Goal: Task Accomplishment & Management: Use online tool/utility

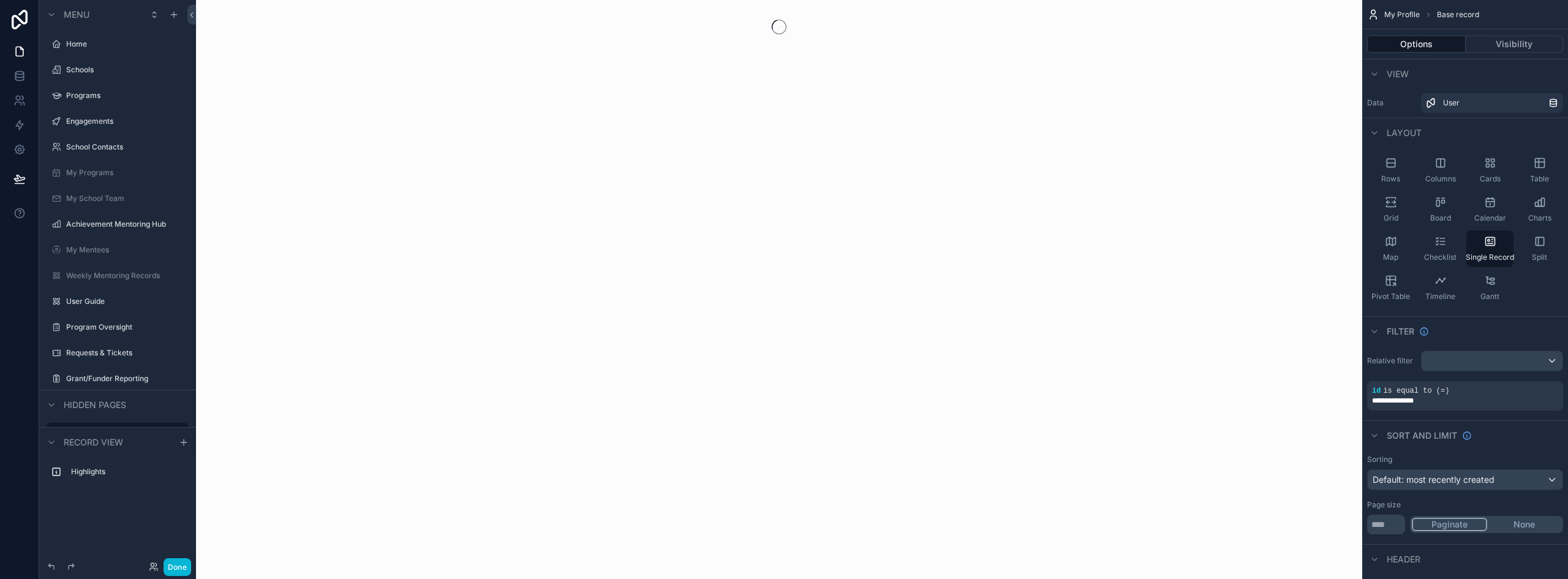
scroll to position [139, 0]
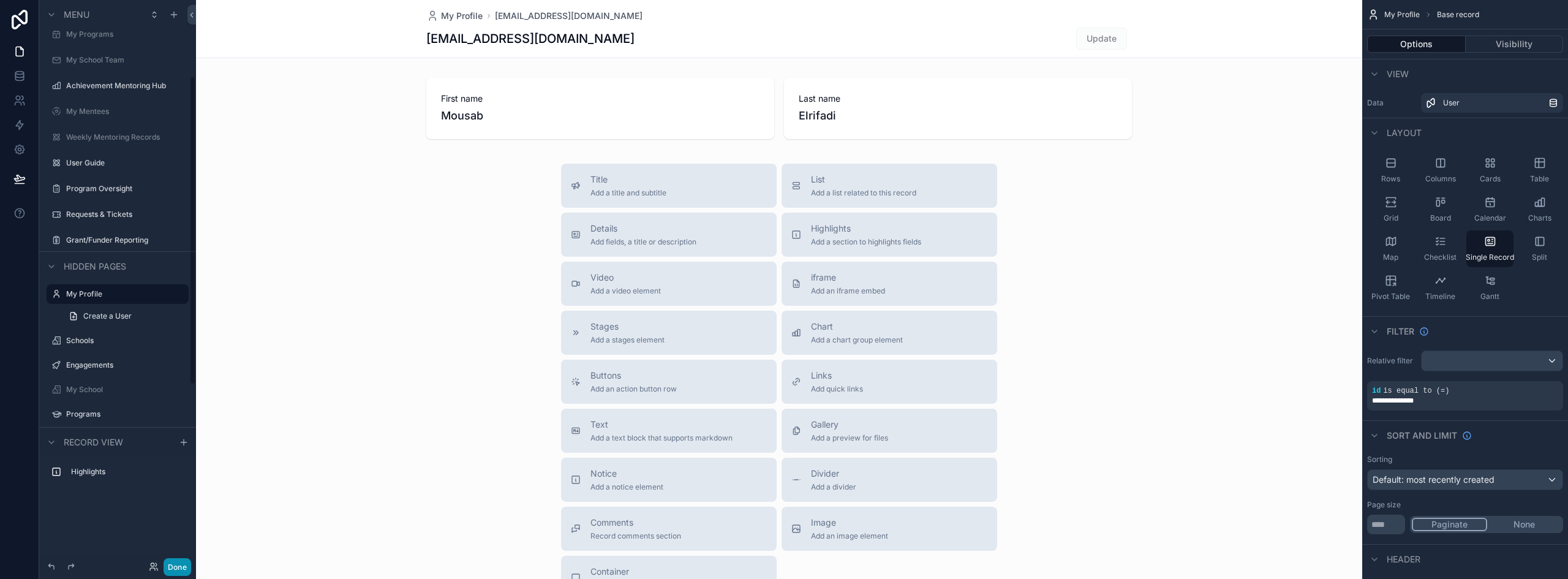
drag, startPoint x: 177, startPoint y: 568, endPoint x: 177, endPoint y: 556, distance: 12.0
click at [177, 568] on button "Done" at bounding box center [177, 567] width 27 height 17
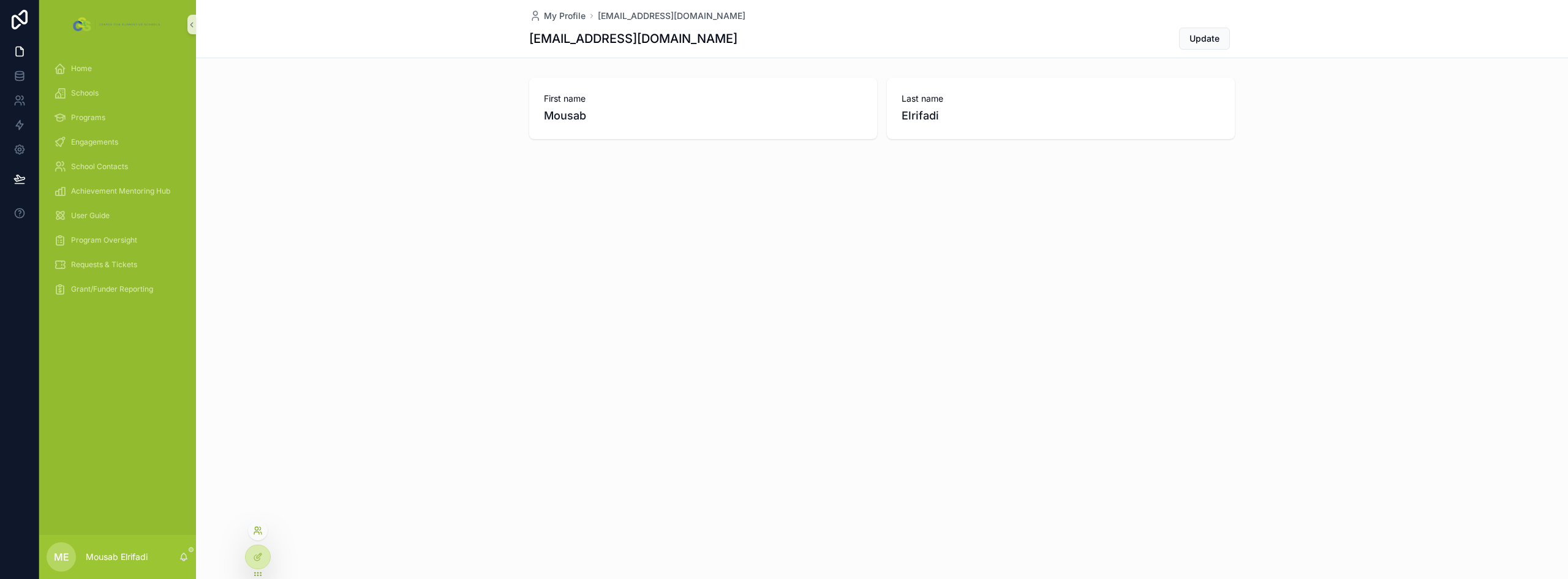
click at [256, 530] on icon at bounding box center [256, 529] width 3 height 3
click at [15, 74] on icon at bounding box center [19, 75] width 8 height 5
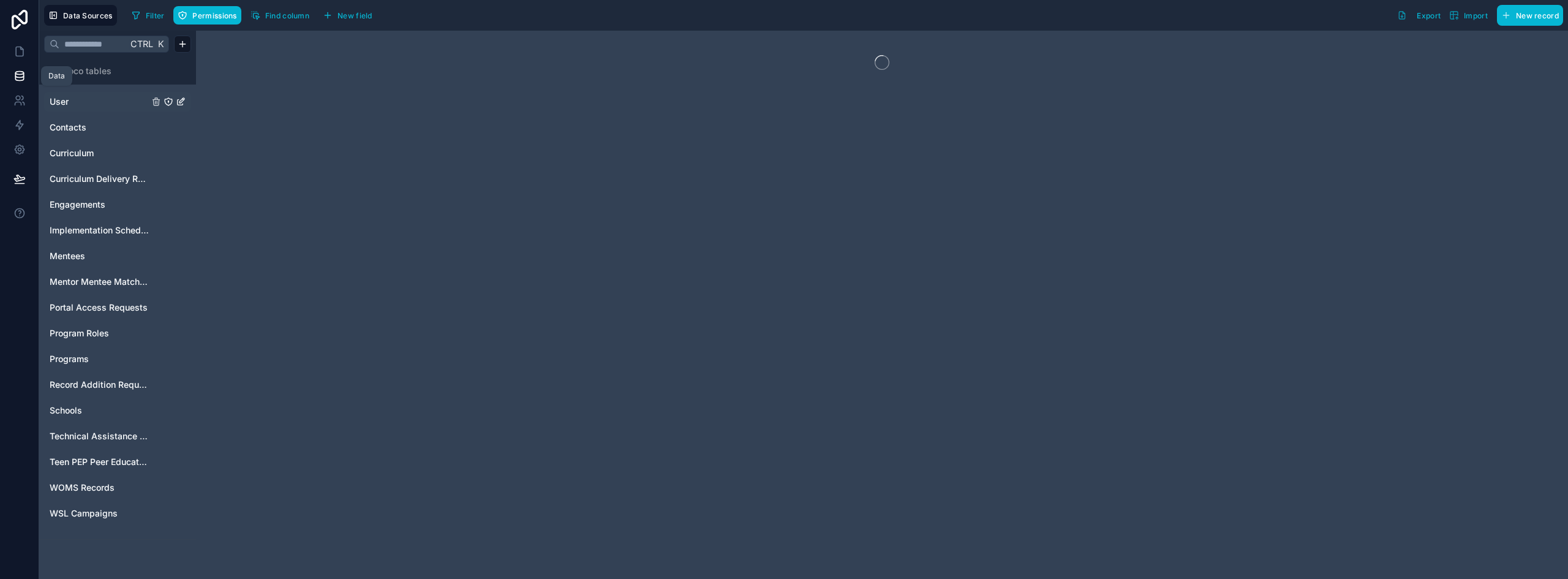
click at [86, 101] on link "User" at bounding box center [99, 102] width 99 height 12
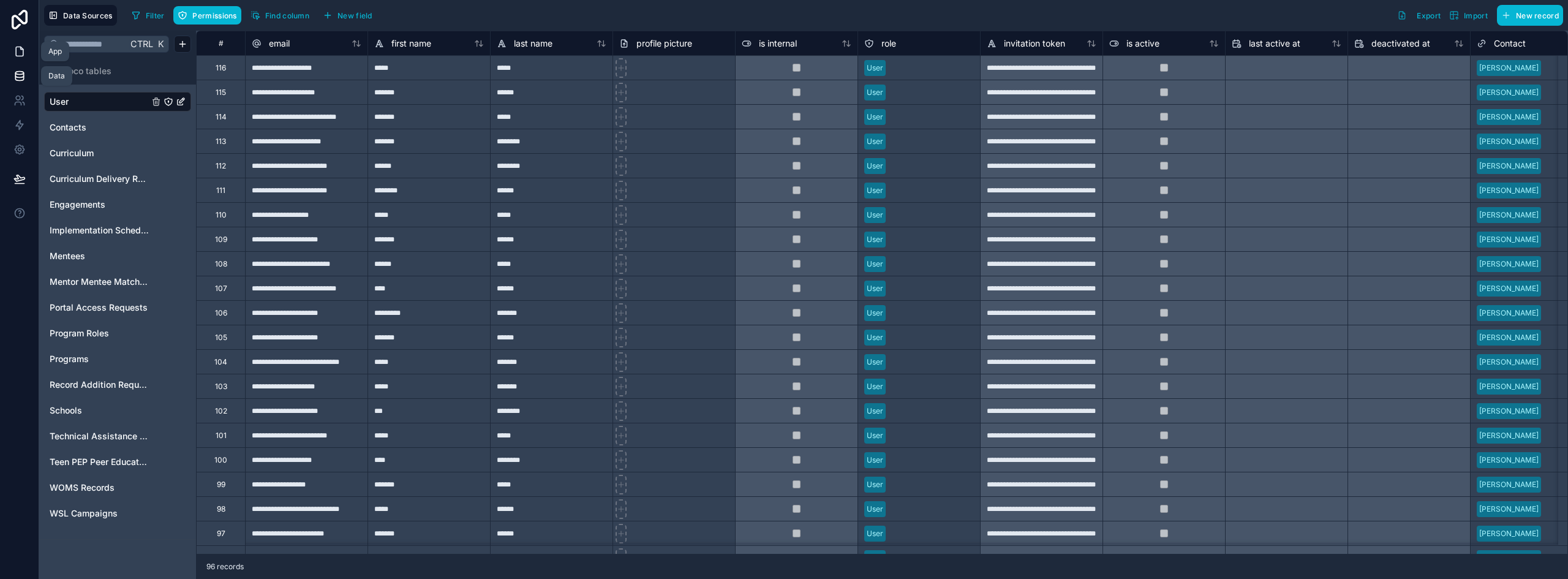
click at [25, 49] on icon at bounding box center [20, 52] width 12 height 12
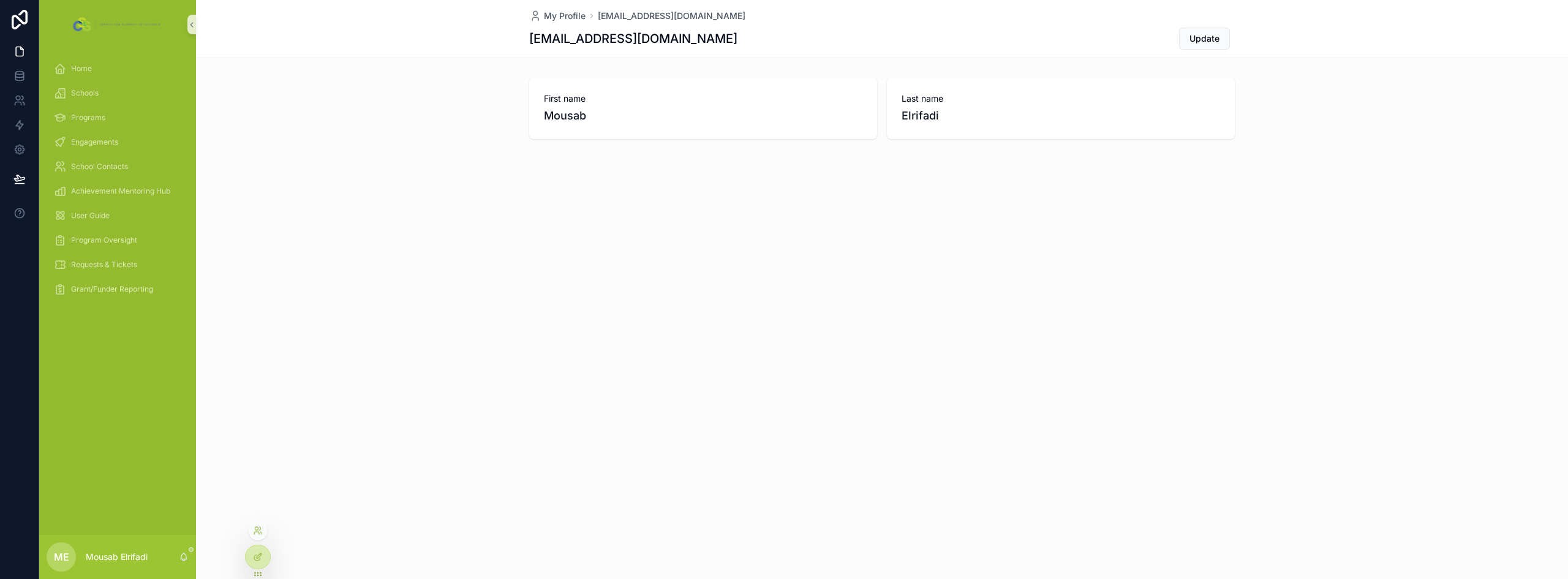
click at [263, 531] on div at bounding box center [258, 531] width 20 height 20
click at [257, 535] on icon at bounding box center [258, 530] width 10 height 10
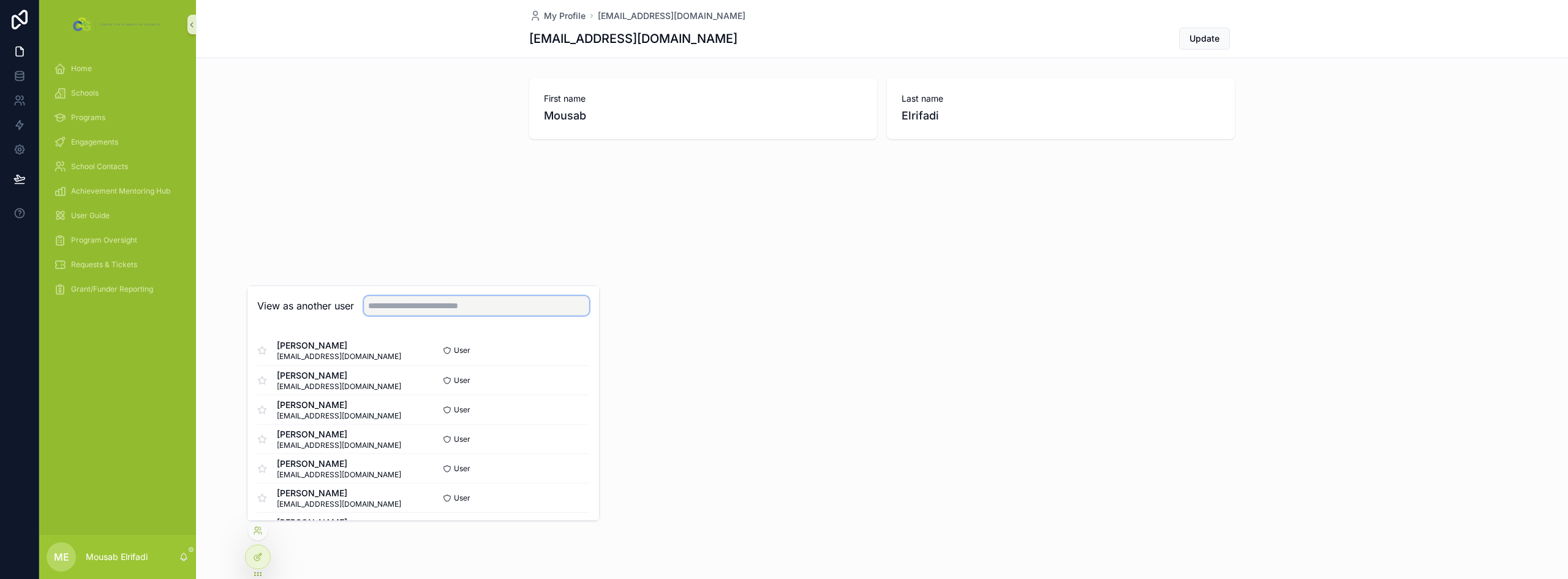
click at [398, 311] on input "text" at bounding box center [476, 306] width 225 height 20
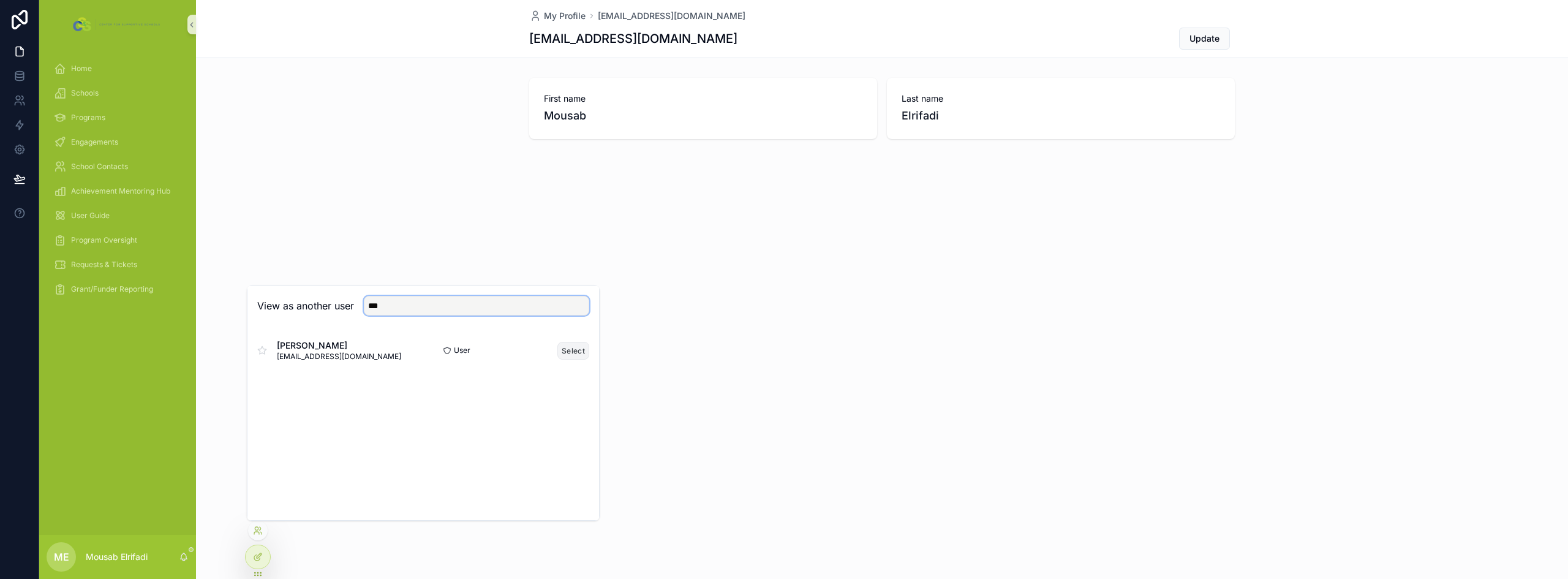
type input "***"
click at [578, 350] on button "Select" at bounding box center [573, 351] width 32 height 17
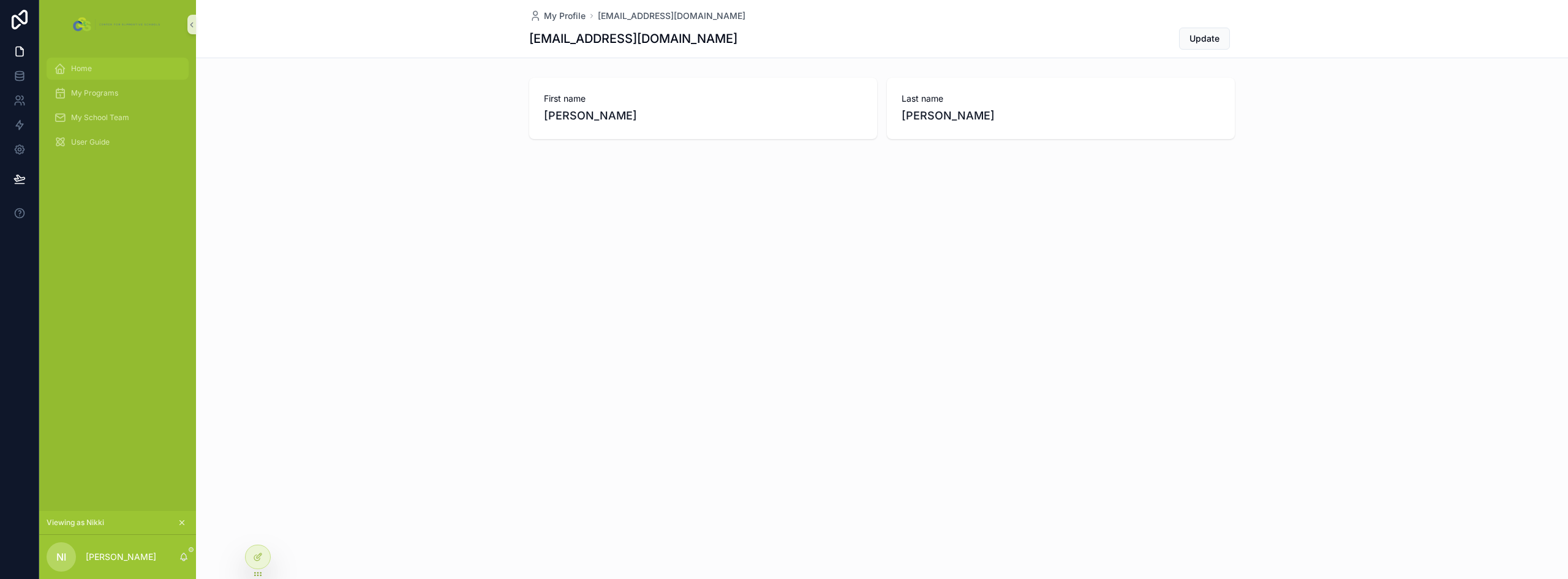
click at [117, 68] on div "Home" at bounding box center [118, 69] width 127 height 20
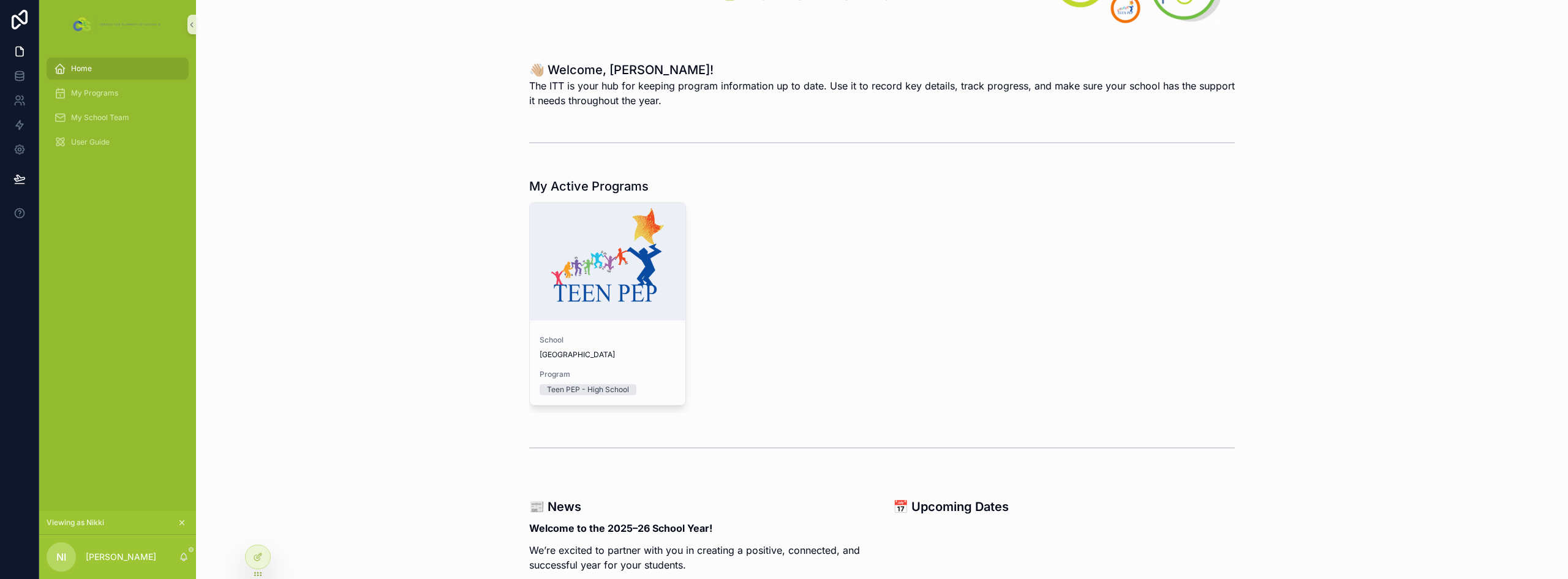
scroll to position [123, 0]
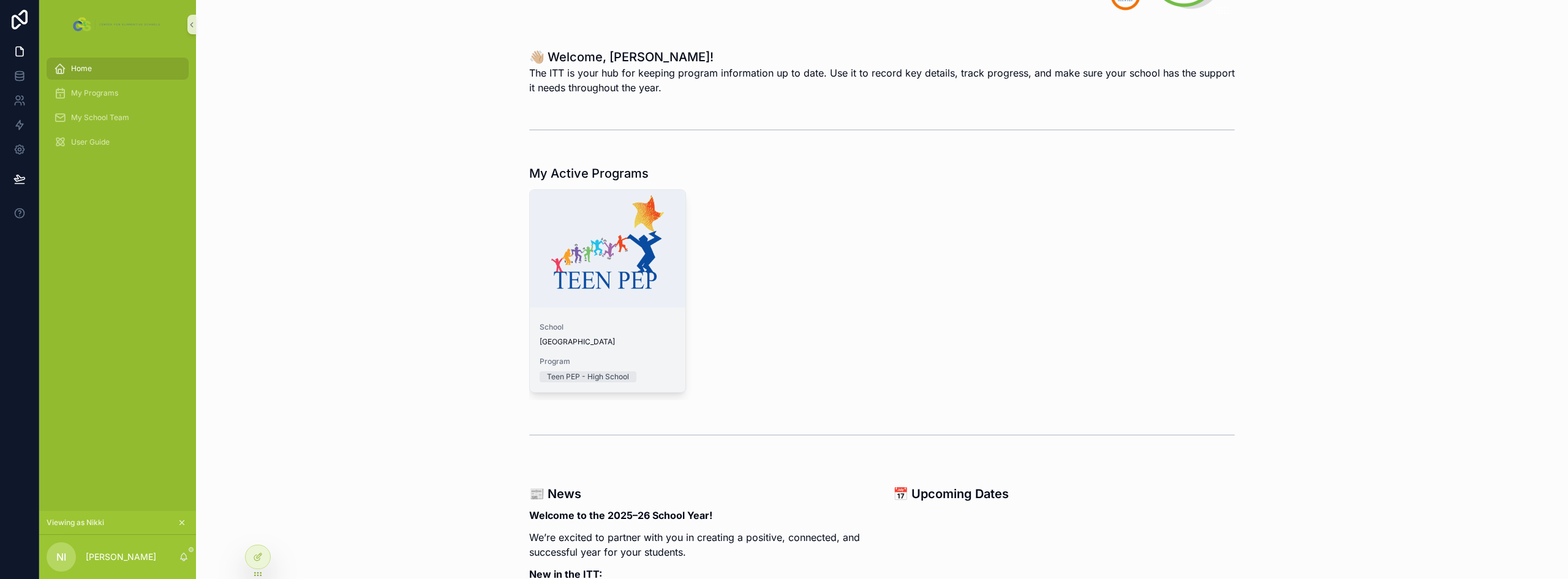
click at [652, 338] on div "Franklin High School" at bounding box center [607, 341] width 136 height 10
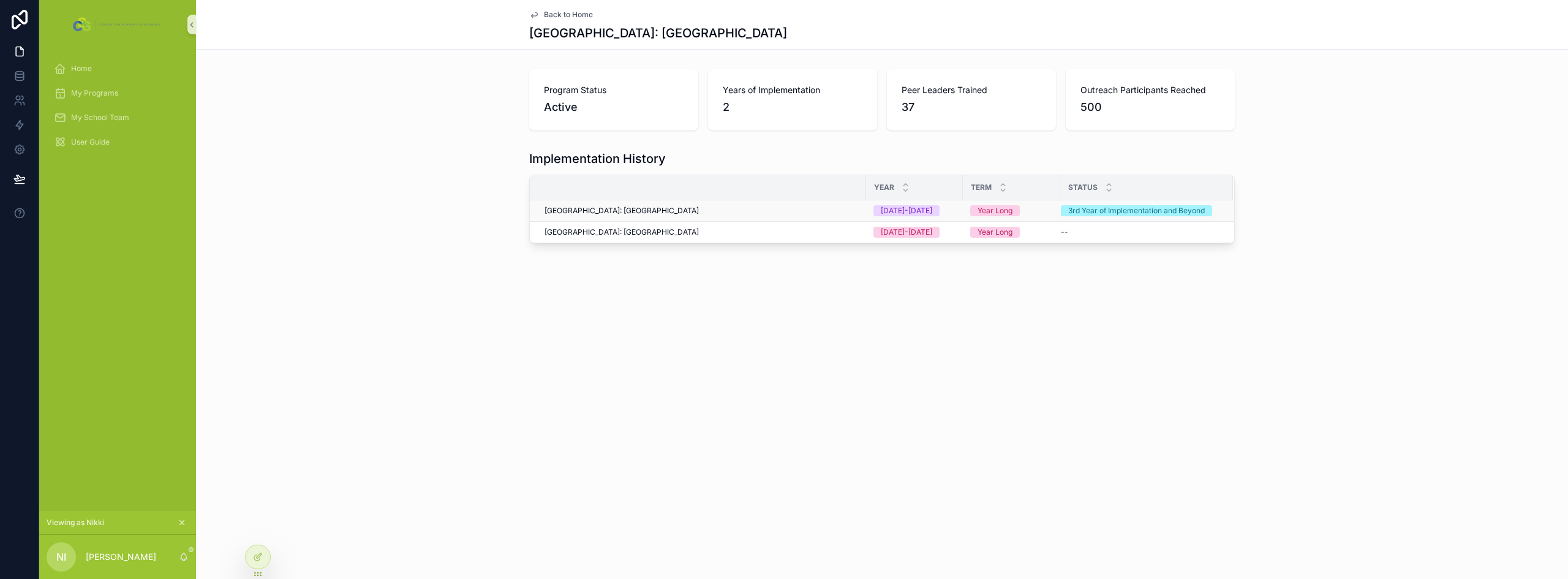
click at [783, 212] on div "Franklin High School: Teen Pep High School" at bounding box center [701, 210] width 314 height 10
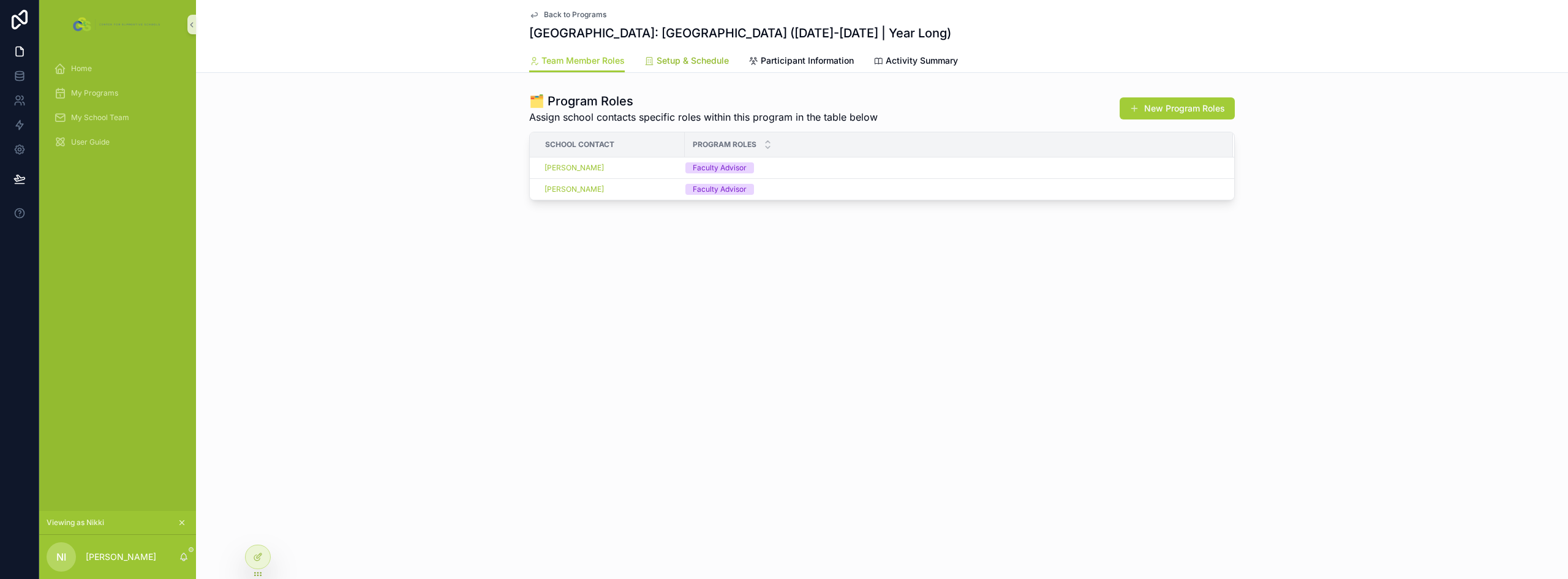
click at [691, 61] on span "Setup & Schedule" at bounding box center [692, 61] width 72 height 12
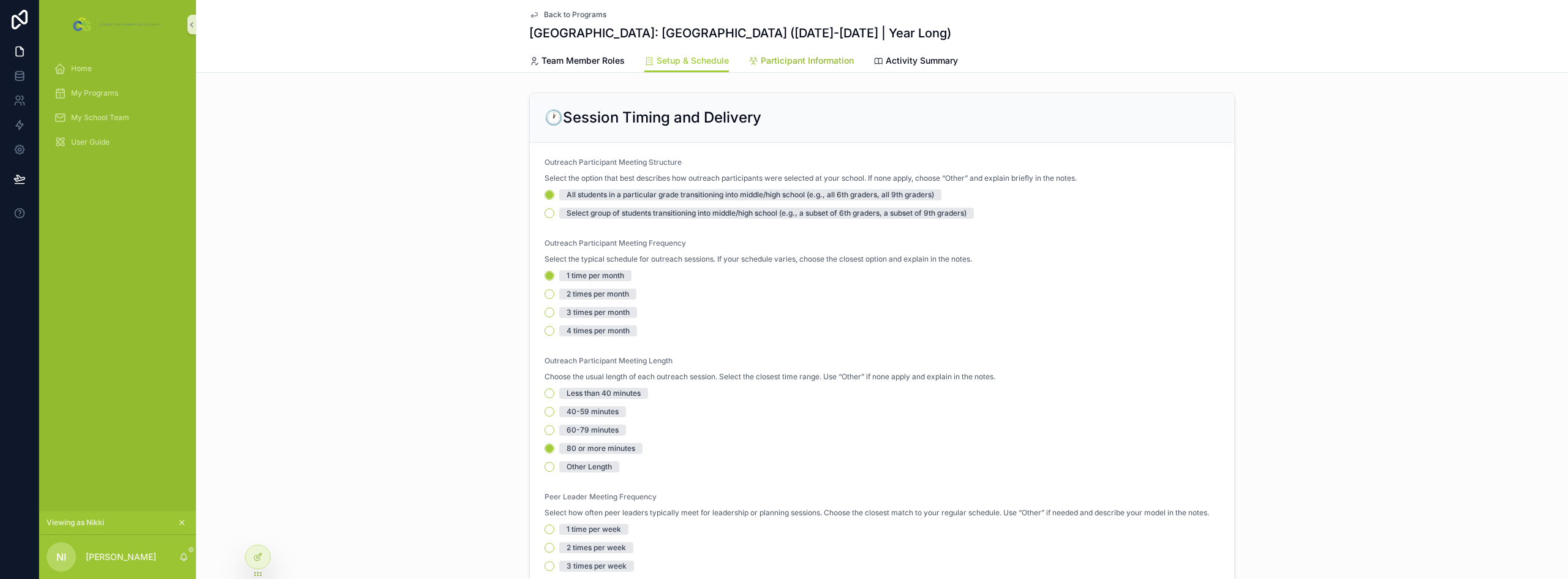
click at [797, 58] on span "Participant Information" at bounding box center [807, 61] width 93 height 12
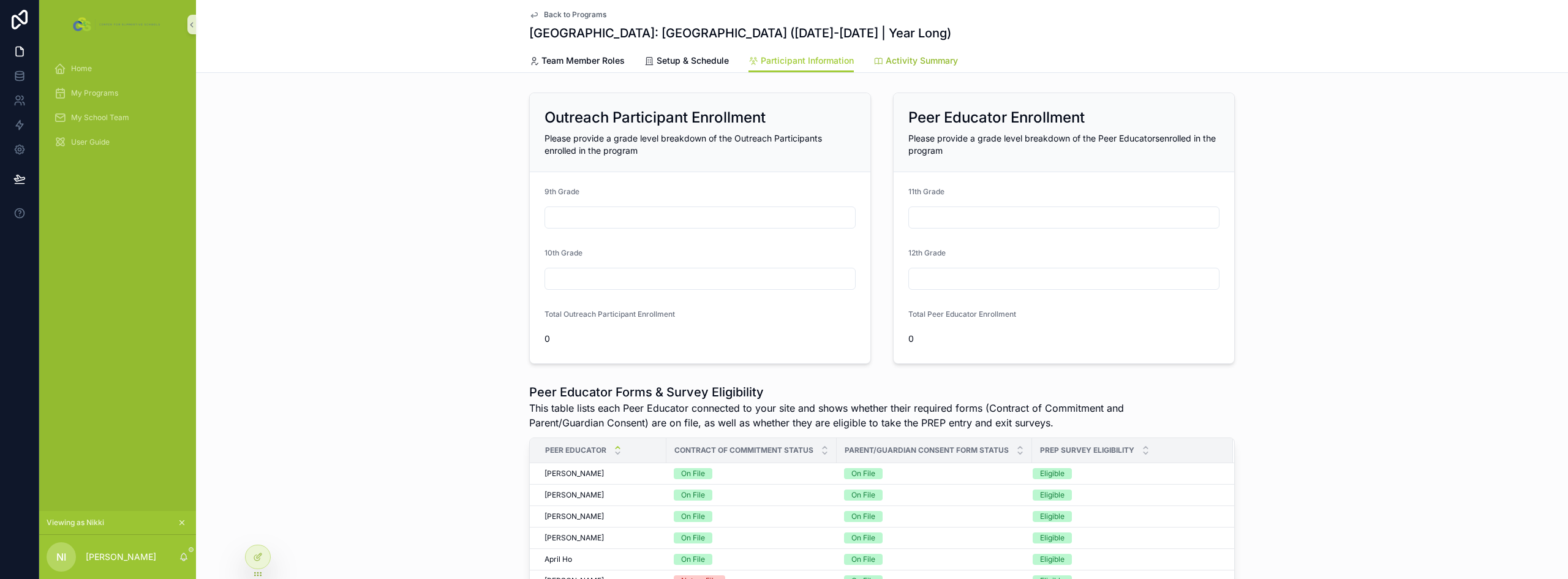
click at [892, 58] on span "Activity Summary" at bounding box center [921, 61] width 72 height 12
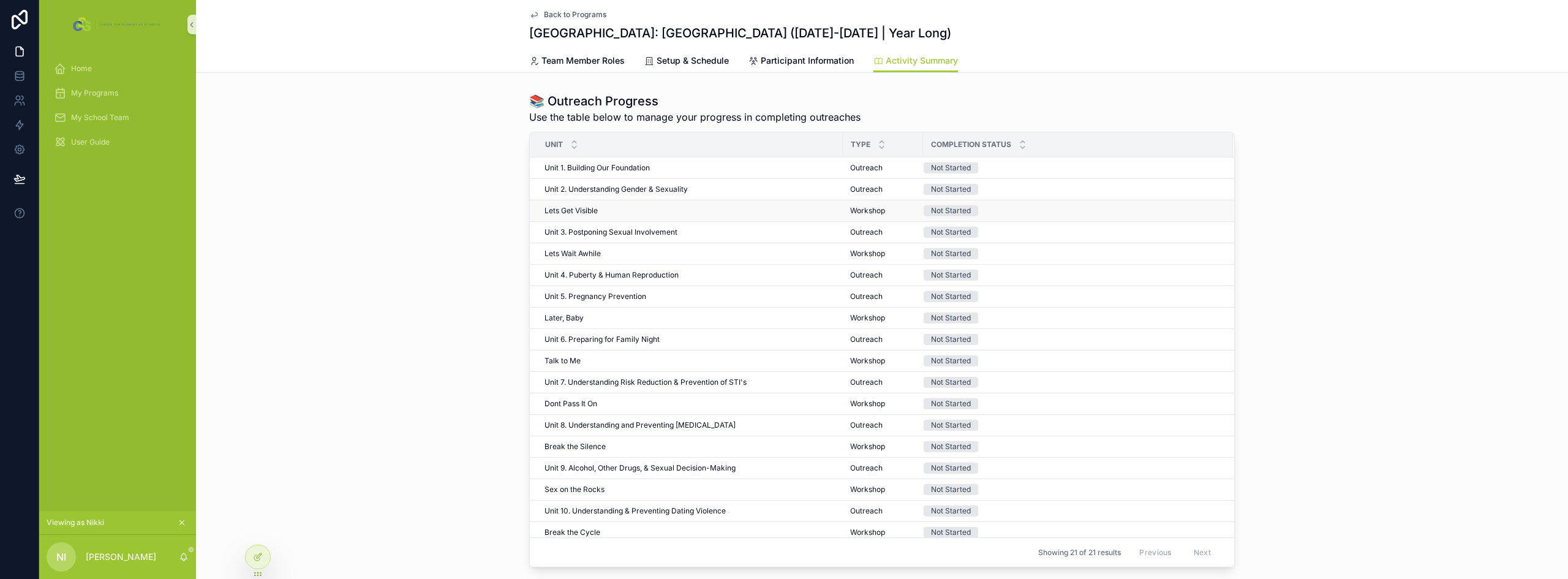
click at [632, 212] on div "Lets Get Visible Lets Get Visible" at bounding box center [690, 210] width 291 height 10
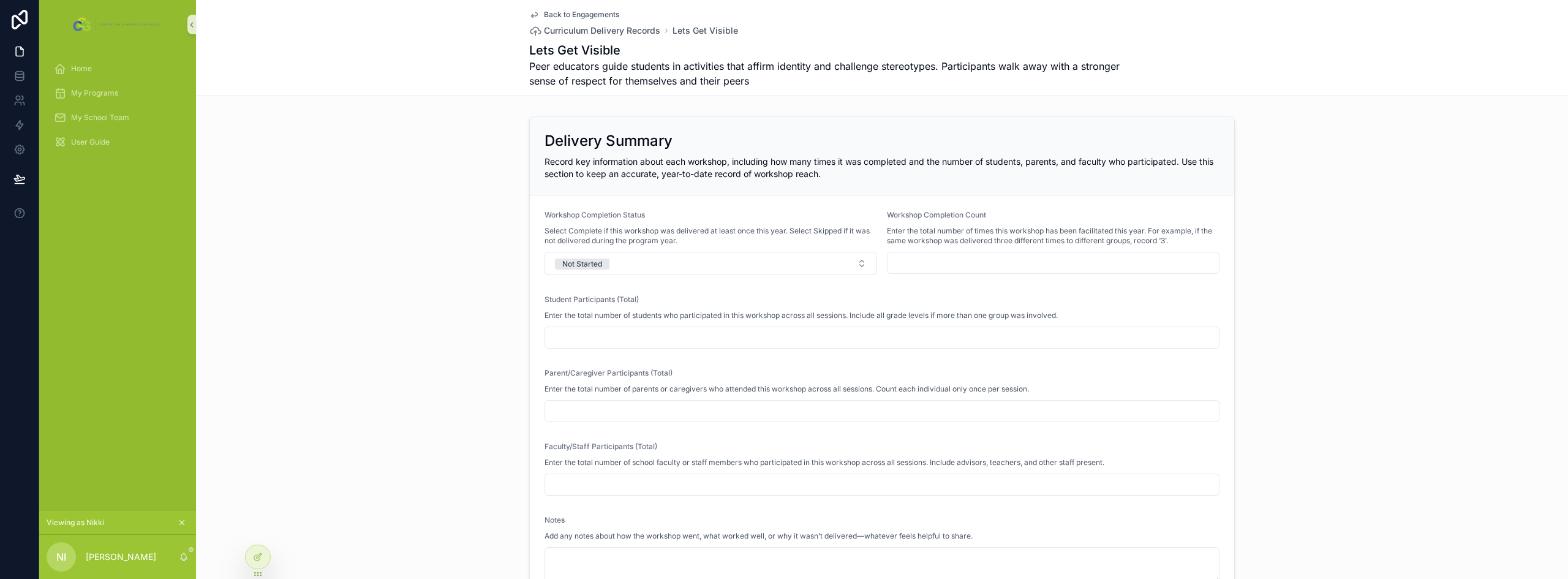
click at [557, 491] on input "scrollable content" at bounding box center [882, 485] width 674 height 17
click at [253, 555] on icon at bounding box center [258, 557] width 10 height 10
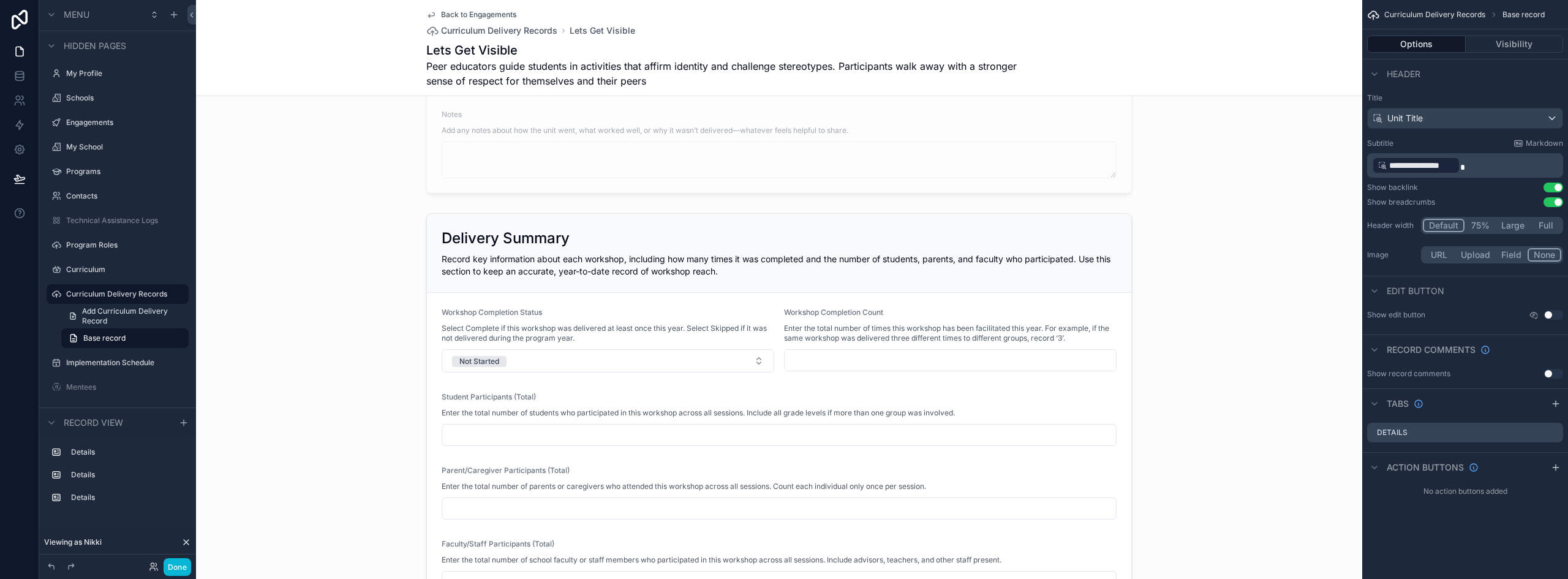
scroll to position [184, 0]
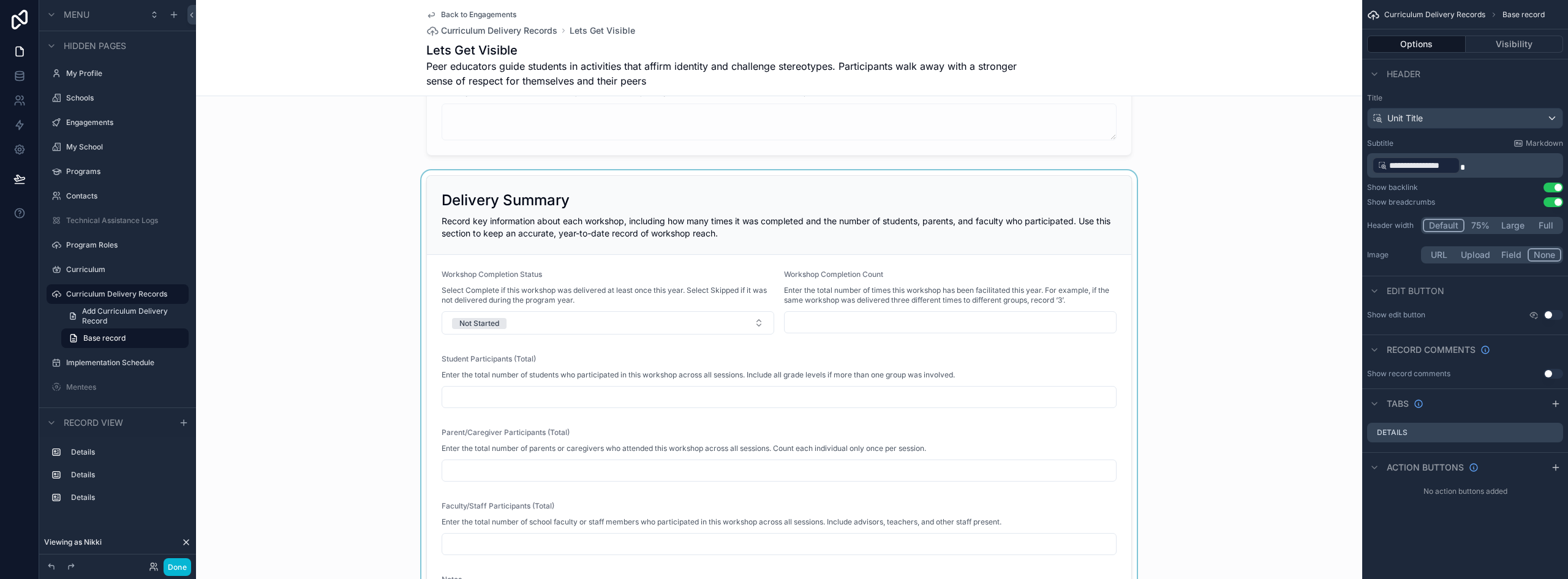
click at [833, 368] on div "scrollable content" at bounding box center [779, 417] width 1166 height 493
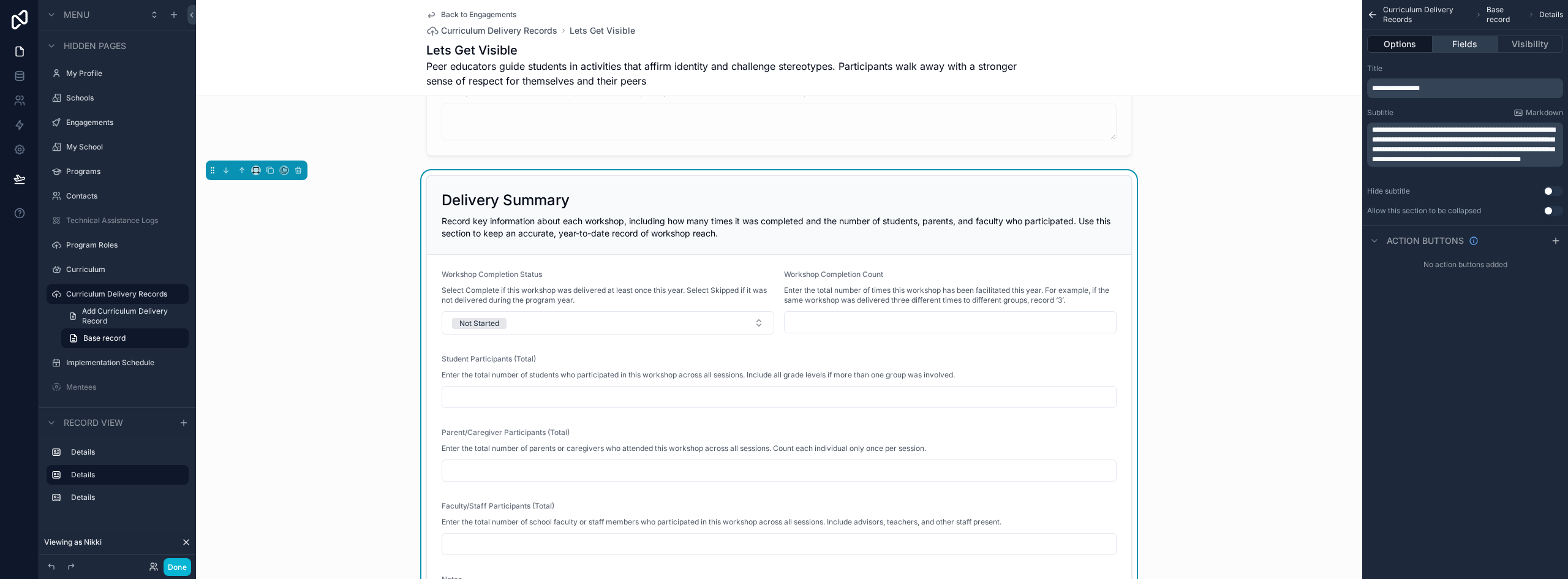
click at [1469, 41] on button "Fields" at bounding box center [1466, 44] width 65 height 17
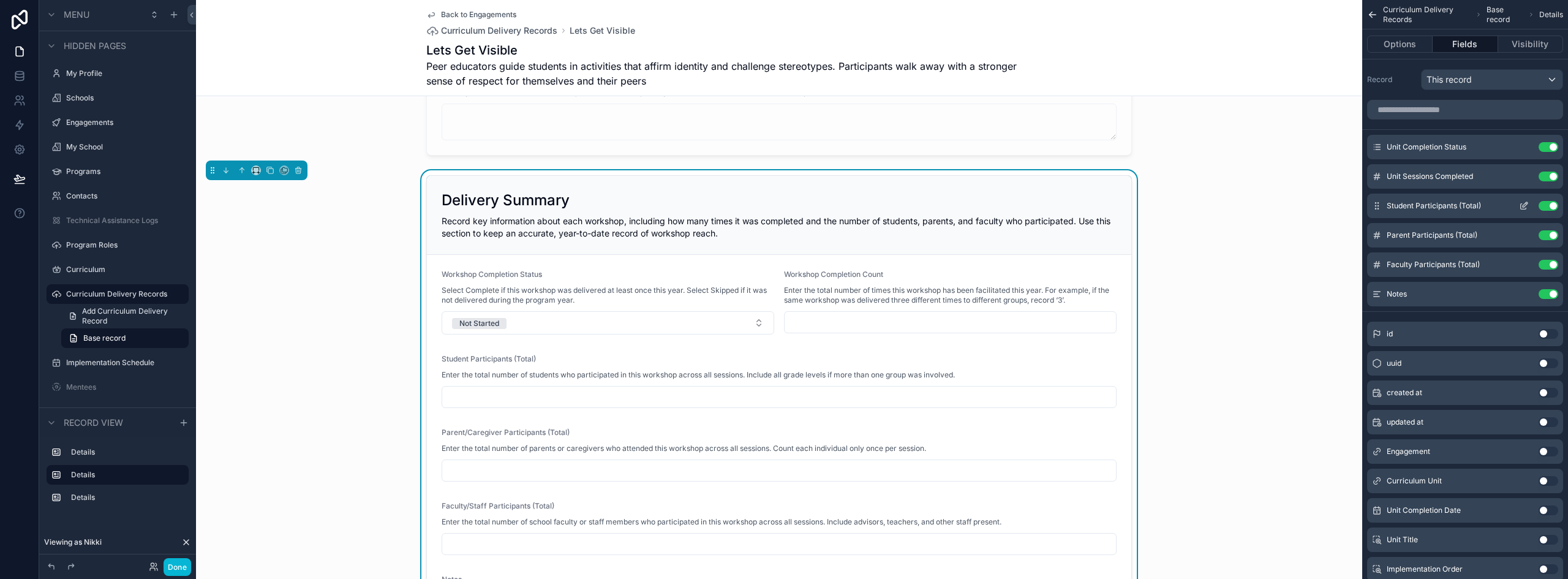
click at [1523, 203] on icon "scrollable content" at bounding box center [1524, 206] width 10 height 10
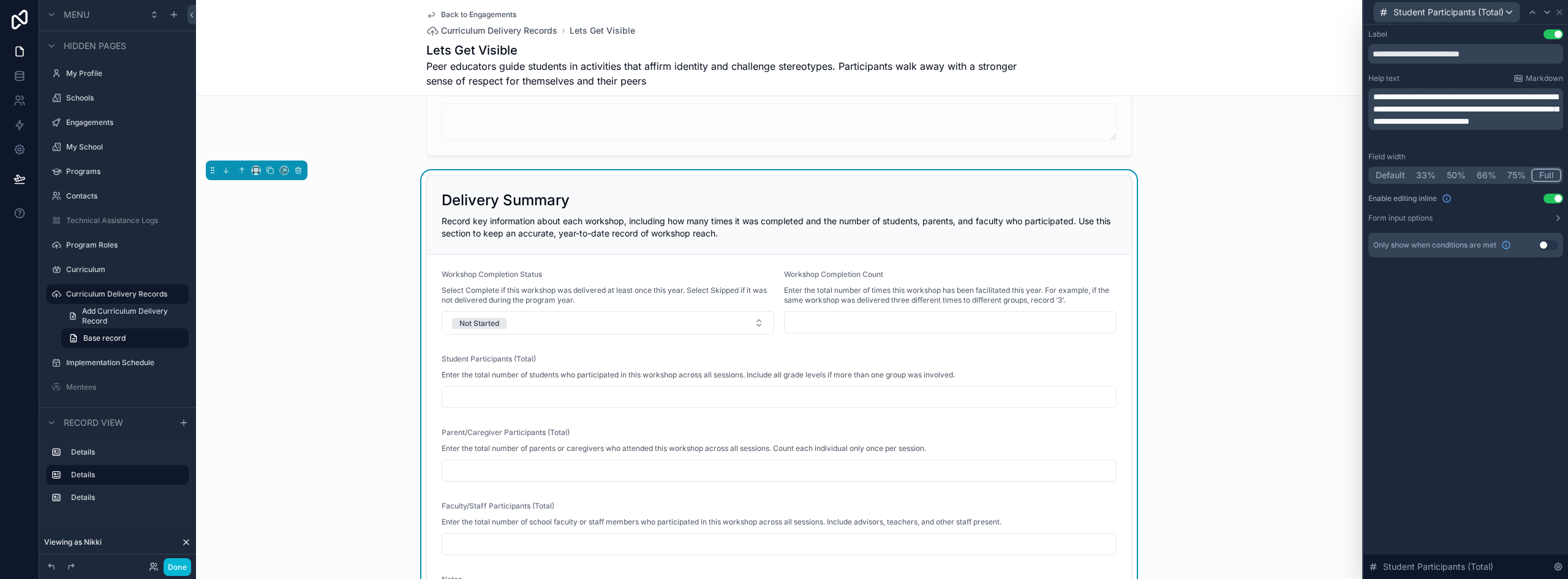
click at [1431, 176] on button "33%" at bounding box center [1426, 175] width 30 height 14
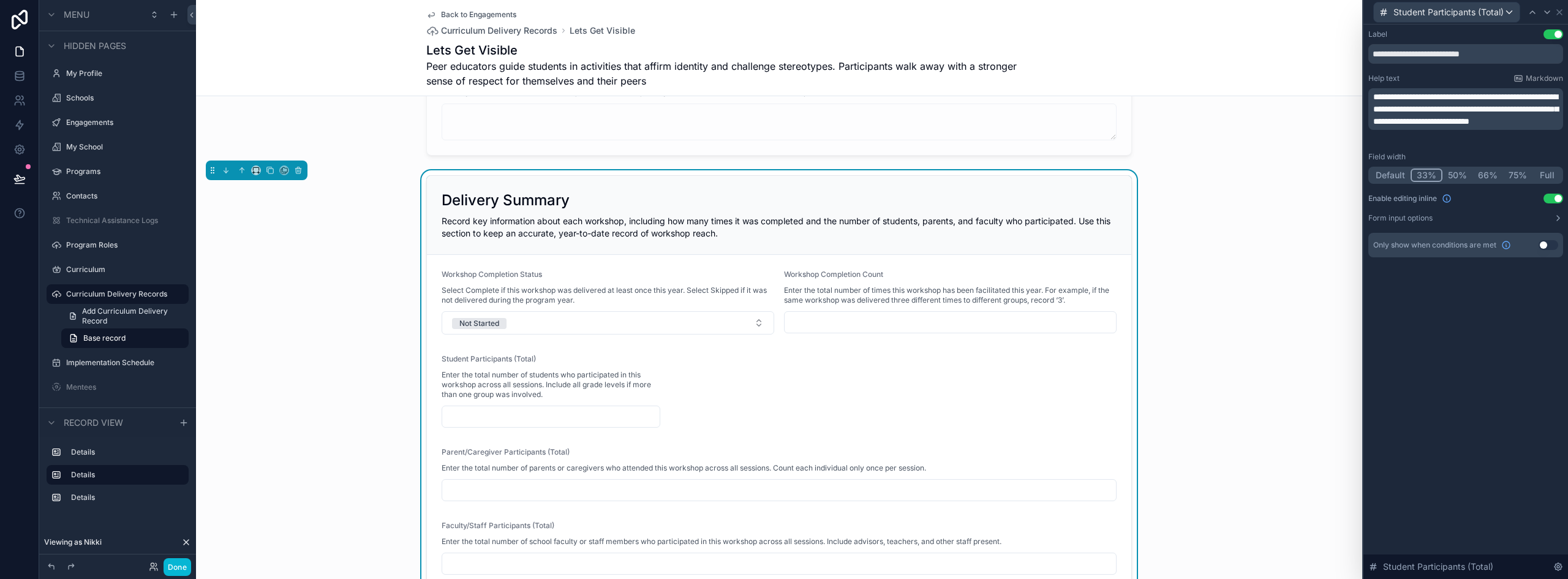
click at [1466, 24] on div "**********" at bounding box center [1466, 156] width 205 height 263
click at [1468, 11] on span "Student Participants (Total)" at bounding box center [1448, 12] width 110 height 12
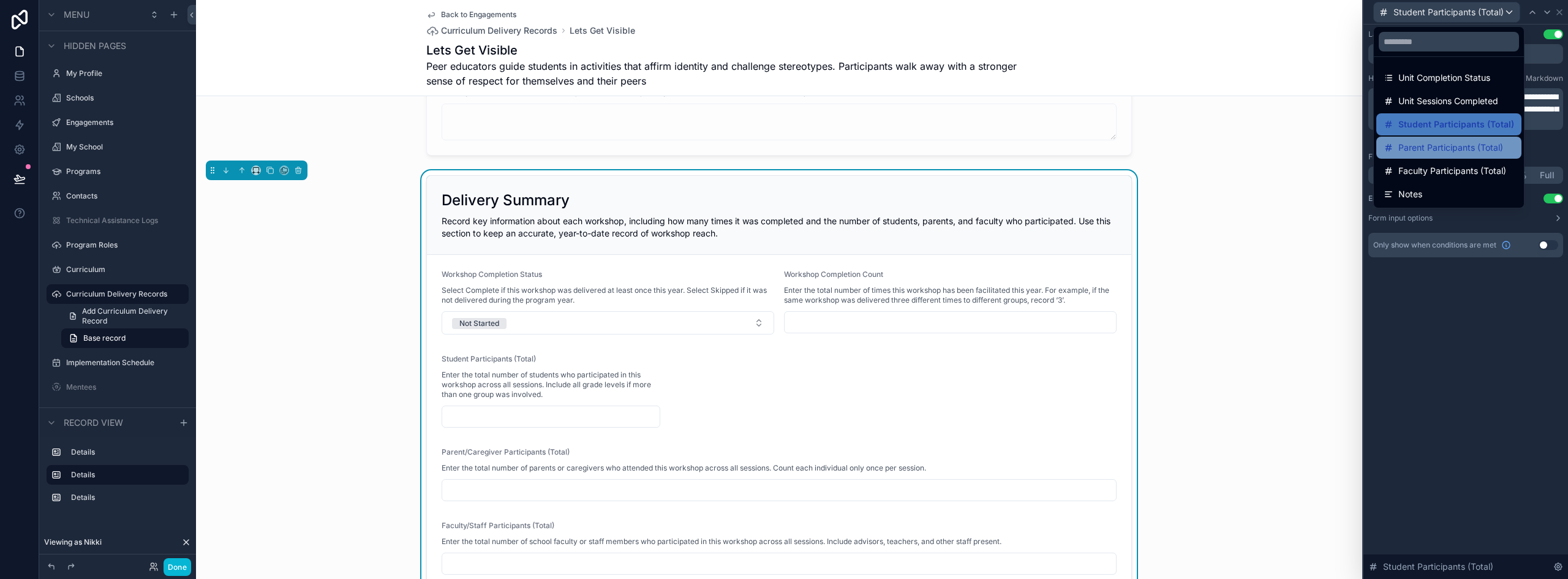
click at [1433, 148] on span "Parent Participants (Total)" at bounding box center [1450, 147] width 105 height 14
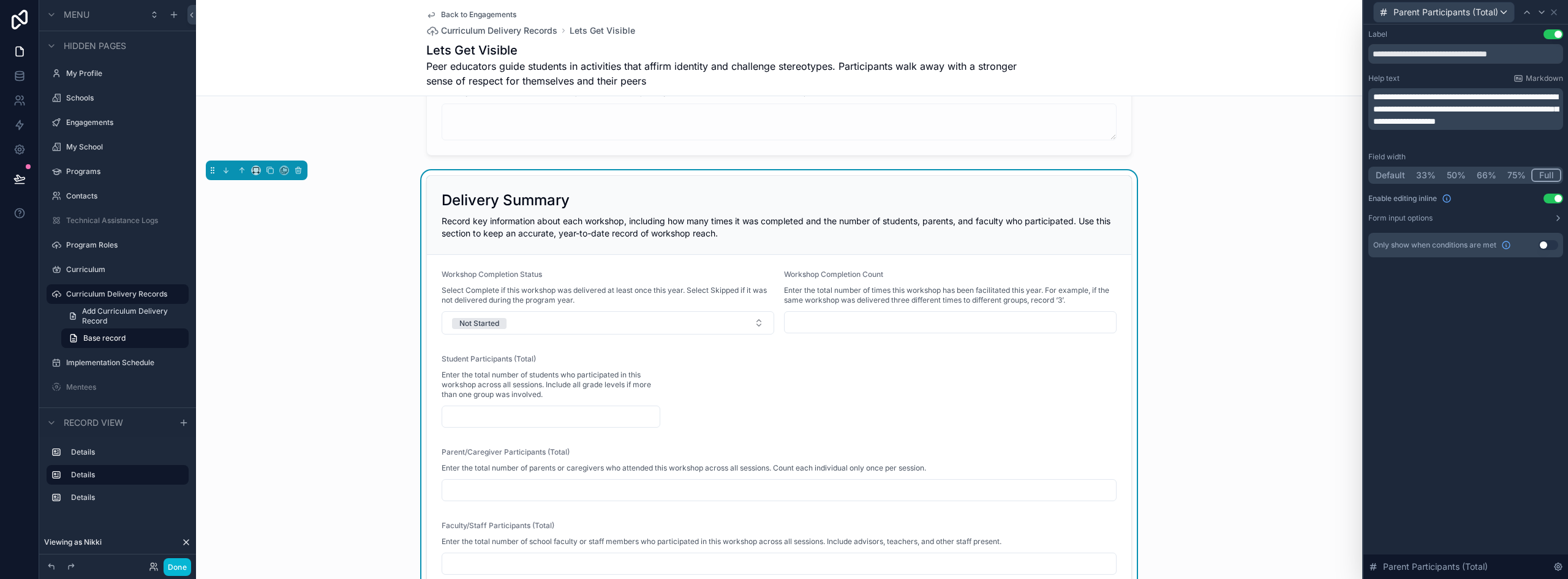
click at [1429, 173] on button "33%" at bounding box center [1426, 175] width 30 height 14
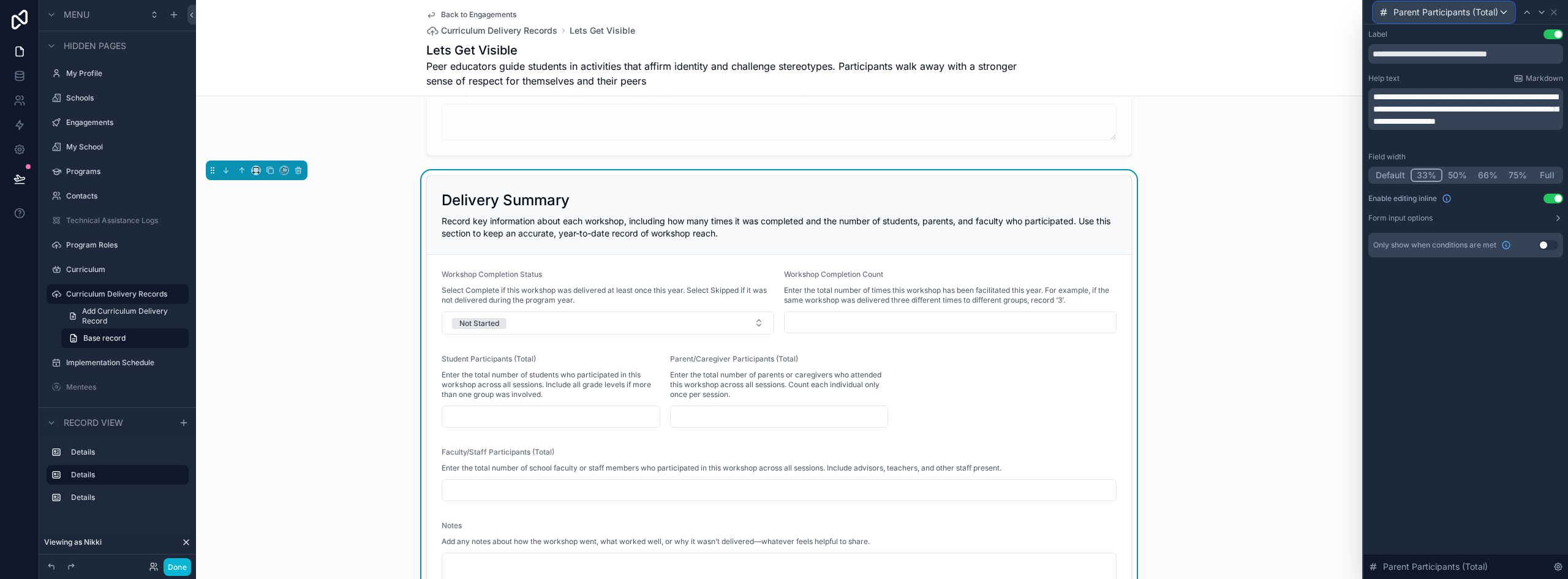
click at [1465, 11] on span "Parent Participants (Total)" at bounding box center [1446, 12] width 105 height 12
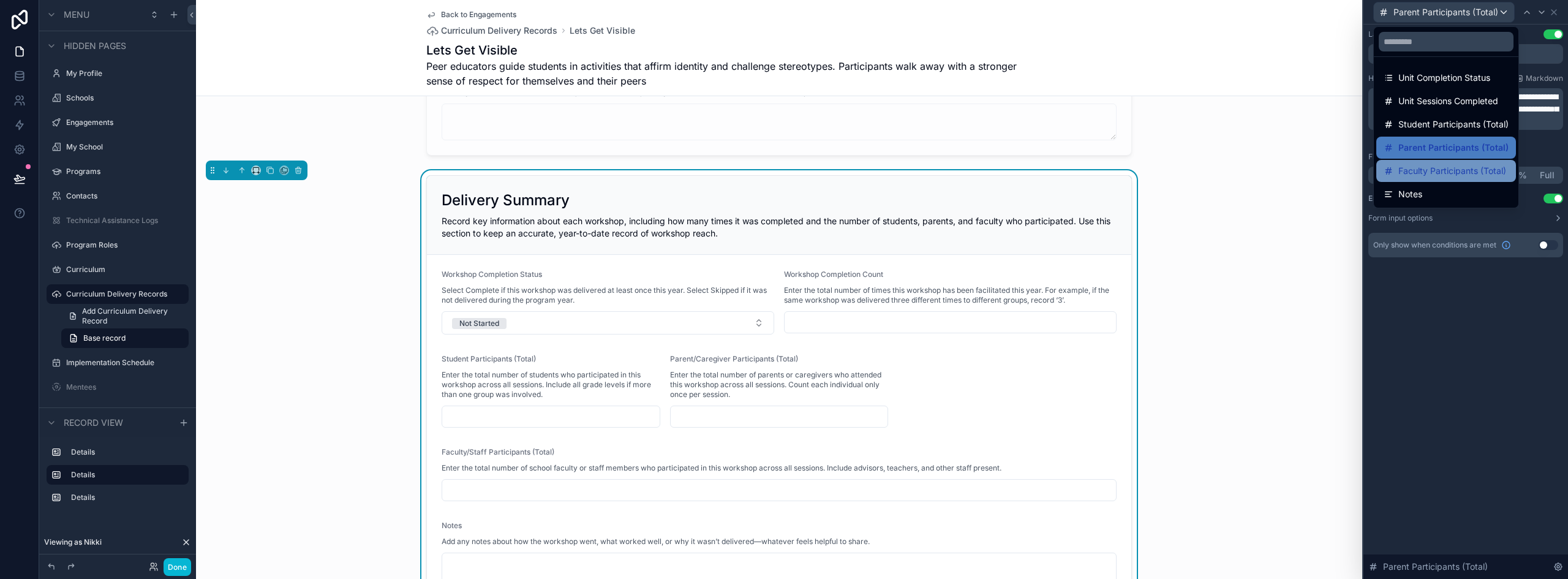
click at [1423, 172] on span "Faculty Participants (Total)" at bounding box center [1452, 171] width 108 height 14
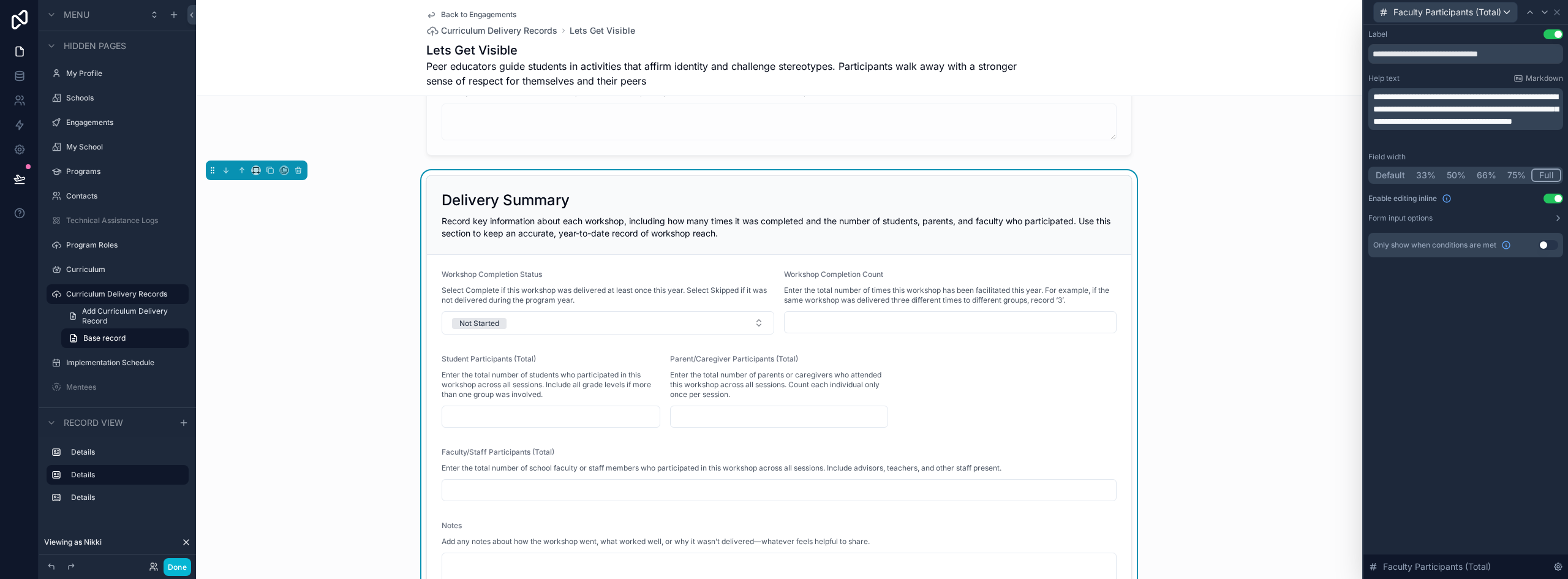
click at [1428, 168] on button "33%" at bounding box center [1426, 175] width 30 height 14
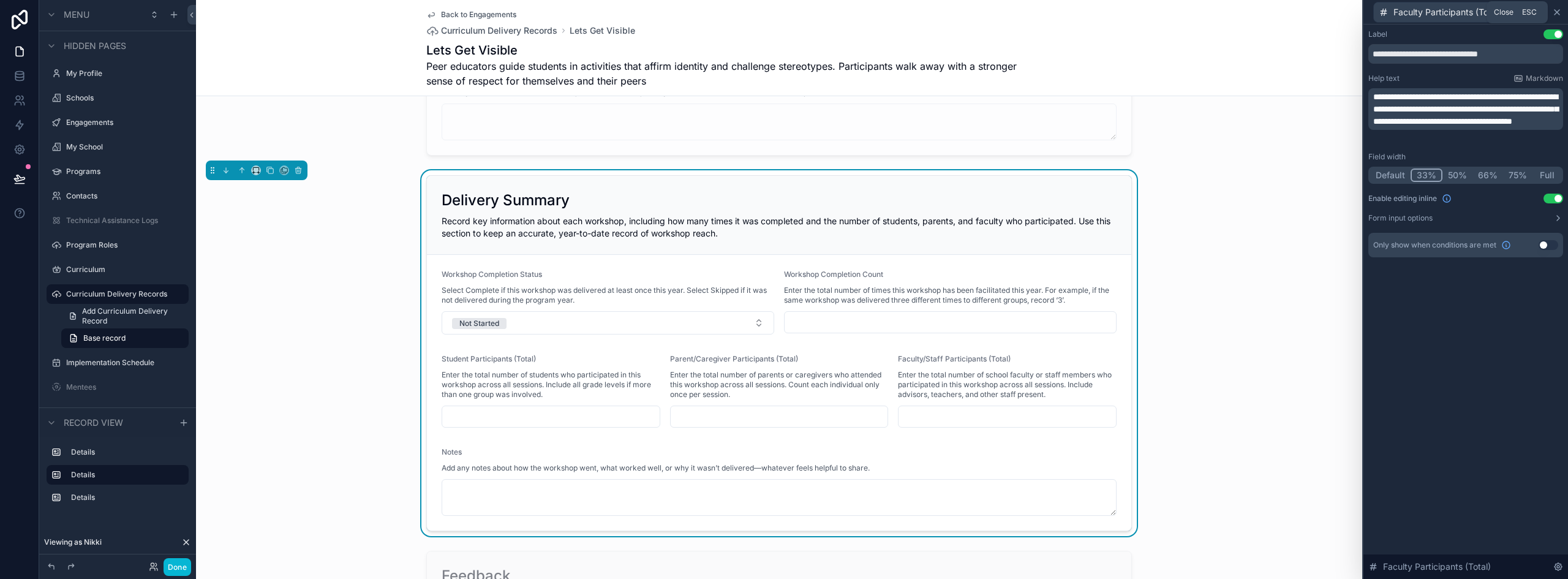
click at [1558, 14] on icon at bounding box center [1557, 12] width 10 height 10
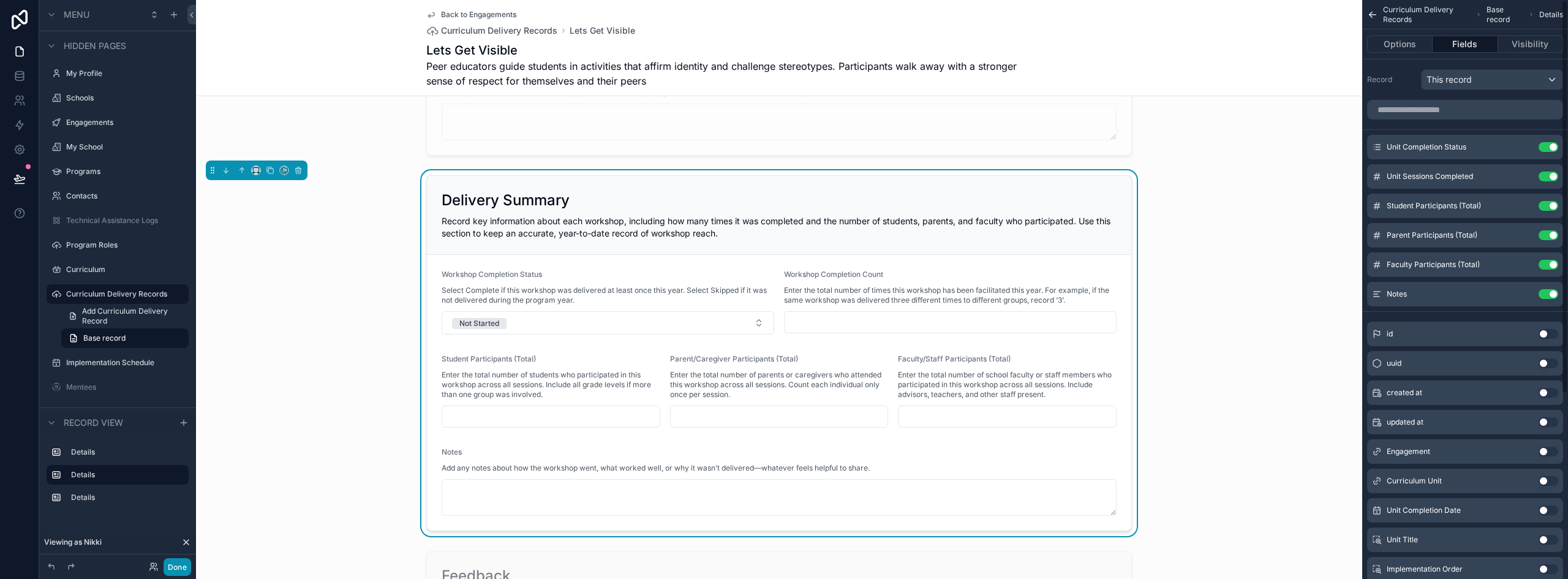
click at [187, 570] on button "Done" at bounding box center [177, 567] width 27 height 17
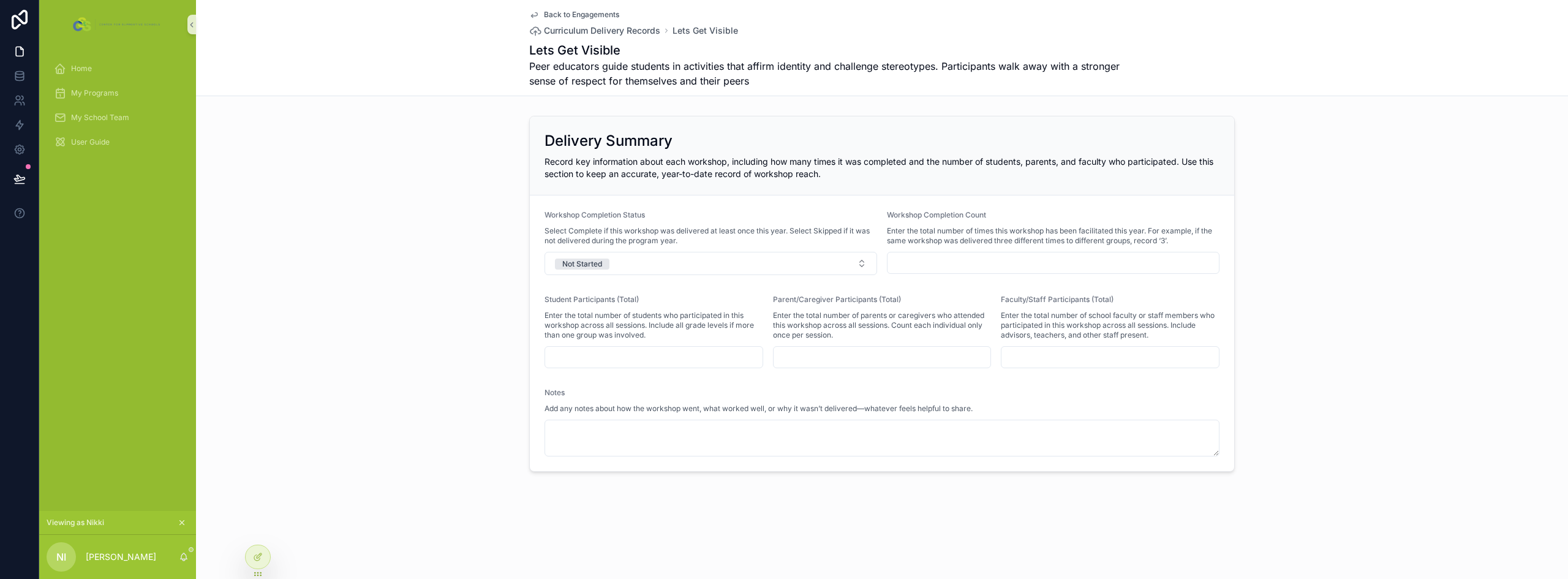
click at [496, 292] on div "Delivery Summary Record key information about each workshop, including how many…" at bounding box center [883, 294] width 1372 height 366
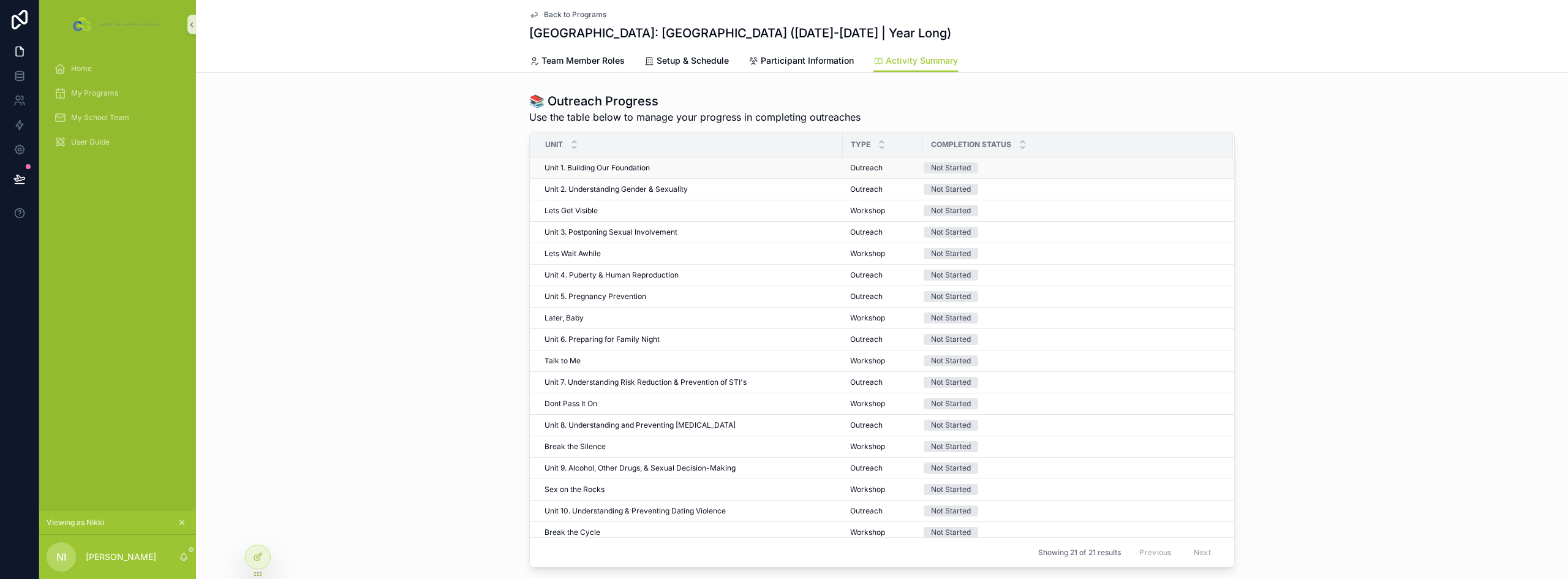
drag, startPoint x: 670, startPoint y: 183, endPoint x: 673, endPoint y: 168, distance: 15.3
click at [673, 168] on div "Unit 1. Building Our Foundation Unit 1. Building Our Foundation" at bounding box center [690, 168] width 291 height 10
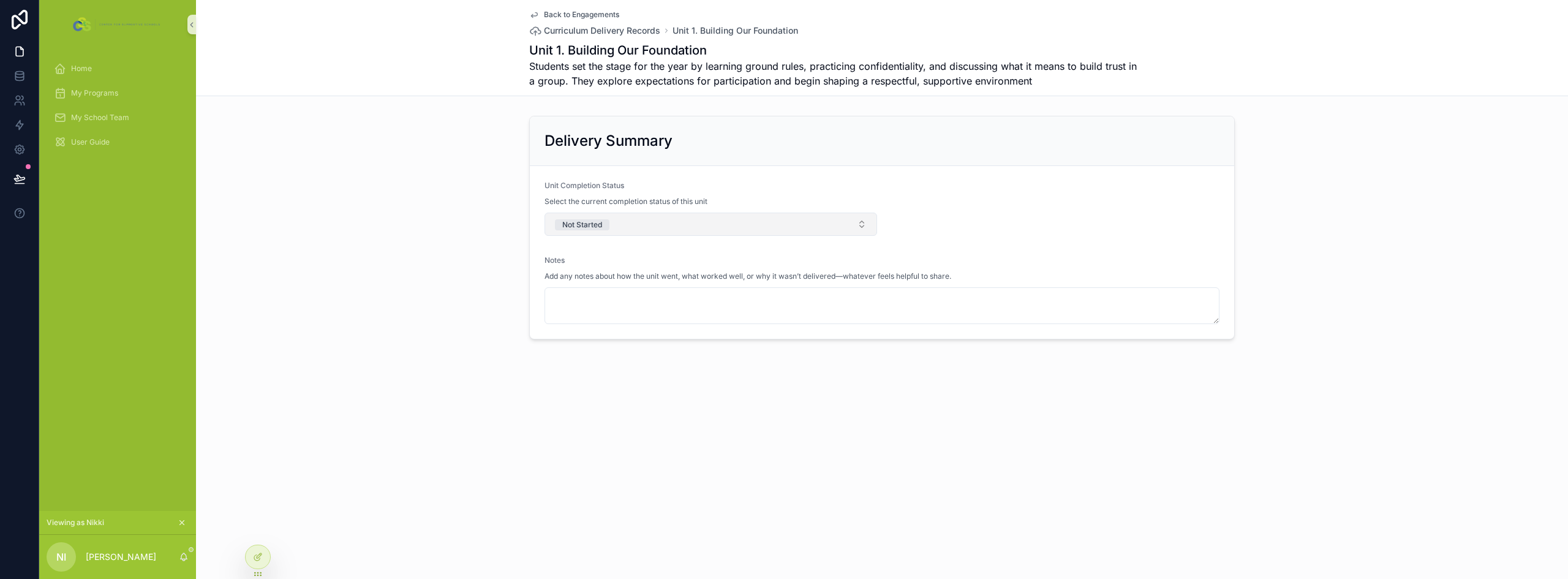
click at [660, 231] on button "Not Started" at bounding box center [710, 224] width 333 height 24
click at [611, 292] on div "Complete" at bounding box center [710, 291] width 327 height 18
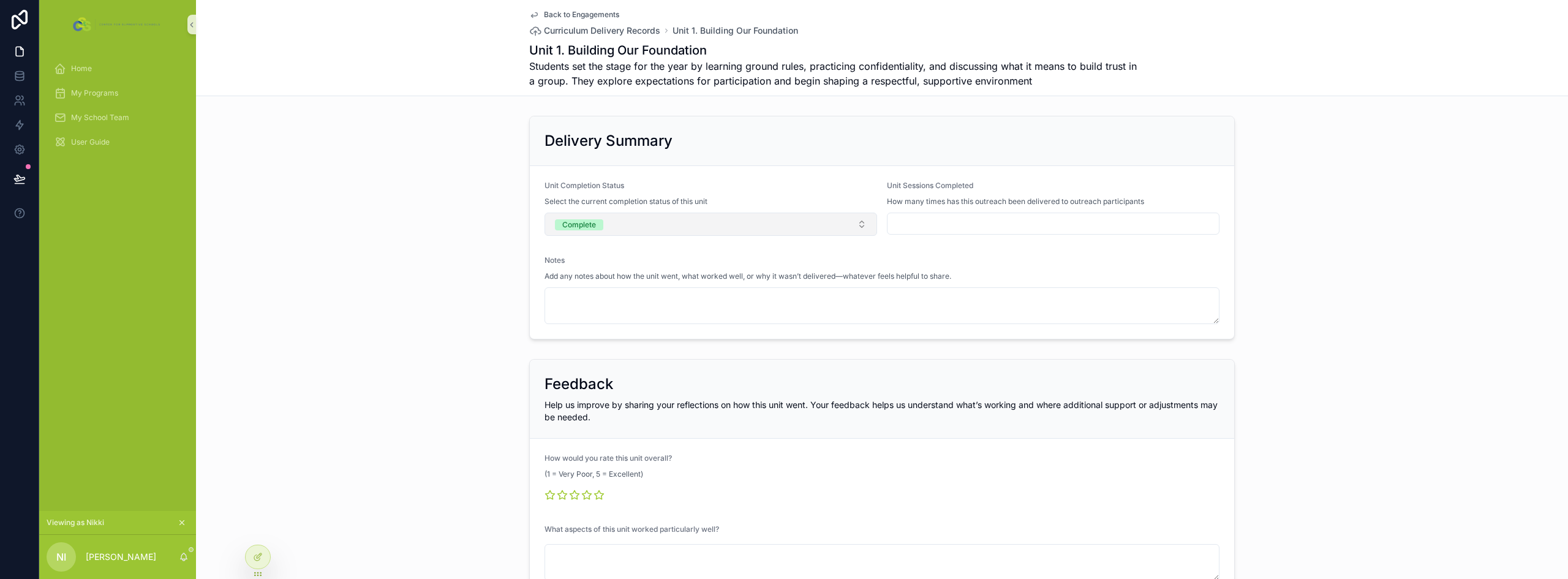
click at [663, 230] on button "Complete" at bounding box center [710, 224] width 333 height 24
click at [599, 276] on div "None" at bounding box center [707, 273] width 327 height 18
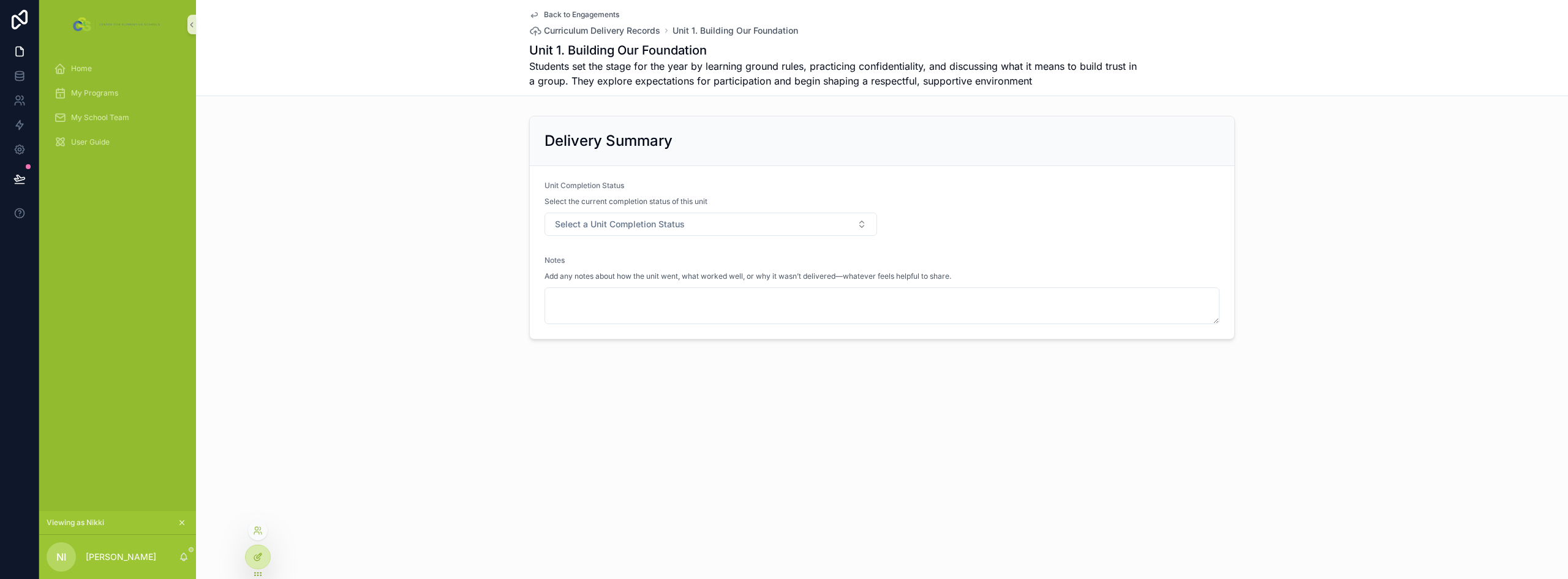
click at [252, 554] on div at bounding box center [258, 557] width 24 height 24
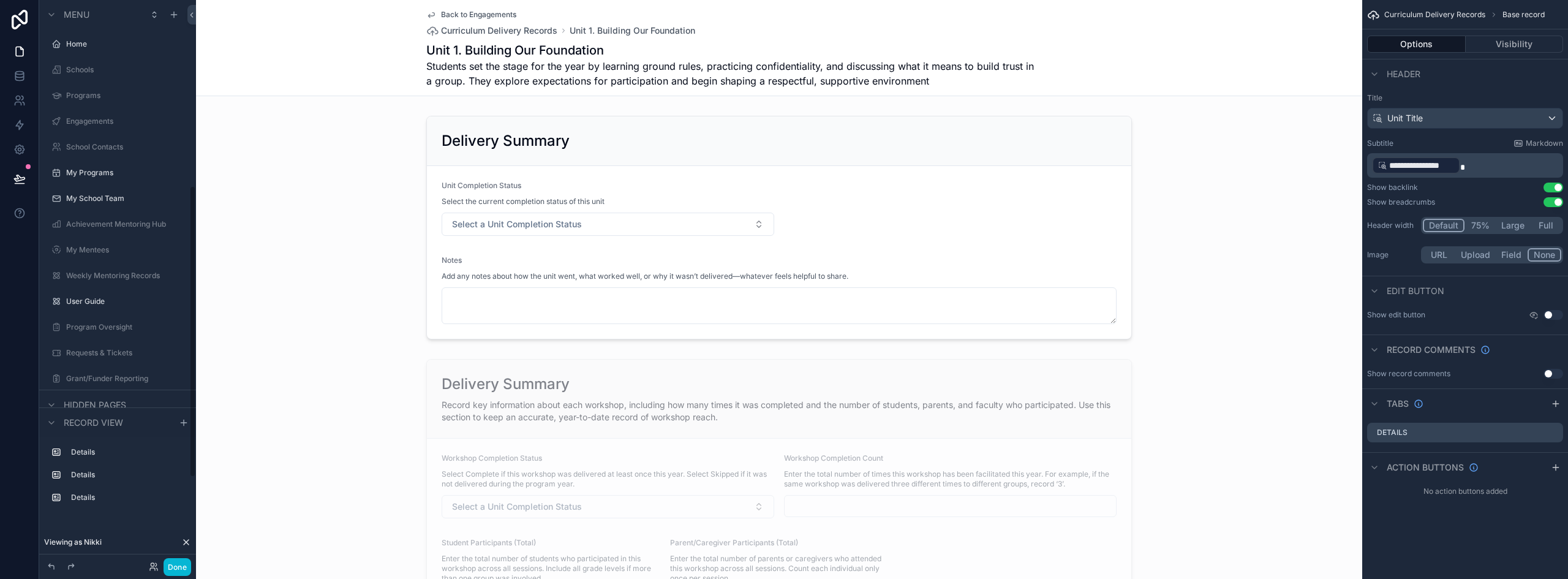
scroll to position [359, 0]
click at [184, 544] on icon at bounding box center [186, 543] width 5 height 5
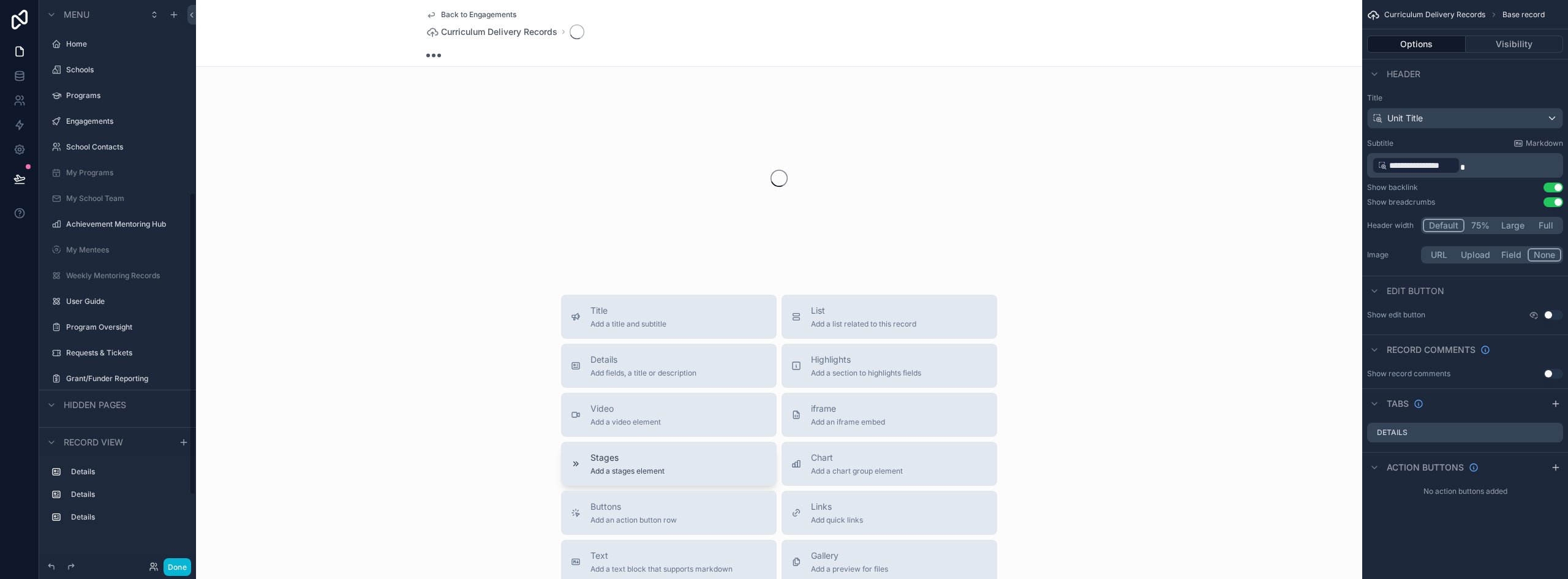
scroll to position [359, 0]
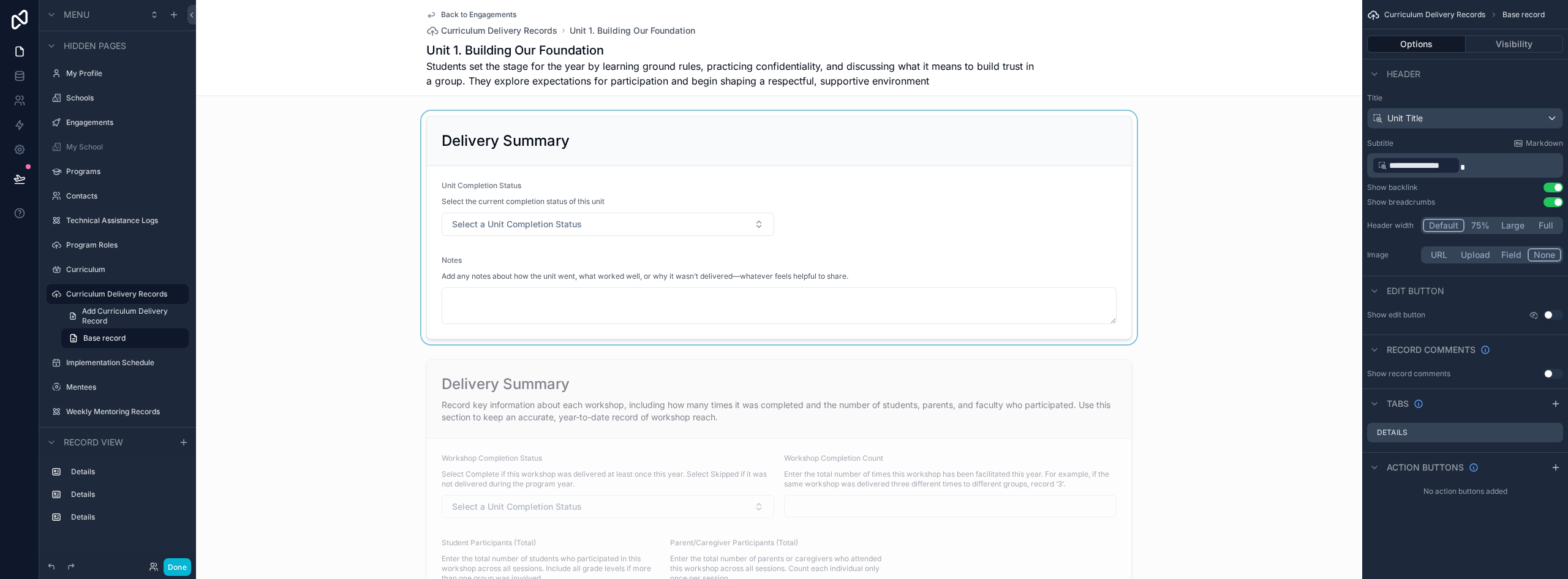
click at [773, 161] on div "scrollable content" at bounding box center [779, 228] width 1166 height 234
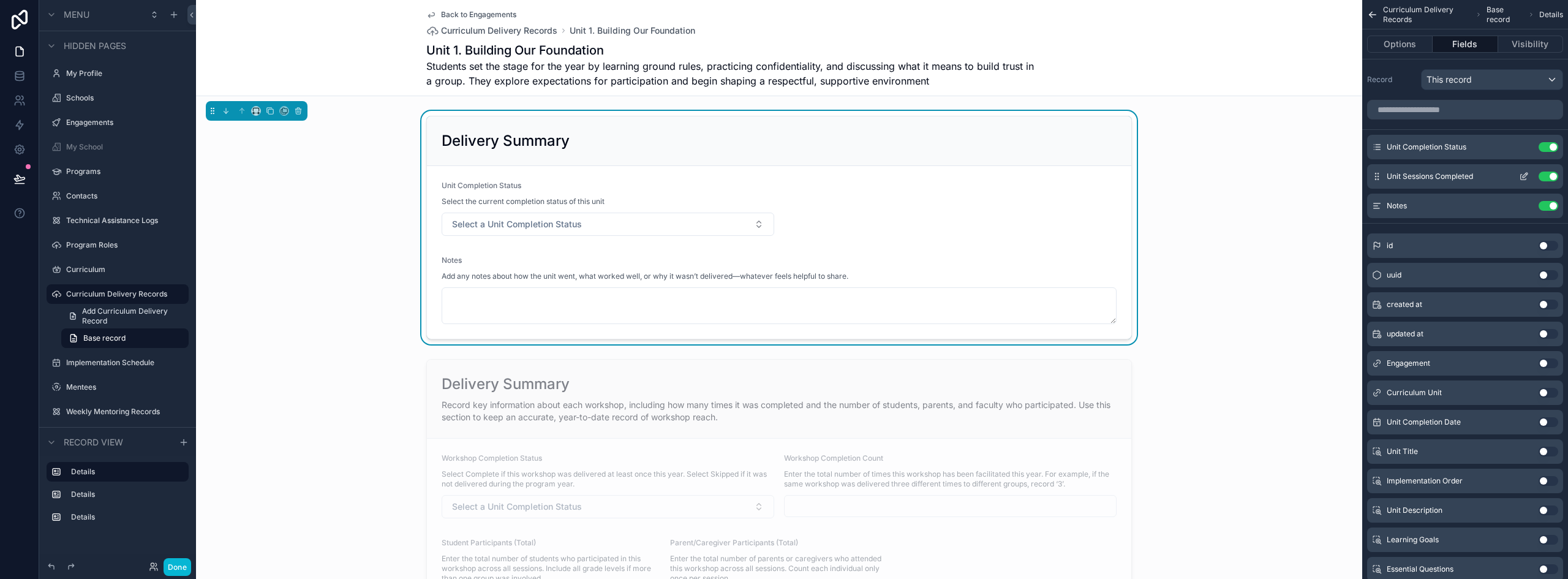
click at [1521, 174] on icon "scrollable content" at bounding box center [1524, 176] width 10 height 10
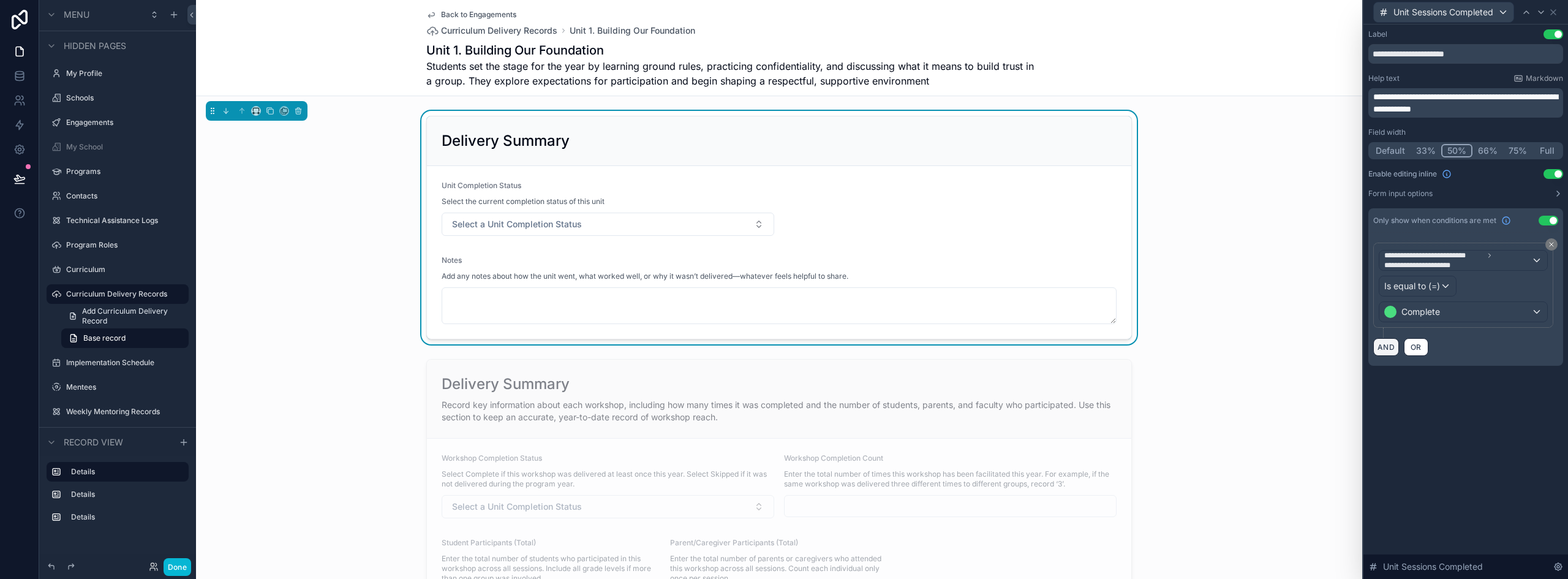
click at [1394, 350] on button "AND" at bounding box center [1386, 347] width 26 height 17
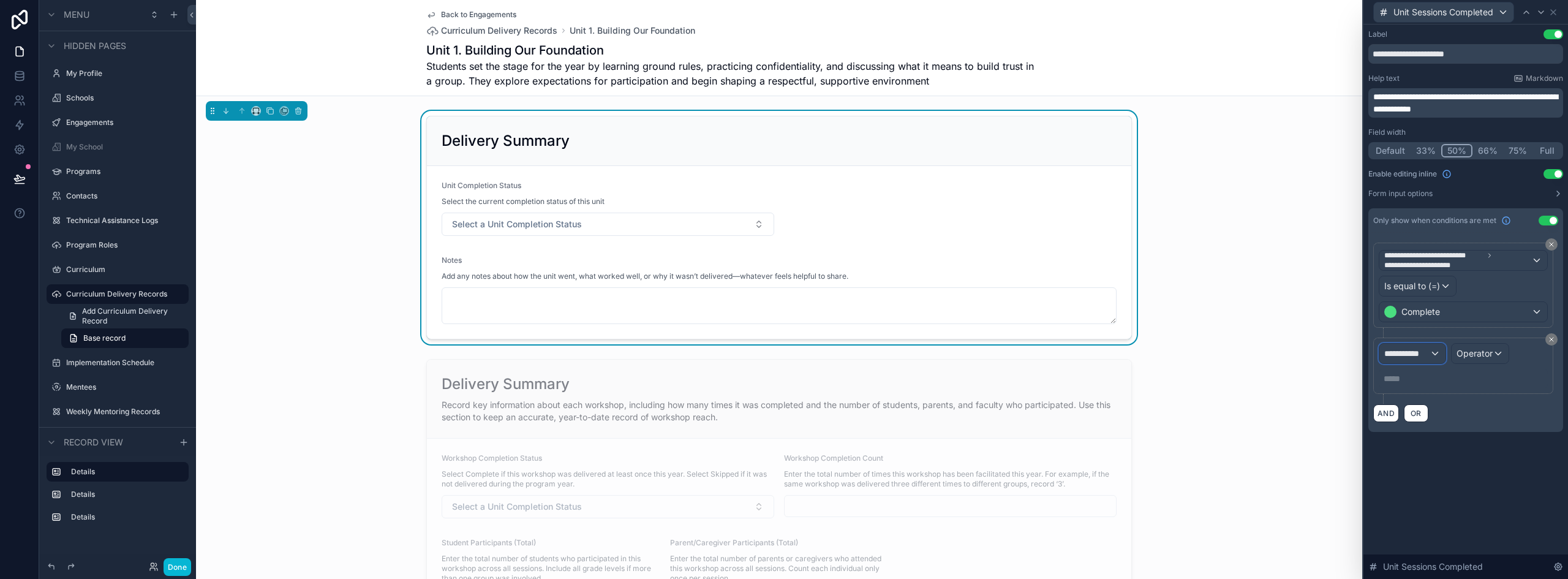
click at [1406, 356] on span "**********" at bounding box center [1407, 354] width 45 height 12
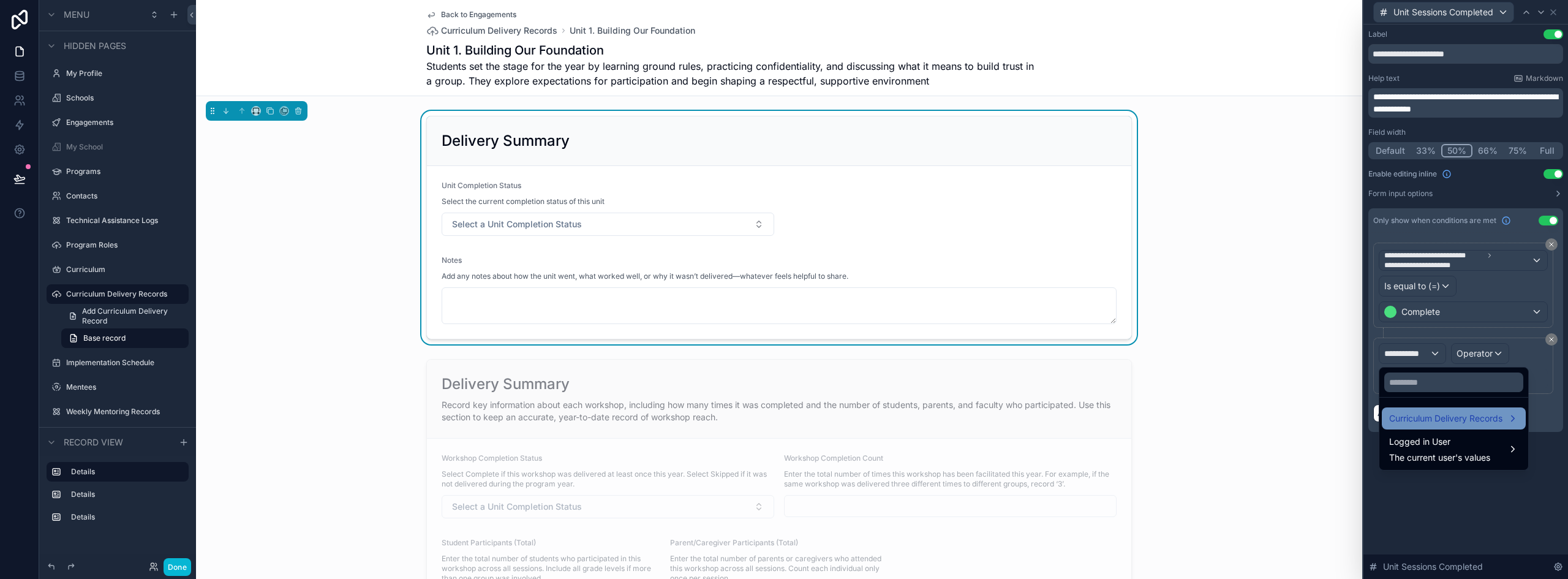
click at [1425, 415] on span "Curriculum Delivery Records" at bounding box center [1445, 418] width 113 height 14
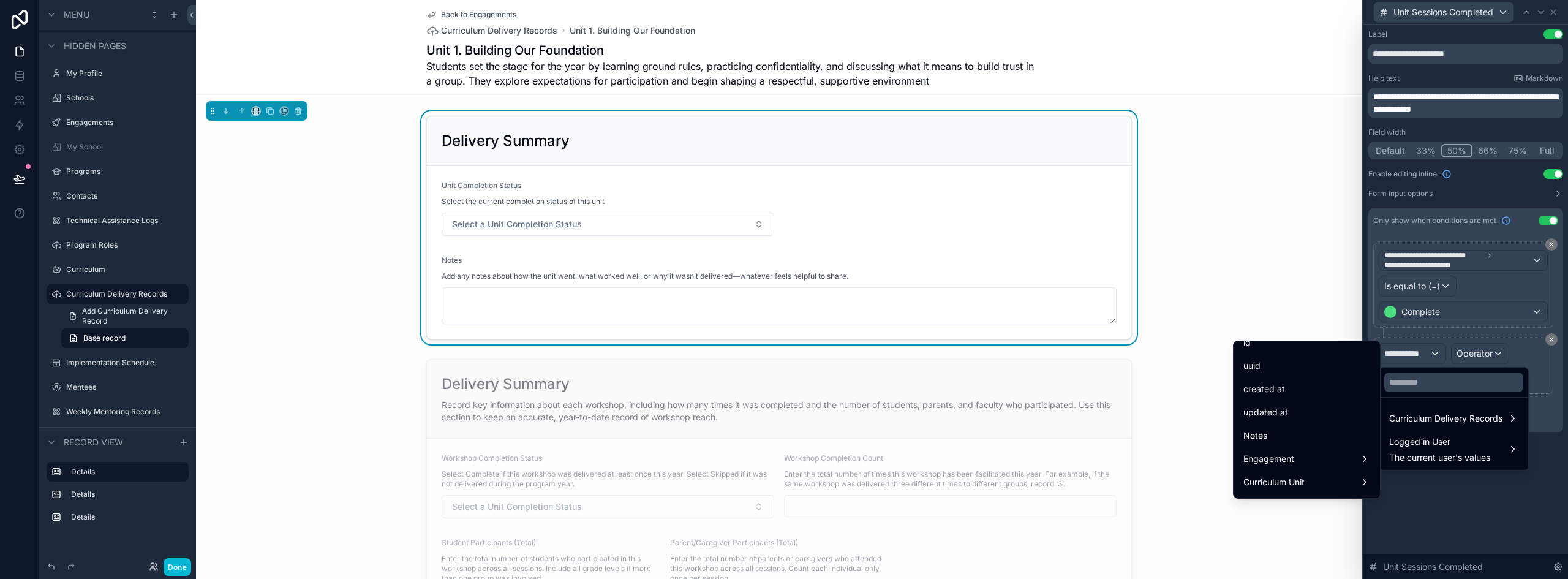
scroll to position [0, 0]
click at [1317, 467] on div "Engagement" at bounding box center [1306, 471] width 127 height 14
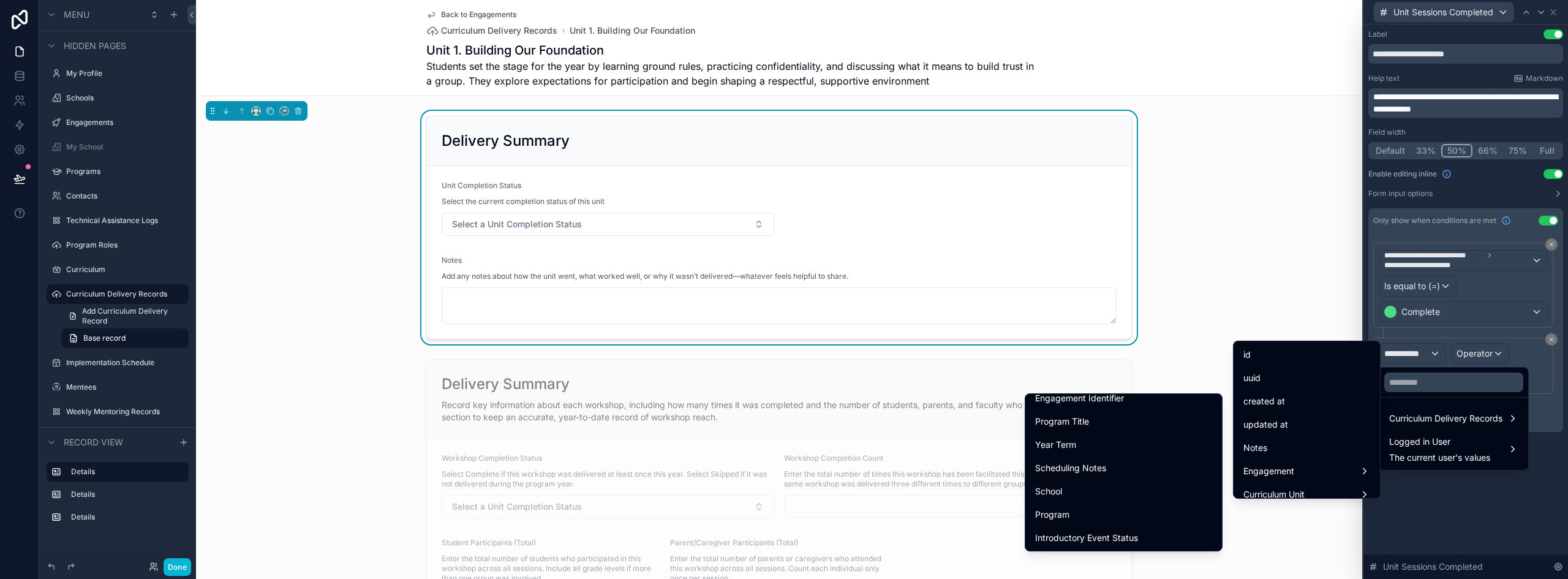
scroll to position [1165, 0]
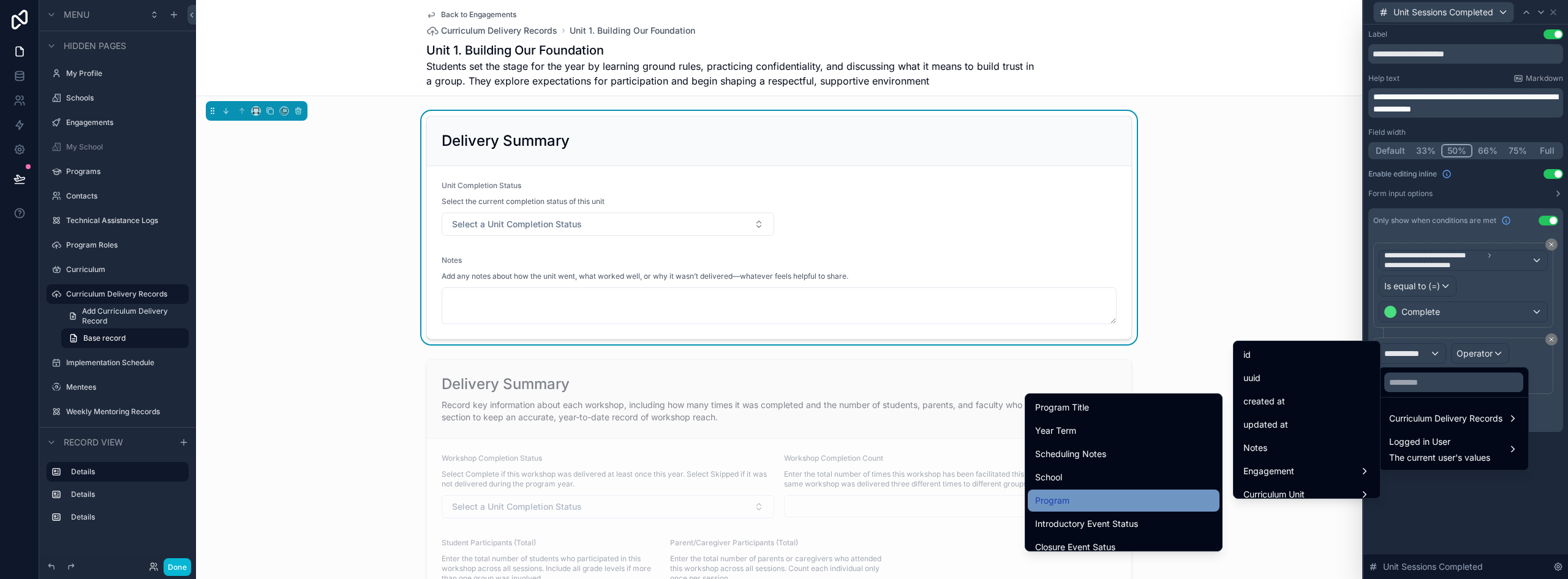
click at [1061, 492] on div "Program" at bounding box center [1124, 501] width 192 height 22
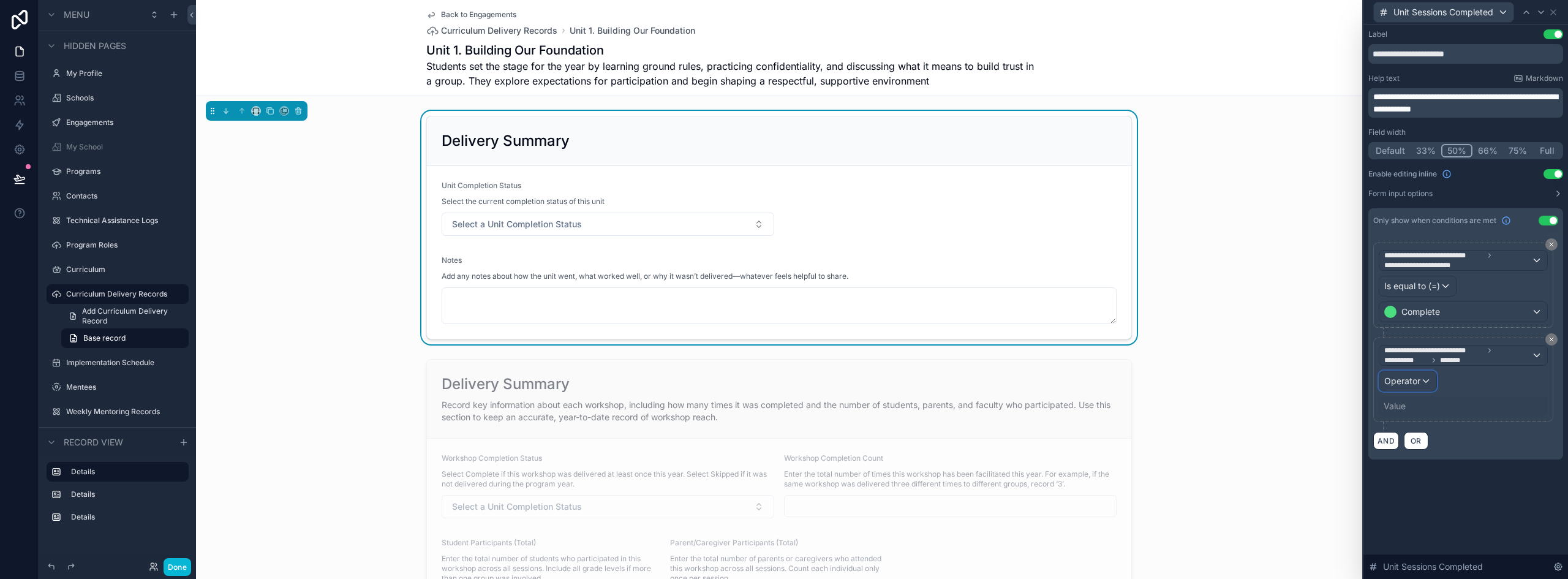
click at [1422, 382] on div "Operator" at bounding box center [1407, 382] width 57 height 20
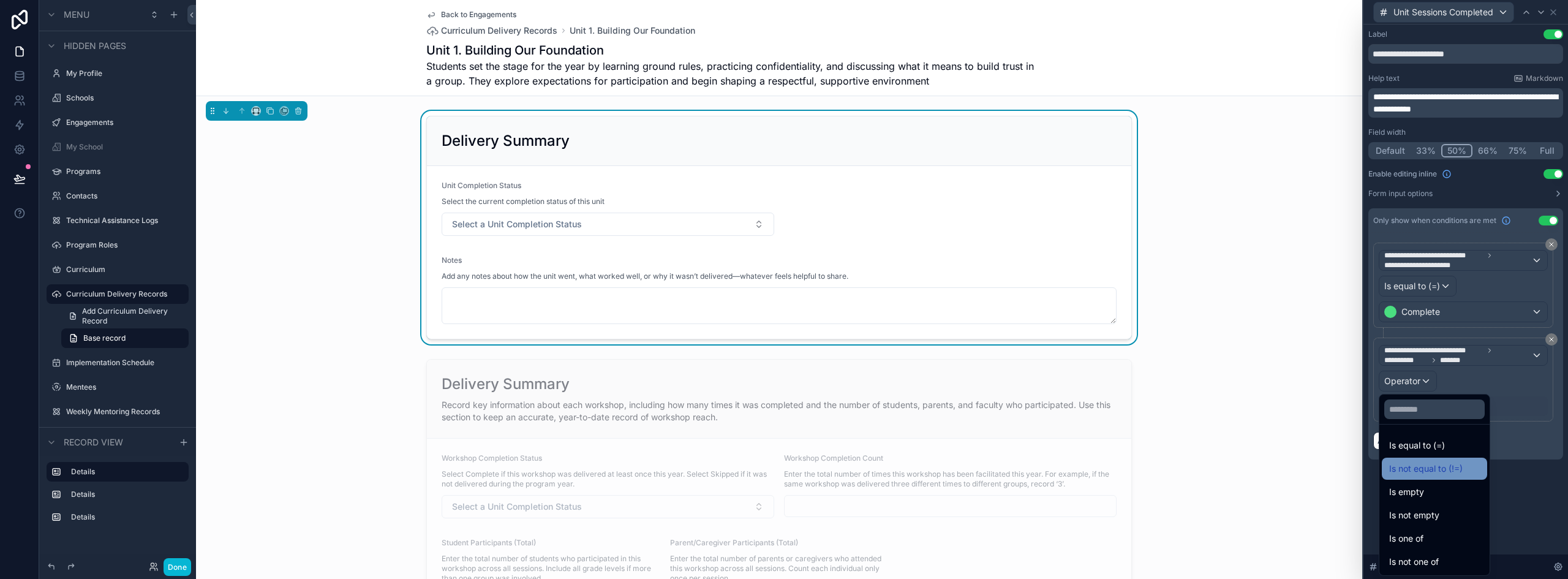
click at [1465, 464] on div "Is not equal to (!=)" at bounding box center [1435, 468] width 91 height 14
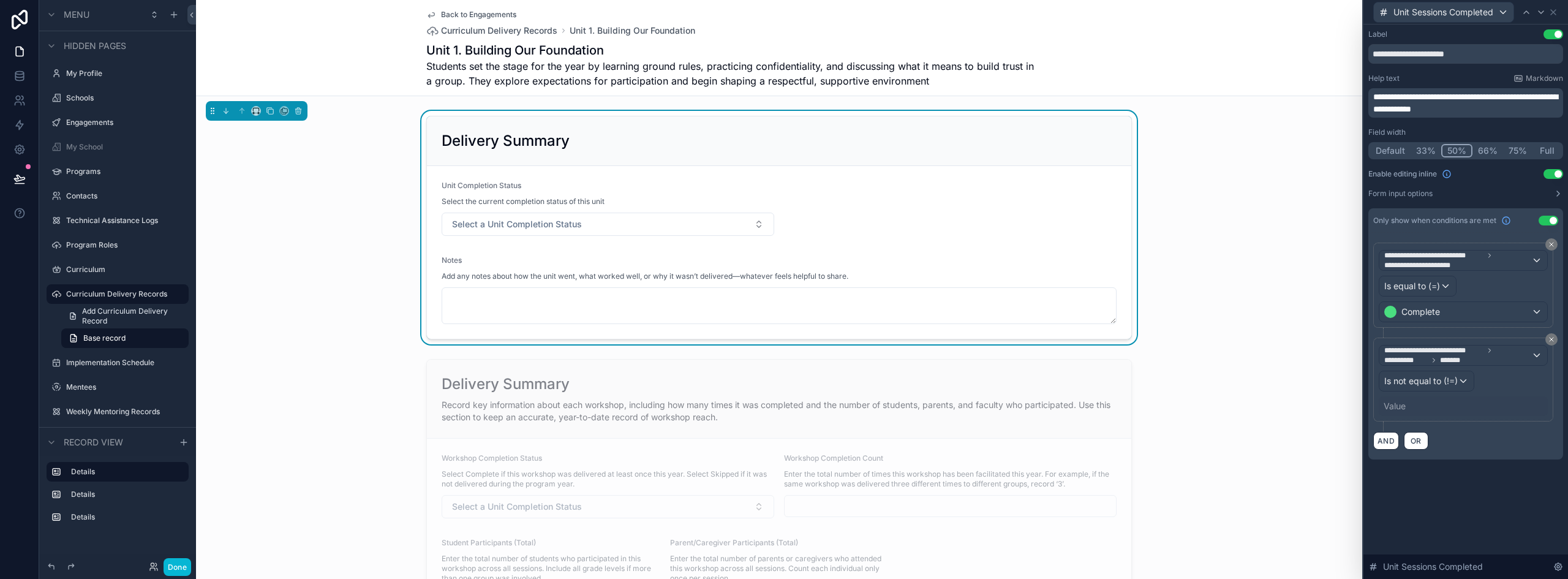
click at [1425, 403] on div "Value" at bounding box center [1463, 407] width 169 height 20
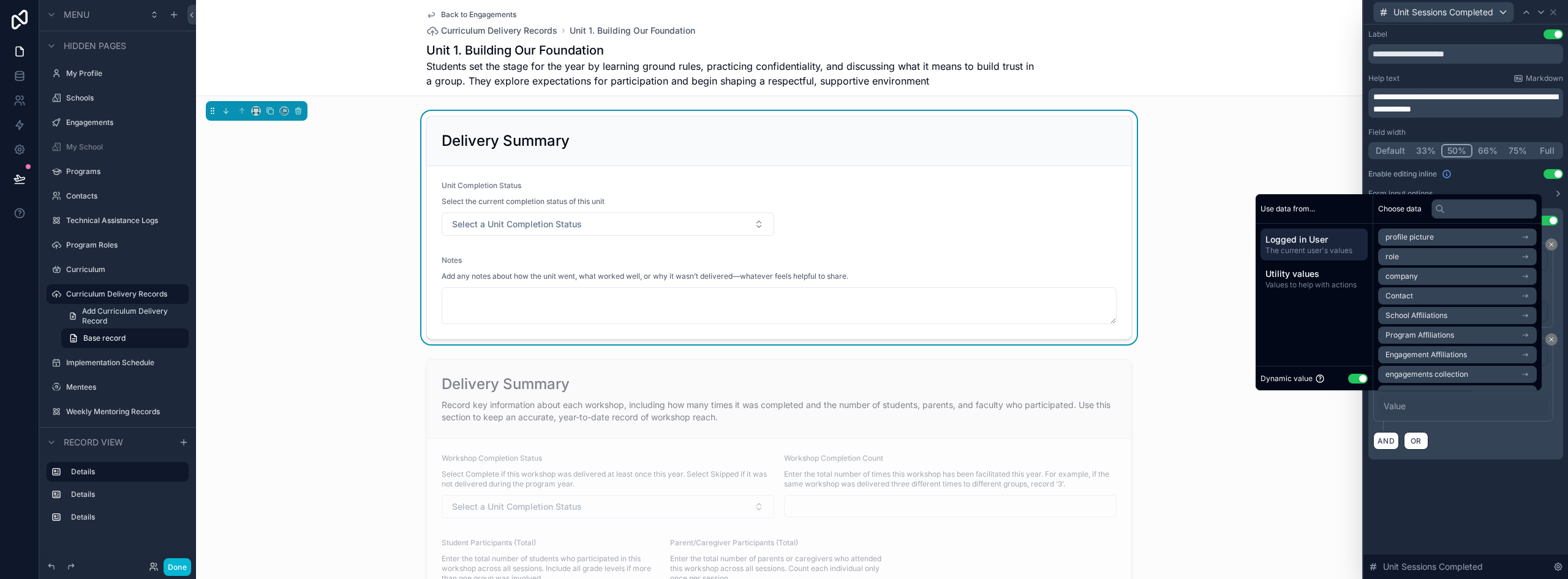
click at [1348, 378] on button "Use setting" at bounding box center [1358, 379] width 20 height 10
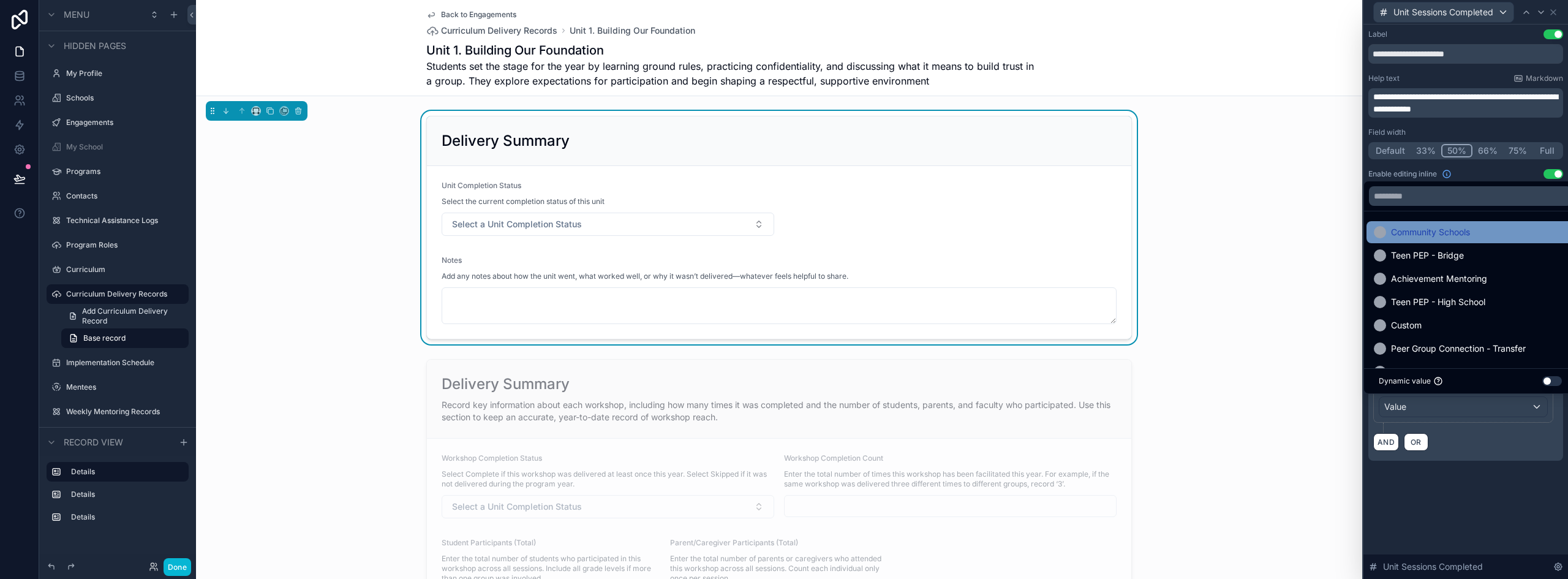
click at [1472, 238] on div "Community Schools" at bounding box center [1470, 232] width 193 height 14
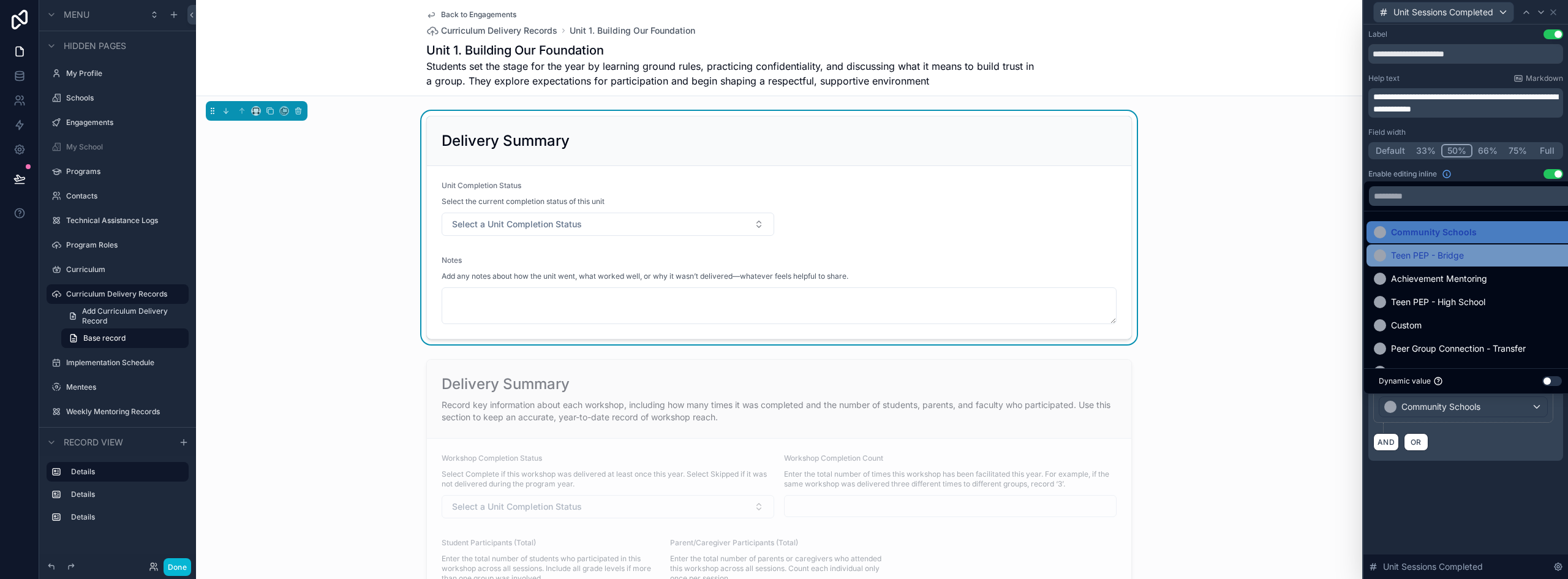
click at [1451, 252] on span "Teen PEP - Bridge" at bounding box center [1428, 255] width 73 height 14
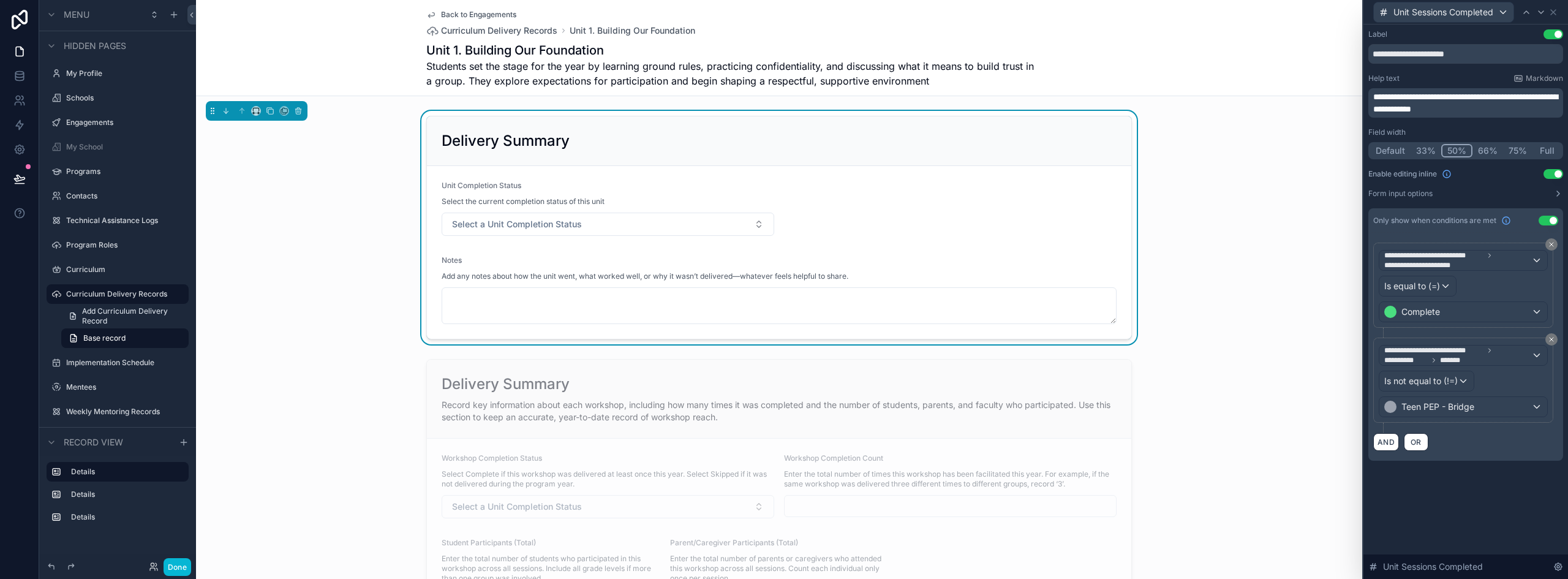
click at [1483, 439] on div "AND OR" at bounding box center [1466, 442] width 185 height 18
click at [1447, 381] on span "Is not equal to (!=)" at bounding box center [1421, 381] width 74 height 12
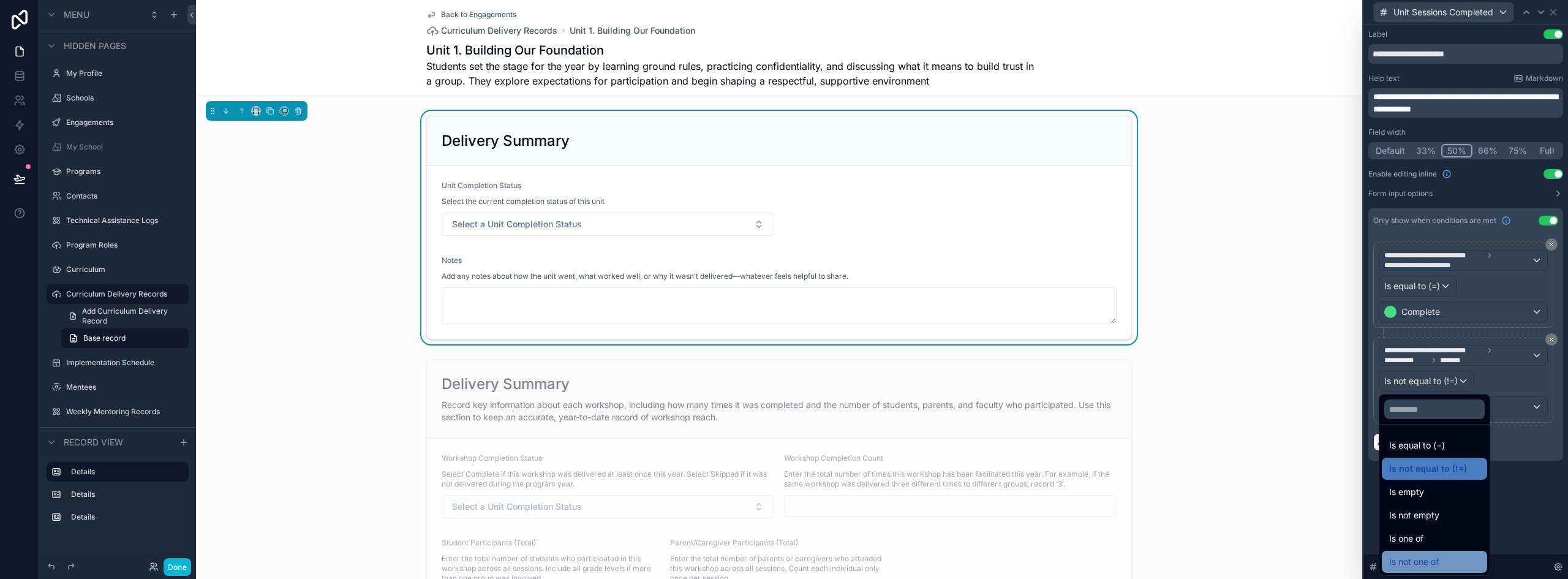
click at [1440, 556] on div "Is not one of" at bounding box center [1435, 562] width 91 height 14
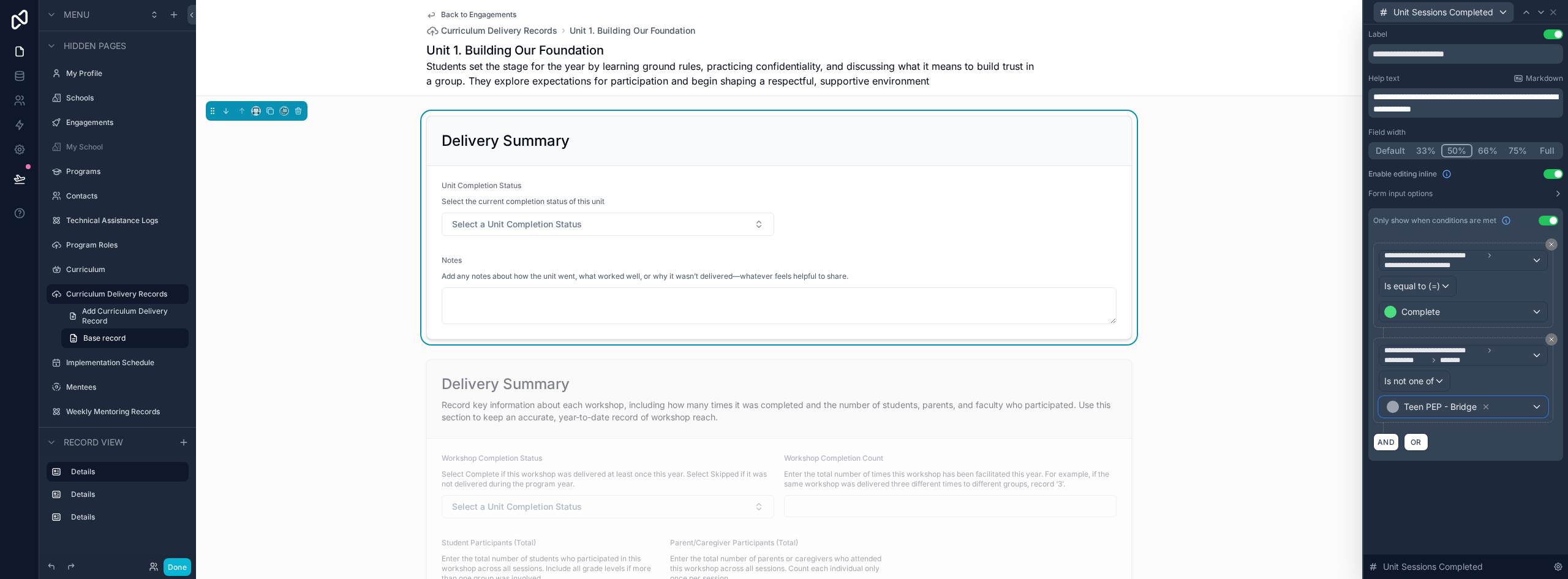
click at [1449, 400] on div "Teen PEP - Bridge" at bounding box center [1439, 407] width 106 height 14
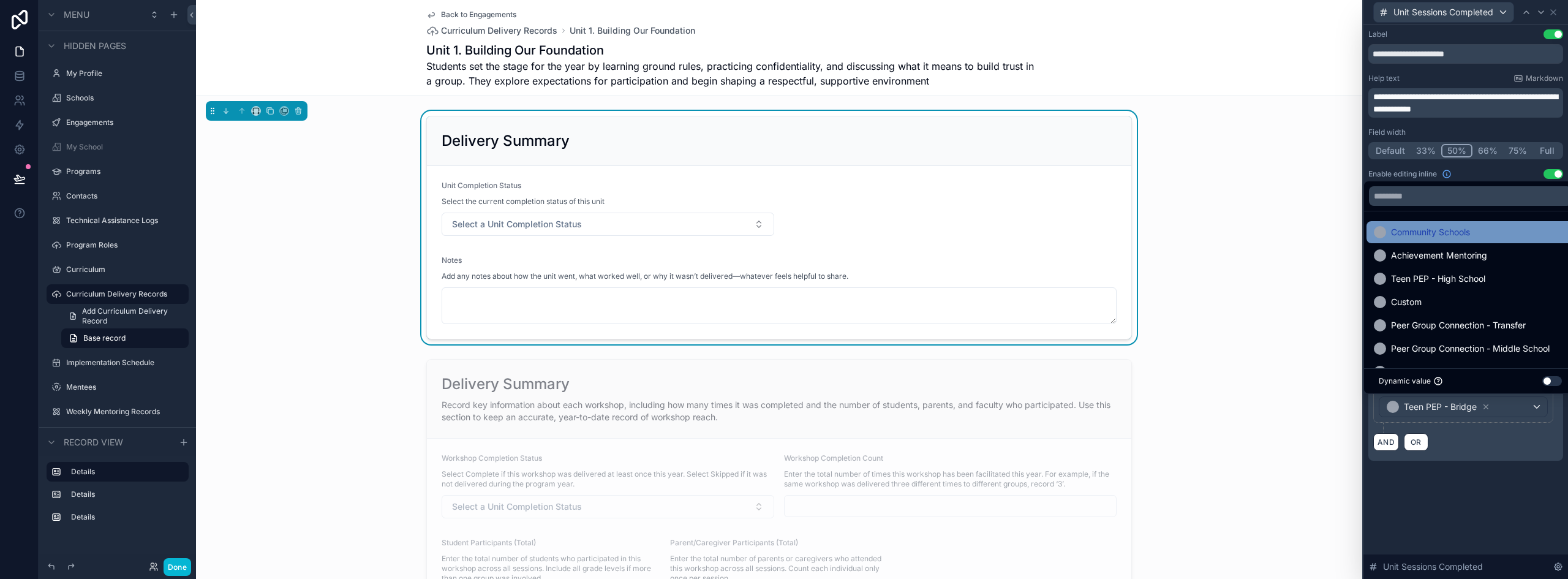
click at [1439, 236] on span "Community Schools" at bounding box center [1431, 232] width 79 height 14
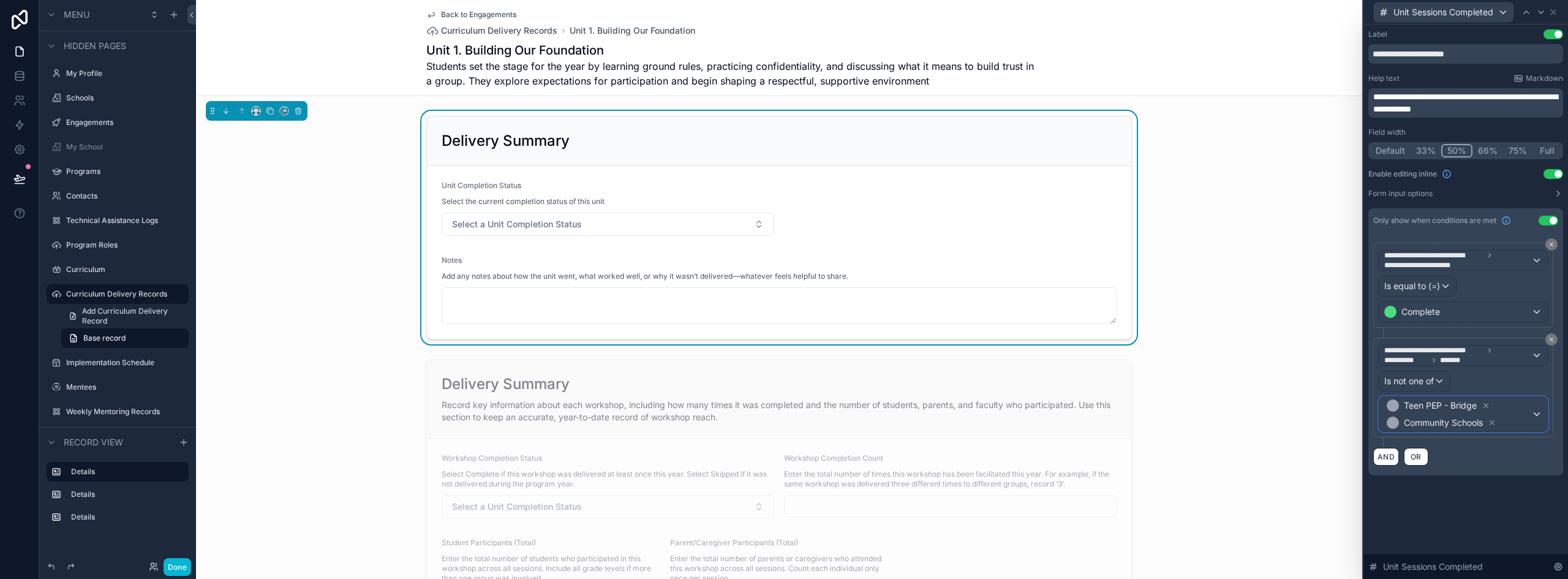
click at [1508, 408] on span "Teen PEP - Bridge Community Schools" at bounding box center [1458, 414] width 147 height 34
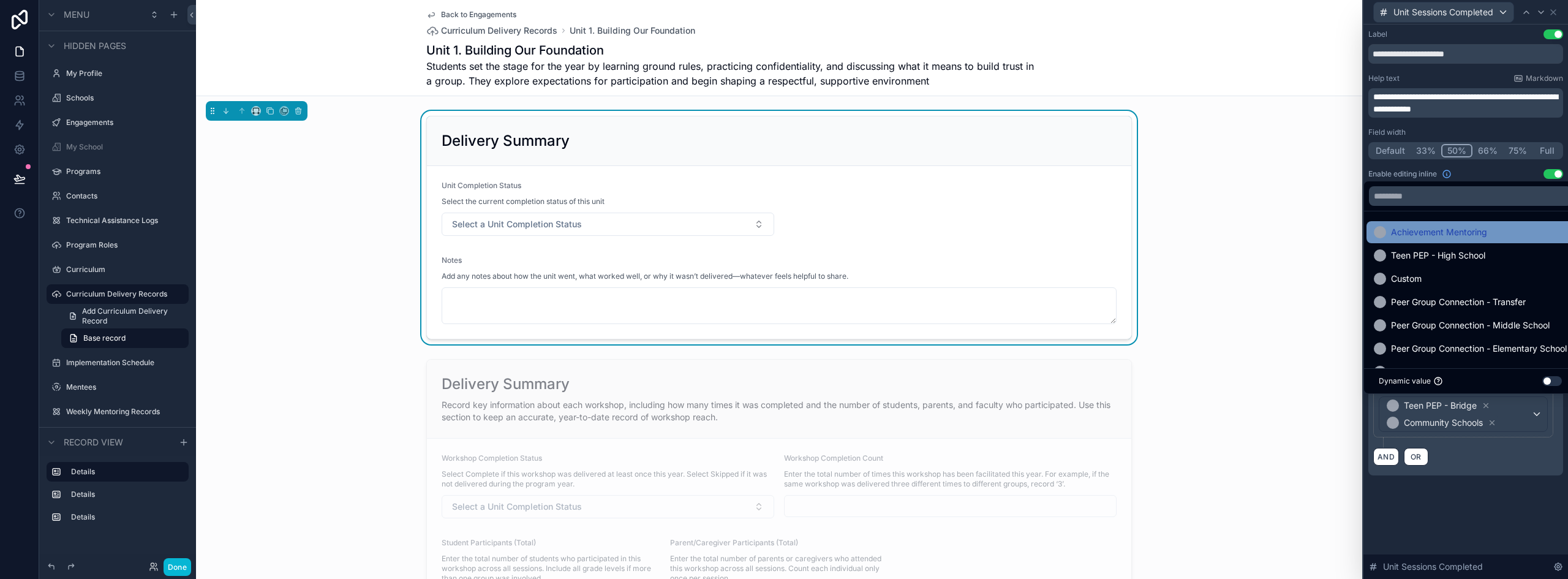
click at [1469, 236] on span "Achievement Mentoring" at bounding box center [1439, 232] width 96 height 14
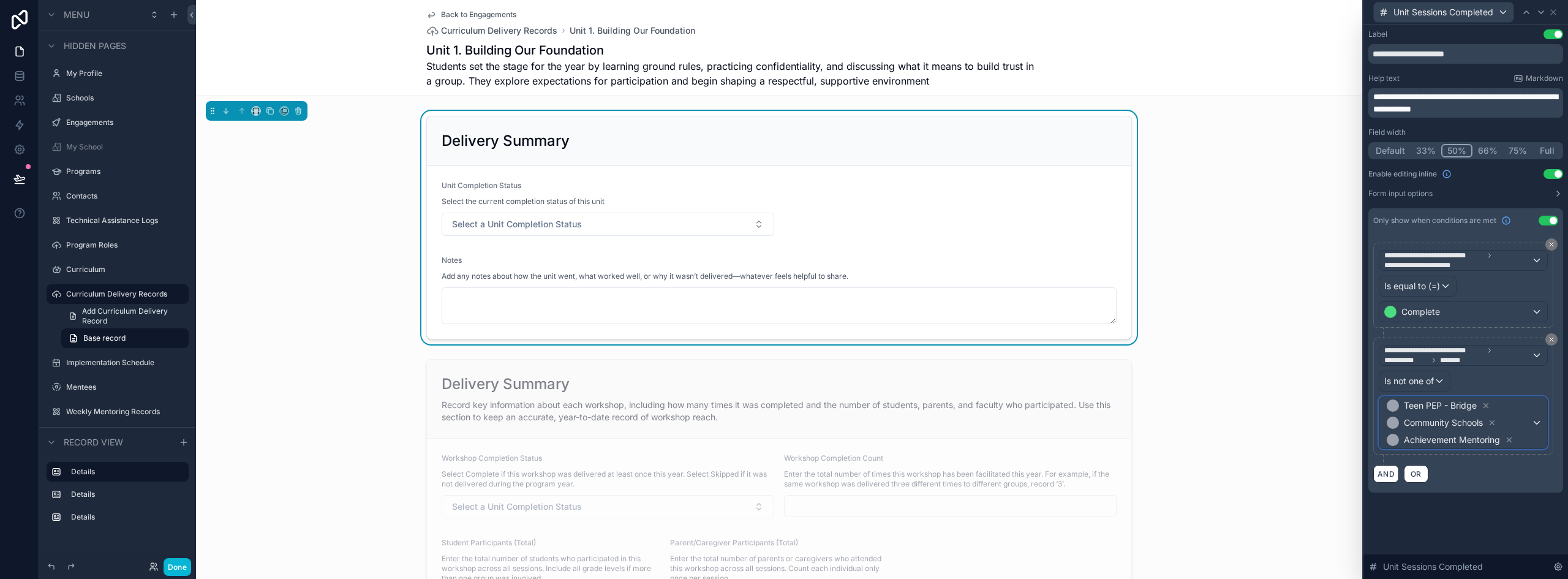
click at [1518, 435] on span "Teen PEP - Bridge Community Schools Achievement Mentoring" at bounding box center [1458, 423] width 147 height 52
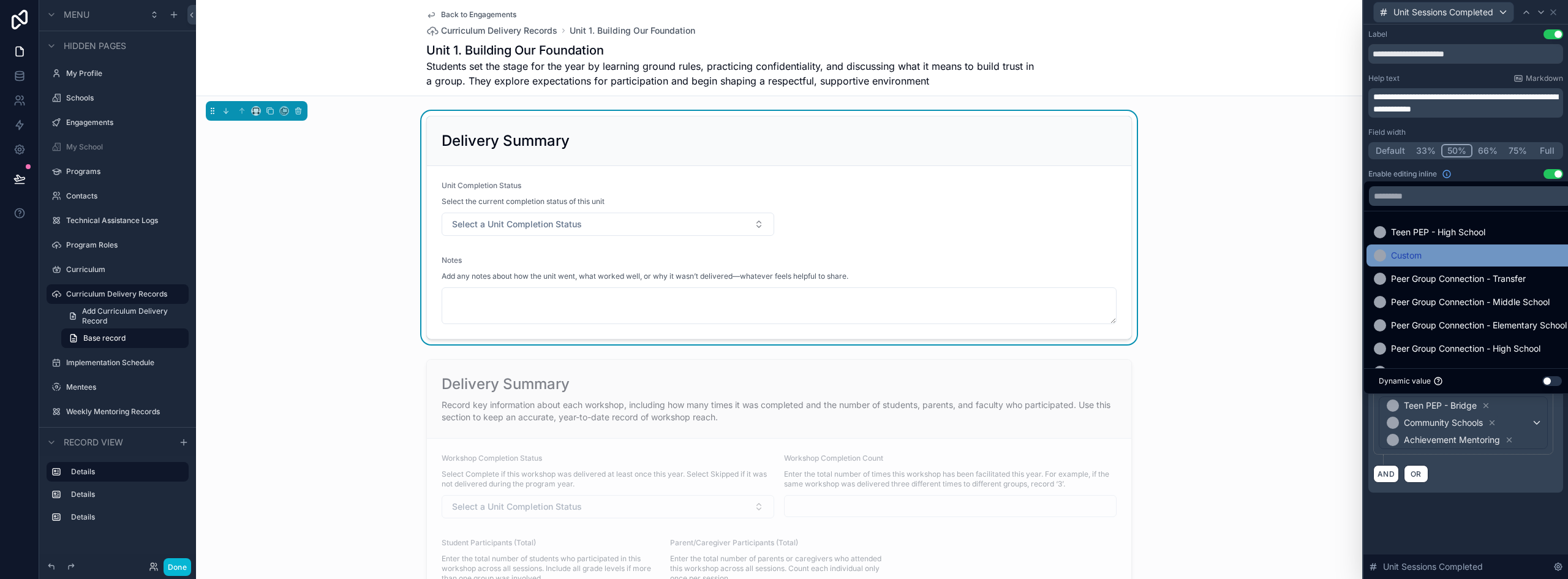
click at [1422, 260] on div "Custom" at bounding box center [1470, 255] width 193 height 14
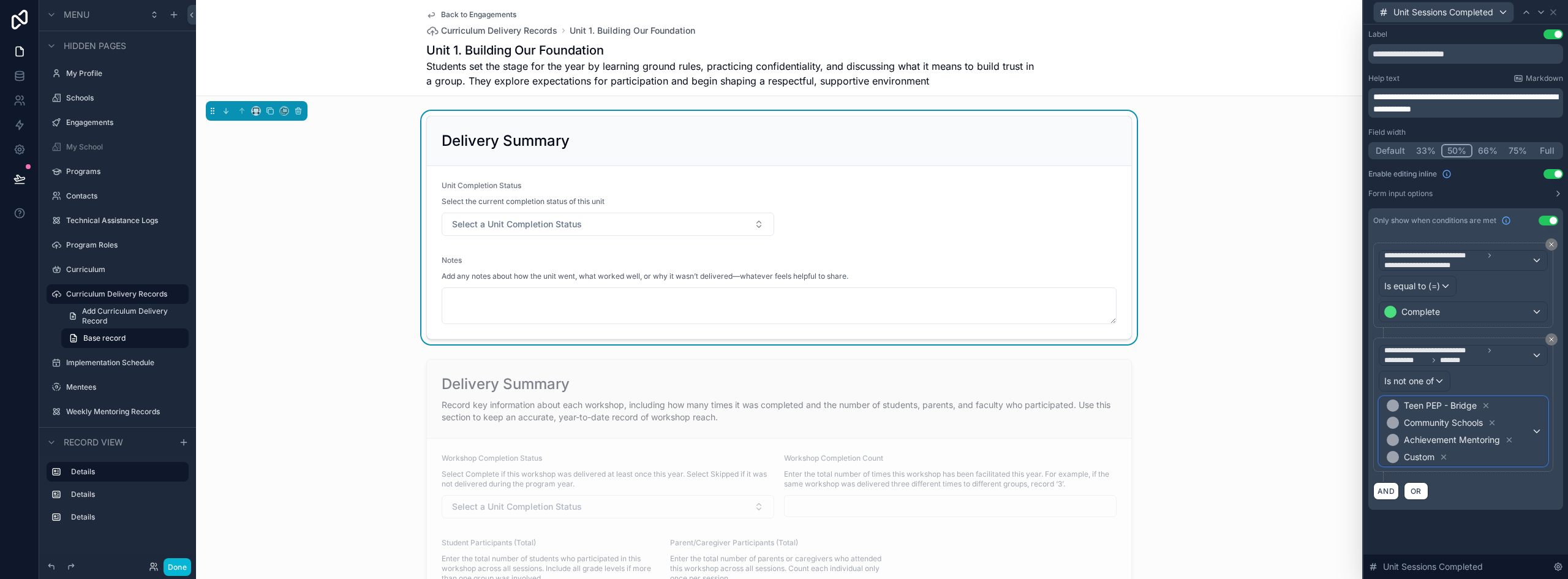
click at [1523, 458] on span "Teen PEP - Bridge Community Schools Achievement Mentoring Custom" at bounding box center [1458, 432] width 147 height 68
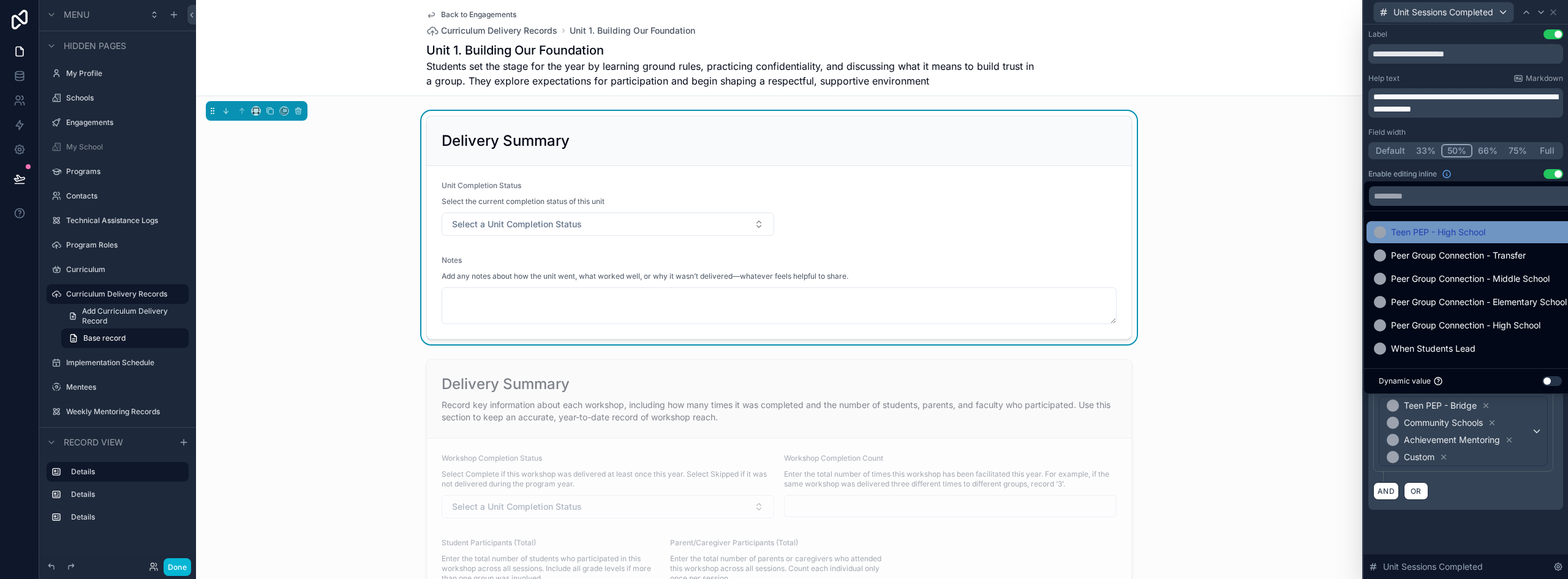
click at [1437, 231] on span "Teen PEP - High School" at bounding box center [1438, 232] width 94 height 14
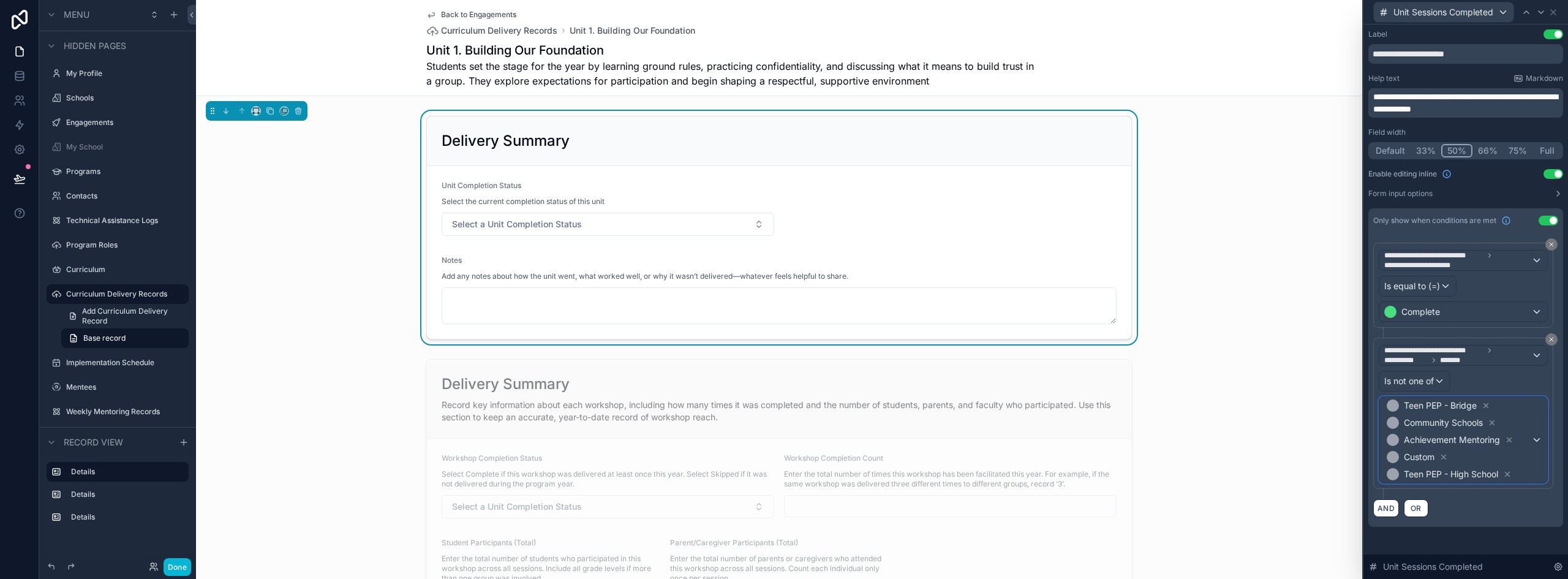
click at [1519, 461] on span "Teen PEP - Bridge Community Schools Achievement Mentoring Custom Teen PEP - Hig…" at bounding box center [1458, 440] width 147 height 86
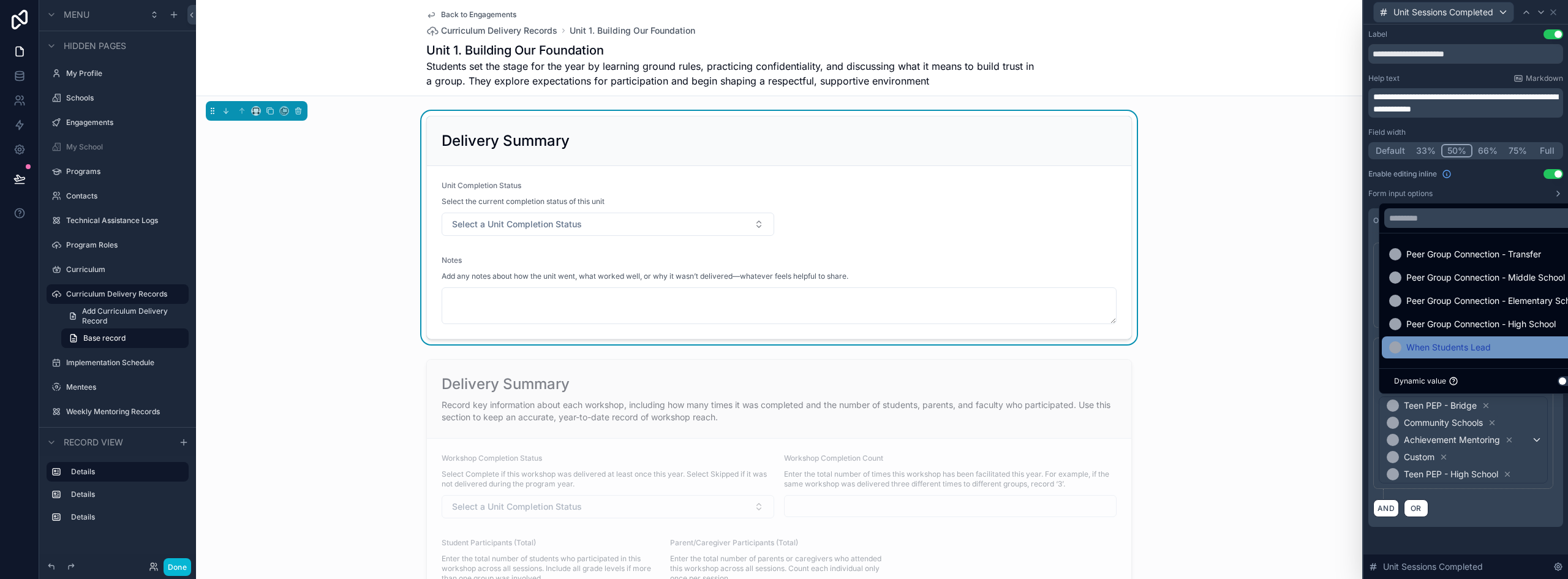
click at [1488, 343] on span "When Students Lead" at bounding box center [1448, 347] width 84 height 14
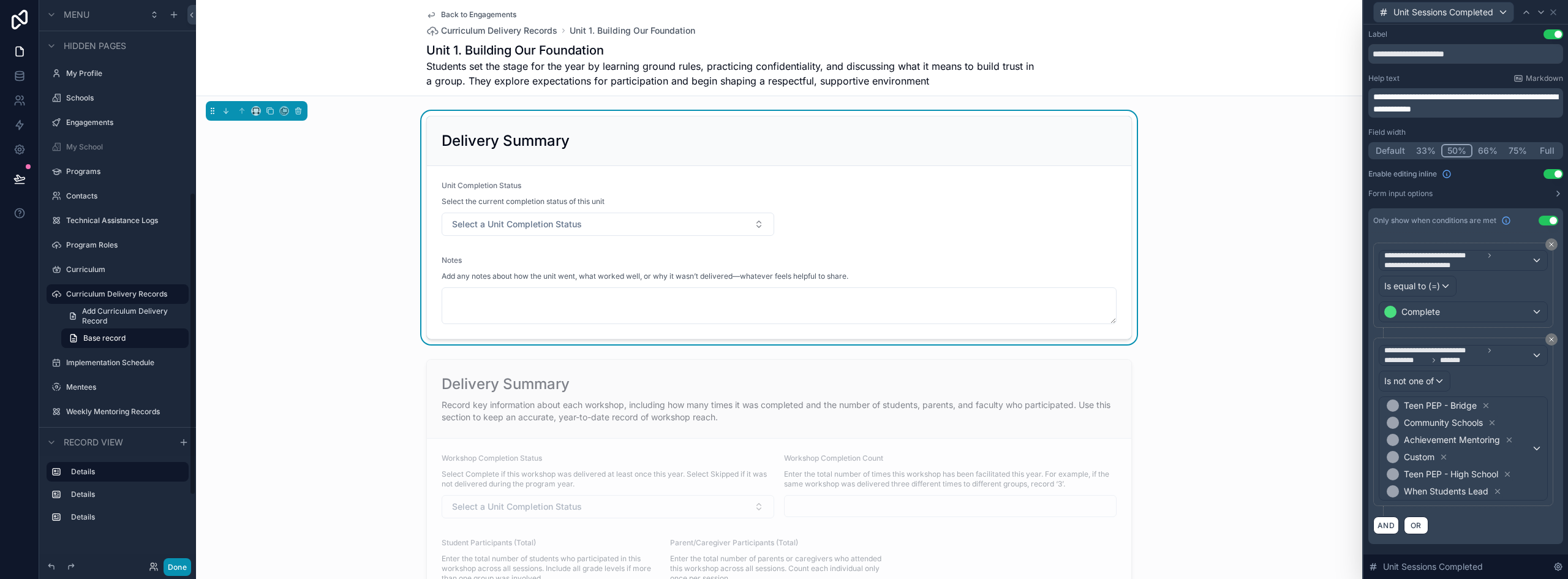
click at [187, 570] on button "Done" at bounding box center [177, 567] width 27 height 17
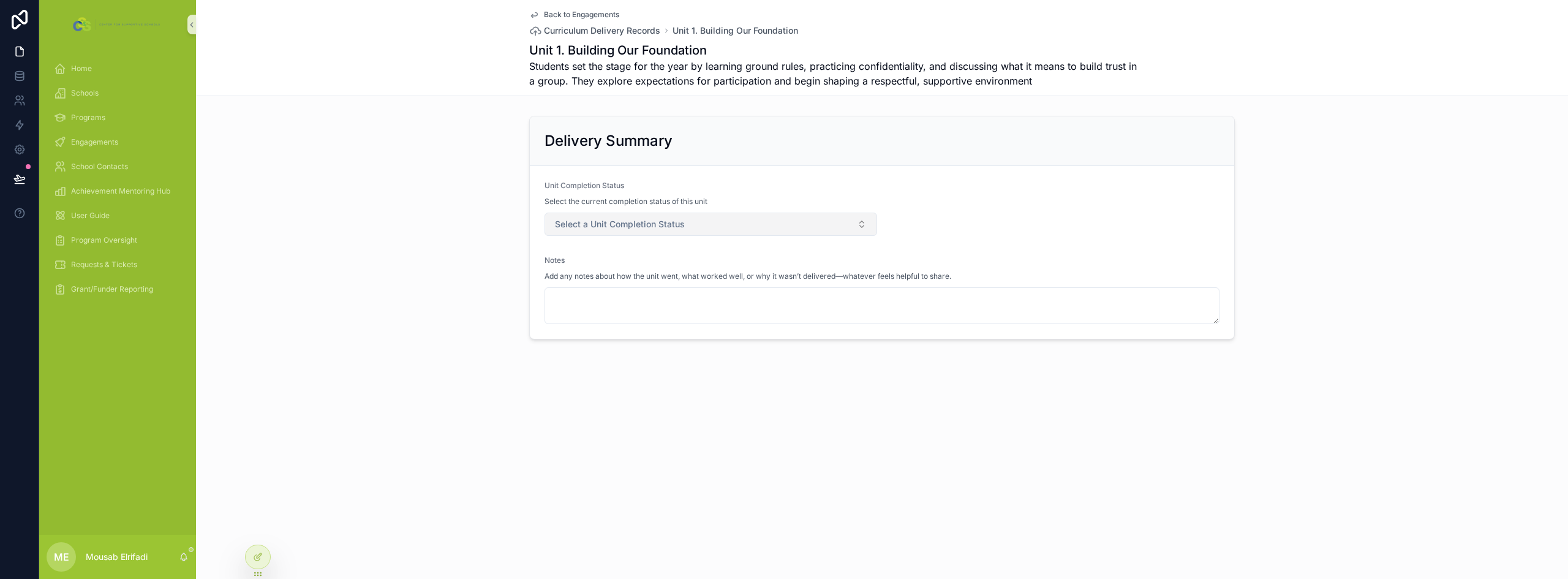
click at [636, 216] on button "Select a Unit Completion Status" at bounding box center [710, 224] width 333 height 24
click at [466, 287] on div "Delivery Summary Unit Completion Status Select the current completion status of…" at bounding box center [883, 228] width 1372 height 234
click at [632, 219] on span "Select a Unit Completion Status" at bounding box center [619, 225] width 130 height 12
click at [431, 266] on div "Delivery Summary Unit Completion Status Select the current completion status of…" at bounding box center [883, 228] width 1372 height 234
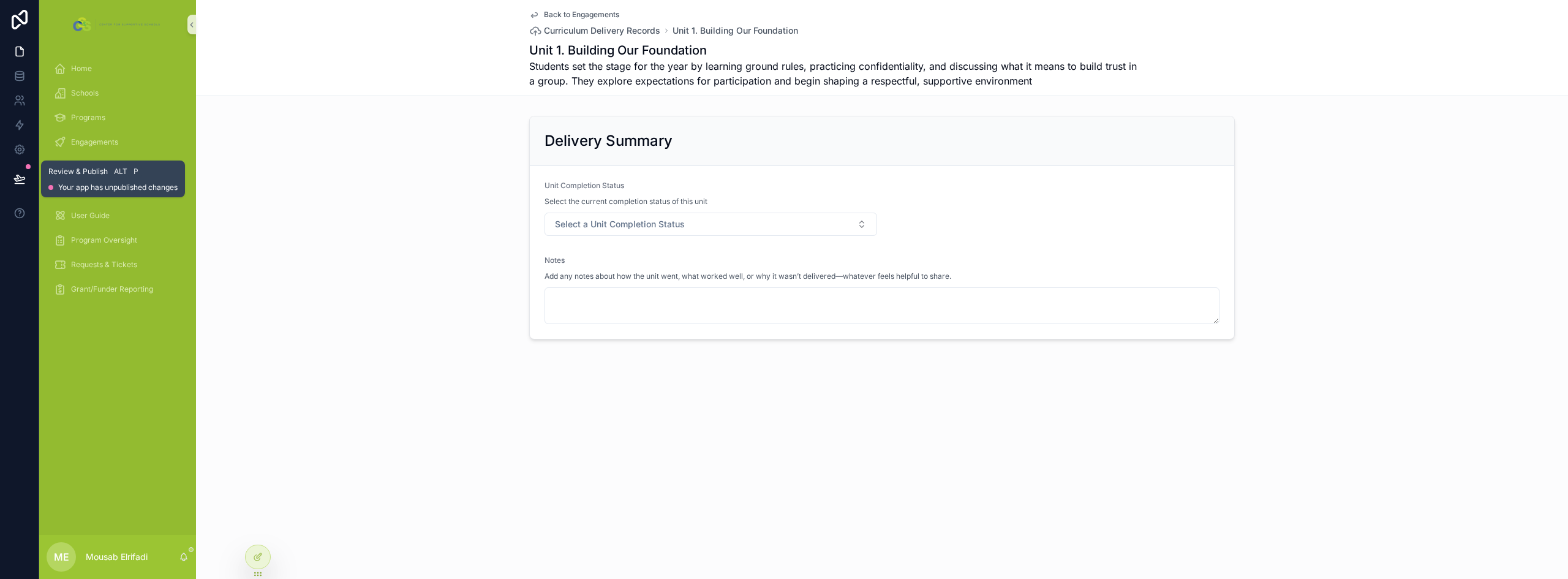
click at [24, 177] on icon at bounding box center [20, 179] width 12 height 12
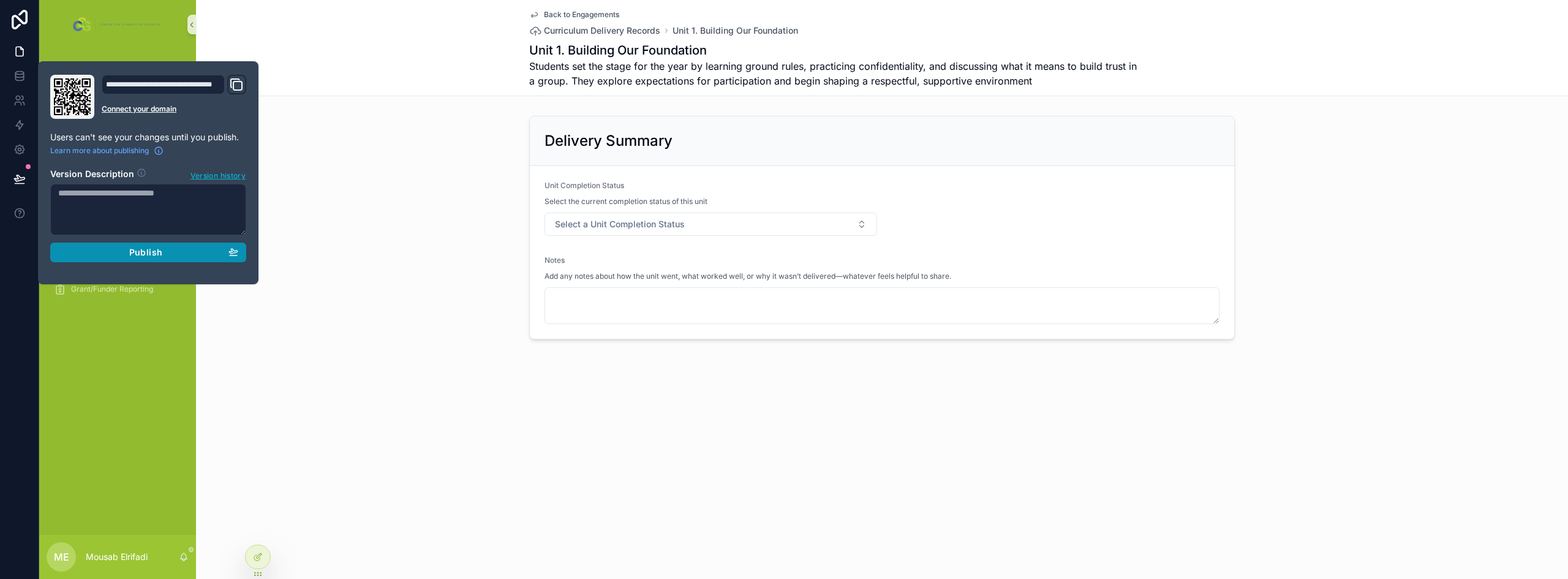
click at [168, 253] on div "Publish" at bounding box center [149, 253] width 180 height 11
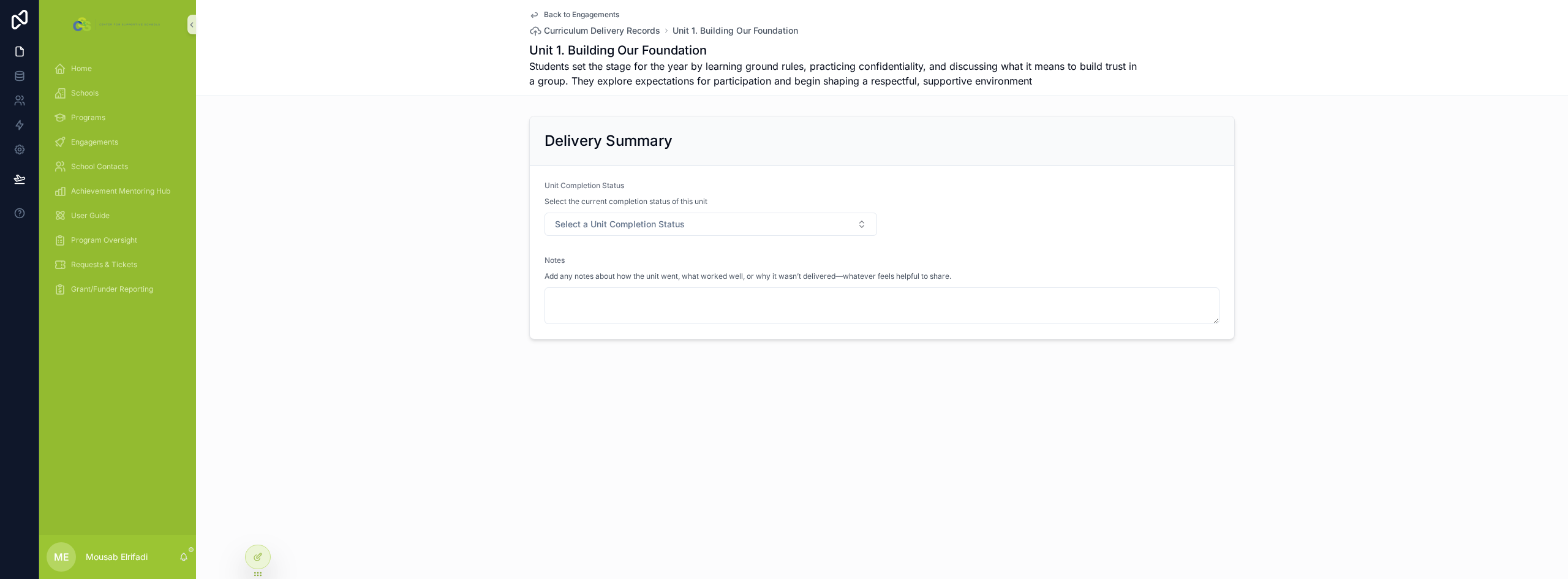
click at [485, 354] on div "Back to Engagements Curriculum Delivery Records Unit 1. Building Our Foundation…" at bounding box center [883, 211] width 1372 height 423
click at [260, 554] on icon at bounding box center [258, 557] width 10 height 10
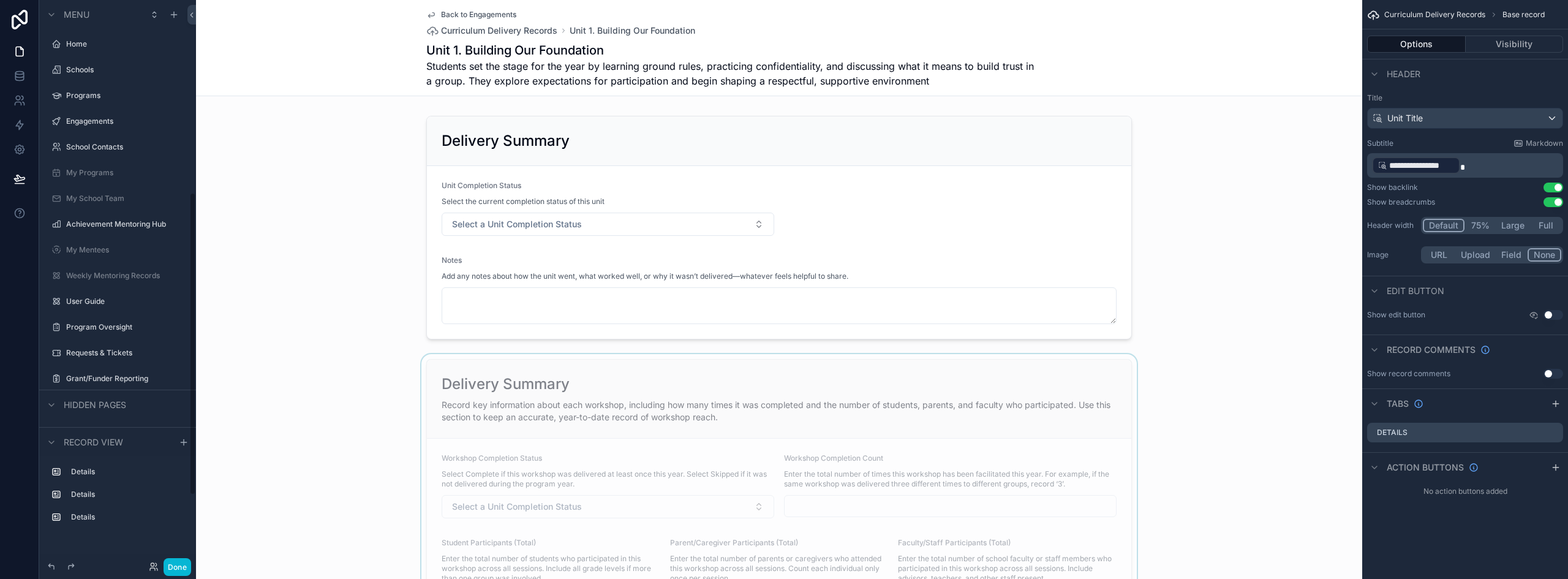
scroll to position [359, 0]
click at [180, 568] on button "Done" at bounding box center [177, 567] width 27 height 17
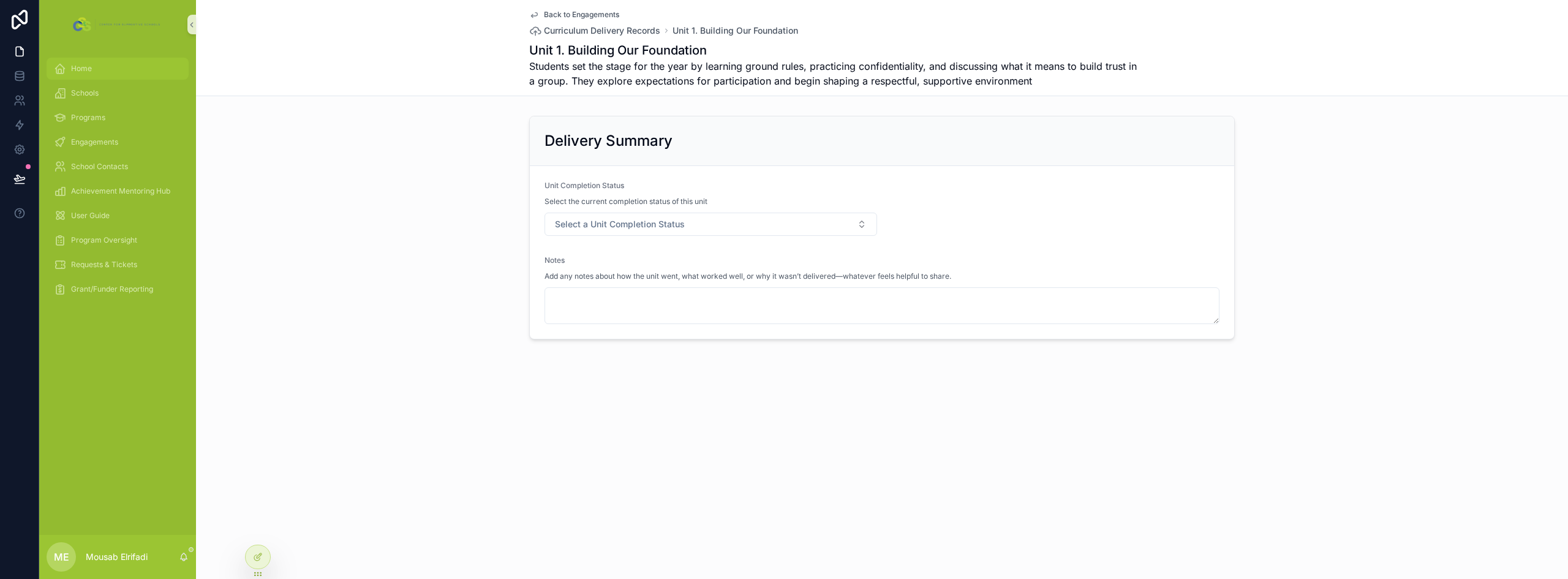
click at [100, 72] on div "Home" at bounding box center [118, 69] width 127 height 20
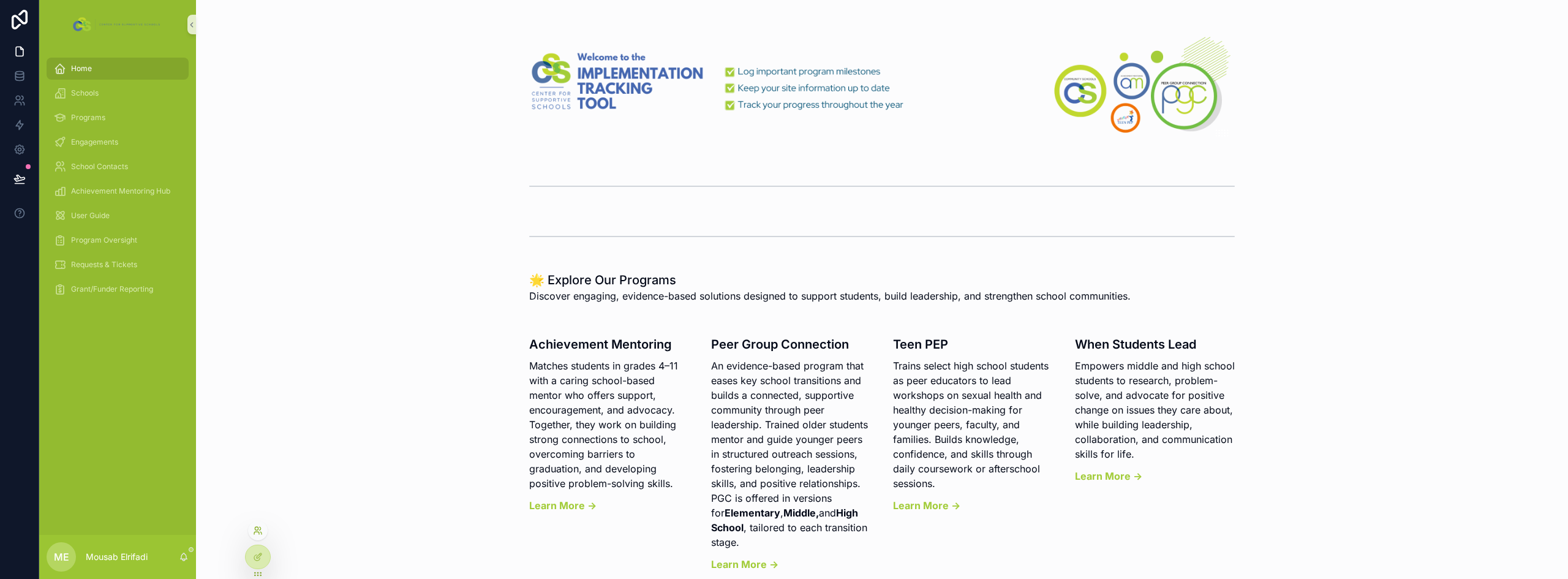
click at [256, 532] on icon at bounding box center [256, 533] width 5 height 2
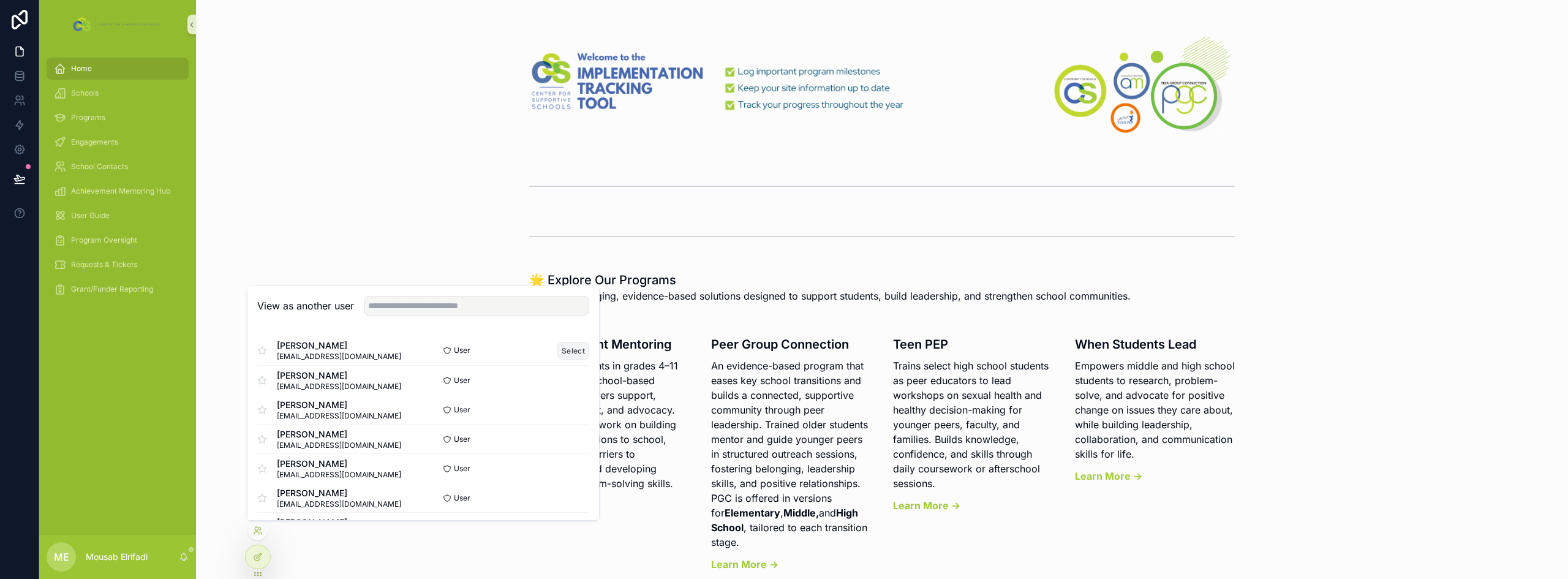
click at [565, 350] on button "Select" at bounding box center [573, 351] width 32 height 17
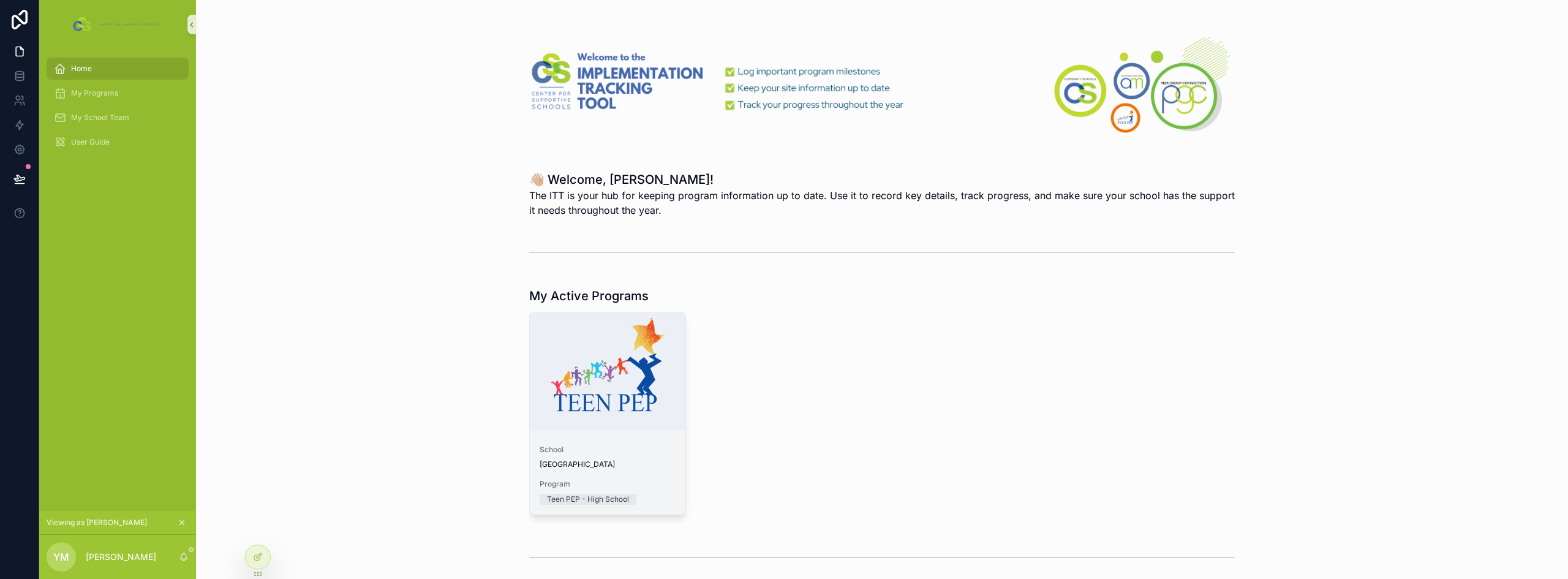
click at [579, 455] on div "School [GEOGRAPHIC_DATA]" at bounding box center [607, 458] width 136 height 24
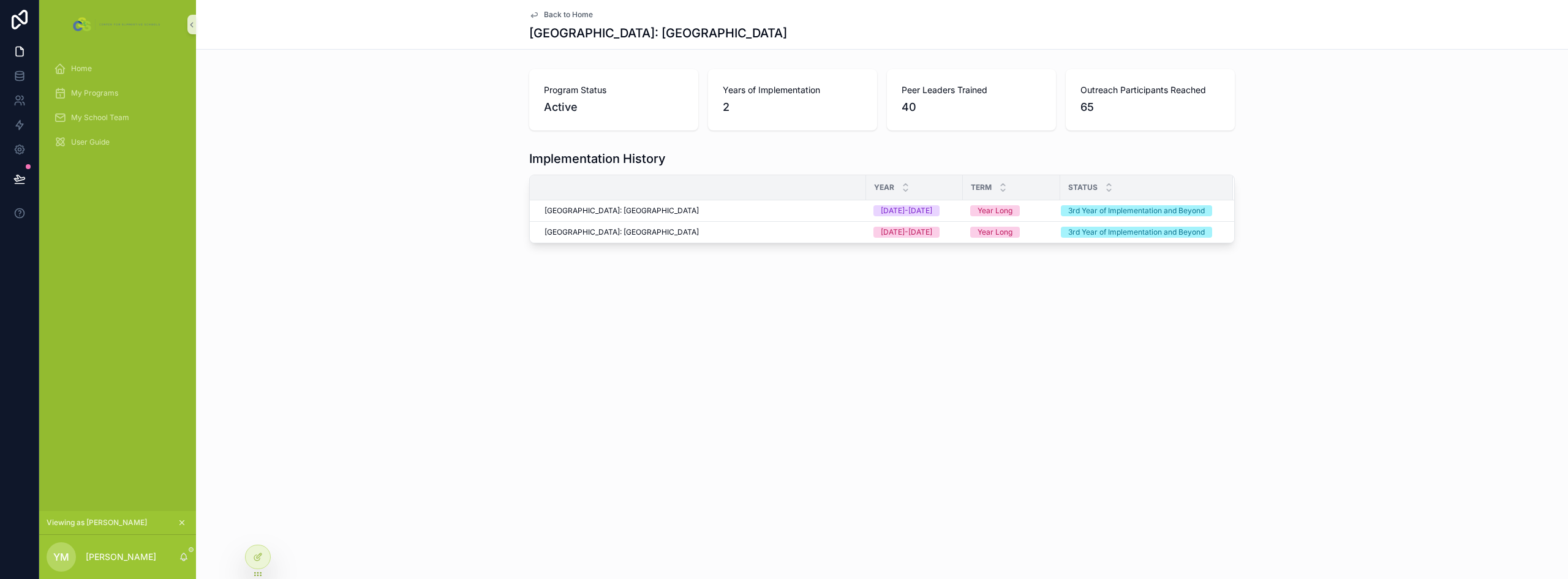
click at [567, 105] on span "Active" at bounding box center [613, 107] width 140 height 17
click at [693, 214] on span "Science Park High School: Teen Pep High School" at bounding box center [622, 210] width 155 height 10
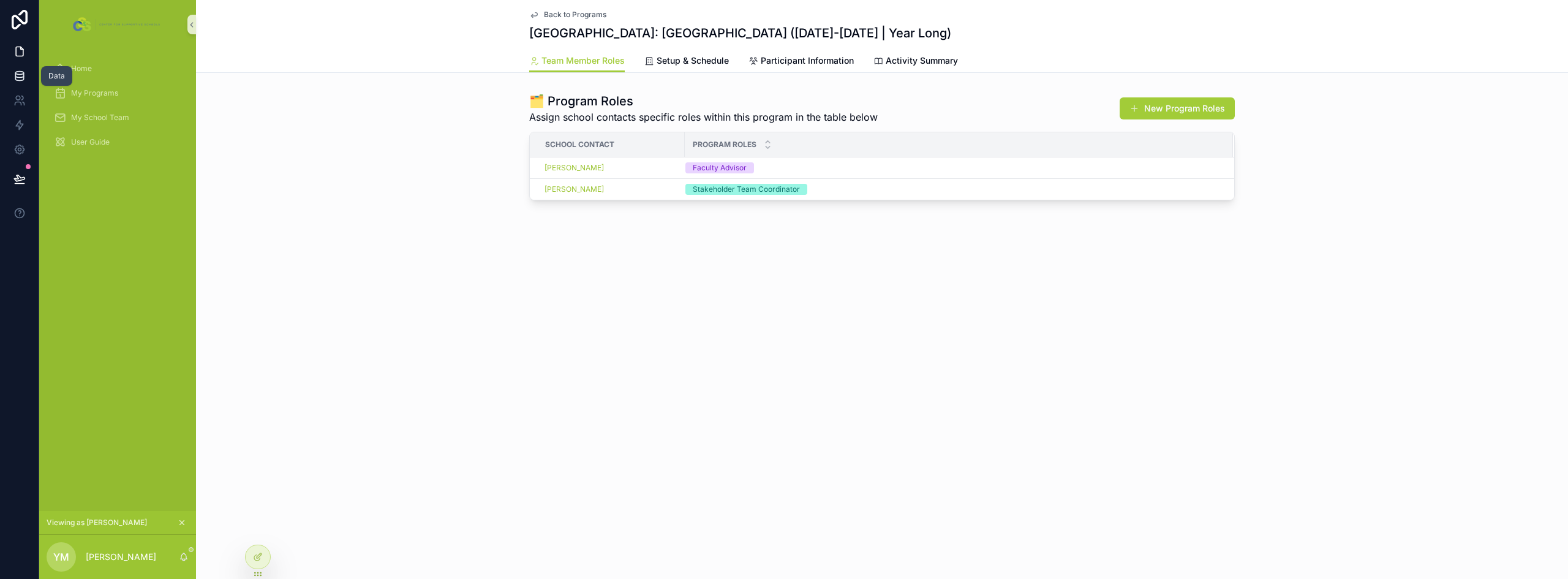
click at [20, 71] on icon at bounding box center [20, 76] width 12 height 12
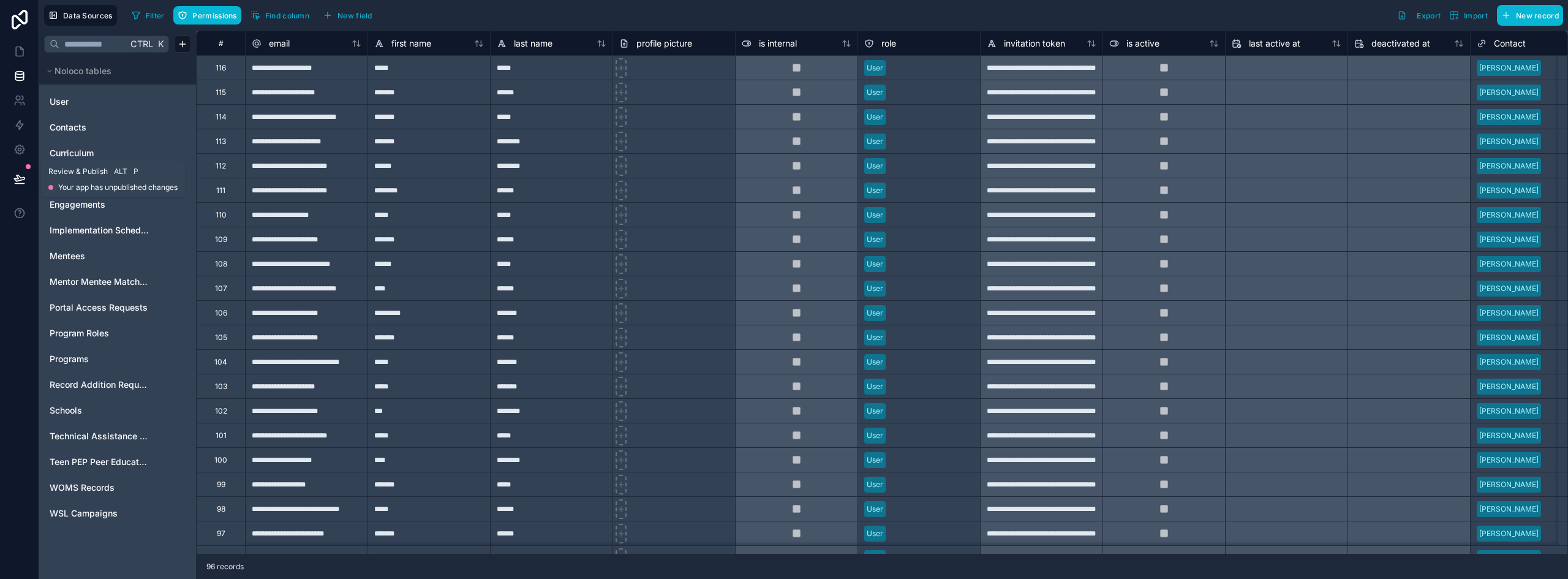
click at [14, 177] on icon at bounding box center [20, 179] width 12 height 12
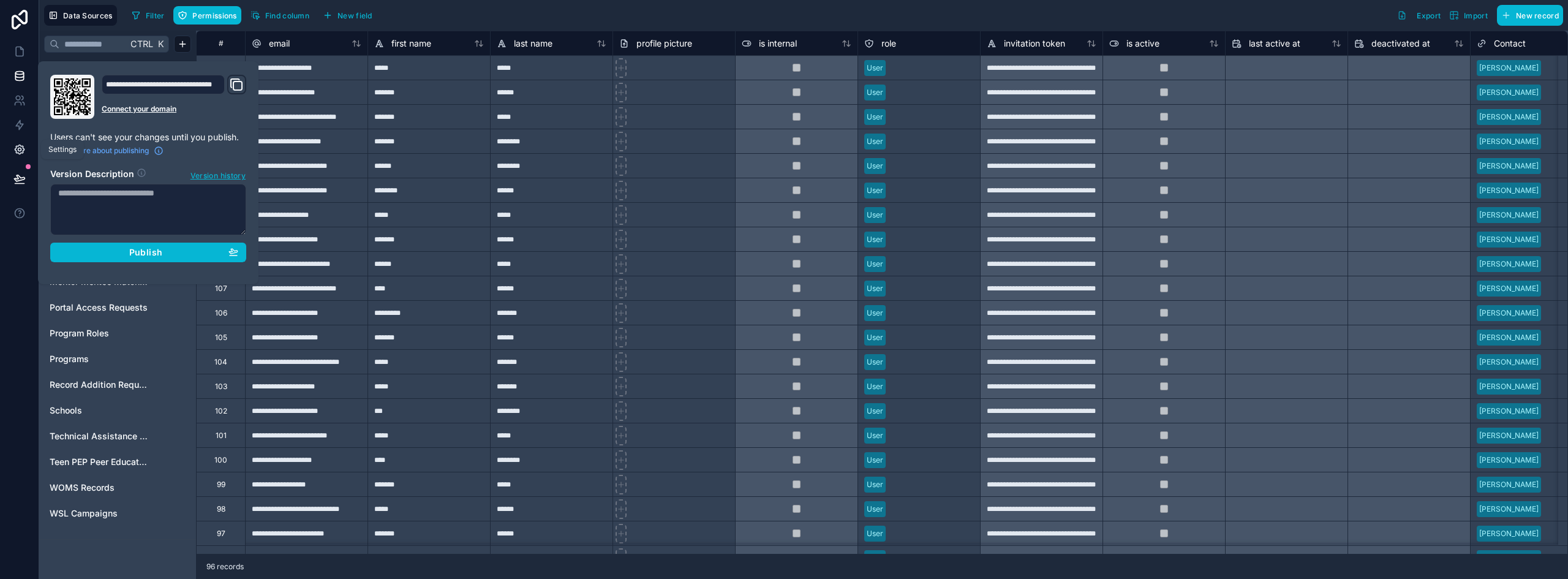
click at [23, 145] on icon at bounding box center [20, 149] width 12 height 12
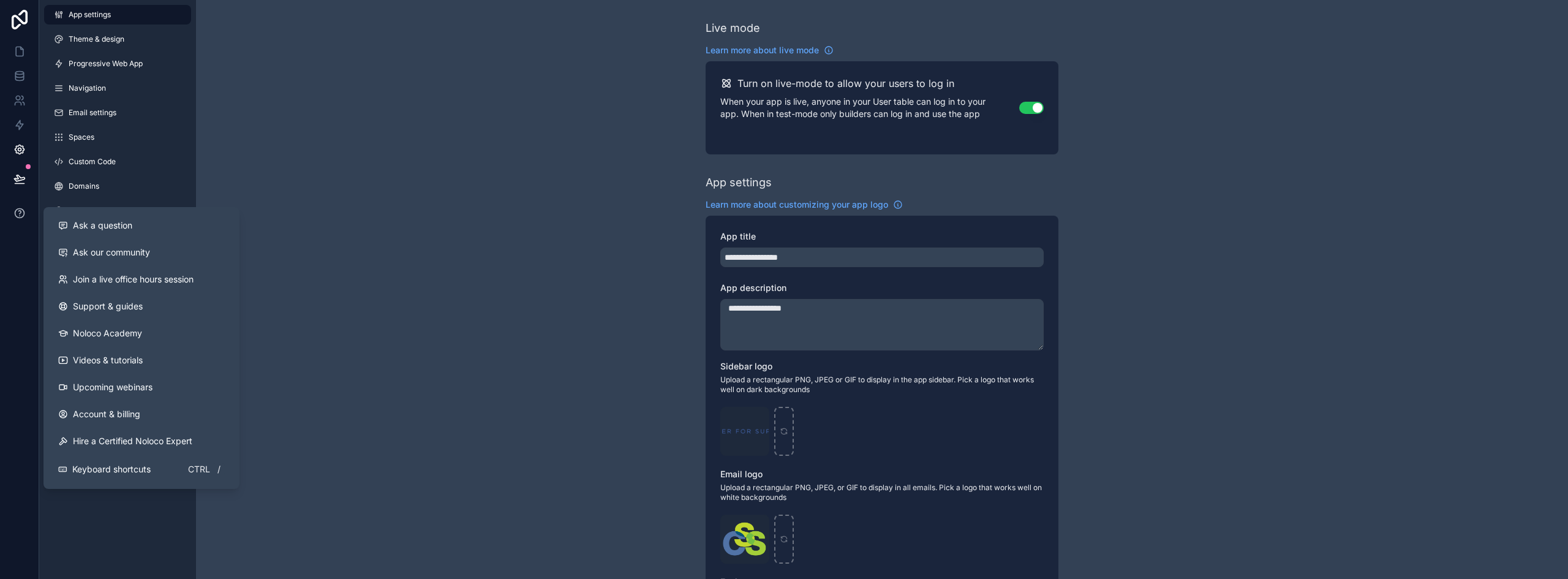
click at [17, 211] on icon at bounding box center [20, 213] width 12 height 12
click at [125, 299] on link "Support & guides" at bounding box center [142, 307] width 187 height 27
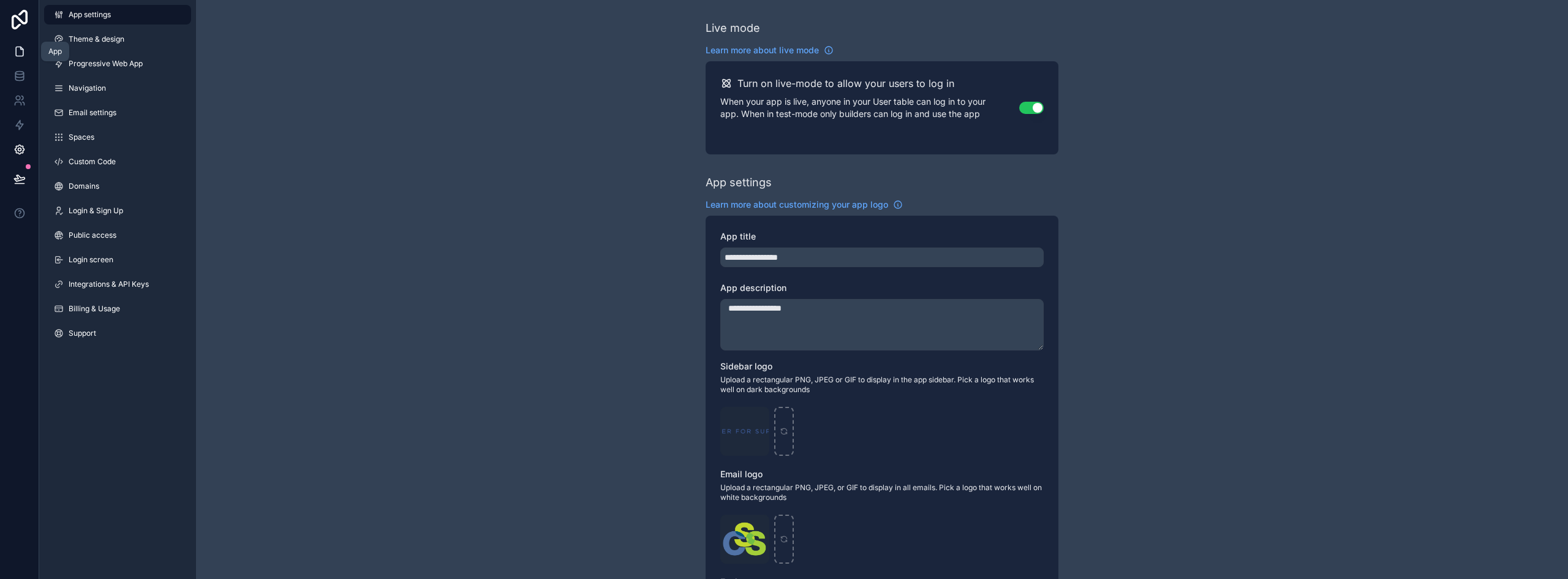
click at [20, 52] on icon at bounding box center [20, 52] width 12 height 12
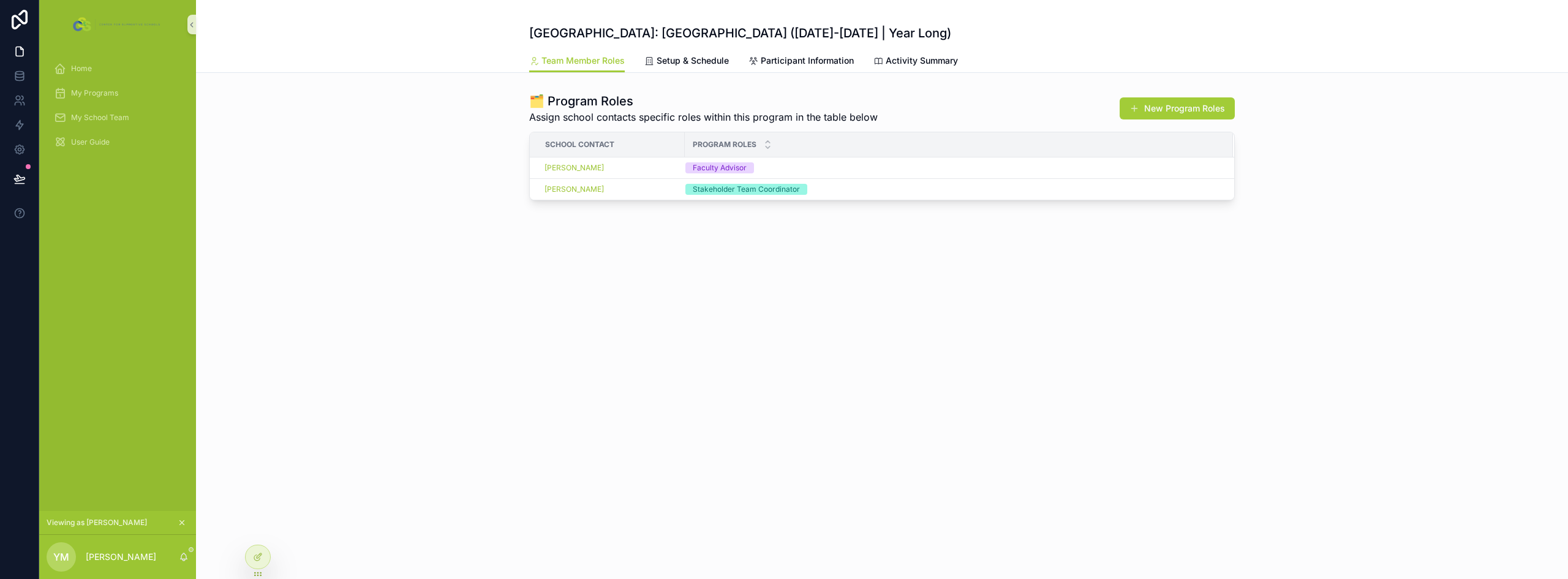
click at [180, 521] on icon "scrollable content" at bounding box center [181, 523] width 8 height 8
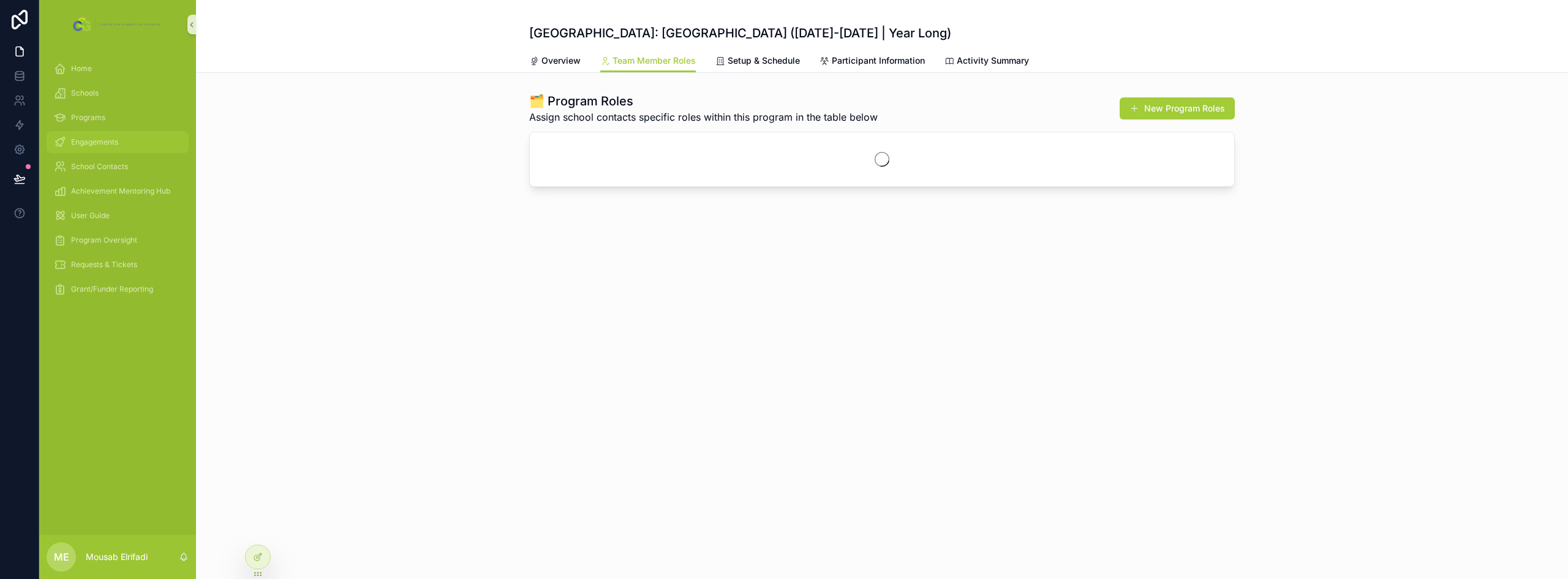
click at [113, 140] on span "Engagements" at bounding box center [95, 142] width 47 height 10
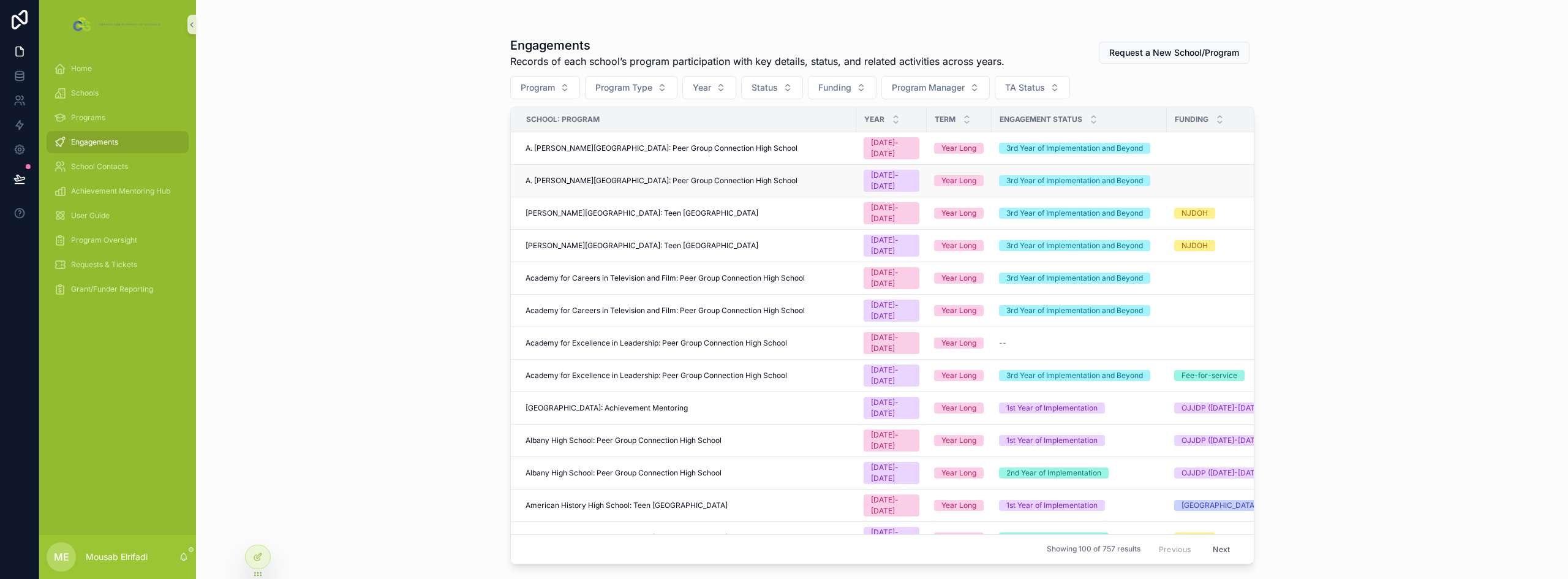
click at [657, 176] on span "A. [PERSON_NAME][GEOGRAPHIC_DATA]: Peer Group Connection High School" at bounding box center [661, 181] width 272 height 10
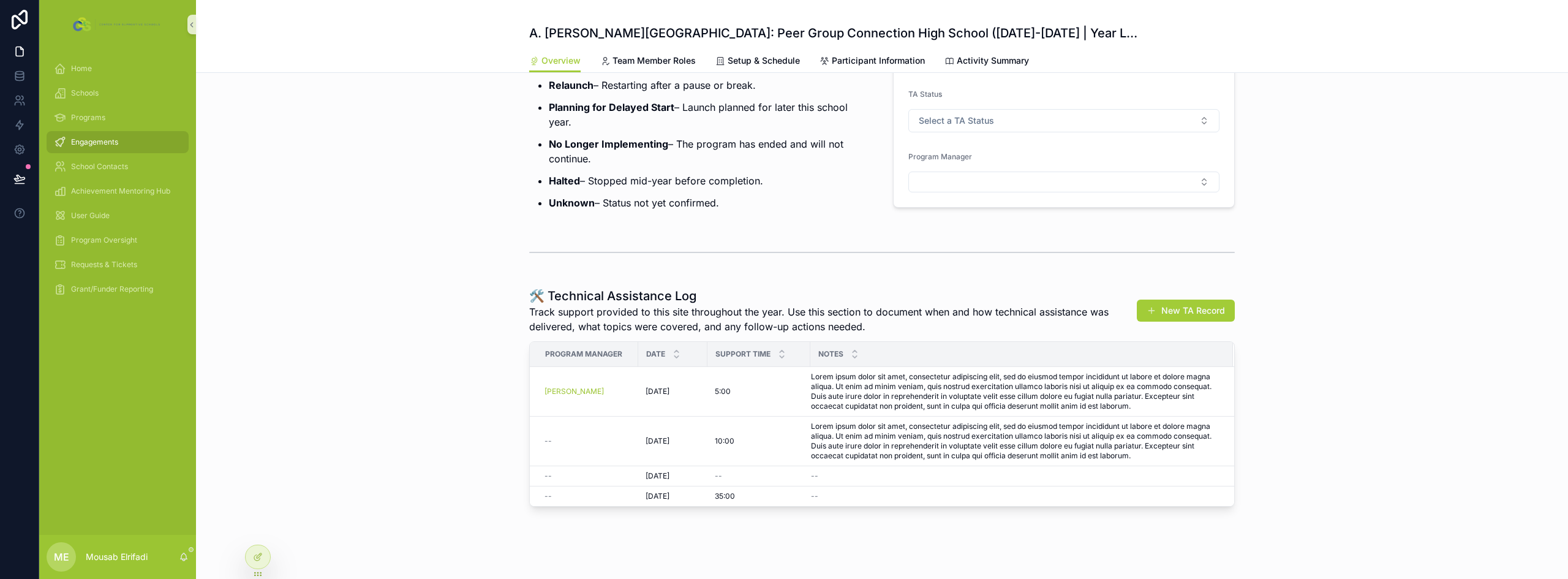
scroll to position [260, 0]
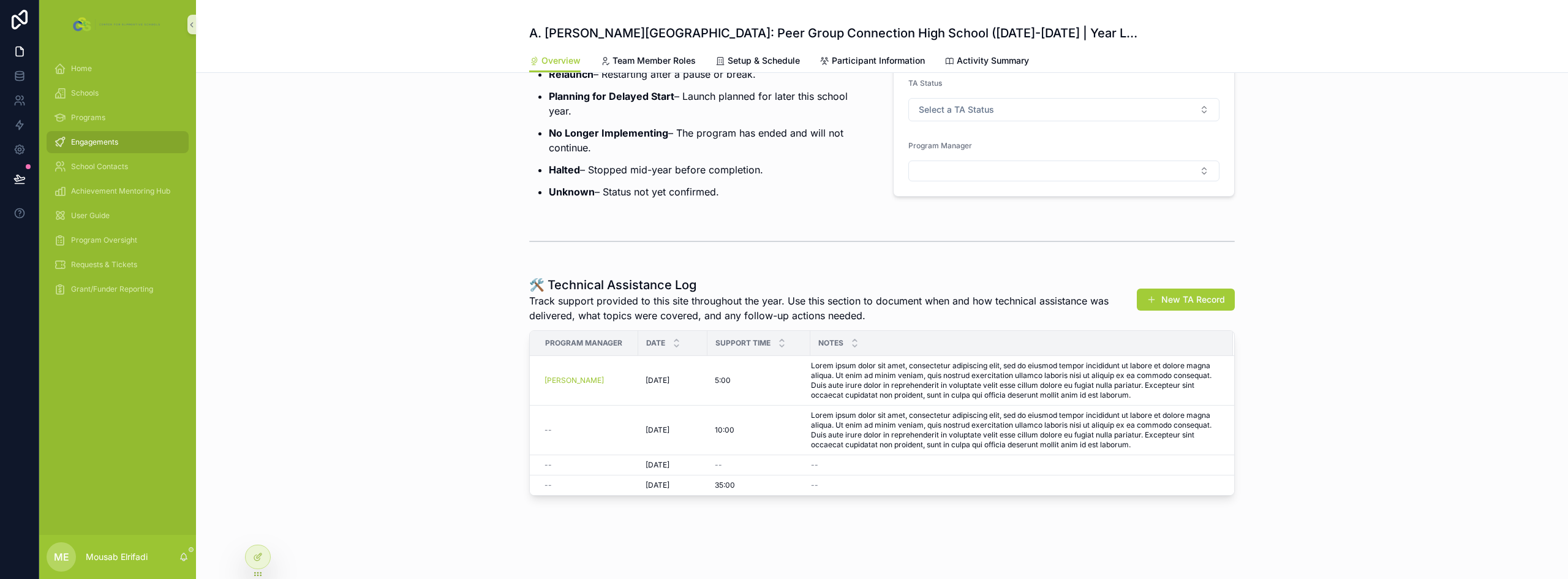
click at [848, 278] on h1 "🛠️ Technical Assistance Log" at bounding box center [836, 285] width 614 height 17
click at [958, 260] on div "scrollable content" at bounding box center [883, 241] width 1372 height 40
click at [1171, 300] on button "New TA Record" at bounding box center [1186, 300] width 98 height 22
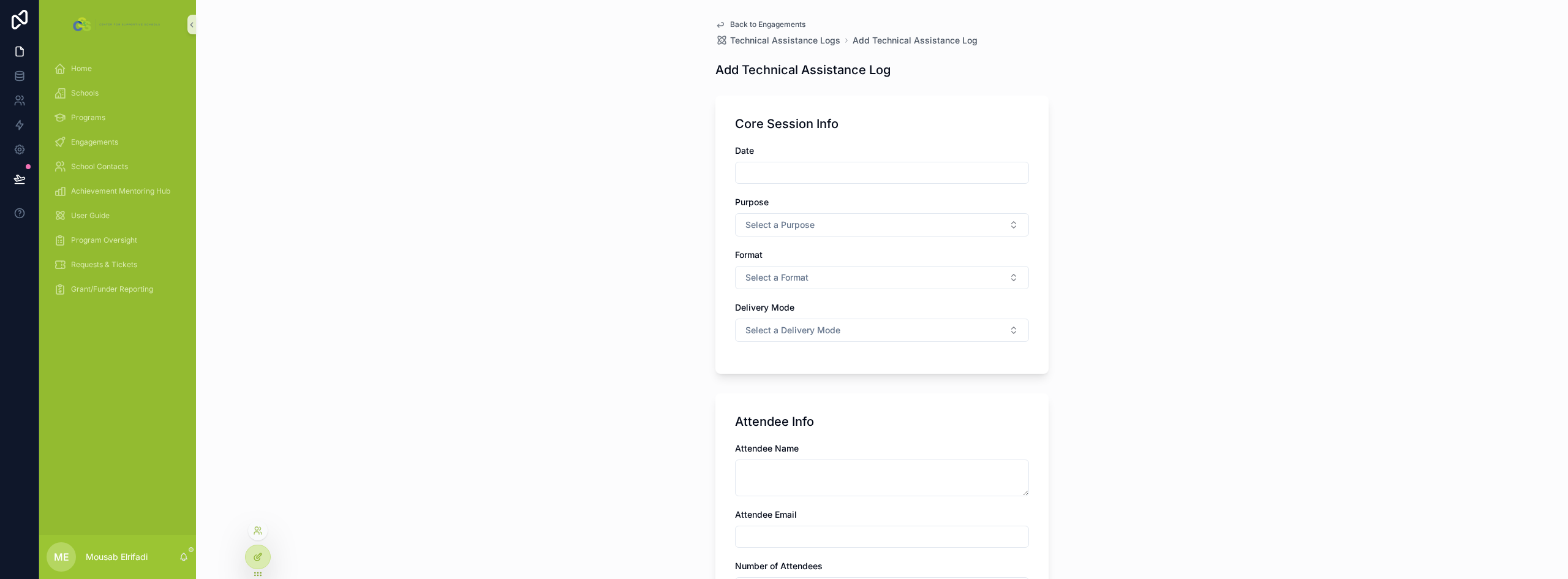
click at [250, 563] on div at bounding box center [258, 557] width 24 height 24
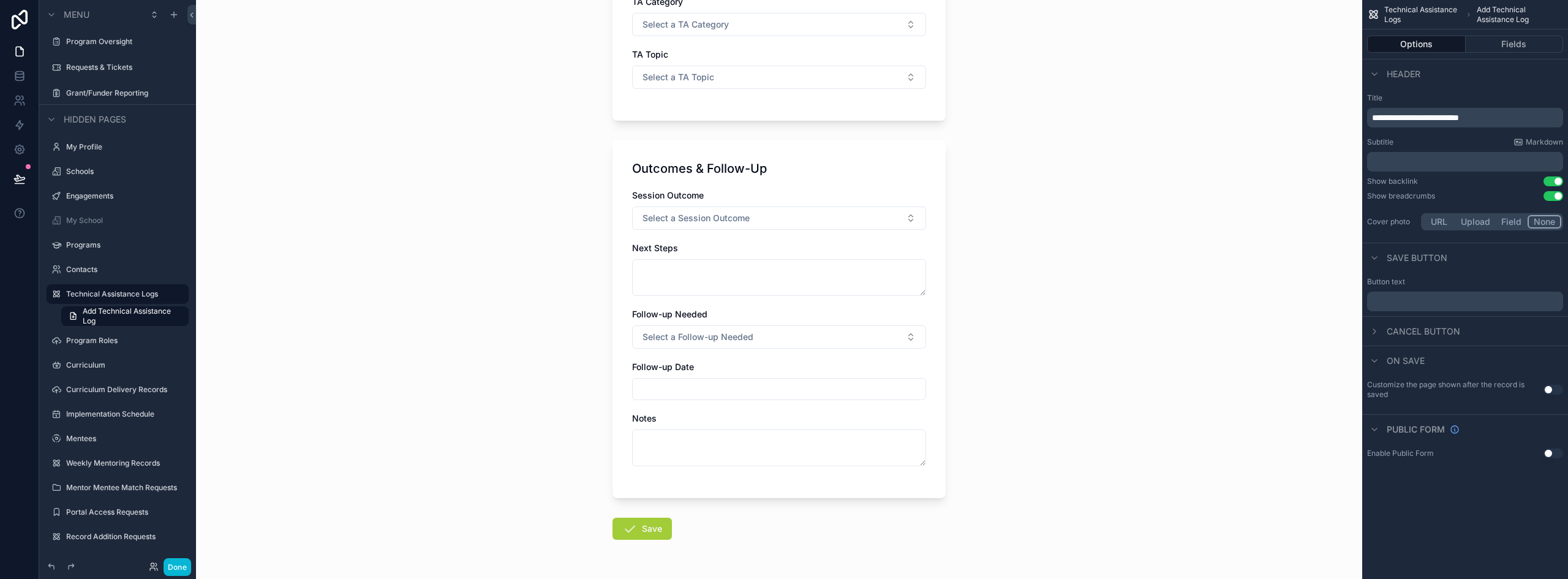
scroll to position [978, 0]
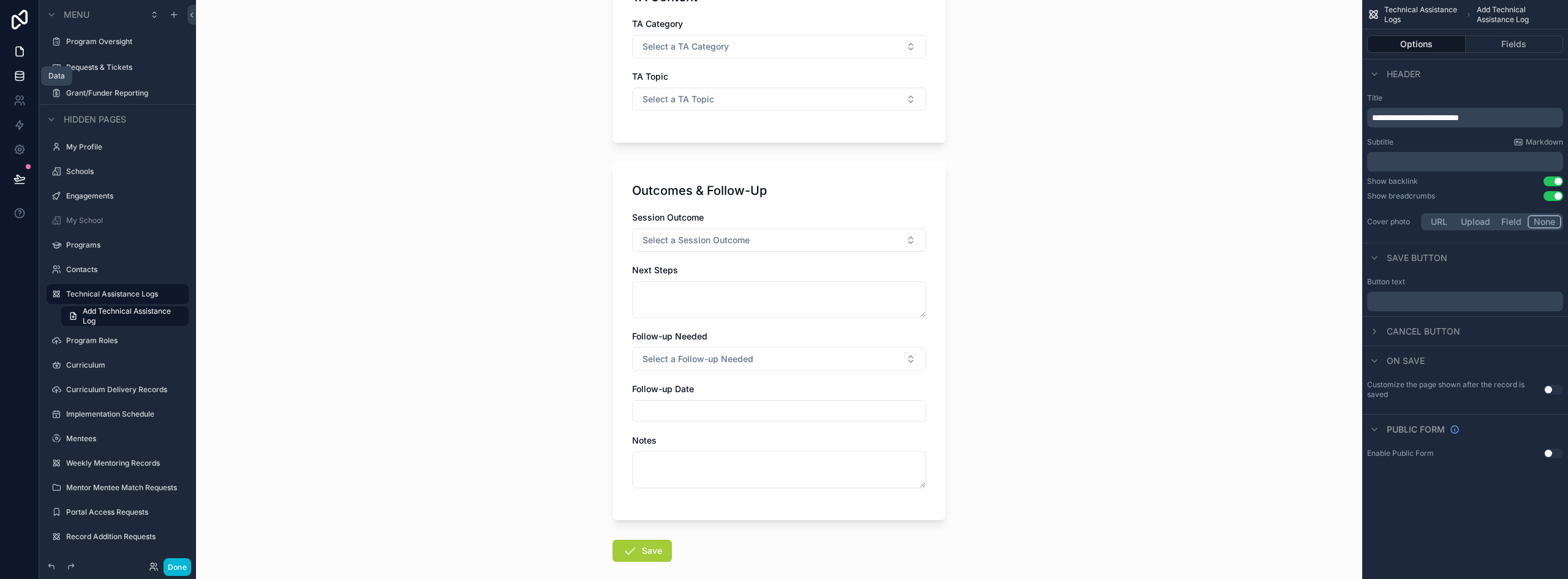
click at [19, 70] on icon at bounding box center [20, 76] width 12 height 12
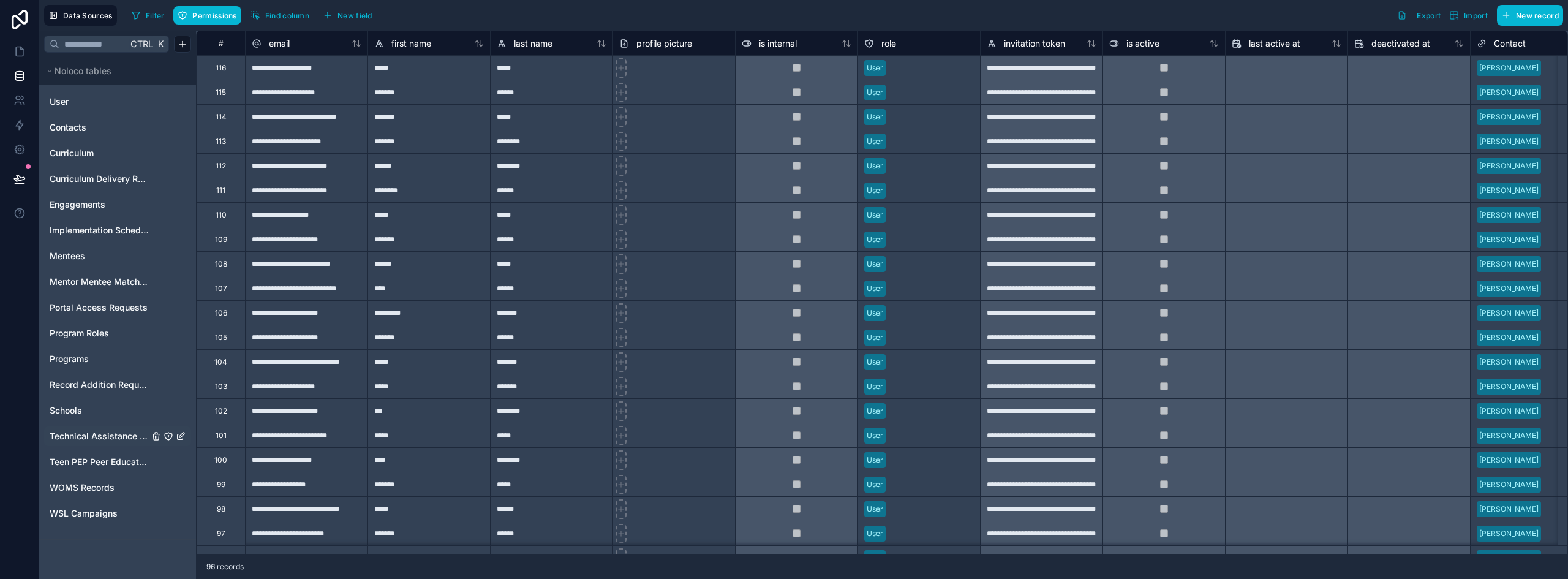
click at [113, 441] on span "Technical Assistance Logs" at bounding box center [99, 436] width 99 height 12
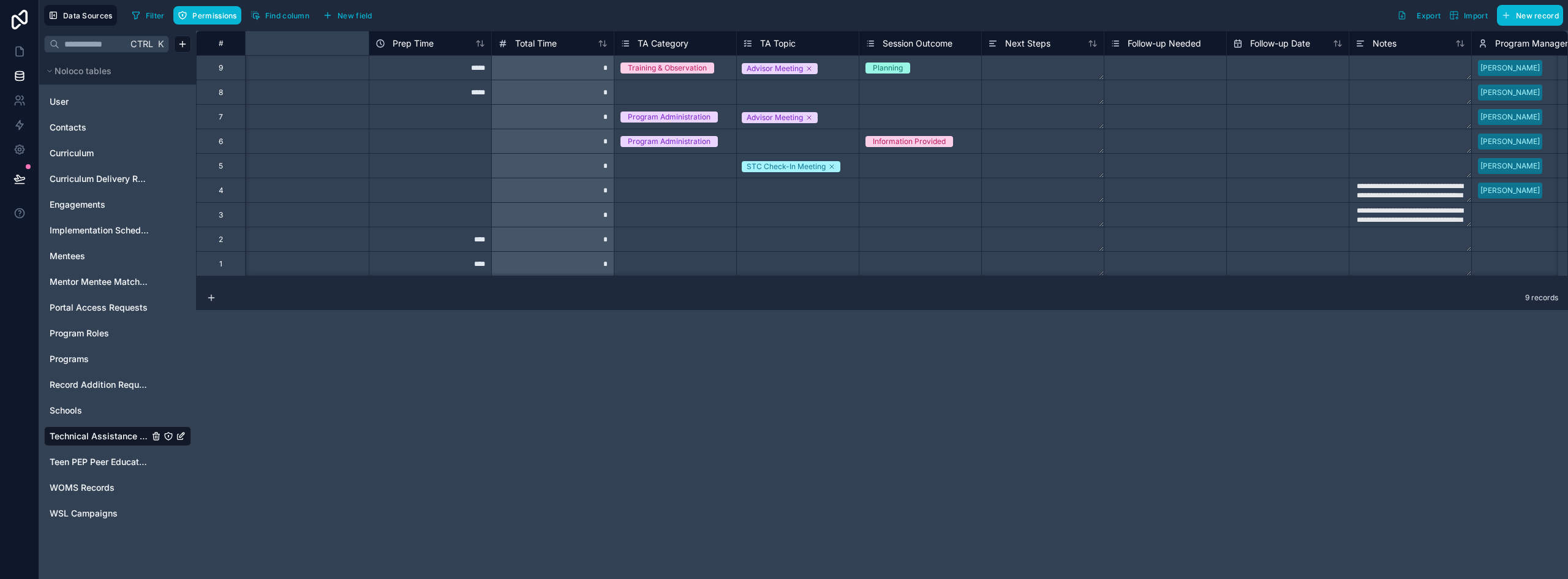
scroll to position [0, 494]
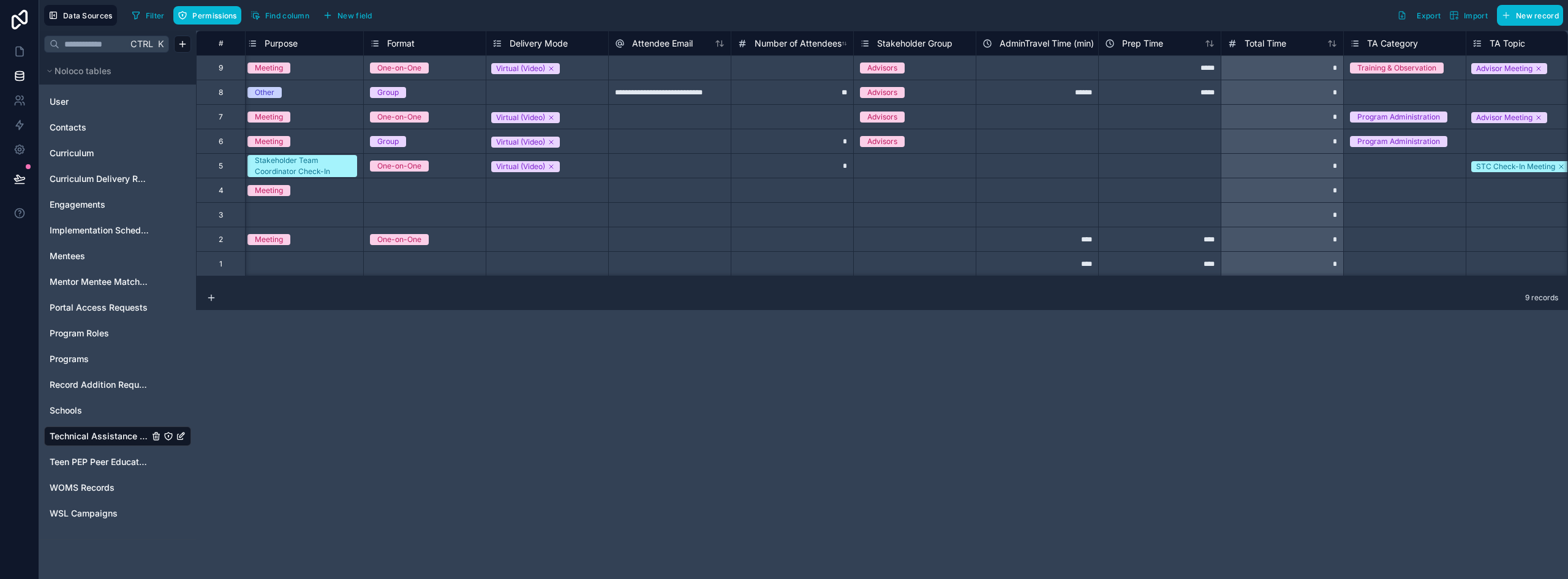
type input "**********"
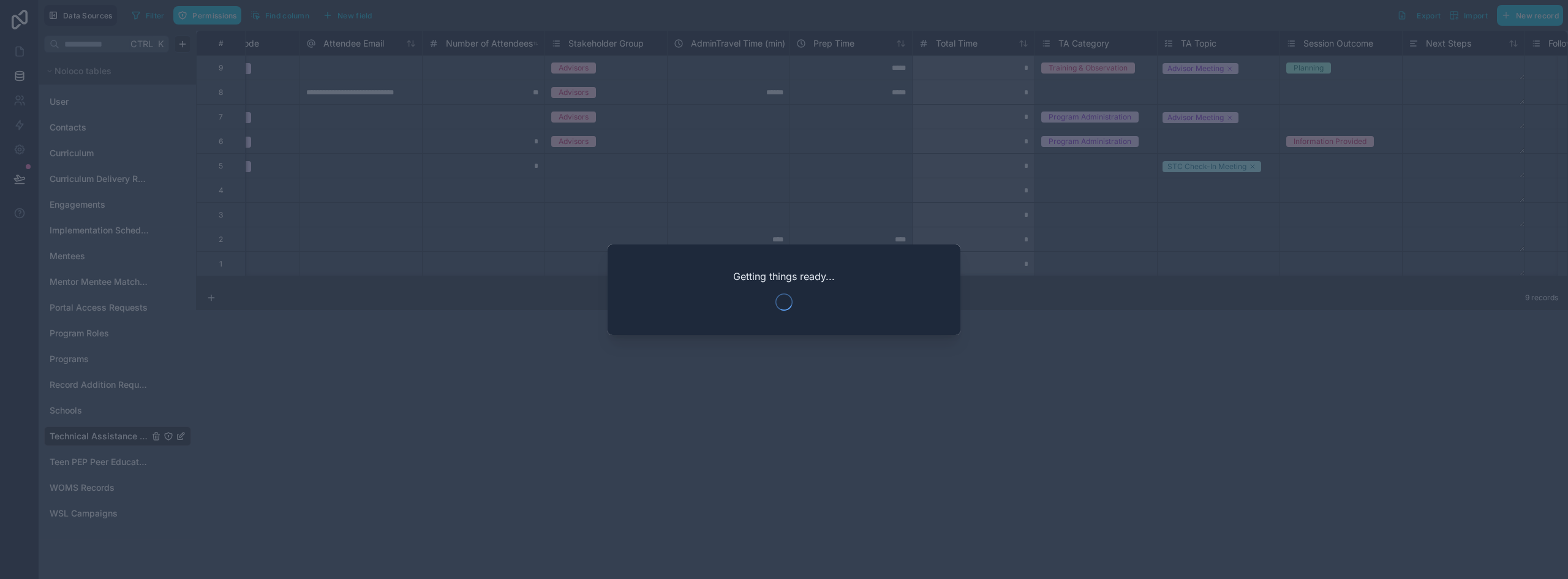
scroll to position [0, 829]
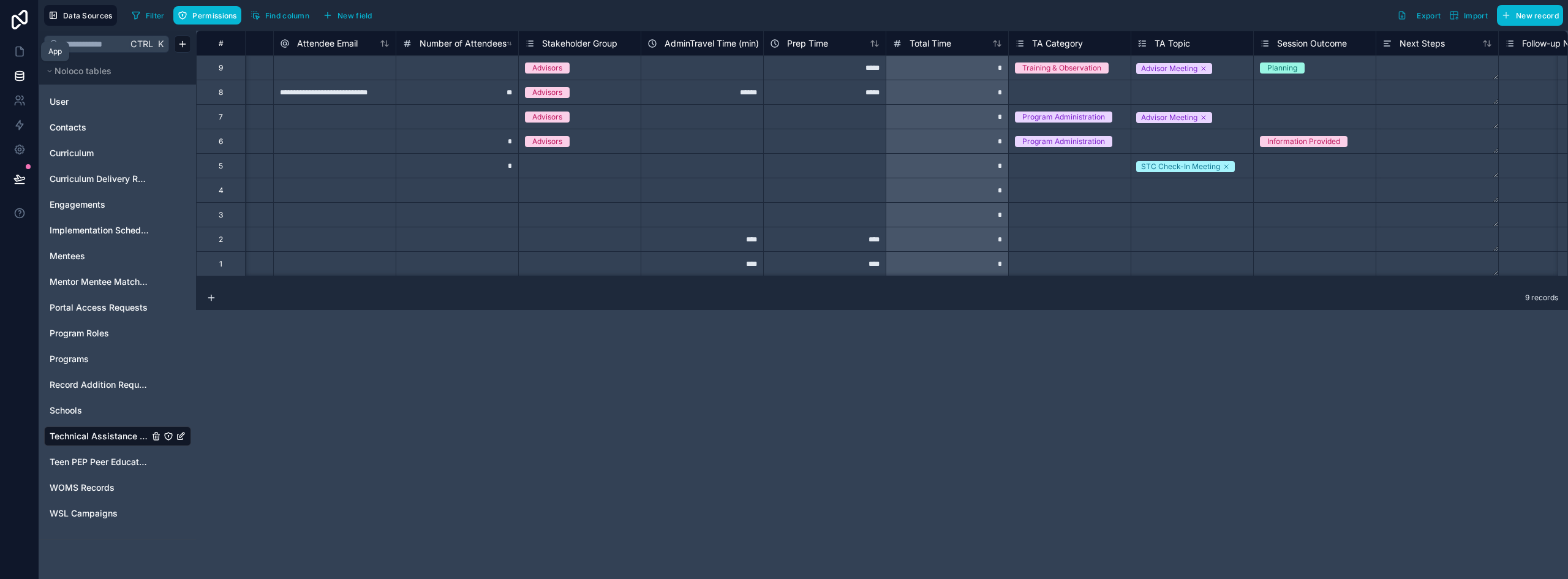
drag, startPoint x: 12, startPoint y: 56, endPoint x: 21, endPoint y: 69, distance: 15.8
click at [12, 56] on link at bounding box center [19, 52] width 39 height 24
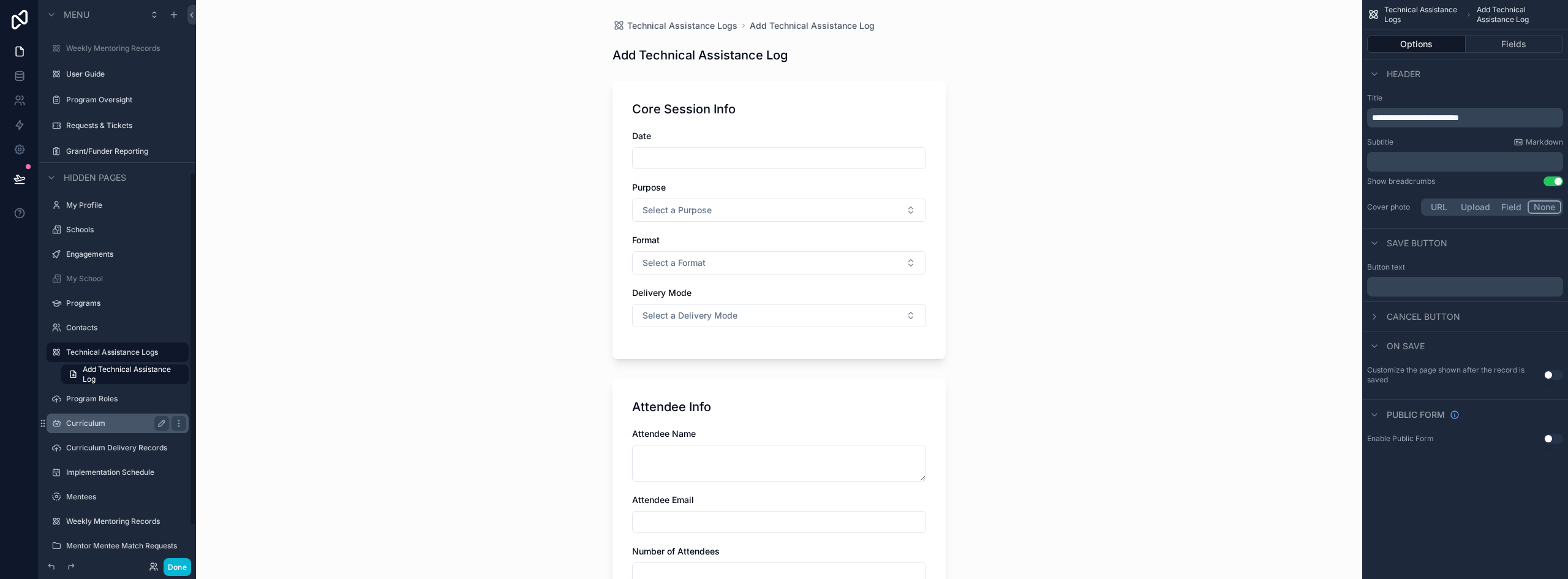
scroll to position [276, 0]
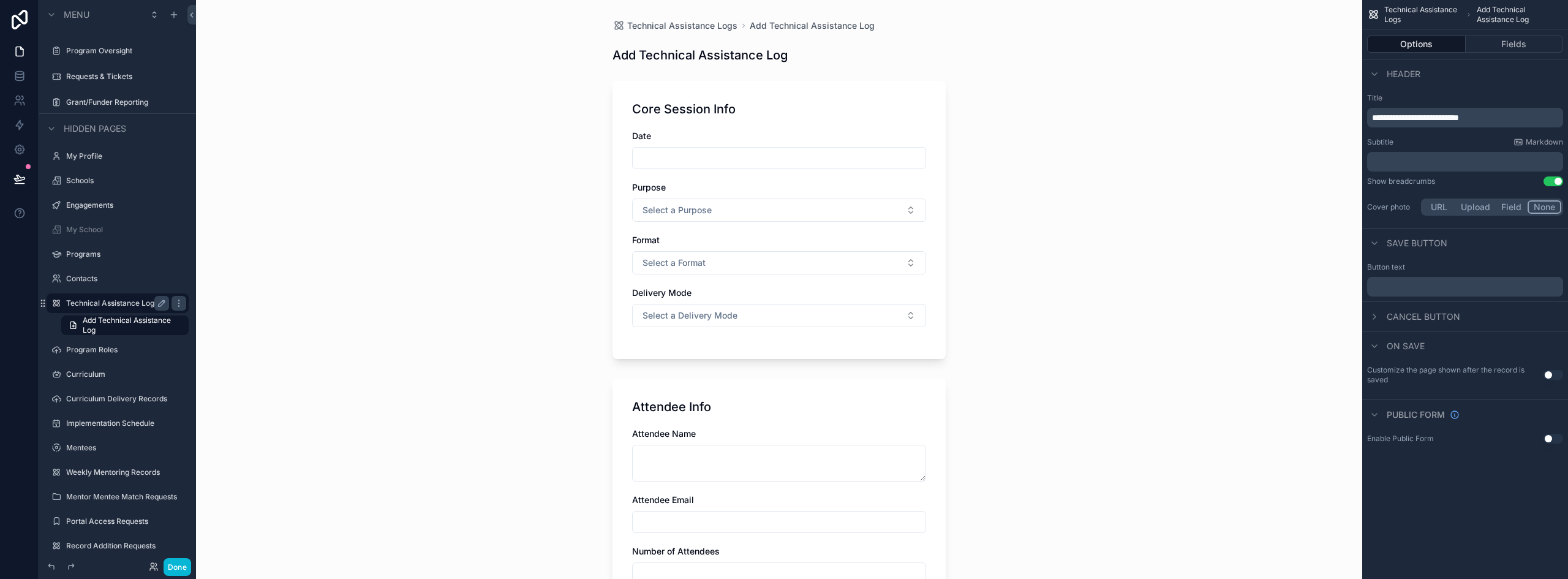
click at [118, 305] on label "Technical Assistance Logs" at bounding box center [114, 303] width 98 height 10
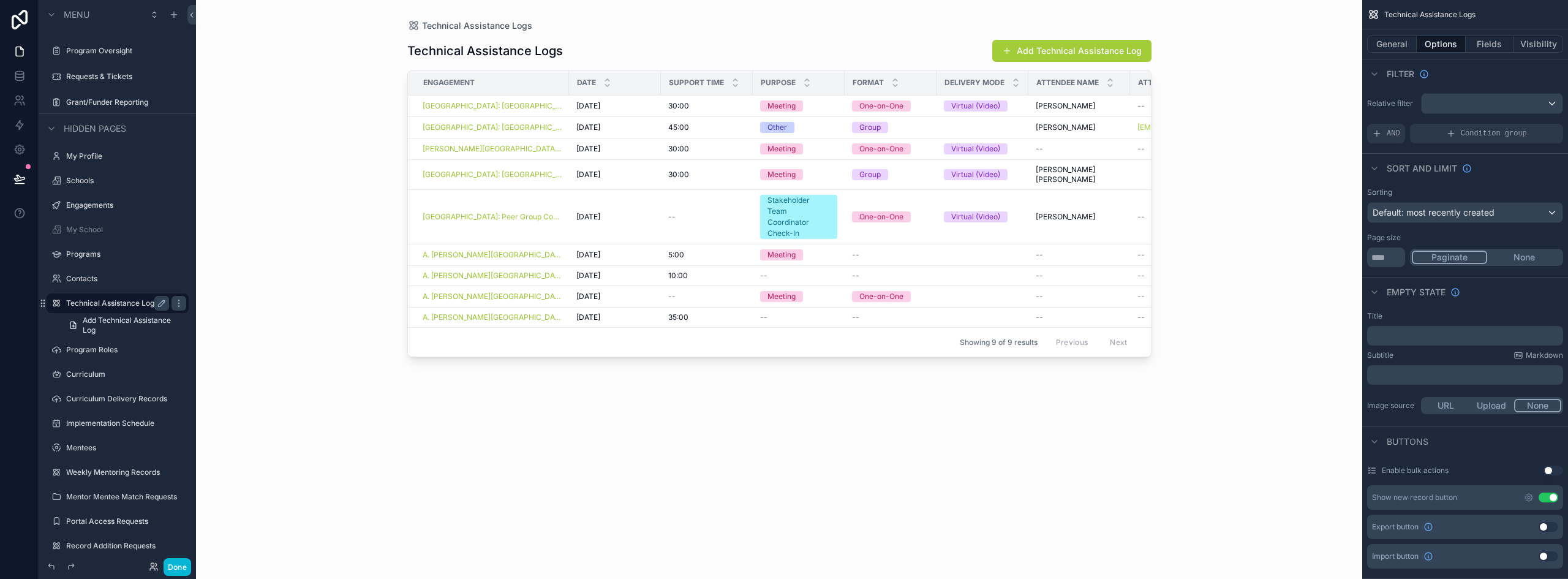
click at [630, 109] on div "scrollable content" at bounding box center [779, 282] width 783 height 565
click at [633, 104] on div "9/17/2025 9/17/2025" at bounding box center [615, 105] width 77 height 10
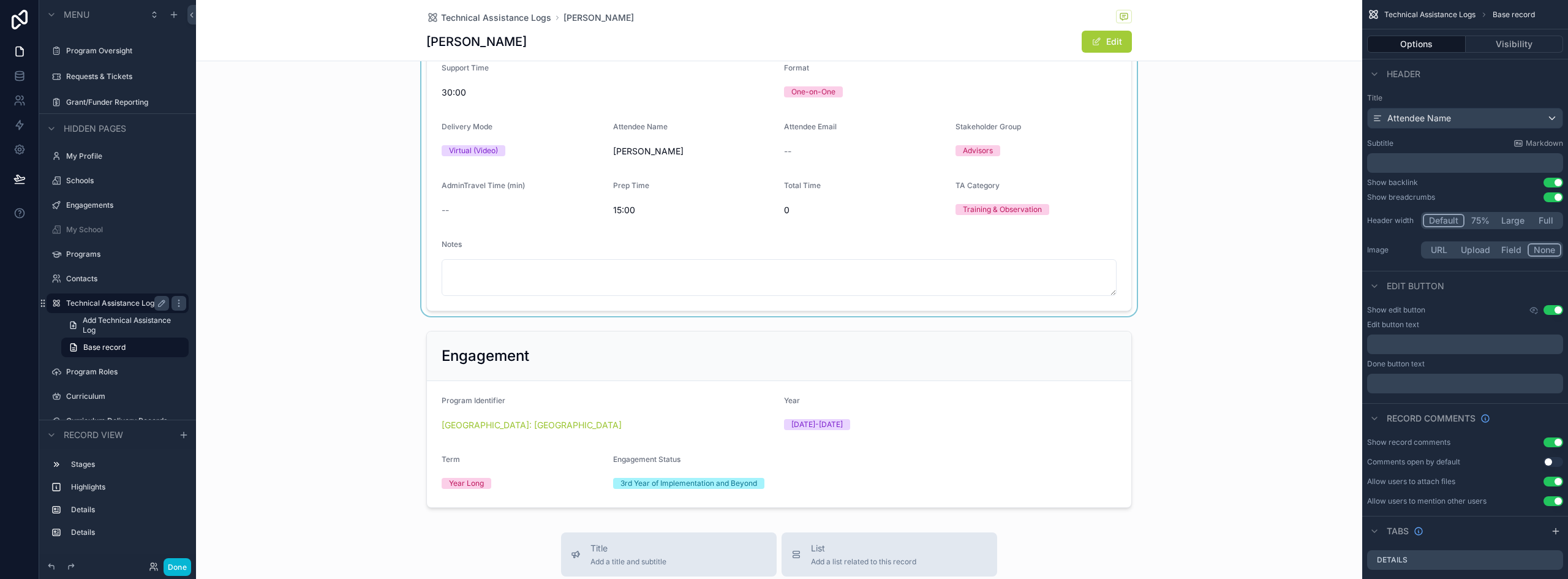
scroll to position [184, 0]
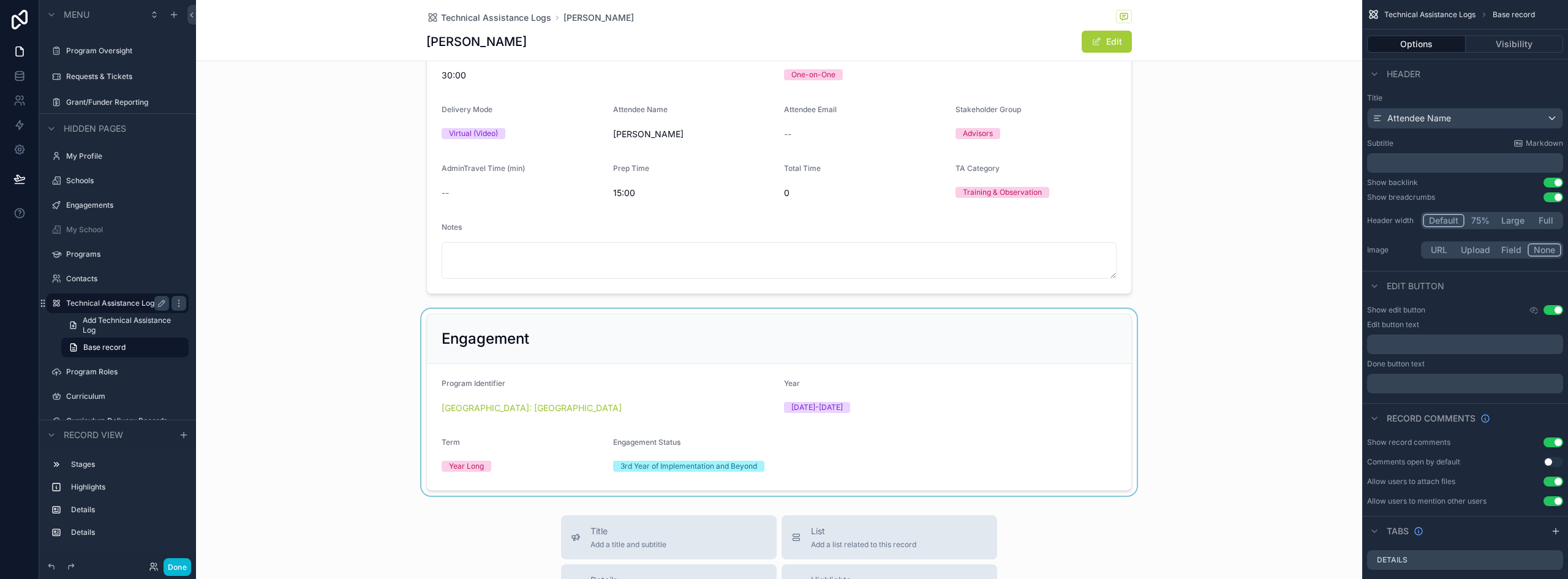
click at [699, 350] on div "scrollable content" at bounding box center [779, 402] width 1166 height 187
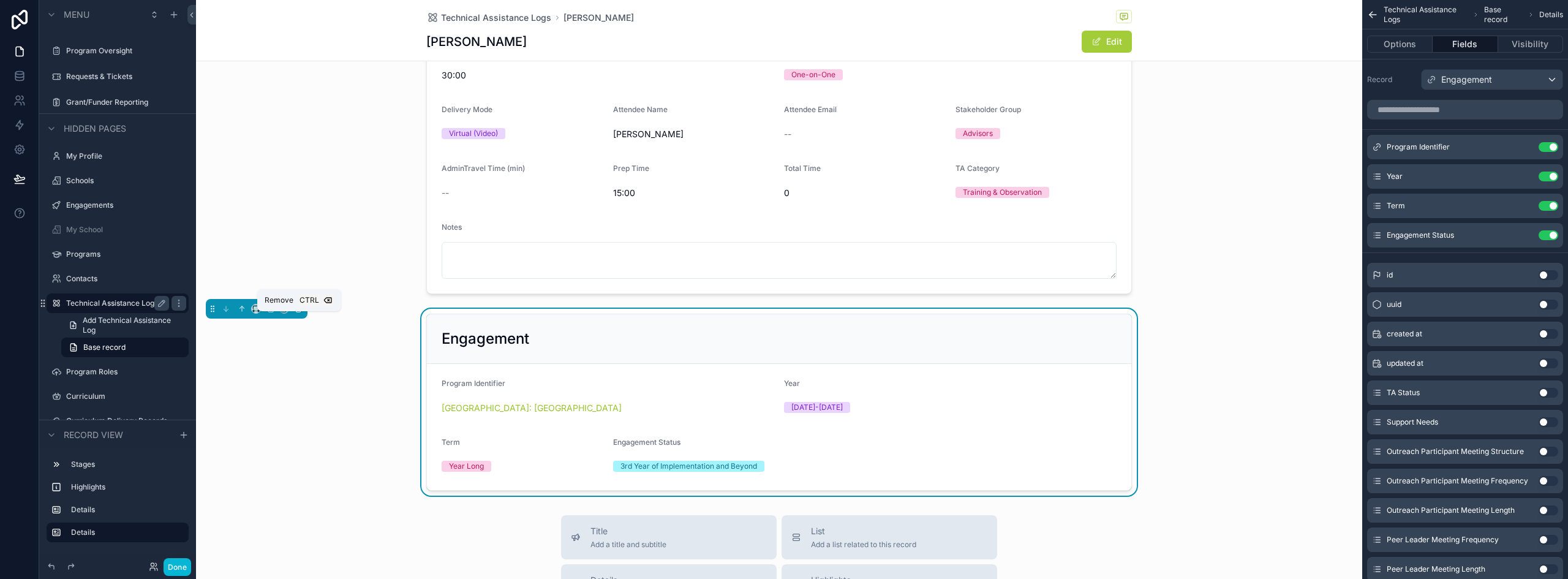
click at [300, 313] on icon "scrollable content" at bounding box center [298, 309] width 8 height 8
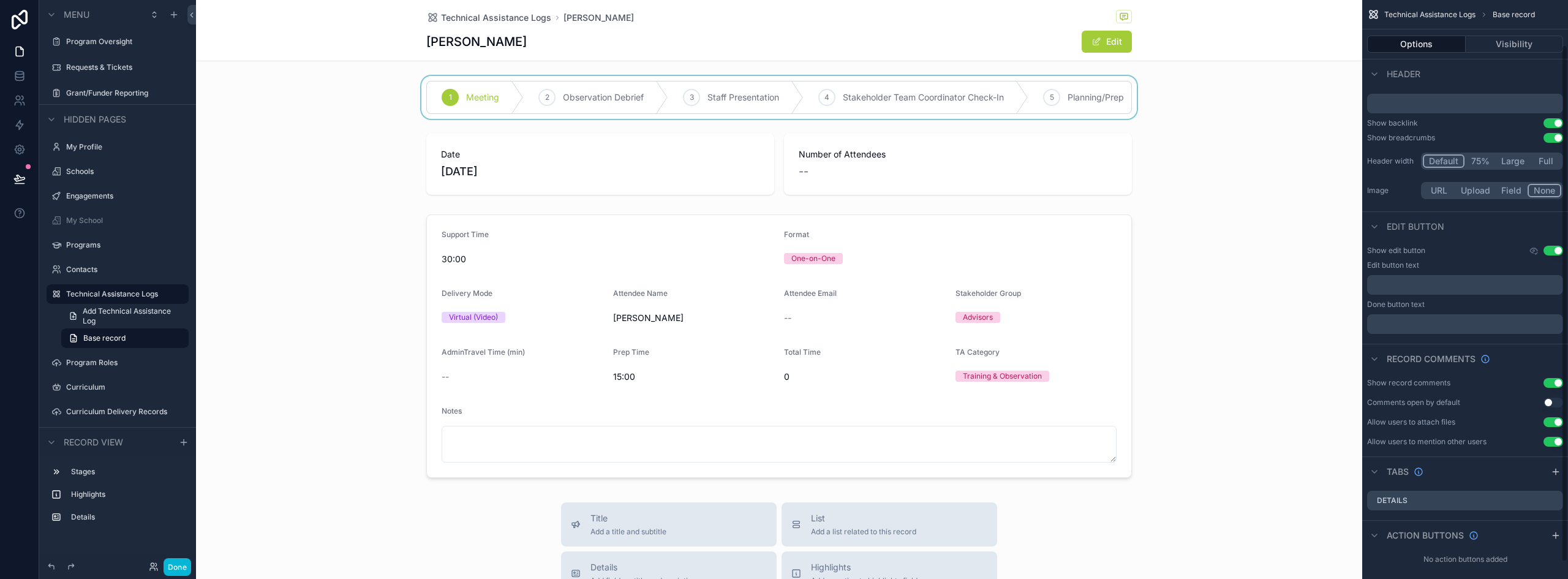
scroll to position [61, 0]
click at [484, 39] on h1 "[PERSON_NAME]" at bounding box center [476, 42] width 100 height 17
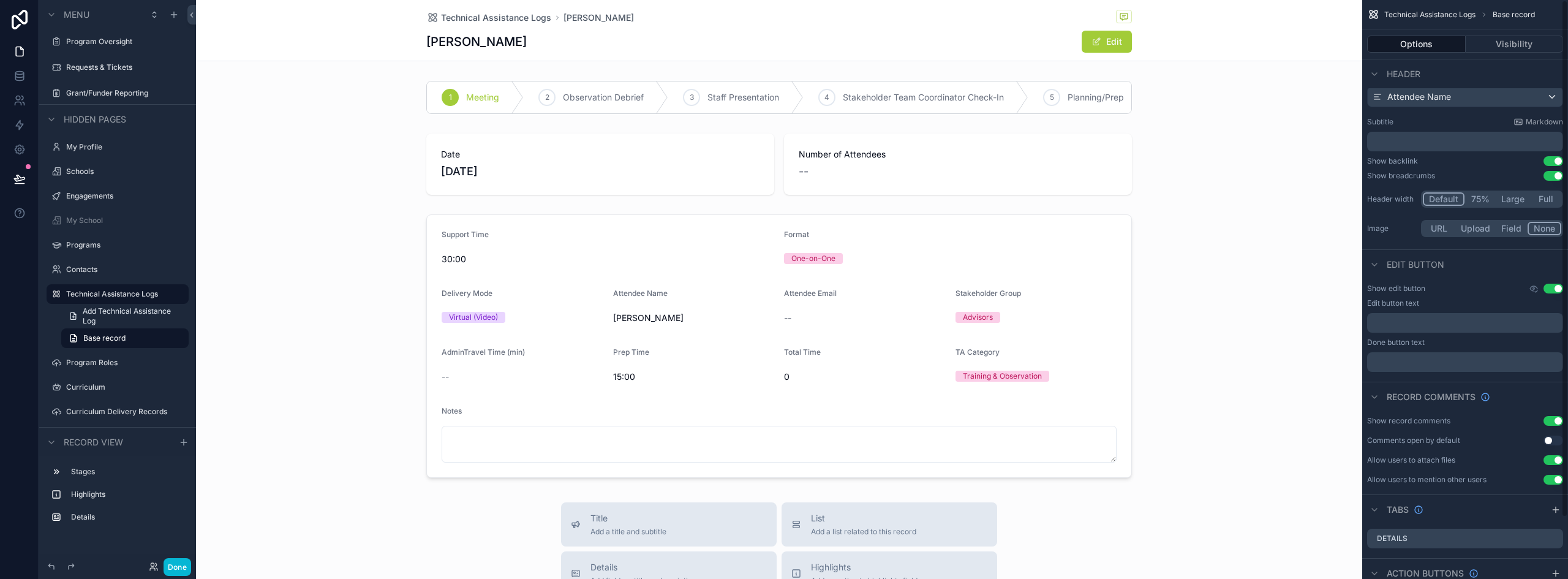
scroll to position [0, 0]
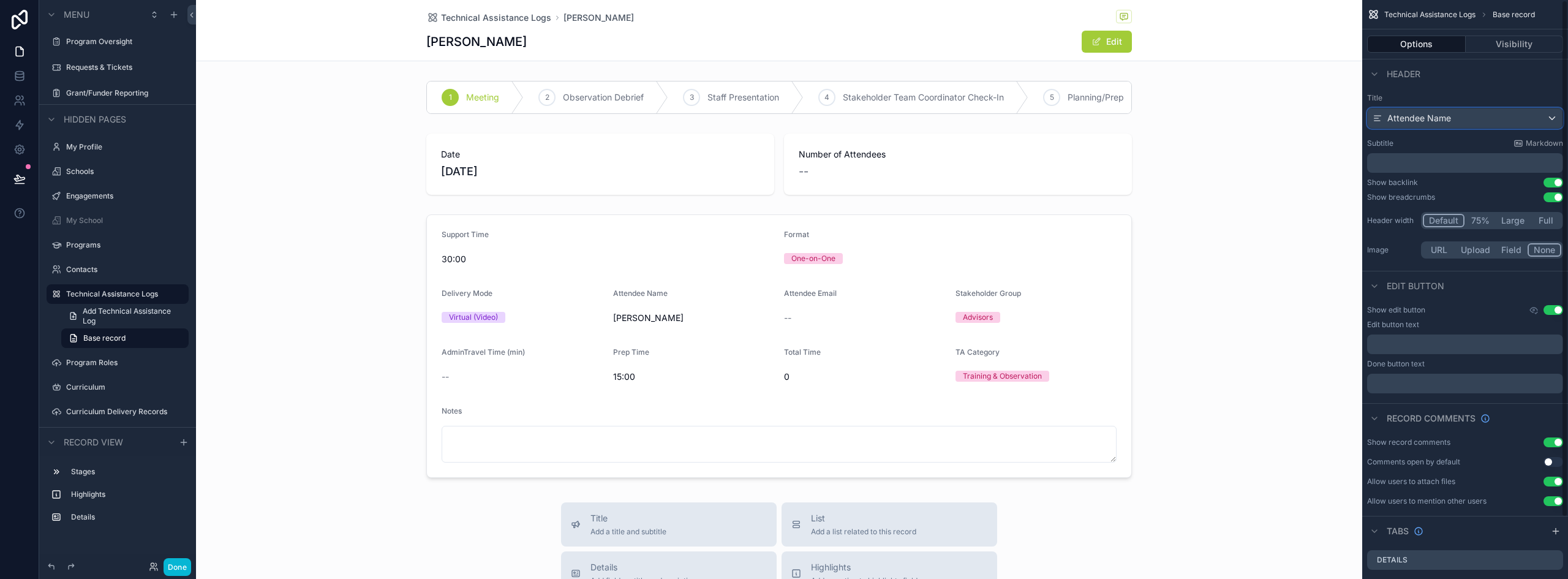
click at [1460, 114] on div "Attendee Name" at bounding box center [1465, 118] width 195 height 20
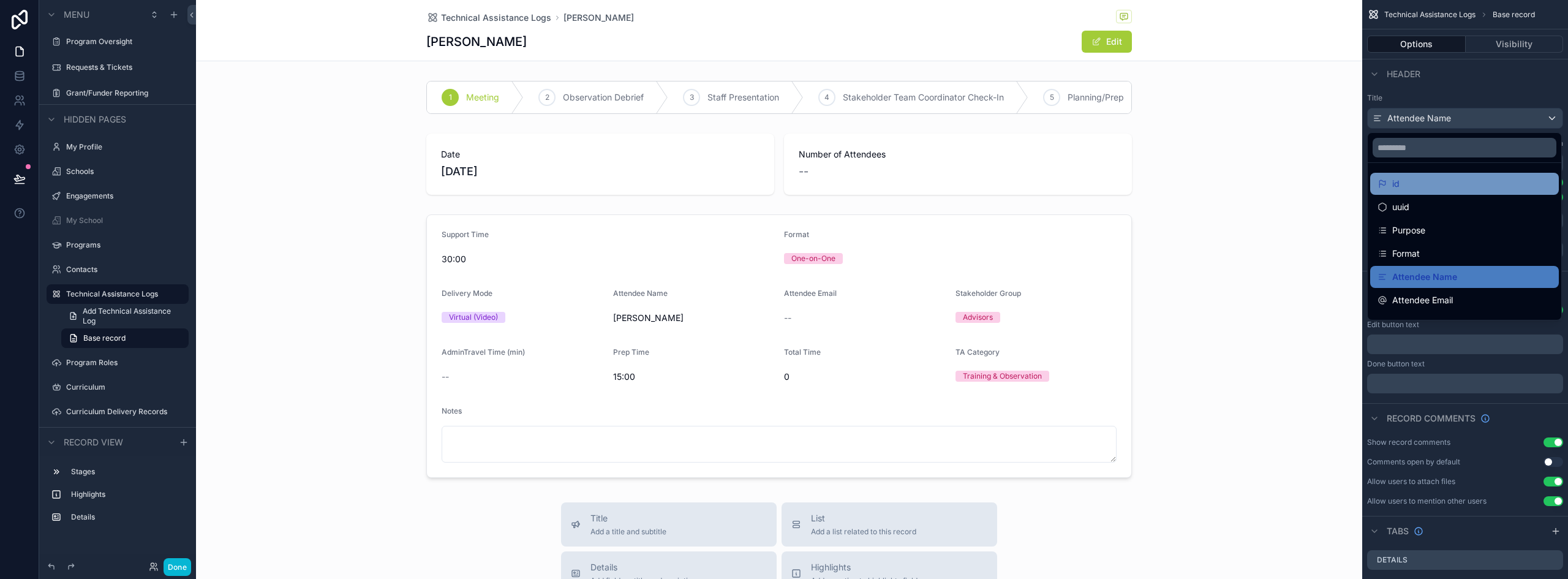
click at [1460, 179] on div "id" at bounding box center [1464, 184] width 174 height 14
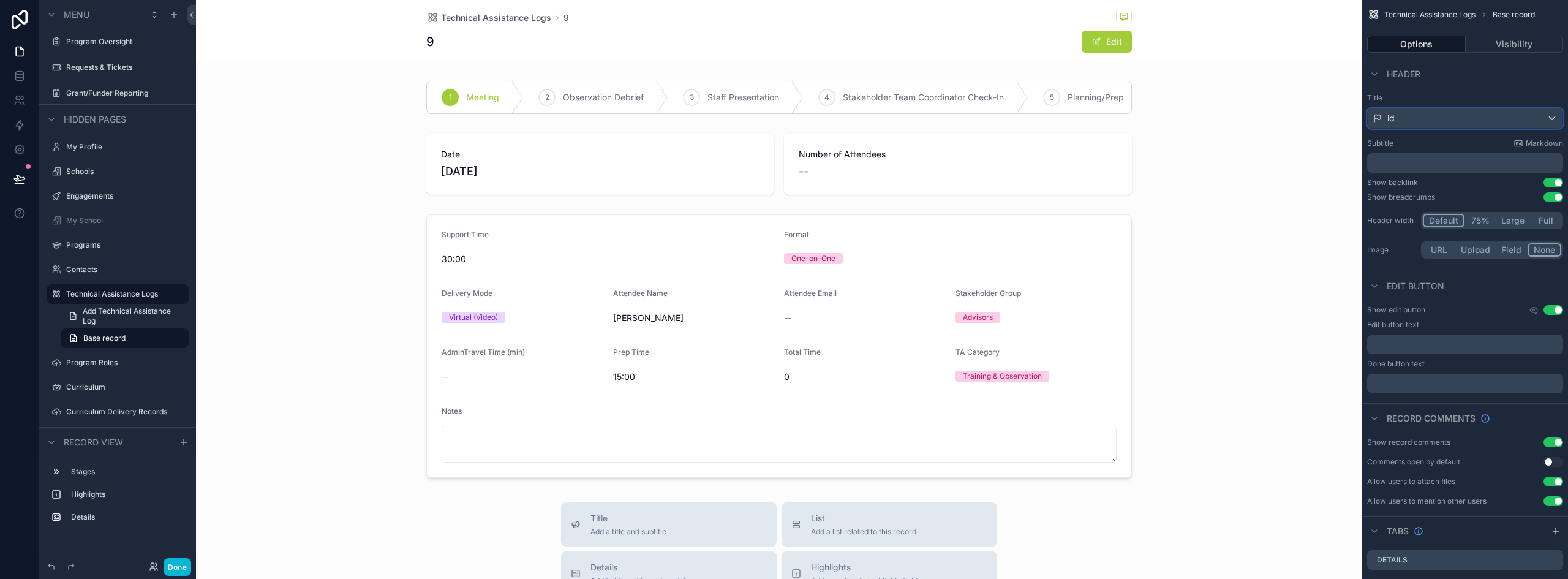
click at [1451, 121] on div "id" at bounding box center [1465, 118] width 195 height 20
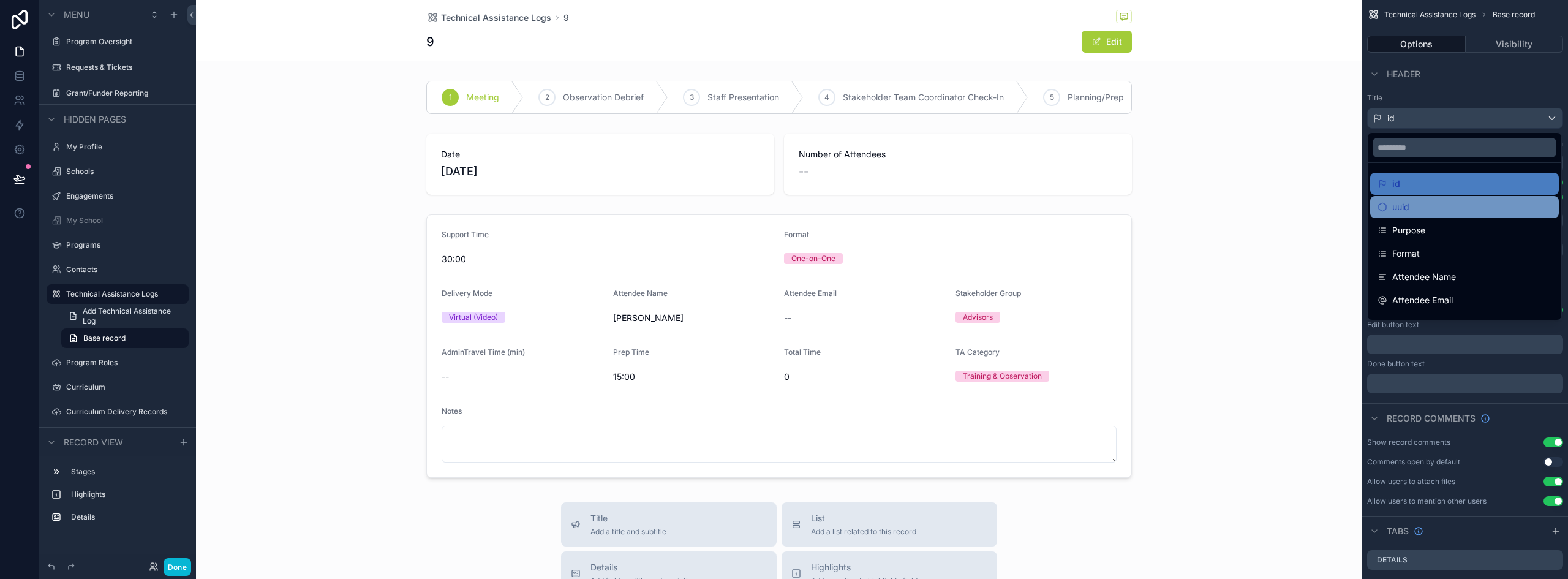
click at [1427, 206] on div "uuid" at bounding box center [1464, 206] width 174 height 14
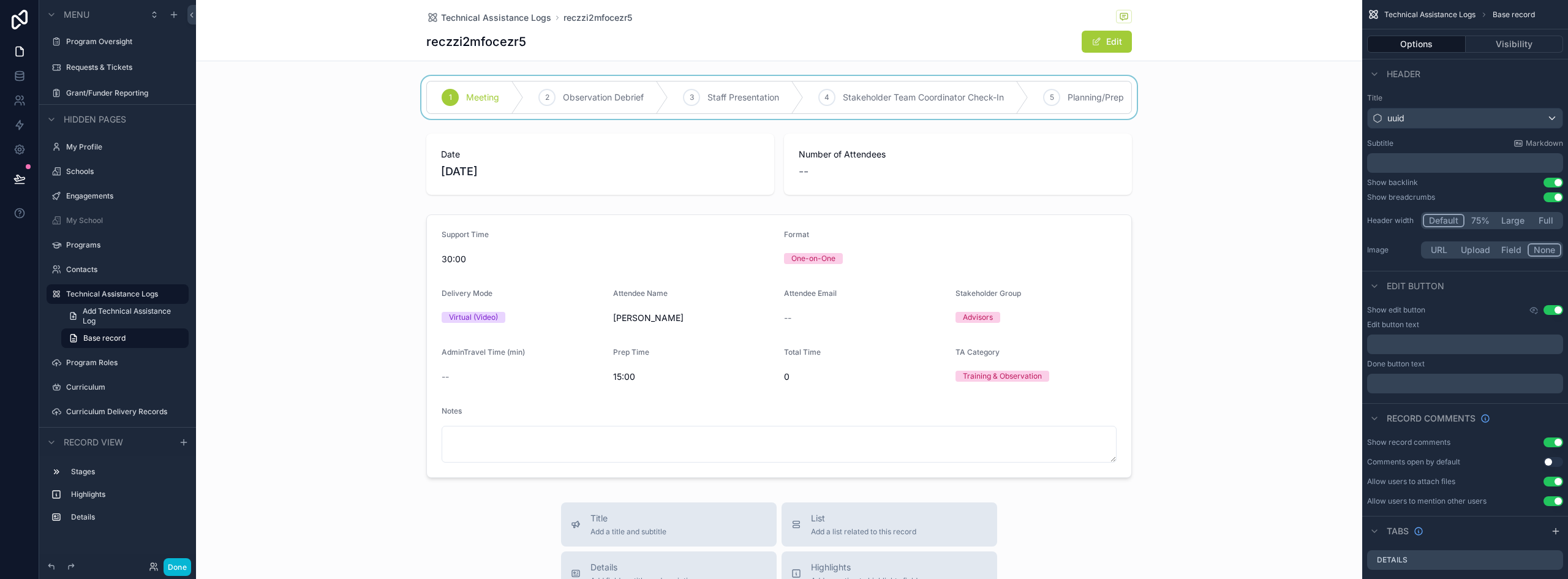
click at [688, 96] on div "scrollable content" at bounding box center [779, 97] width 1166 height 43
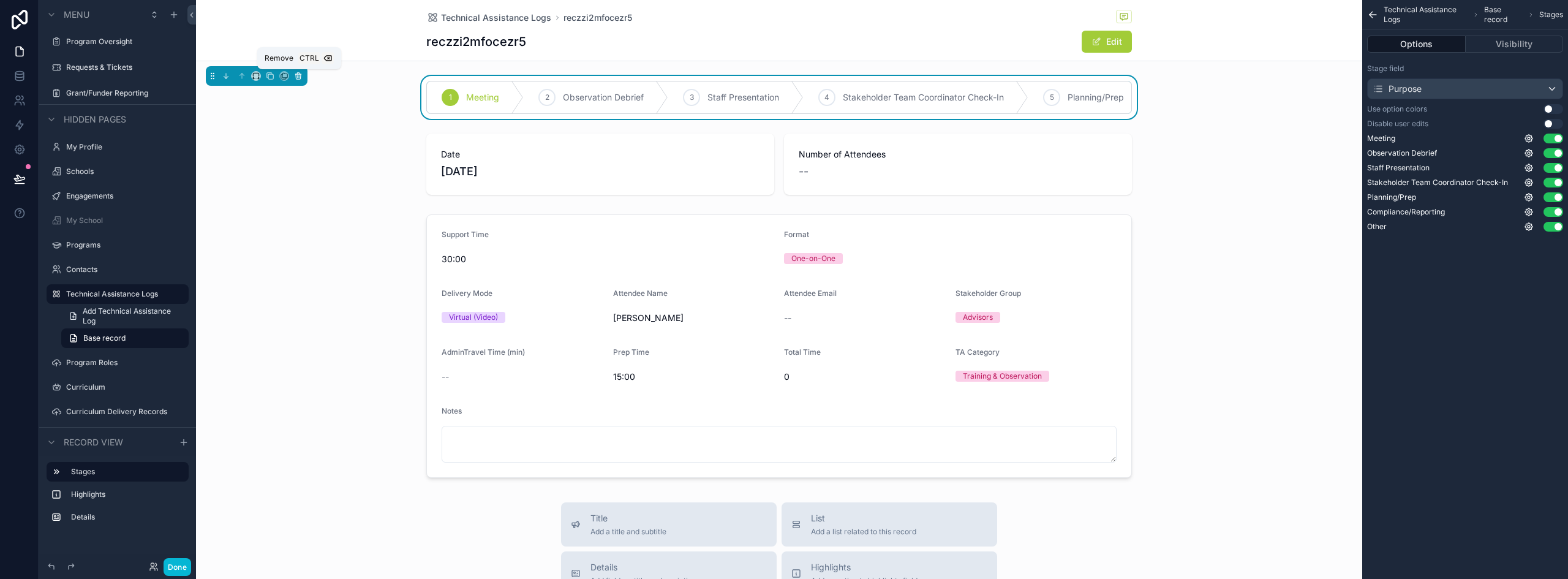
click at [297, 75] on icon "scrollable content" at bounding box center [298, 76] width 8 height 8
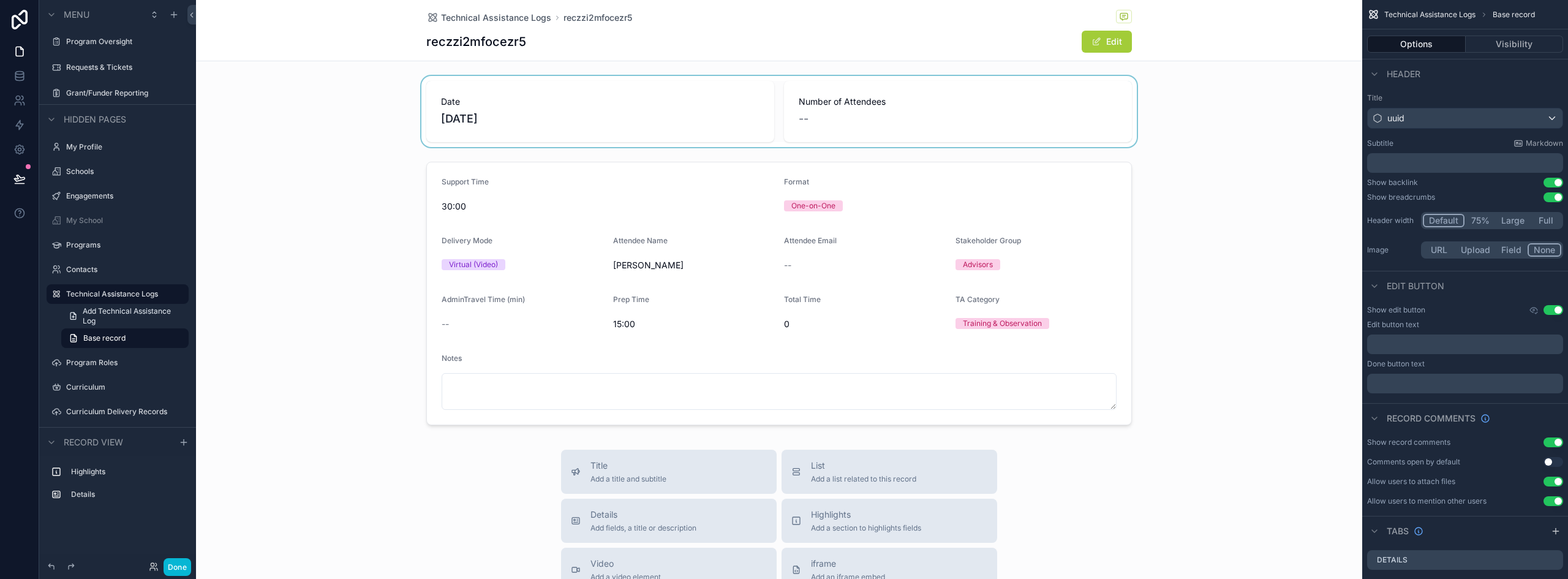
click at [655, 100] on div "scrollable content" at bounding box center [779, 112] width 1166 height 71
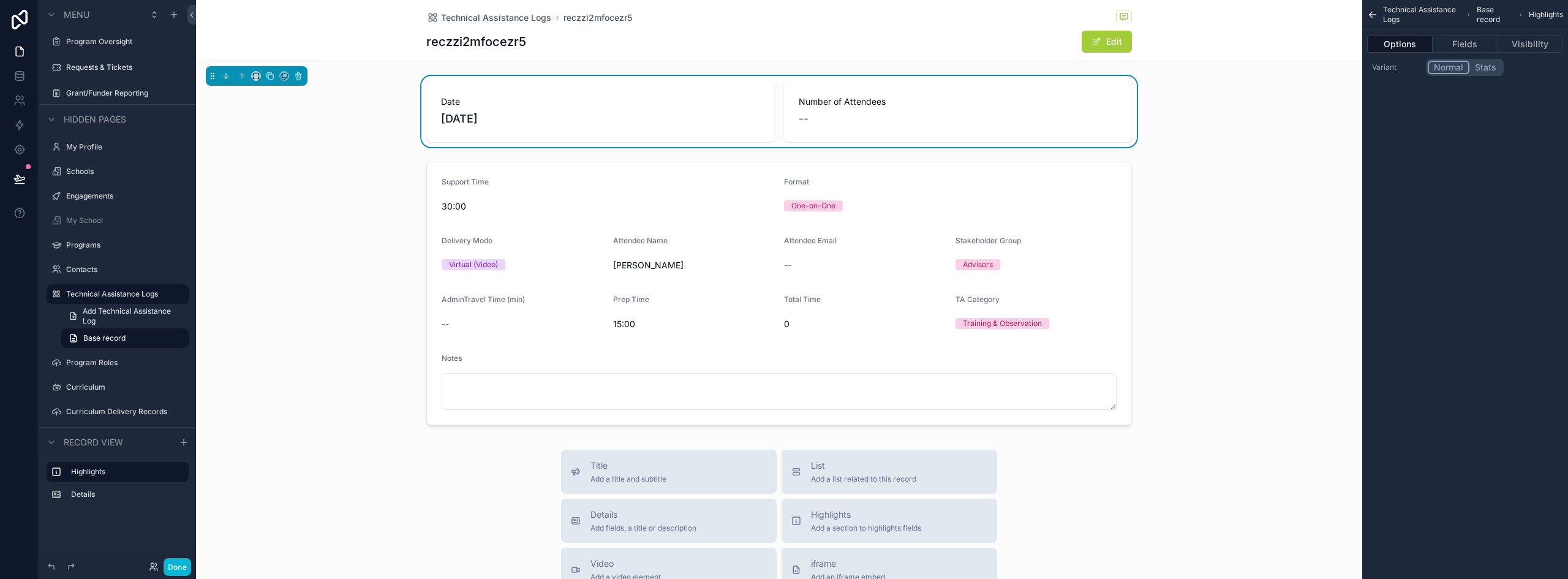
click at [939, 112] on div "--" at bounding box center [958, 118] width 318 height 17
click at [1454, 42] on button "Fields" at bounding box center [1466, 44] width 65 height 17
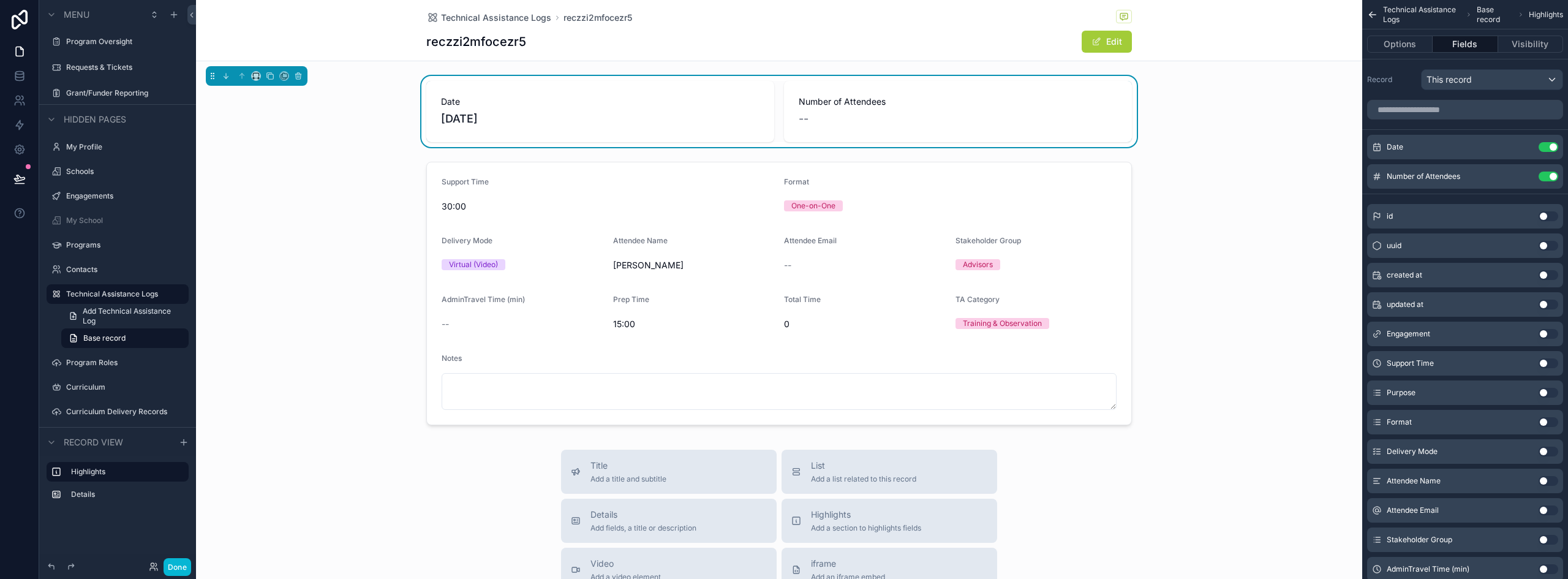
click at [1548, 333] on button "Use setting" at bounding box center [1549, 334] width 20 height 10
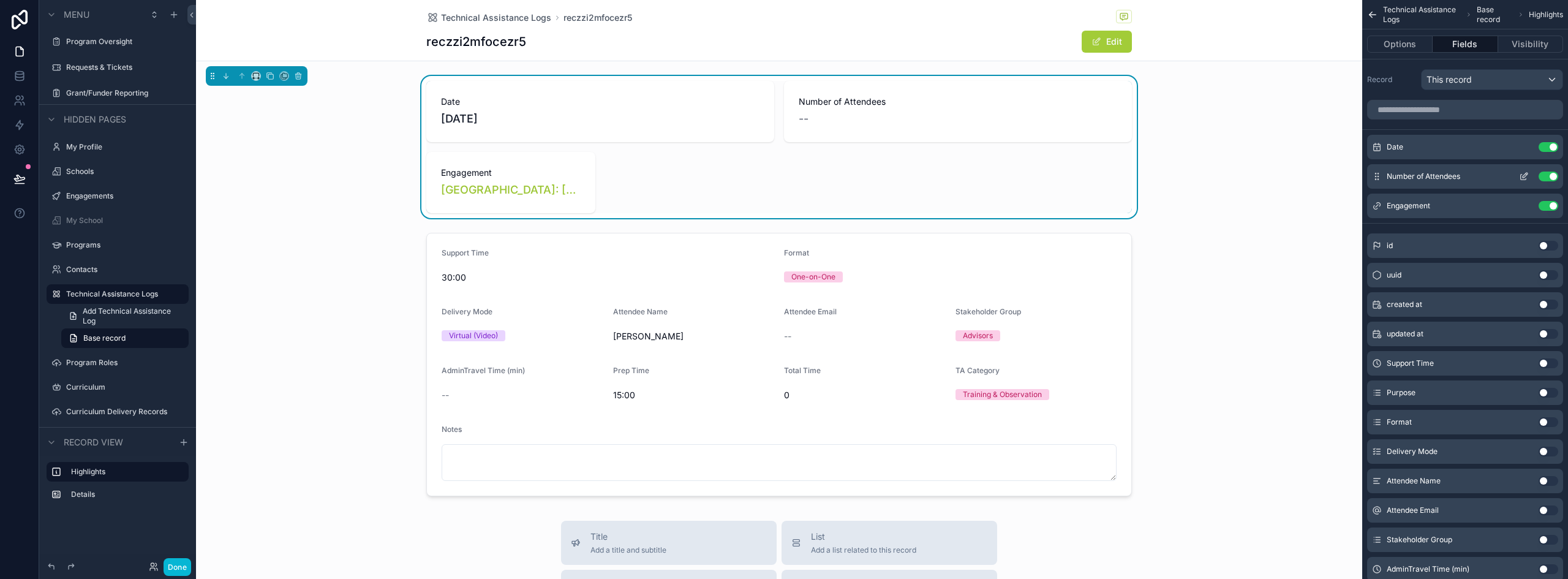
click at [1550, 177] on button "Use setting" at bounding box center [1549, 176] width 20 height 10
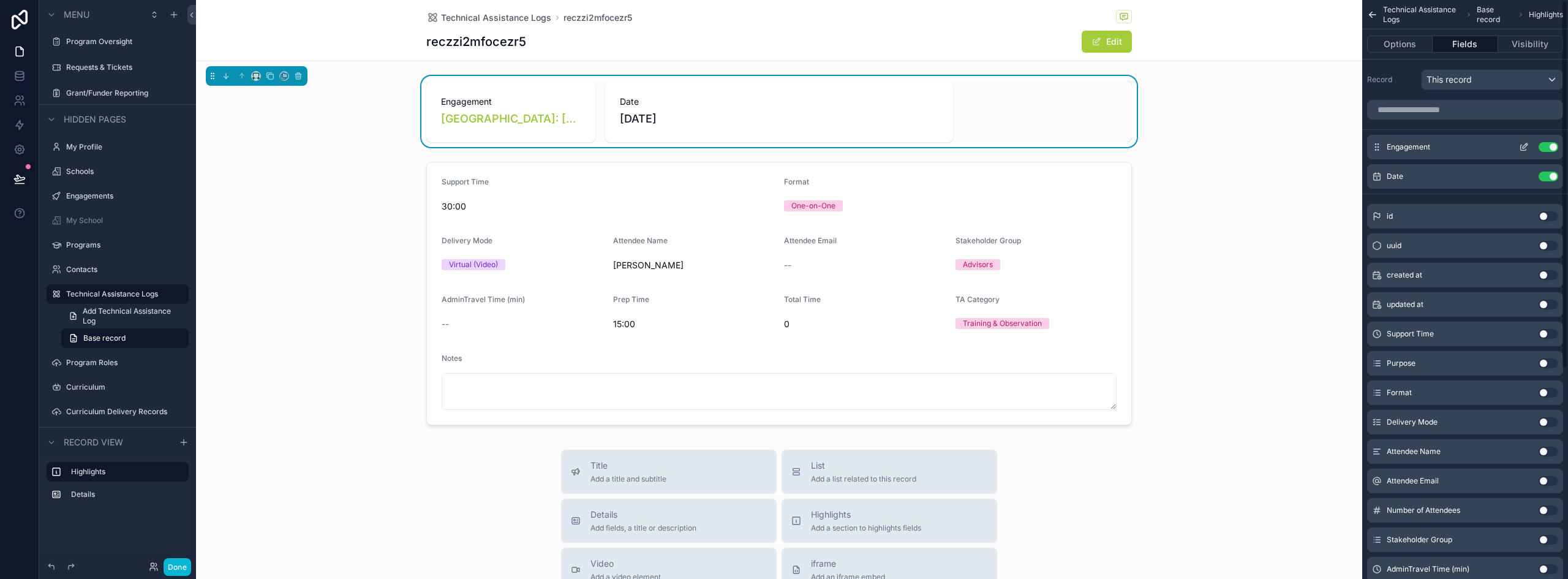
click at [1524, 145] on icon "scrollable content" at bounding box center [1524, 146] width 10 height 10
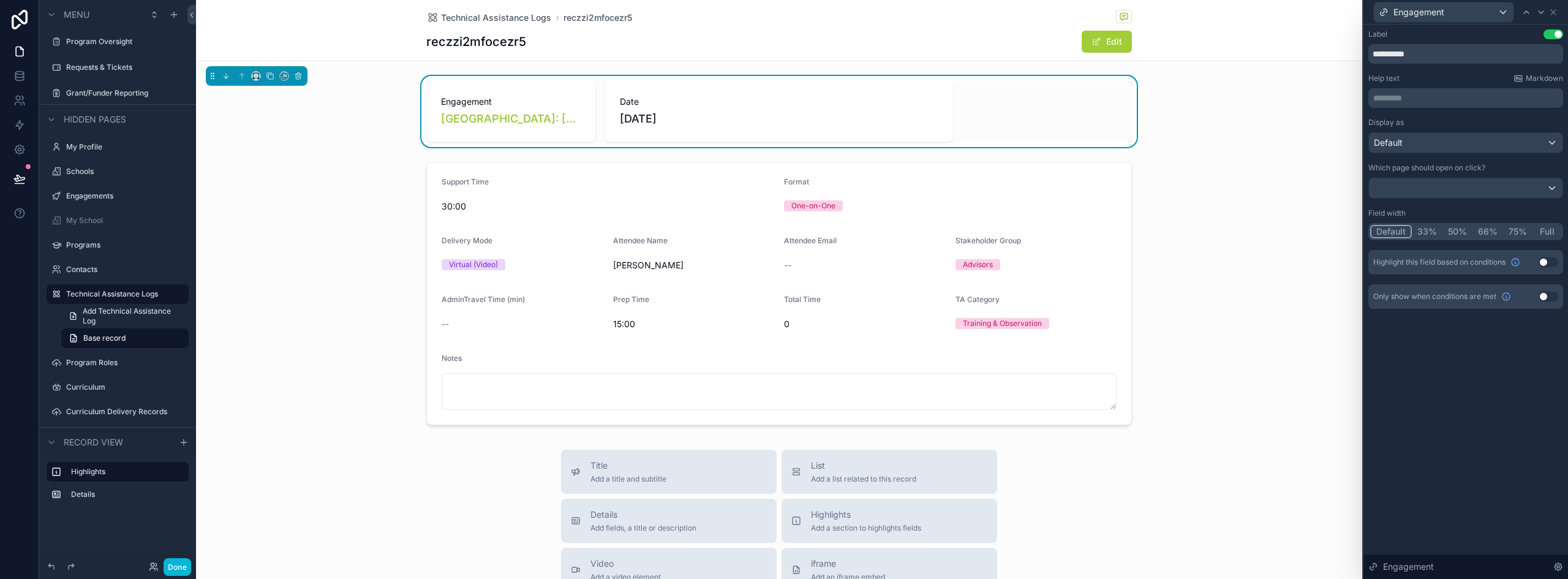
click at [939, 104] on div "Date 9/17/2025" at bounding box center [779, 112] width 348 height 61
click at [1436, 12] on span "Engagement" at bounding box center [1419, 12] width 51 height 12
click at [1435, 99] on div "Date" at bounding box center [1443, 101] width 119 height 14
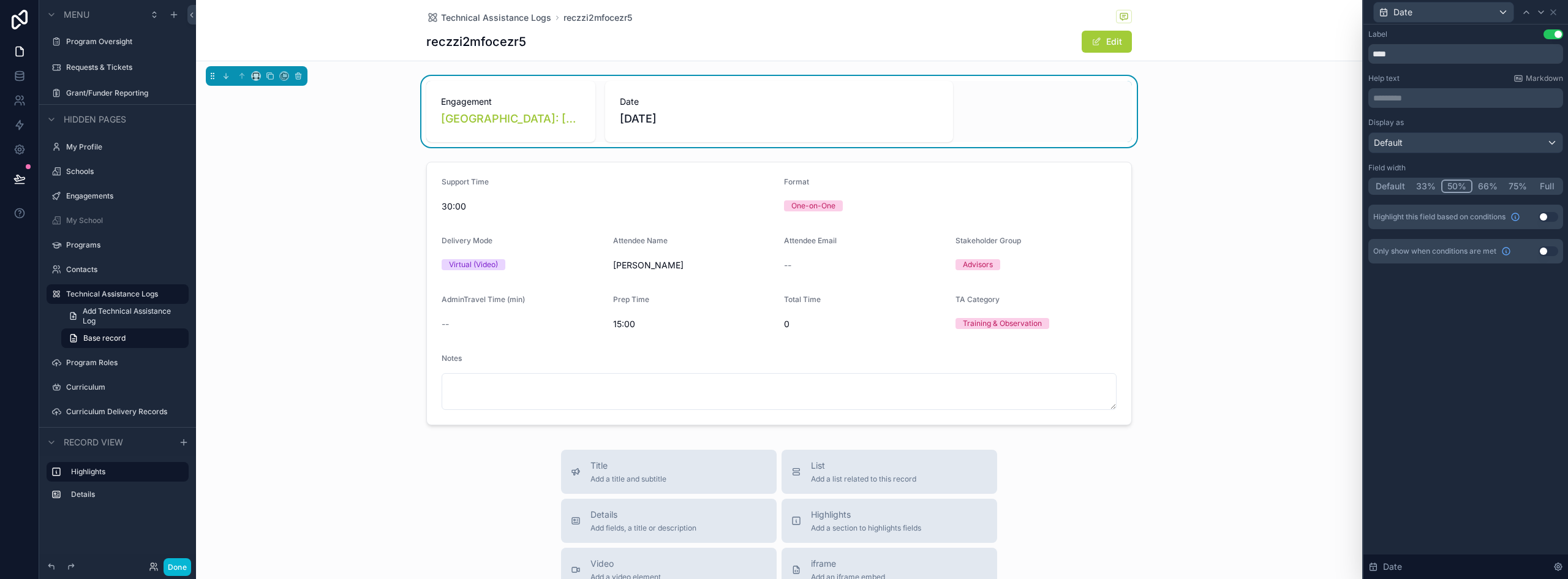
click at [1463, 187] on button "50%" at bounding box center [1457, 187] width 31 height 14
click at [1389, 181] on button "Default" at bounding box center [1390, 187] width 40 height 14
click at [1431, 187] on button "33%" at bounding box center [1427, 187] width 30 height 14
click at [1459, 7] on div "Date" at bounding box center [1444, 12] width 140 height 20
click at [1425, 78] on span "Engagement" at bounding box center [1423, 77] width 51 height 14
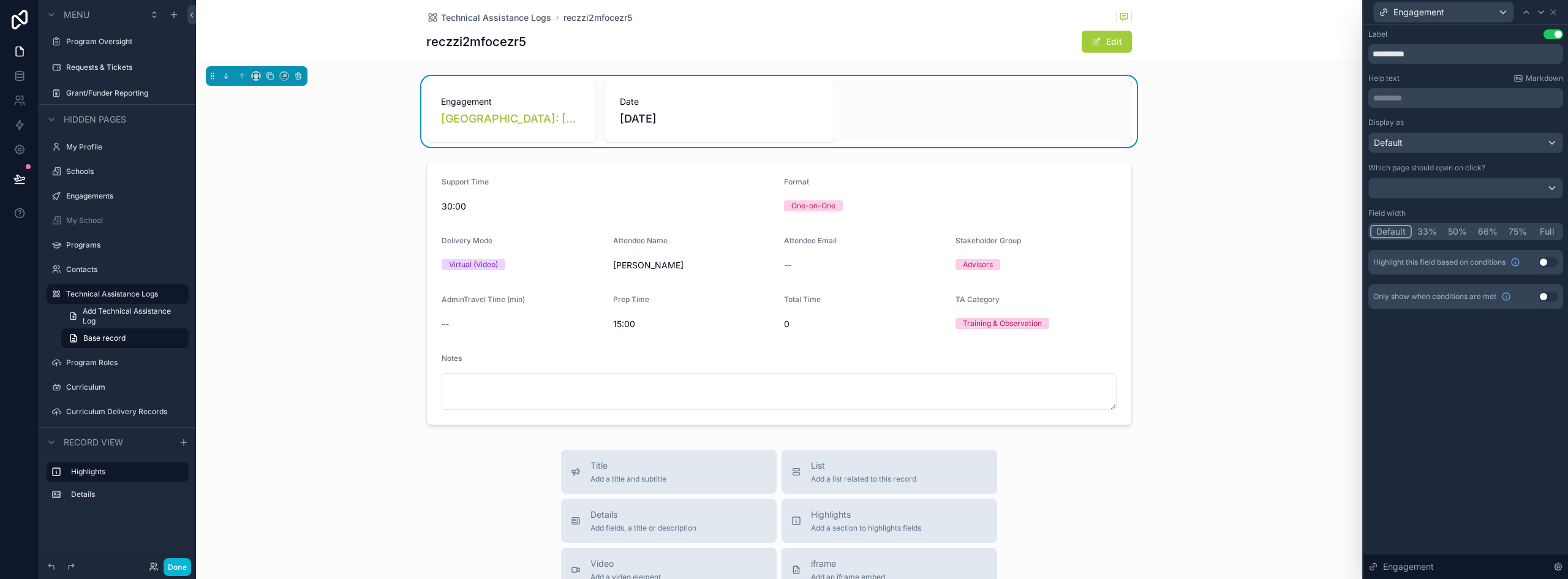
click at [1485, 229] on button "66%" at bounding box center [1488, 232] width 30 height 14
click at [763, 206] on div "scrollable content" at bounding box center [779, 294] width 1166 height 273
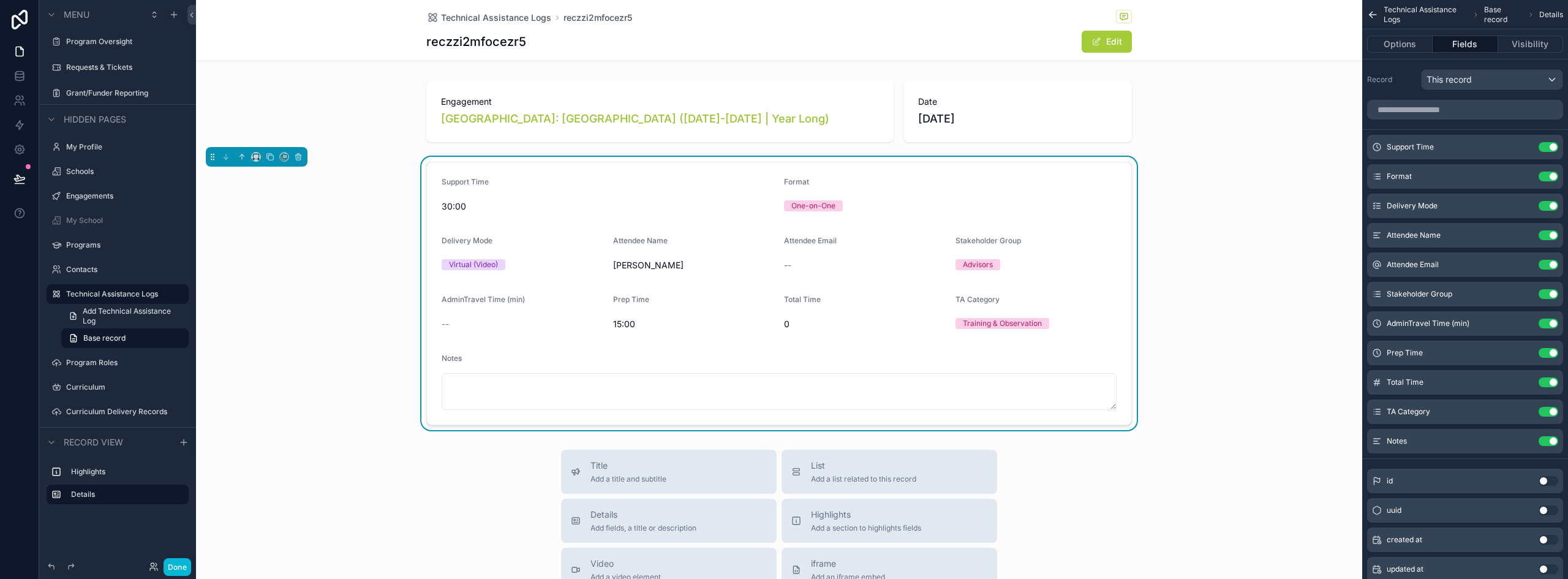
click at [795, 194] on div "Format One-on-One" at bounding box center [950, 197] width 333 height 39
click at [302, 159] on icon "scrollable content" at bounding box center [298, 156] width 8 height 8
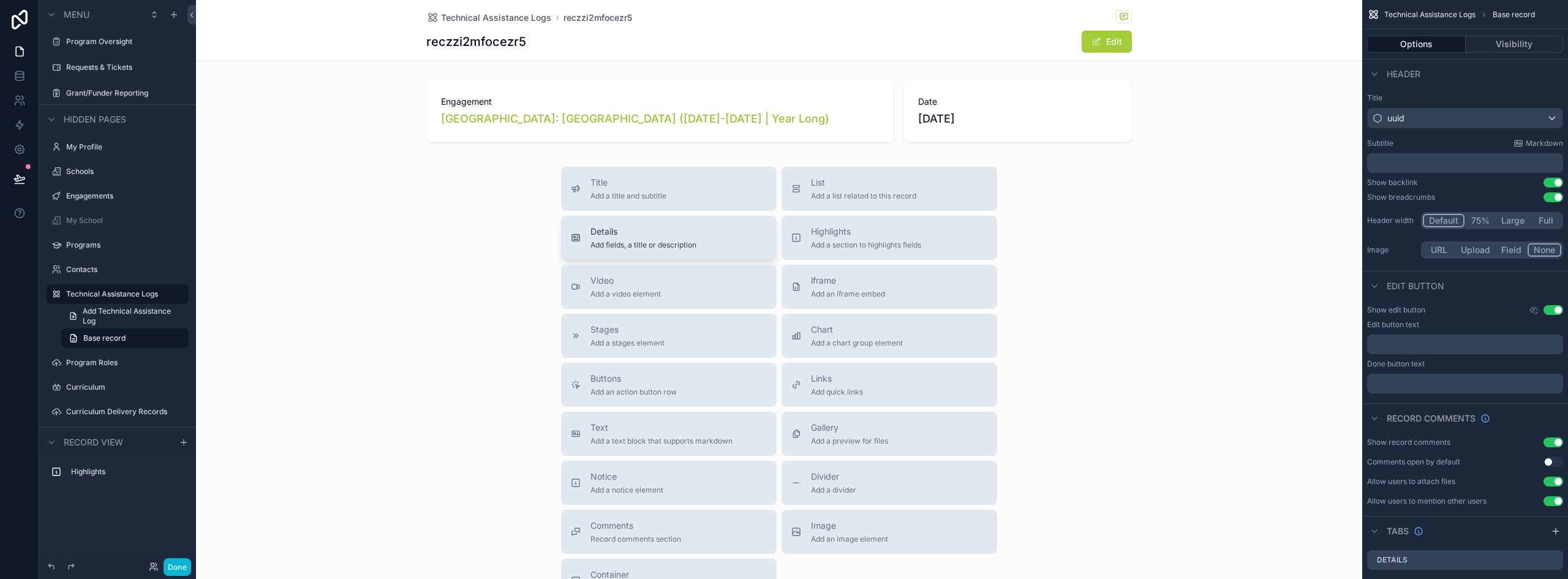
click at [638, 246] on span "Add fields, a title or description" at bounding box center [644, 245] width 106 height 10
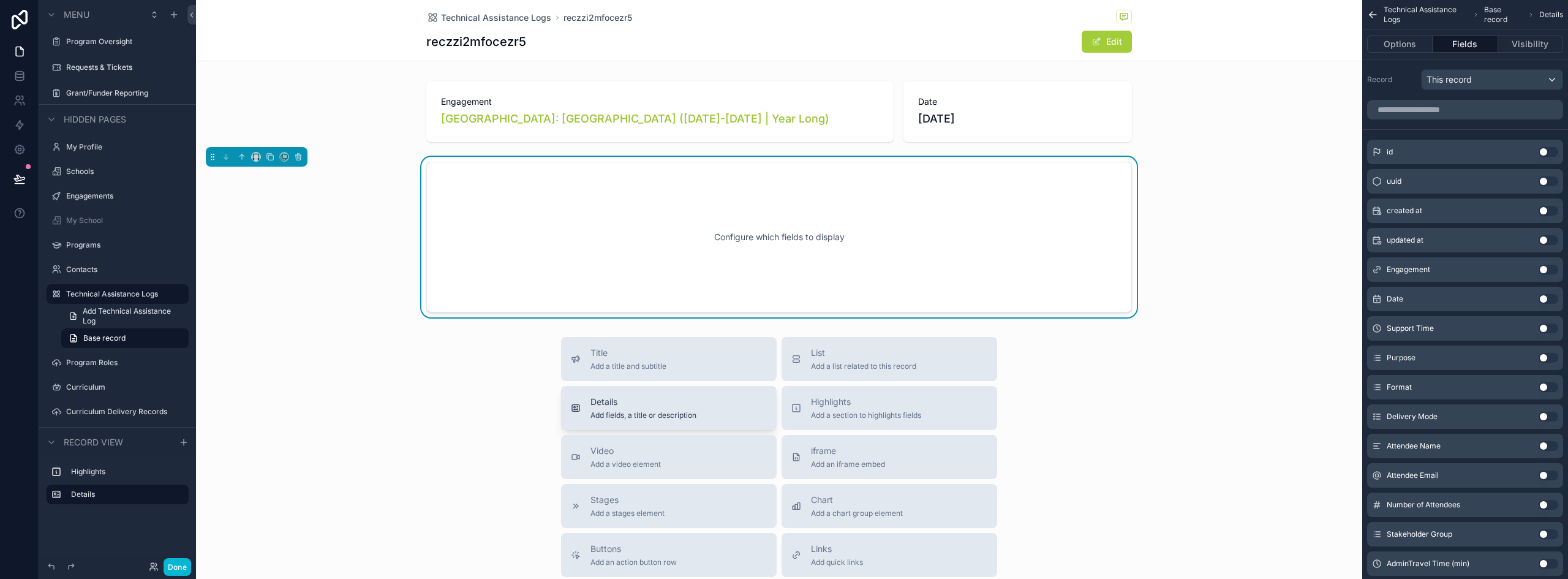
click at [666, 413] on span "Add fields, a title or description" at bounding box center [644, 415] width 106 height 10
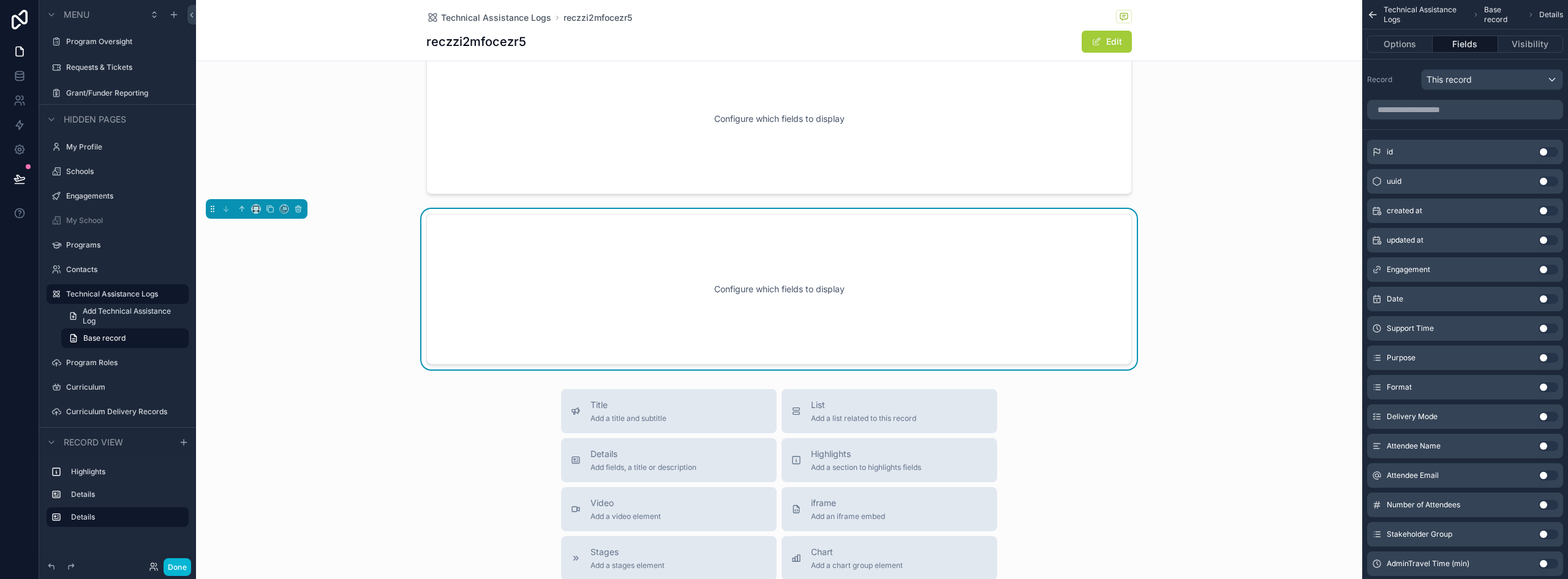
scroll to position [61, 0]
click at [1550, 384] on button "Use setting" at bounding box center [1549, 385] width 20 height 10
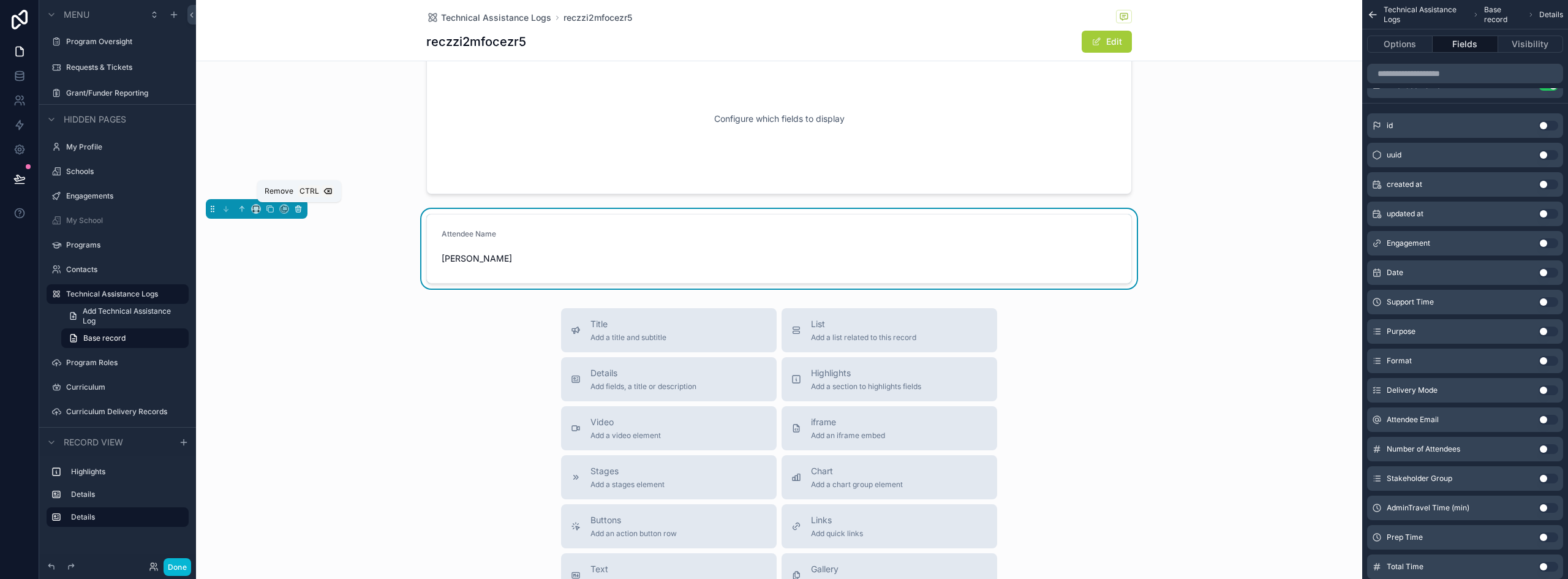
click at [299, 209] on icon "scrollable content" at bounding box center [298, 209] width 8 height 8
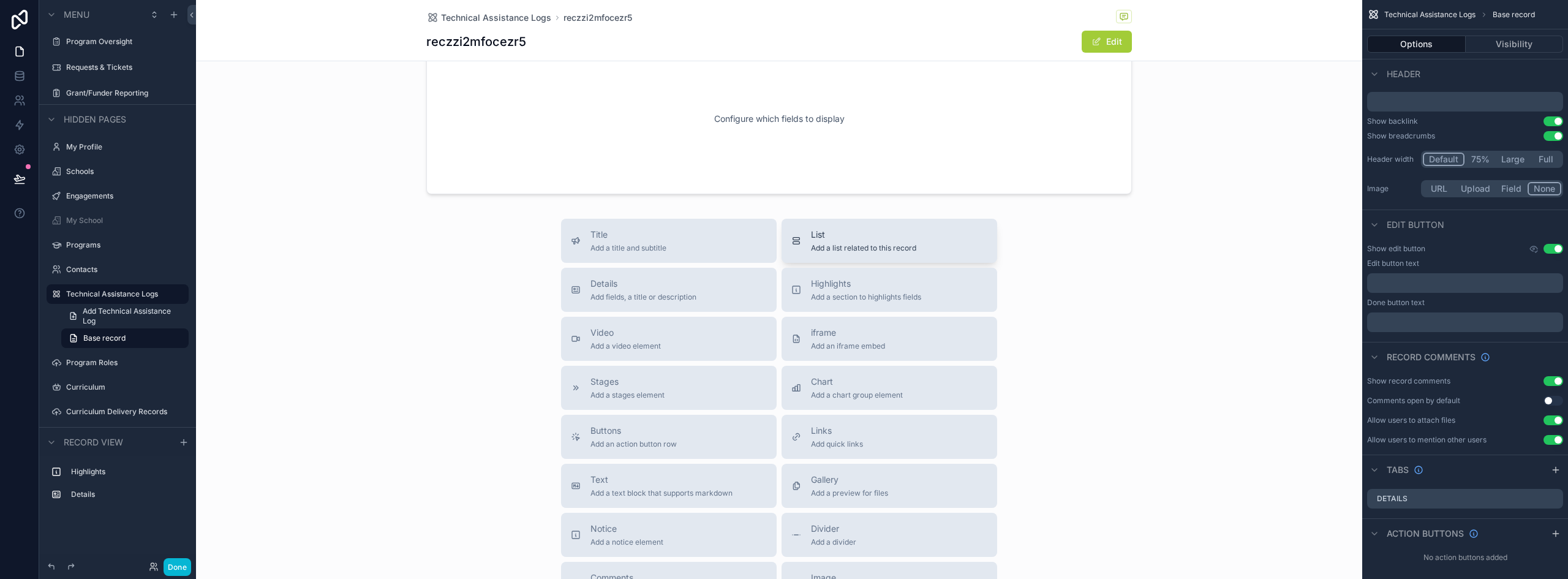
scroll to position [0, 0]
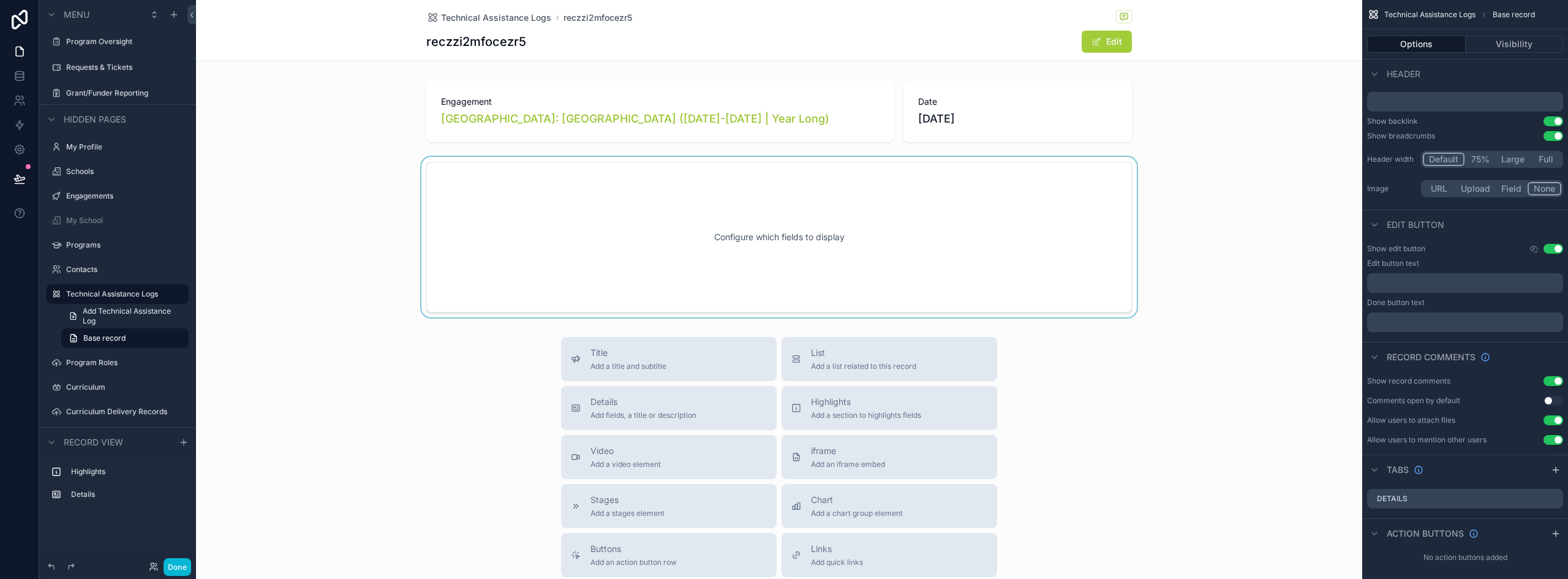
click at [752, 219] on div "scrollable content" at bounding box center [779, 238] width 1166 height 161
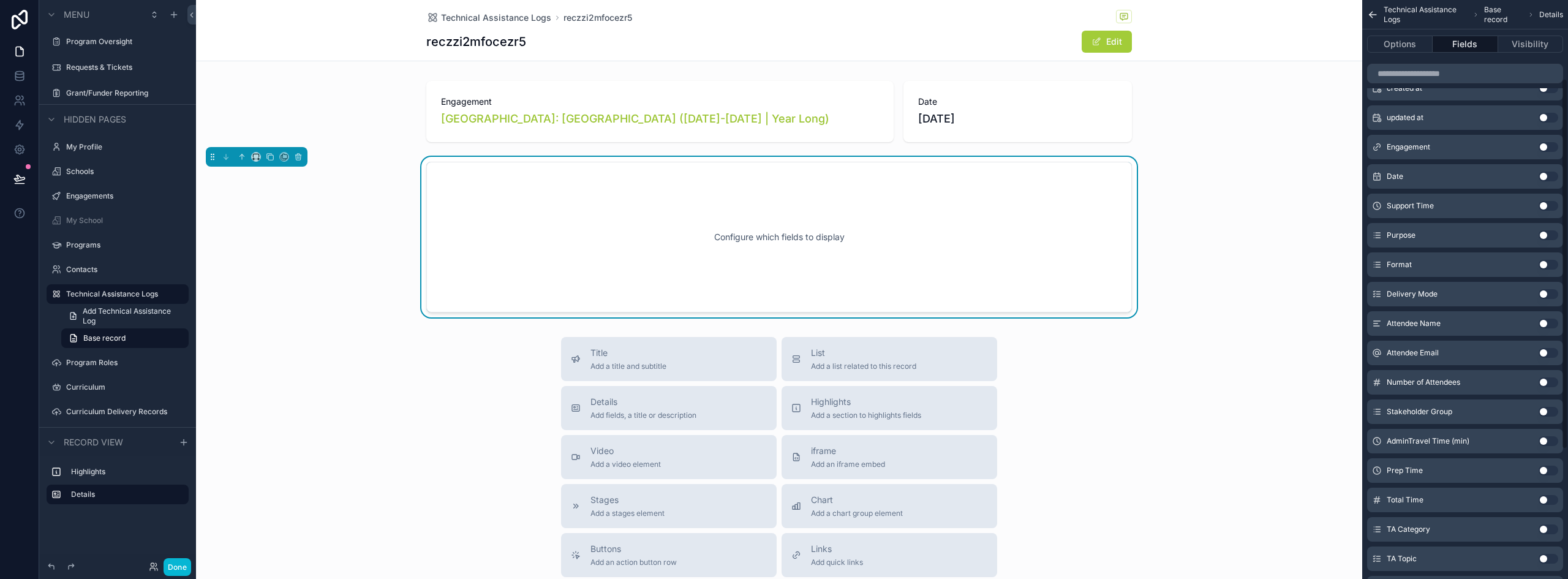
scroll to position [184, 0]
click at [1545, 379] on button "Use setting" at bounding box center [1549, 379] width 20 height 10
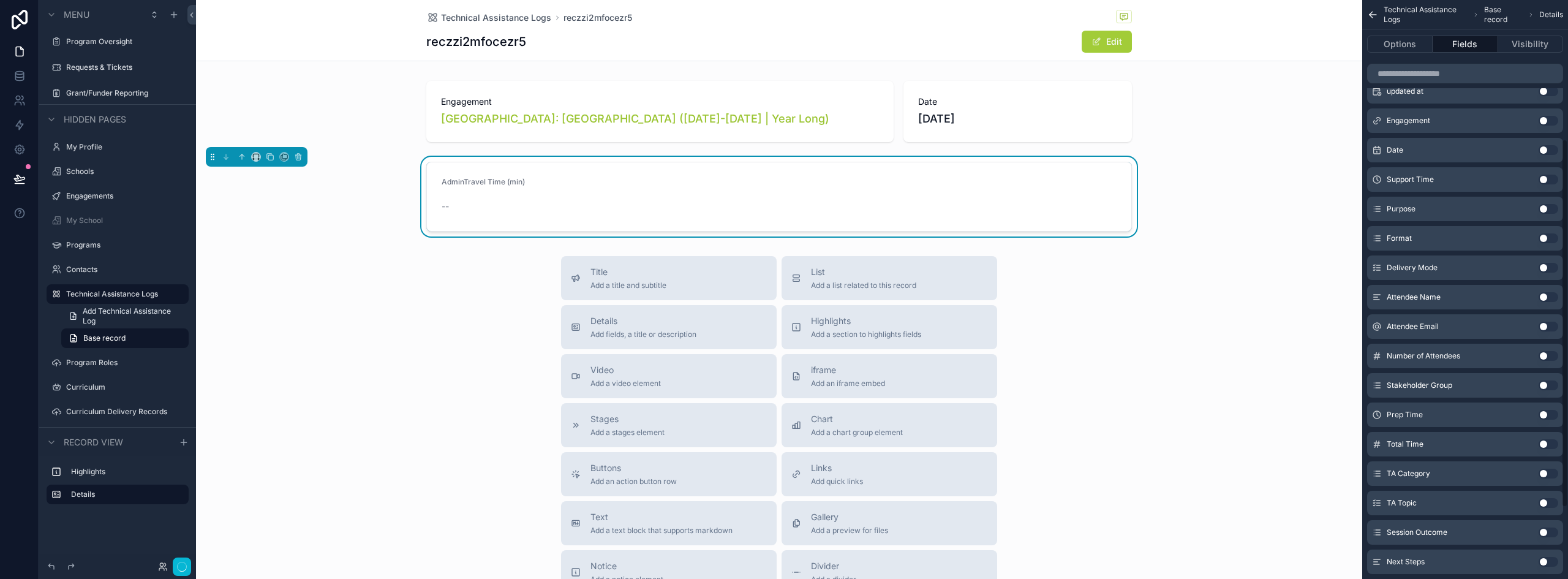
scroll to position [219, 0]
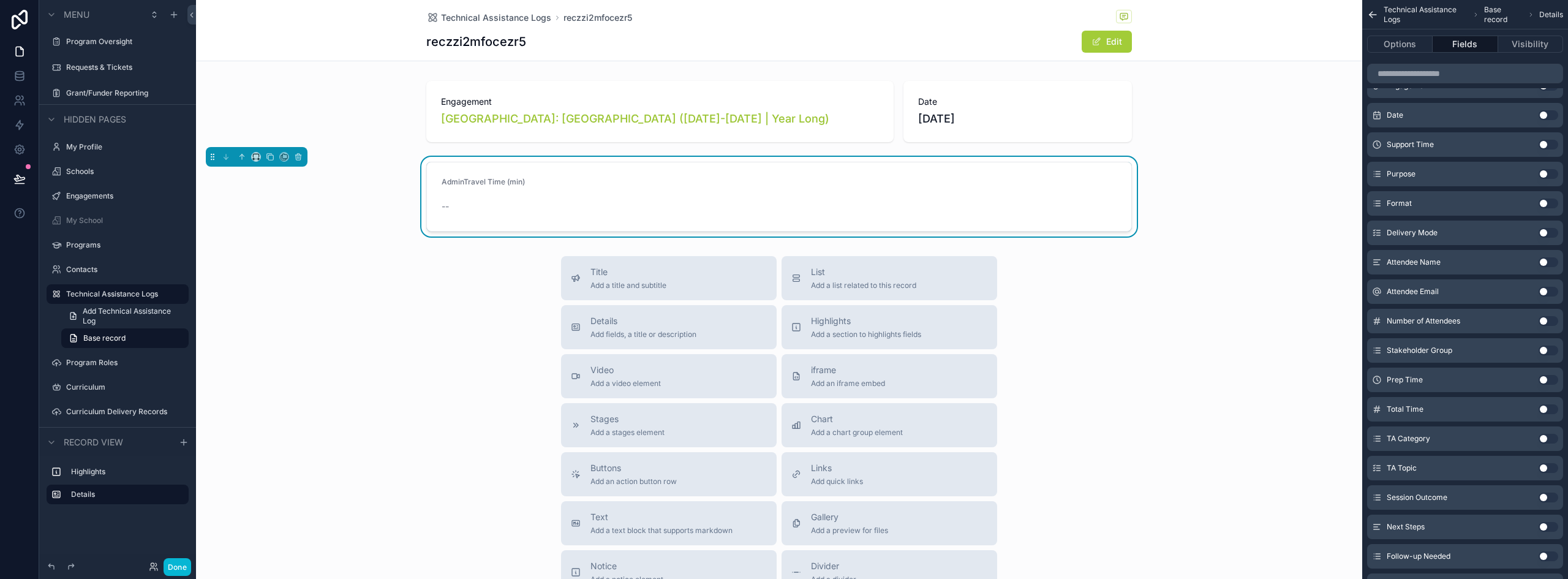
click at [1546, 383] on button "Use setting" at bounding box center [1549, 379] width 20 height 10
click at [1544, 381] on button "Use setting" at bounding box center [1549, 379] width 20 height 10
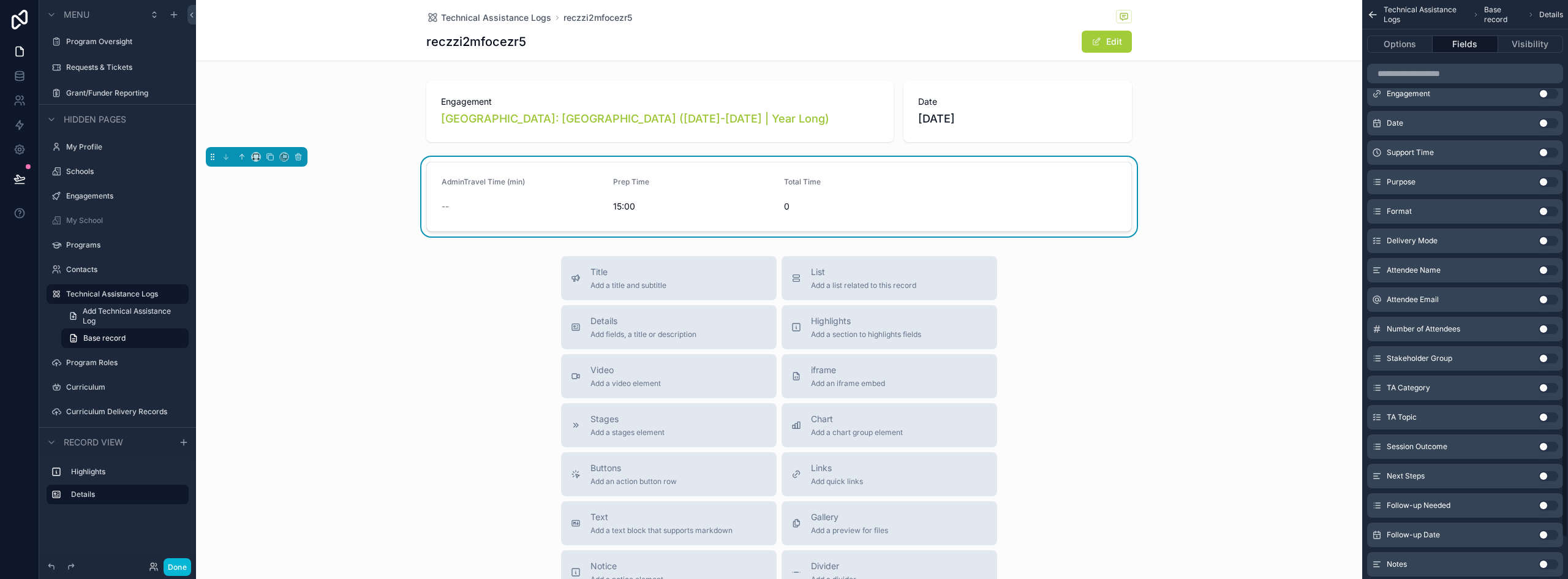
scroll to position [209, 0]
click at [1544, 184] on button "Use setting" at bounding box center [1549, 184] width 20 height 10
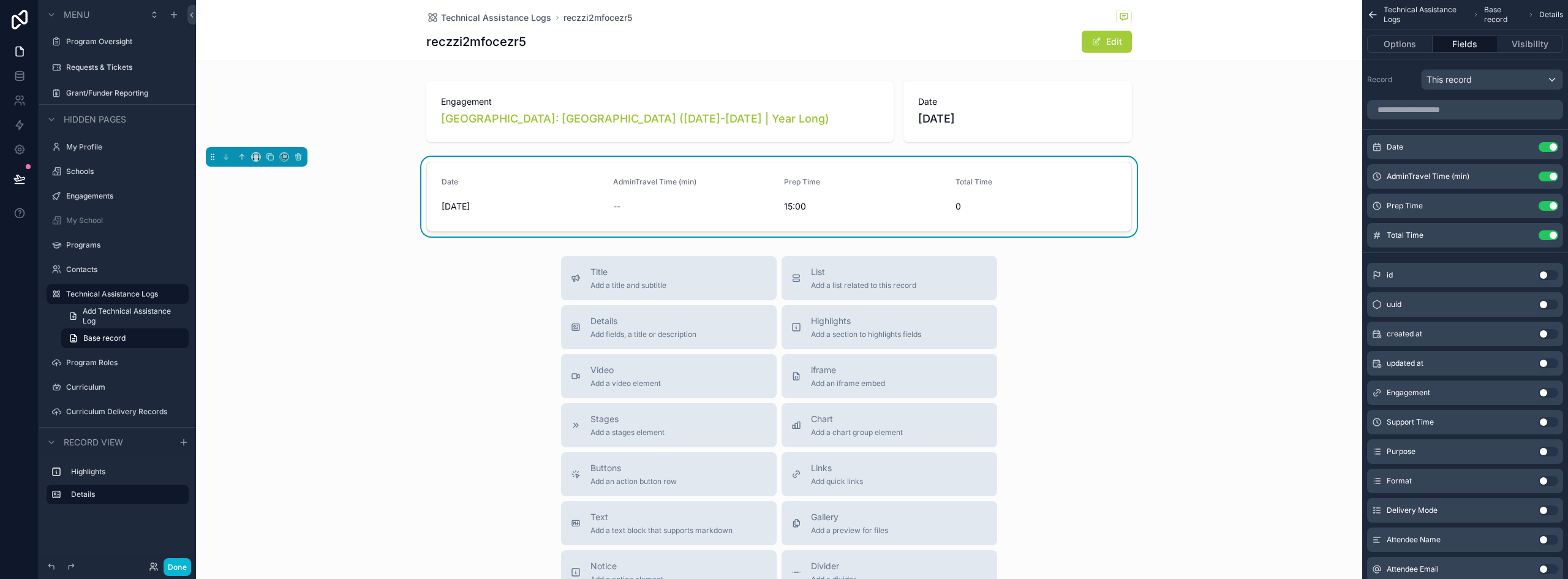
click at [1545, 420] on button "Use setting" at bounding box center [1549, 422] width 20 height 10
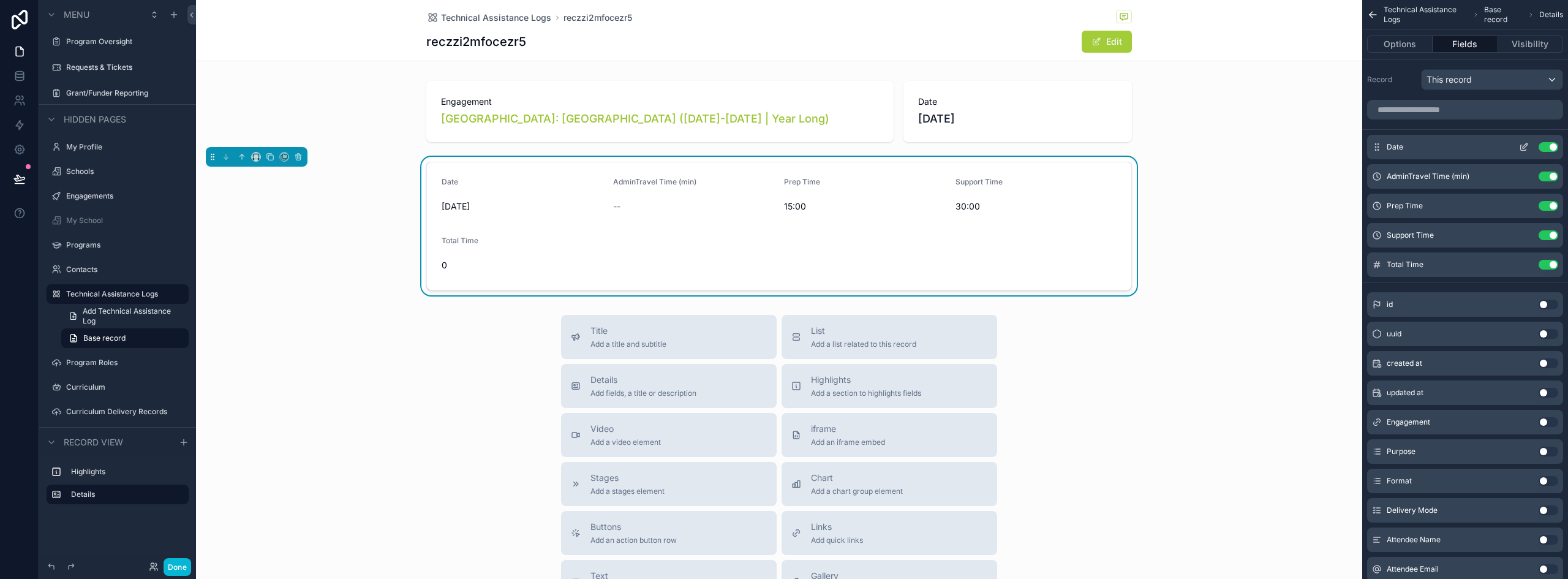
click at [1523, 146] on icon "scrollable content" at bounding box center [1524, 146] width 10 height 10
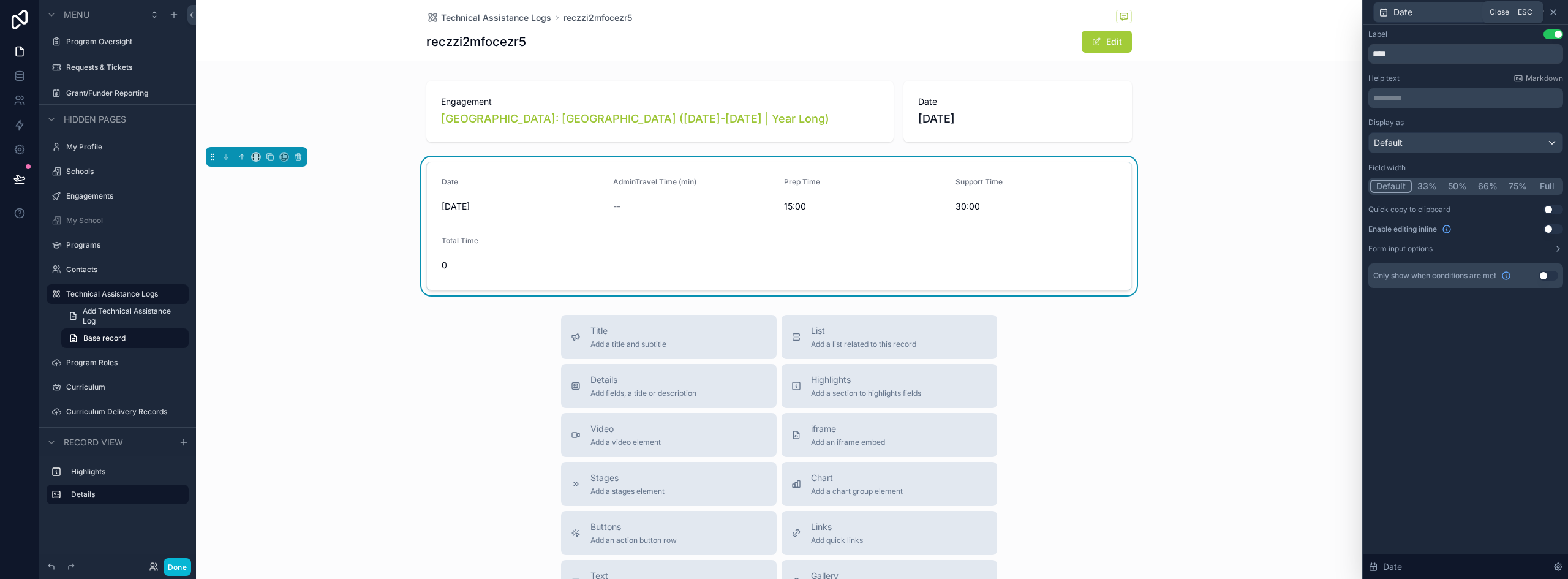
click at [1555, 10] on icon at bounding box center [1553, 12] width 10 height 10
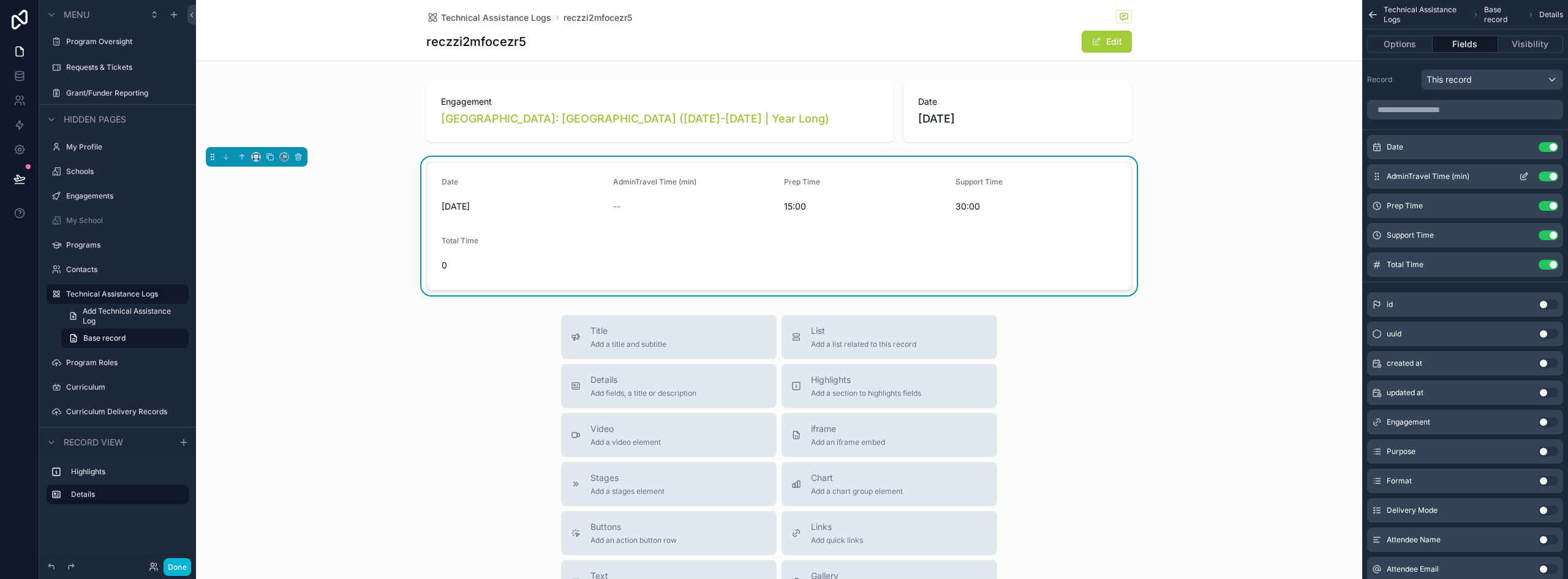
click at [1544, 178] on button "Use setting" at bounding box center [1549, 176] width 20 height 10
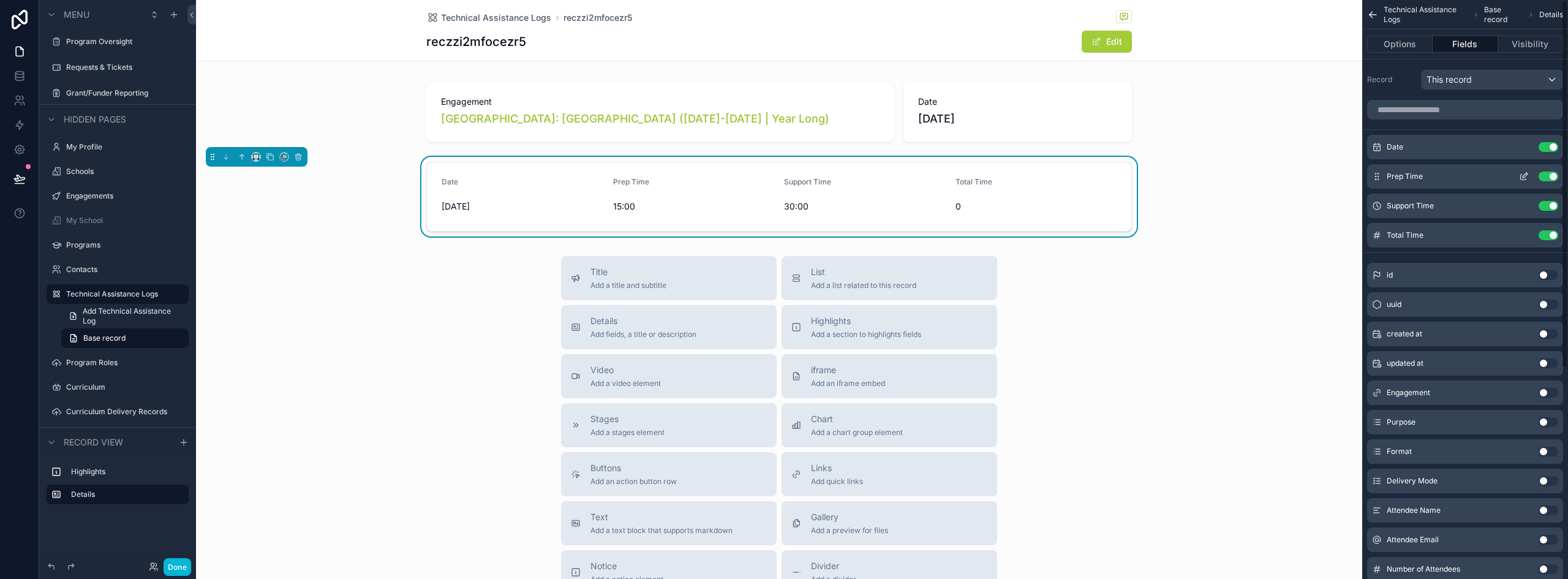
click at [1548, 177] on button "Use setting" at bounding box center [1549, 176] width 20 height 10
click at [1548, 207] on button "Use setting" at bounding box center [1549, 206] width 20 height 10
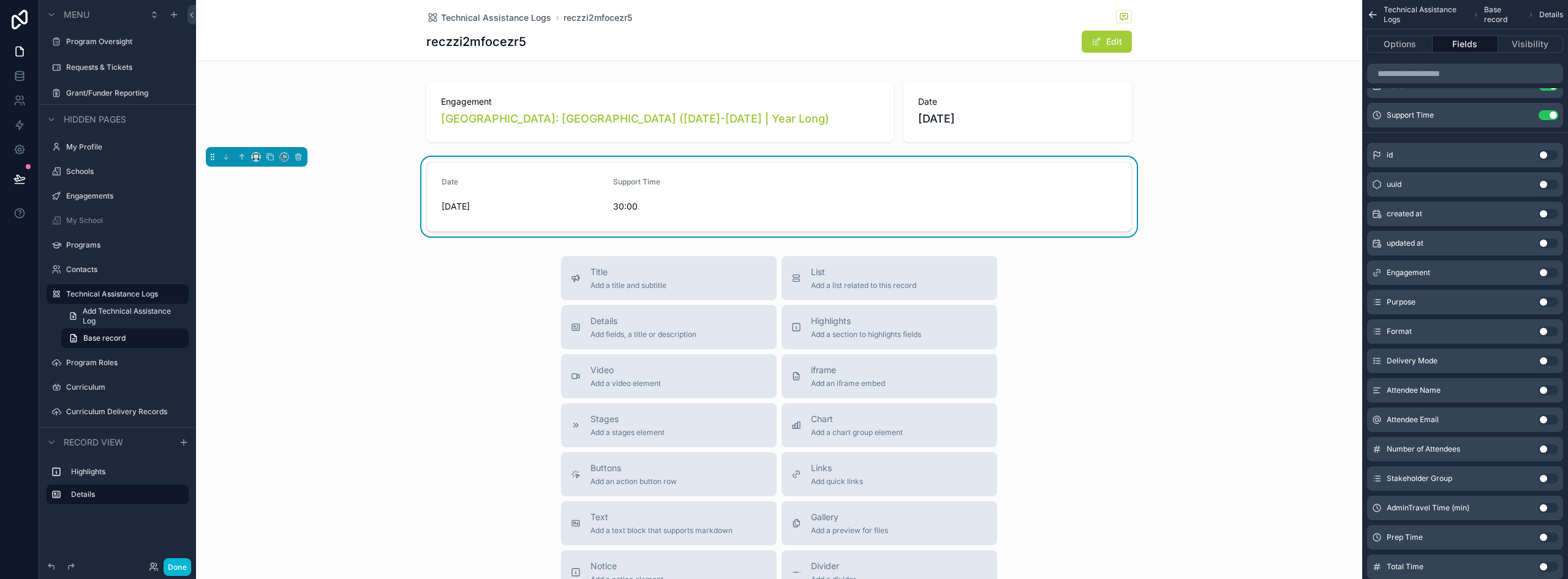
click at [1547, 359] on button "Use setting" at bounding box center [1549, 360] width 20 height 10
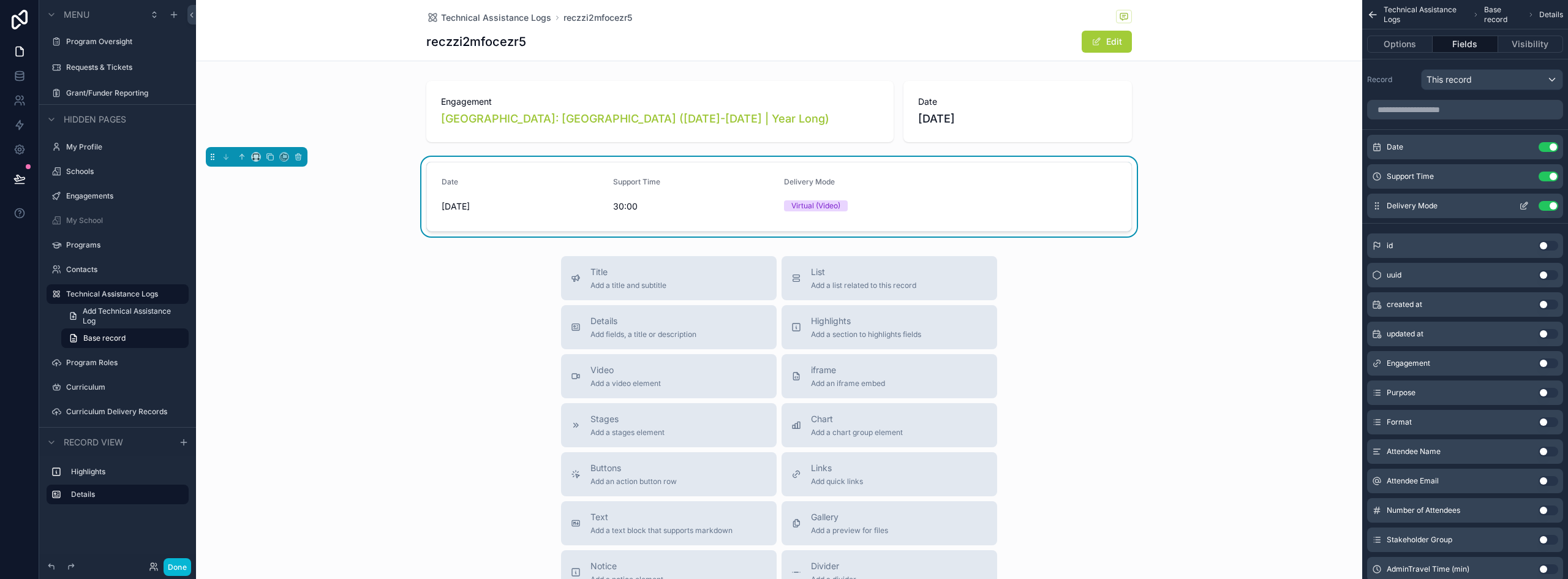
click at [1519, 206] on icon "scrollable content" at bounding box center [1524, 206] width 10 height 10
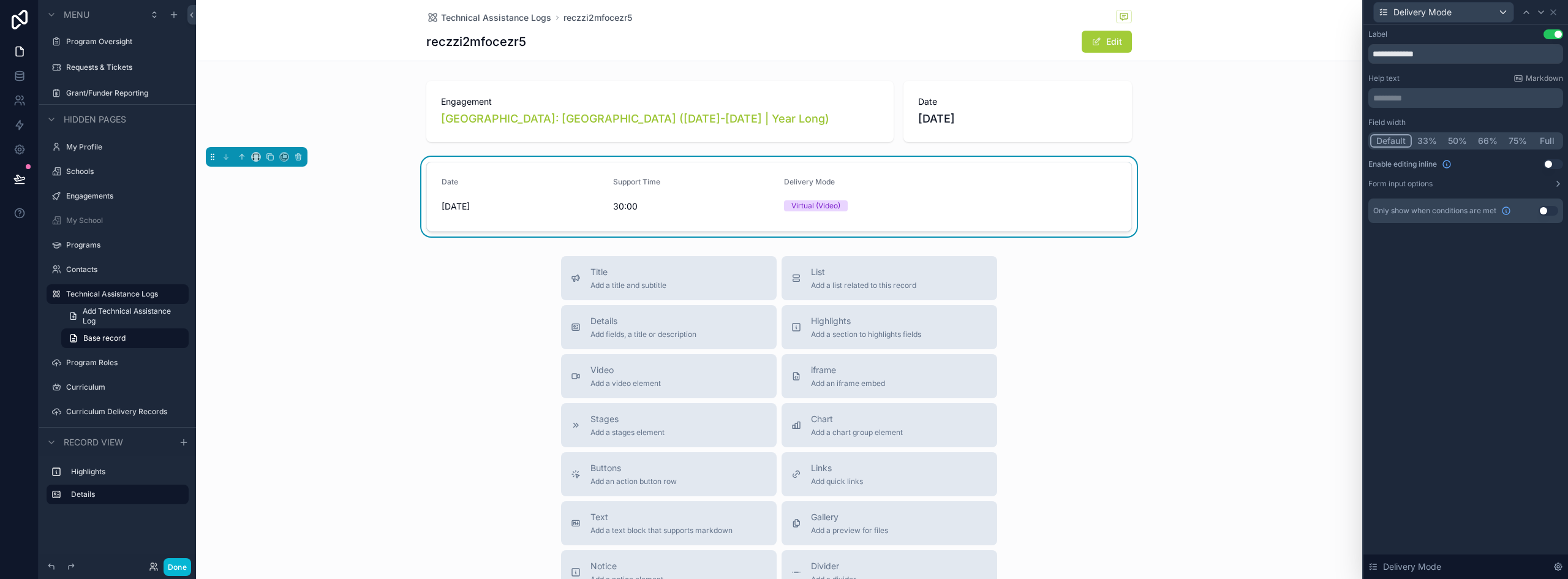
click at [1553, 163] on button "Use setting" at bounding box center [1554, 164] width 20 height 10
click at [1447, 184] on button "Form input options" at bounding box center [1466, 184] width 195 height 10
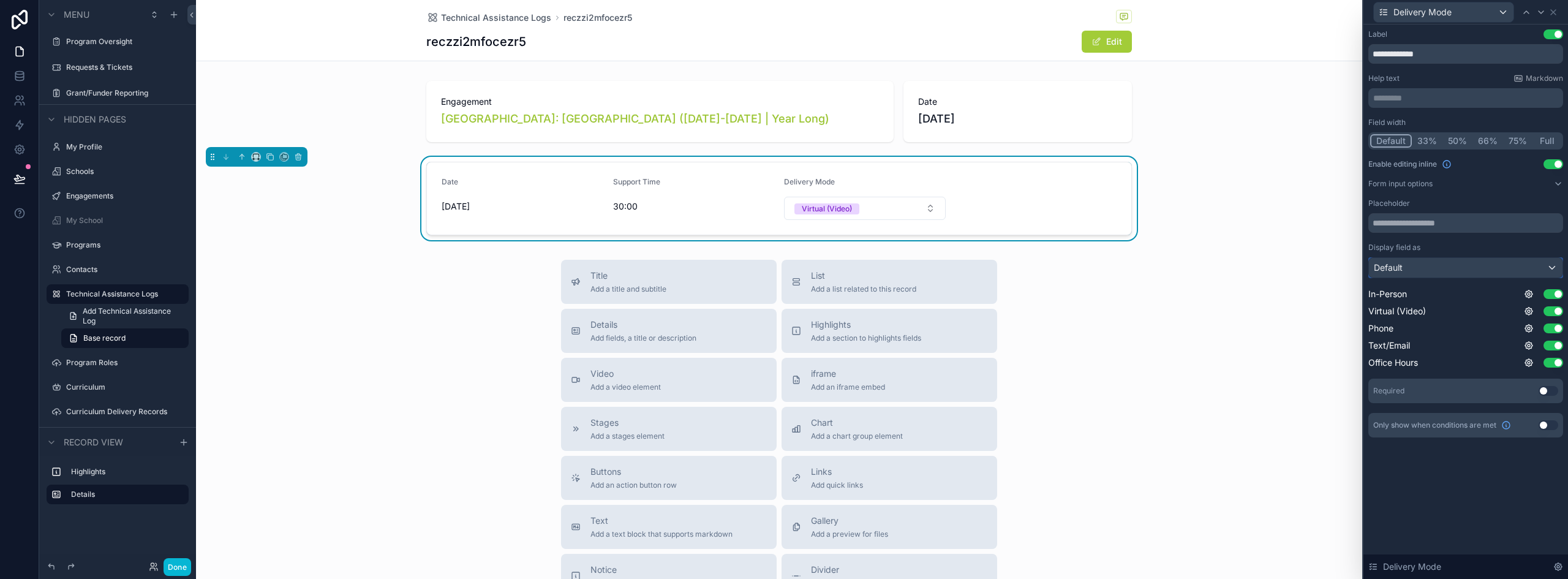
click at [1447, 263] on div "Default" at bounding box center [1466, 268] width 193 height 20
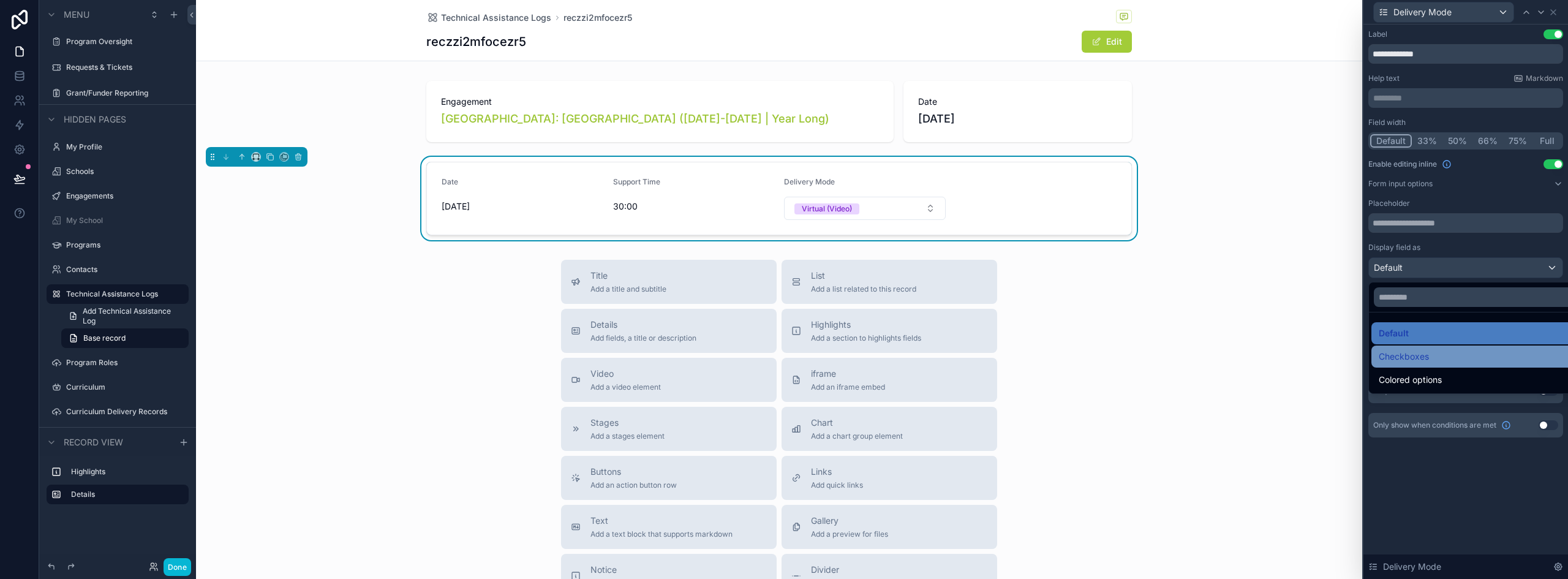
click at [1436, 362] on div "Checkboxes" at bounding box center [1480, 357] width 202 height 14
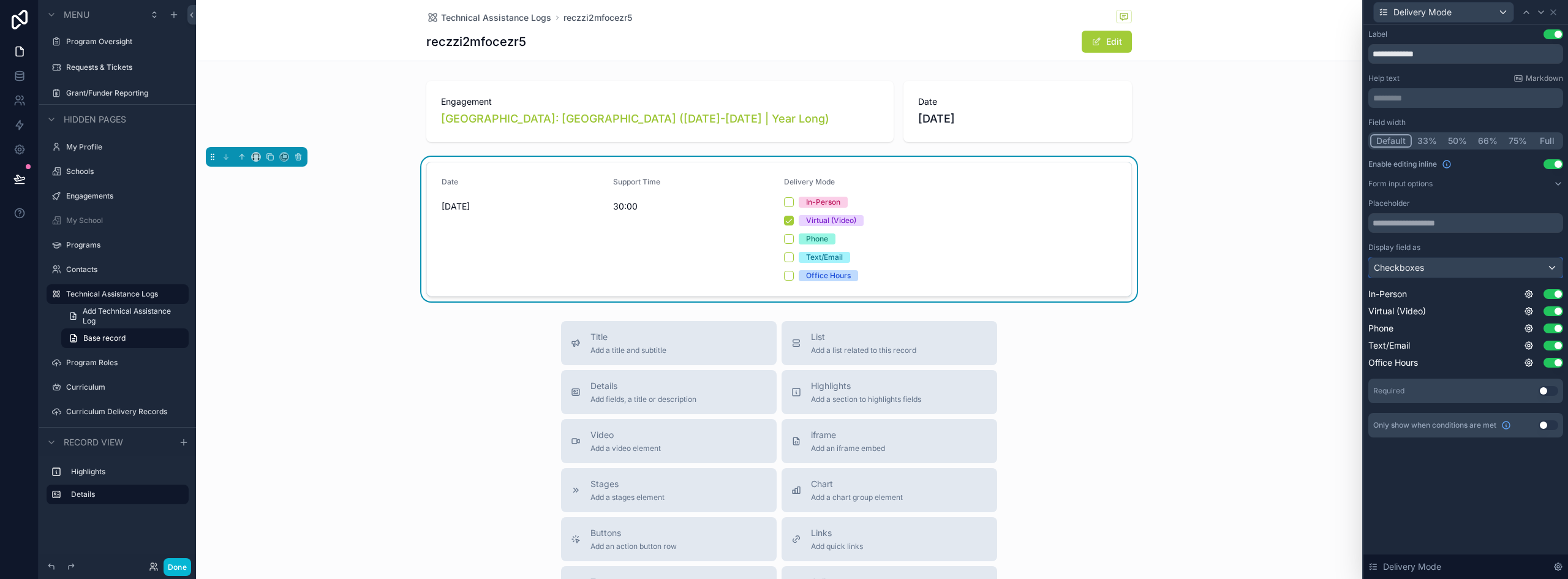
click at [1458, 258] on div "Checkboxes" at bounding box center [1466, 268] width 193 height 20
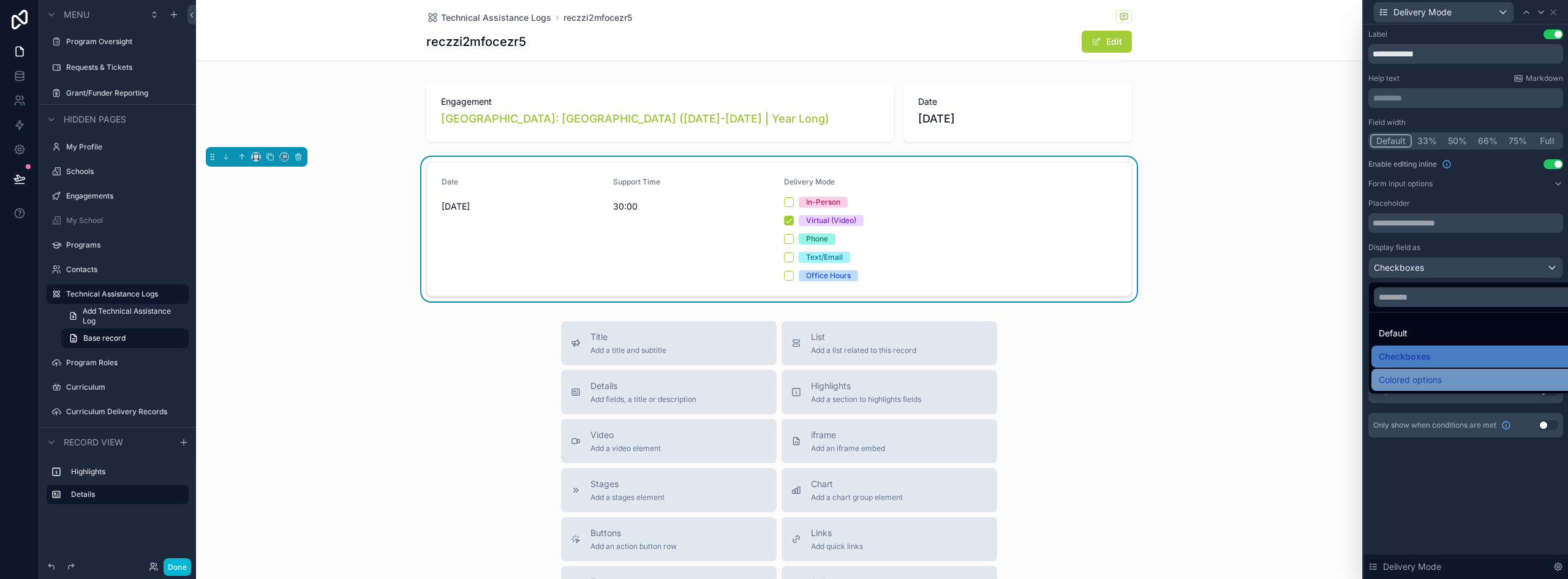
click at [1431, 380] on span "Colored options" at bounding box center [1410, 379] width 63 height 14
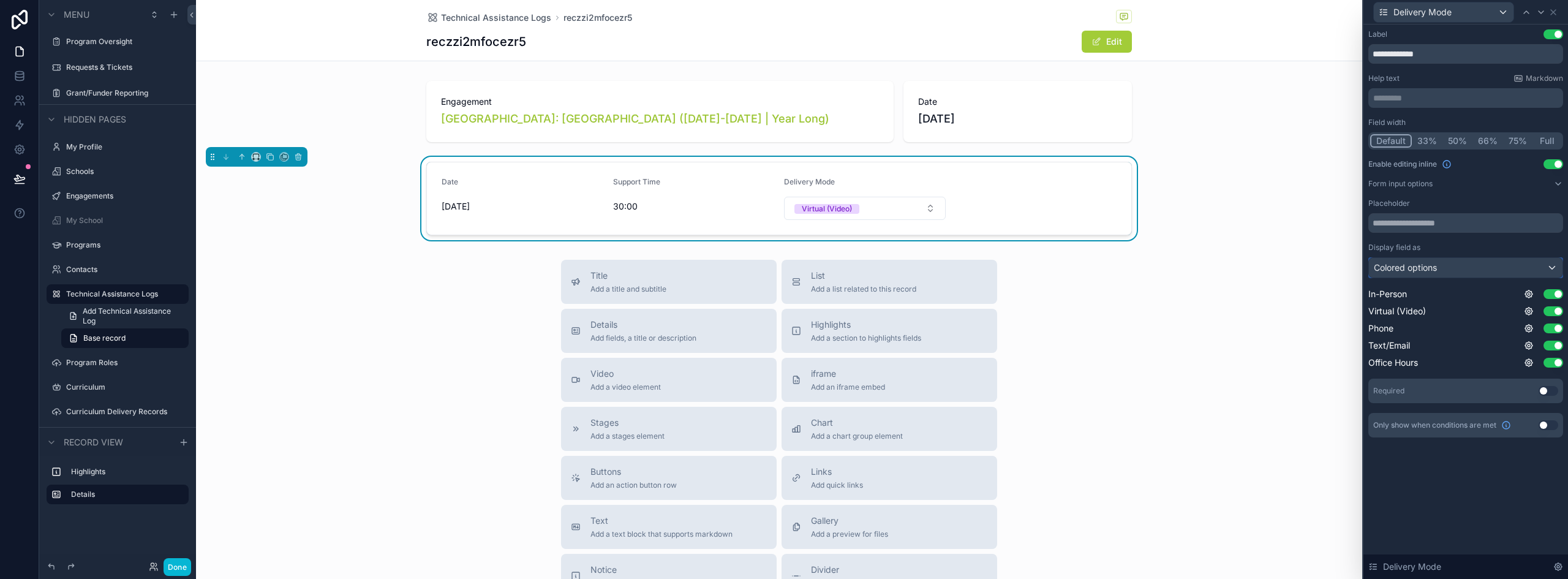
click at [1450, 272] on div "Colored options" at bounding box center [1466, 268] width 193 height 20
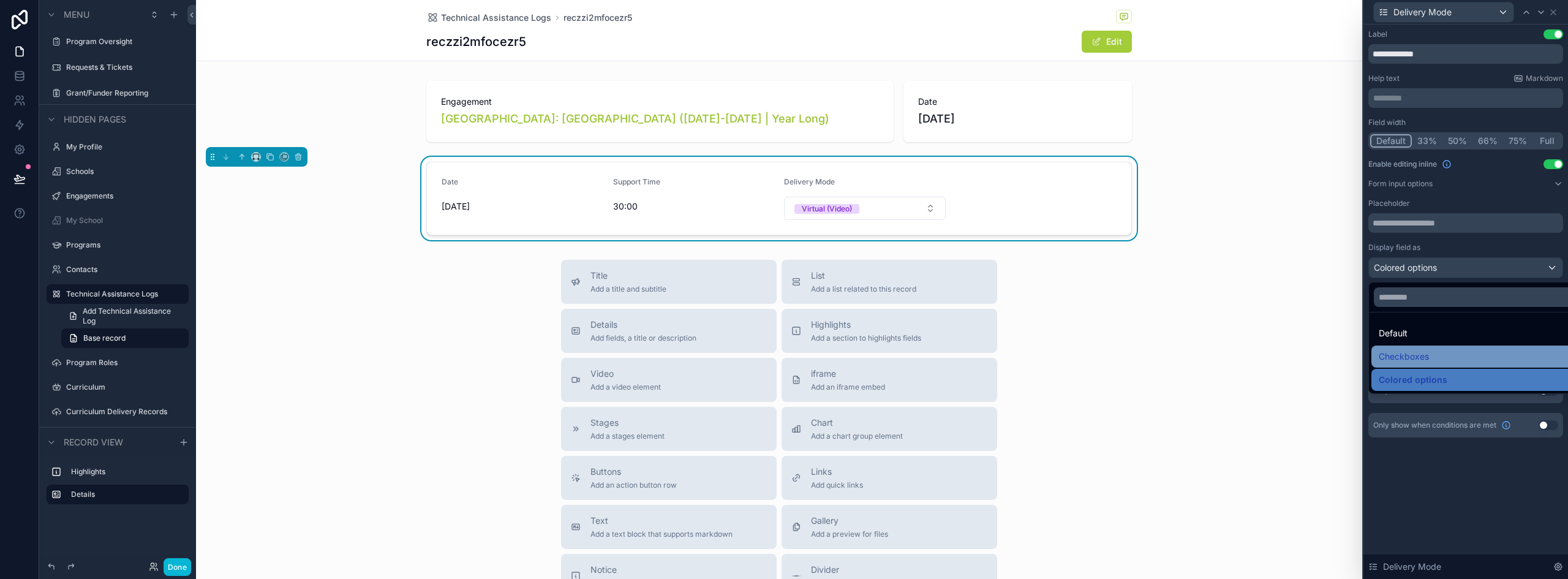
click at [1418, 350] on span "Checkboxes" at bounding box center [1404, 357] width 50 height 14
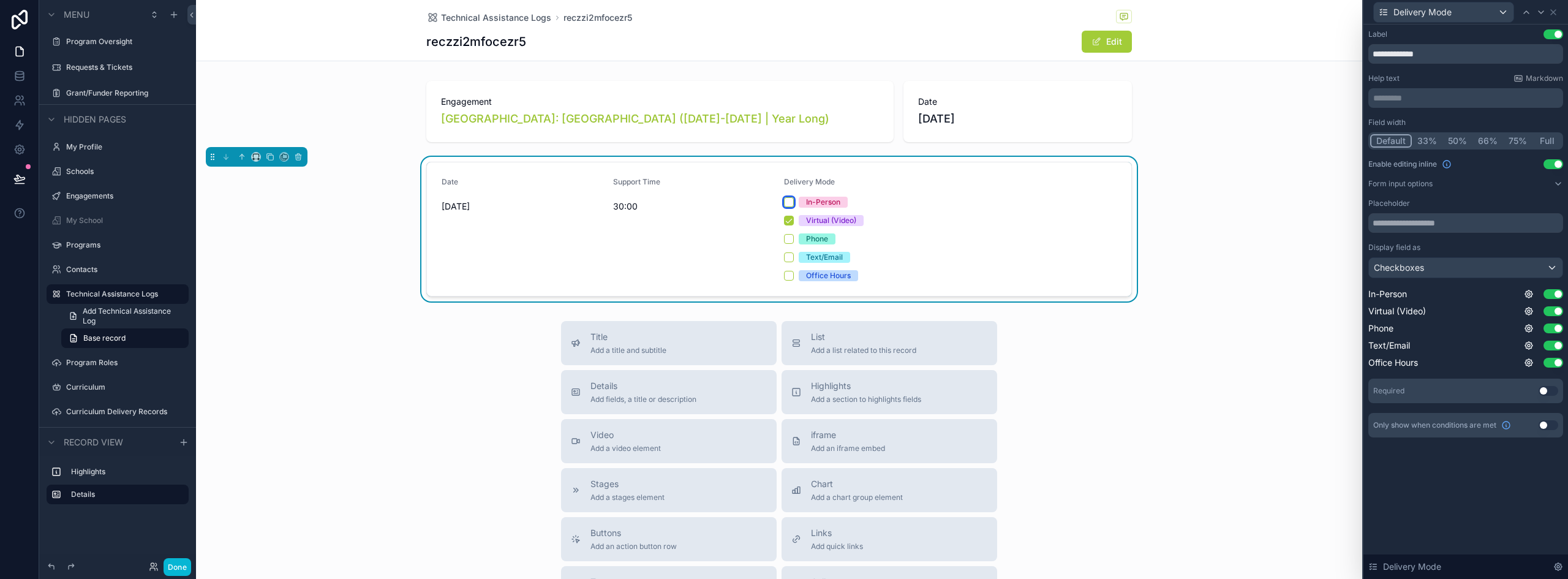
click at [786, 200] on button "In-Person" at bounding box center [789, 202] width 10 height 10
click at [788, 218] on button "Virtual (Video)" at bounding box center [789, 220] width 10 height 10
click at [785, 222] on button "Virtual (Video)" at bounding box center [789, 220] width 10 height 10
click at [785, 203] on button "In-Person" at bounding box center [789, 202] width 10 height 10
click at [786, 218] on button "Virtual (Video)" at bounding box center [789, 220] width 10 height 10
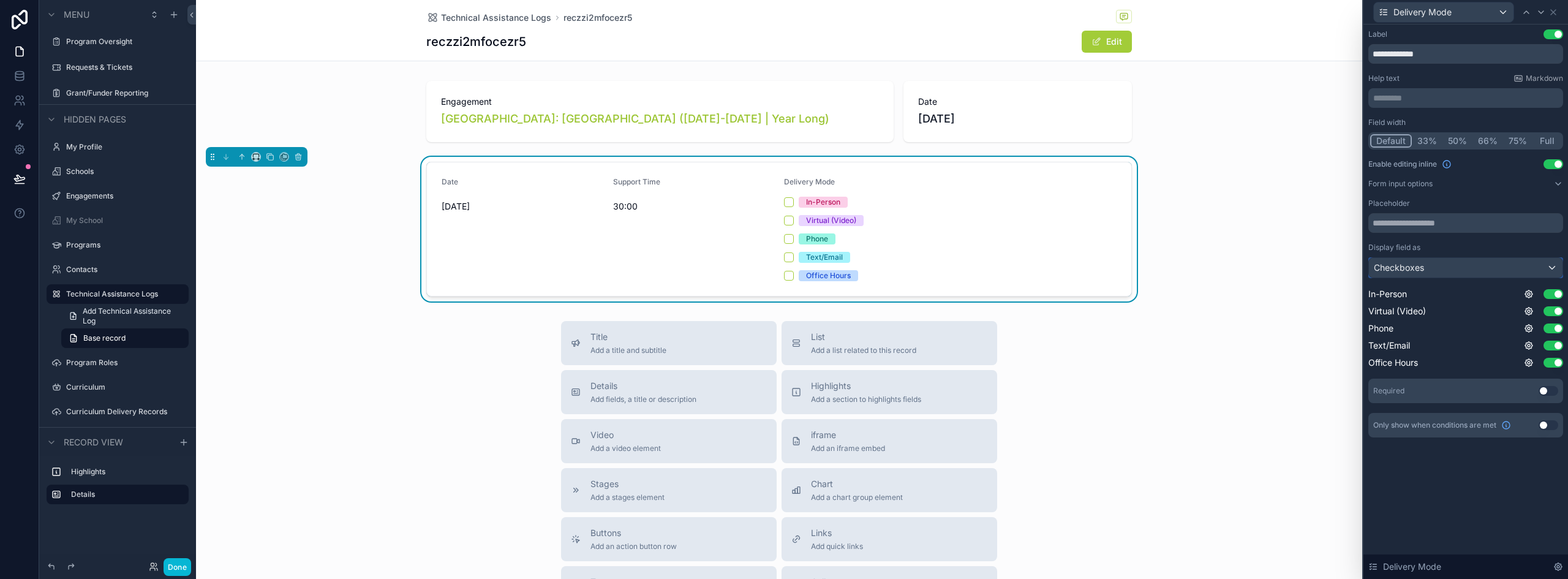
click at [1453, 269] on div "Checkboxes" at bounding box center [1466, 268] width 193 height 20
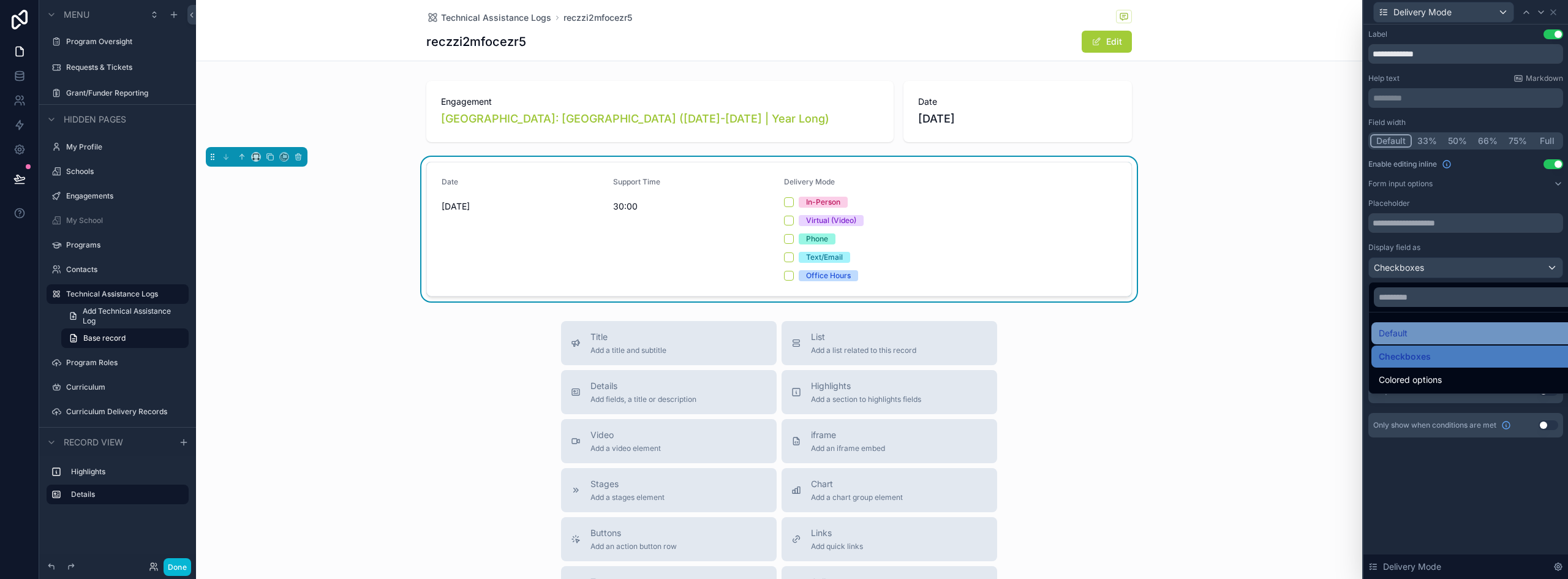
click at [1432, 340] on div "Default" at bounding box center [1480, 333] width 202 height 14
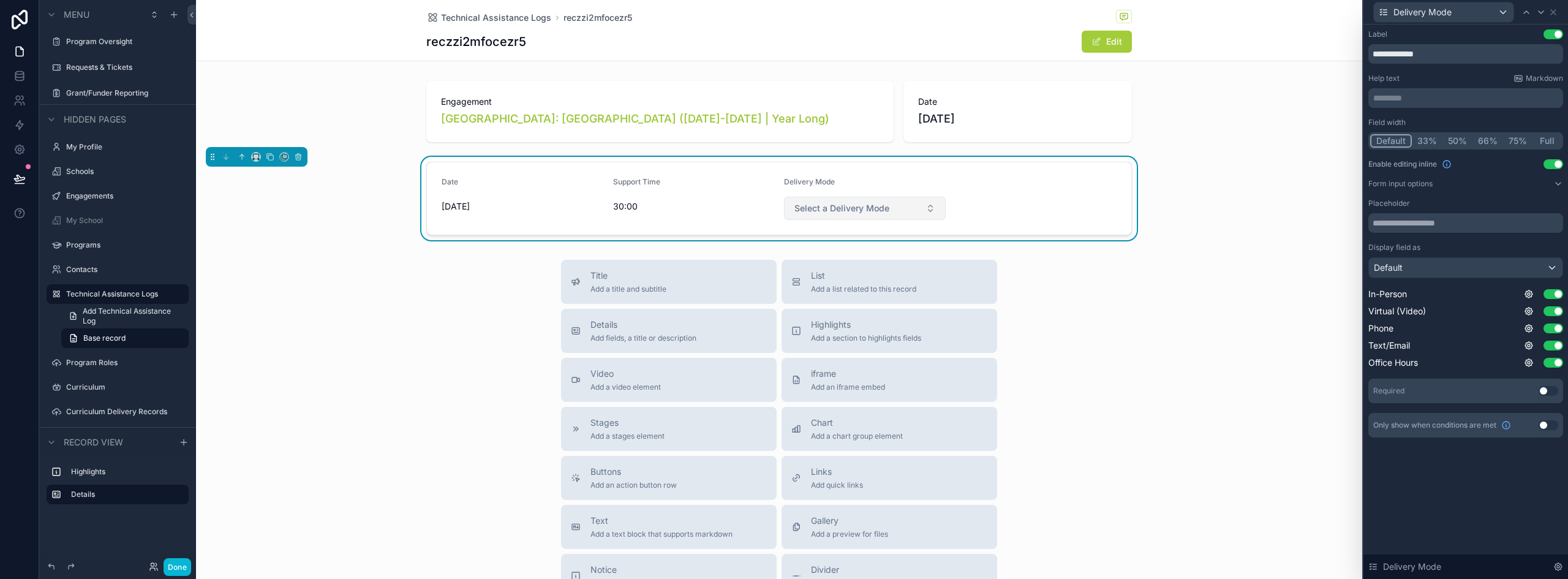
click at [870, 209] on span "Select a Delivery Mode" at bounding box center [842, 209] width 95 height 12
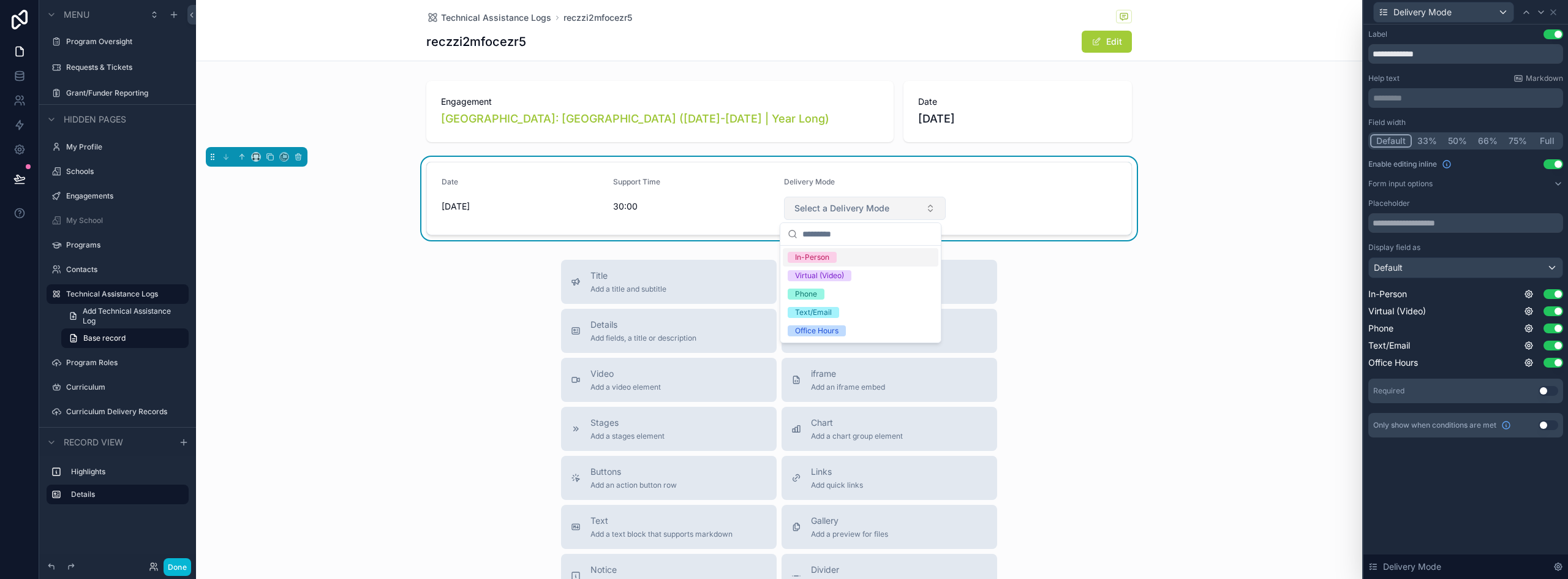
click at [870, 209] on span "Select a Delivery Mode" at bounding box center [842, 209] width 95 height 12
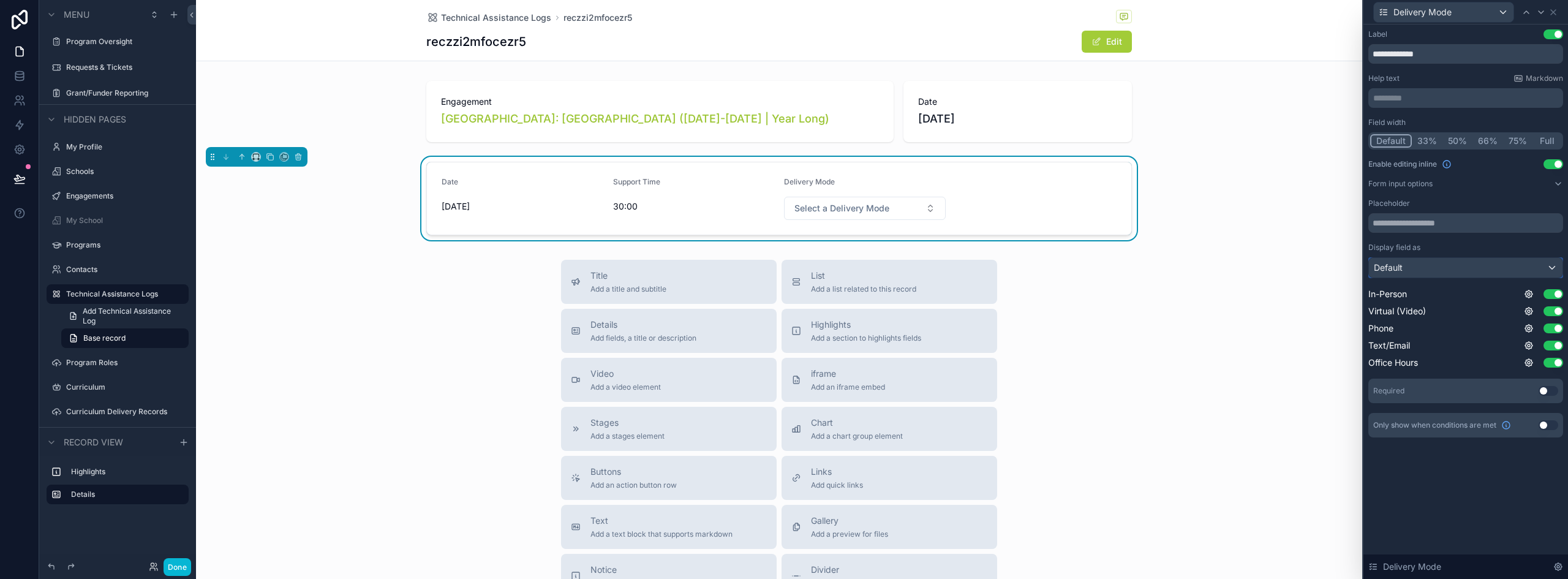
click at [1410, 263] on div "Default" at bounding box center [1466, 268] width 193 height 20
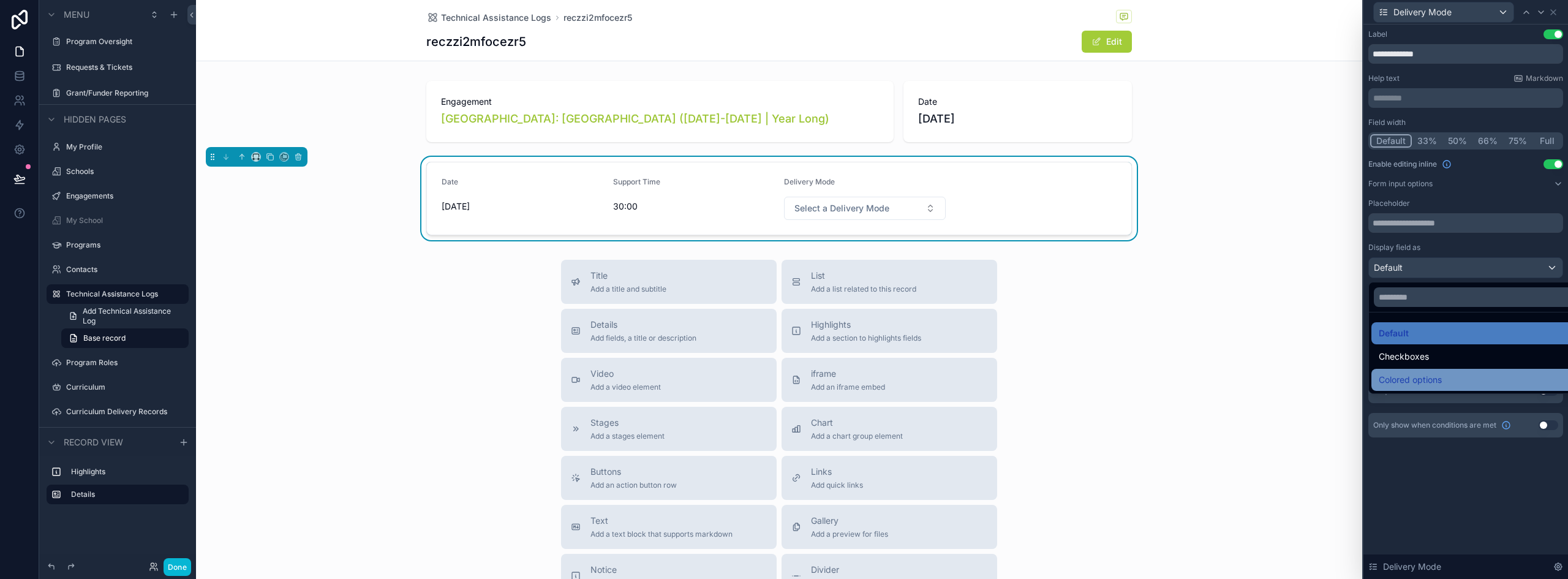
click at [1414, 370] on div "Colored options" at bounding box center [1480, 379] width 217 height 22
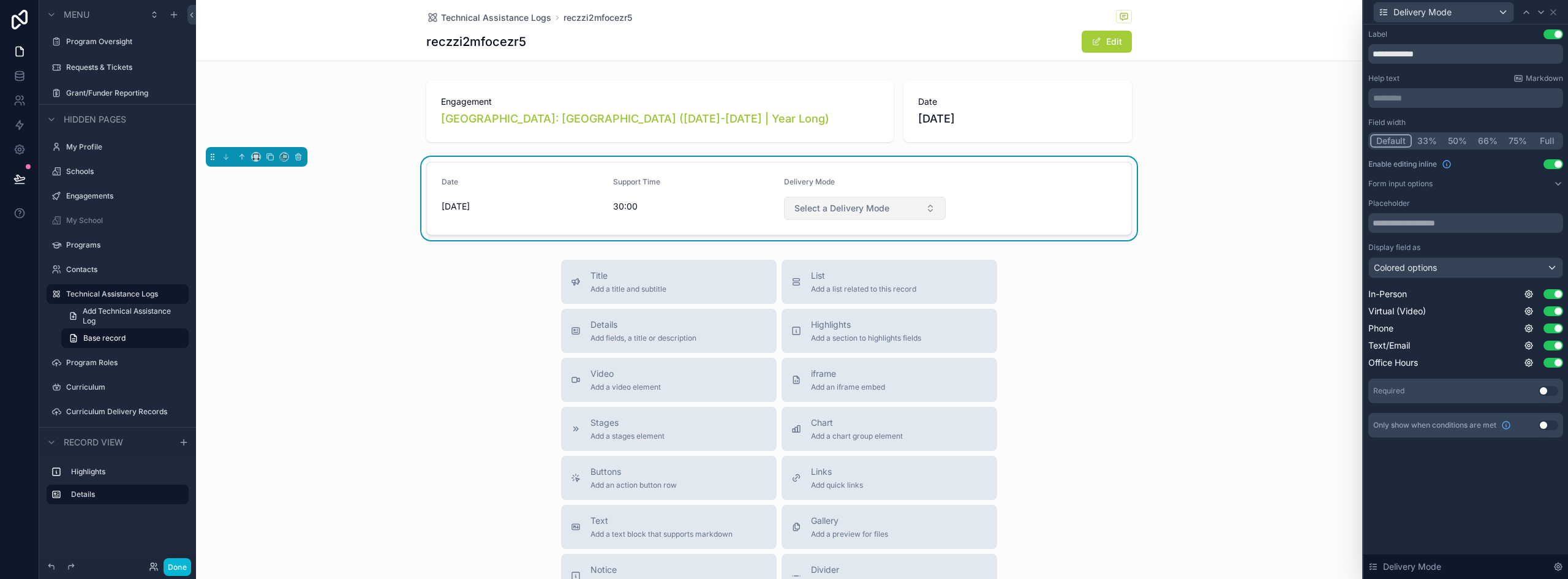
click at [876, 216] on button "Select a Delivery Mode" at bounding box center [864, 208] width 162 height 24
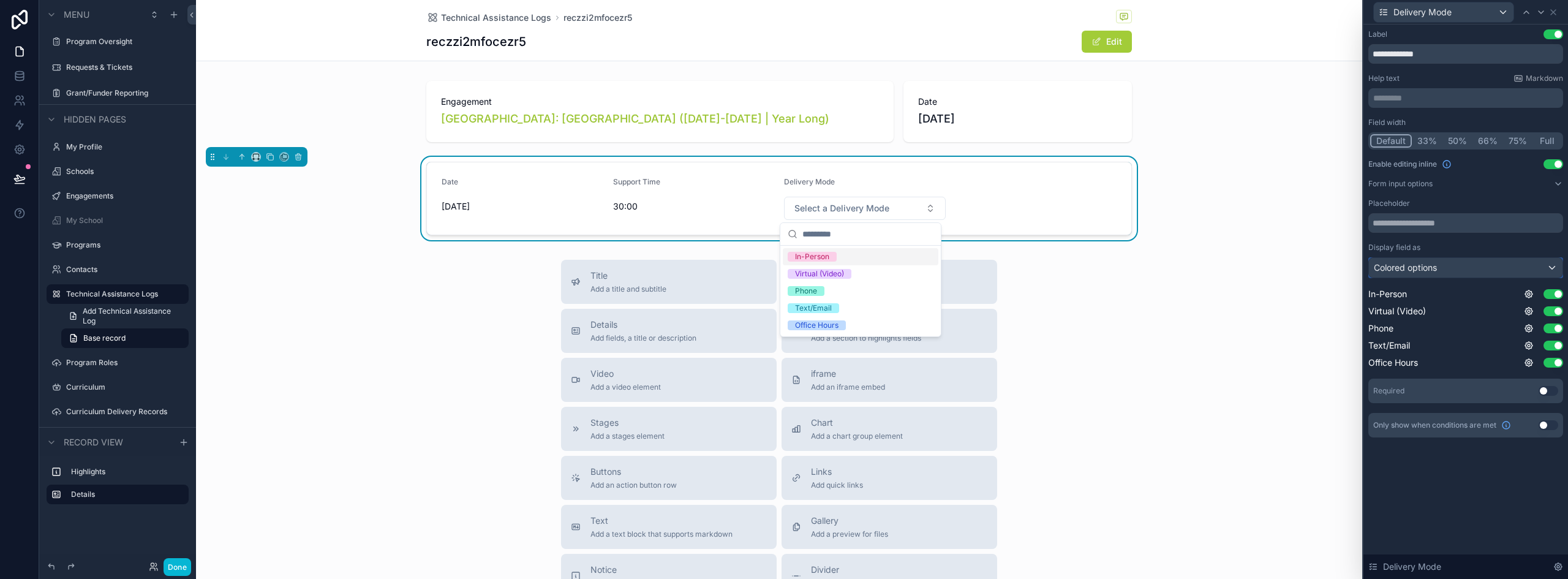
click at [1468, 270] on div "Colored options" at bounding box center [1466, 268] width 193 height 20
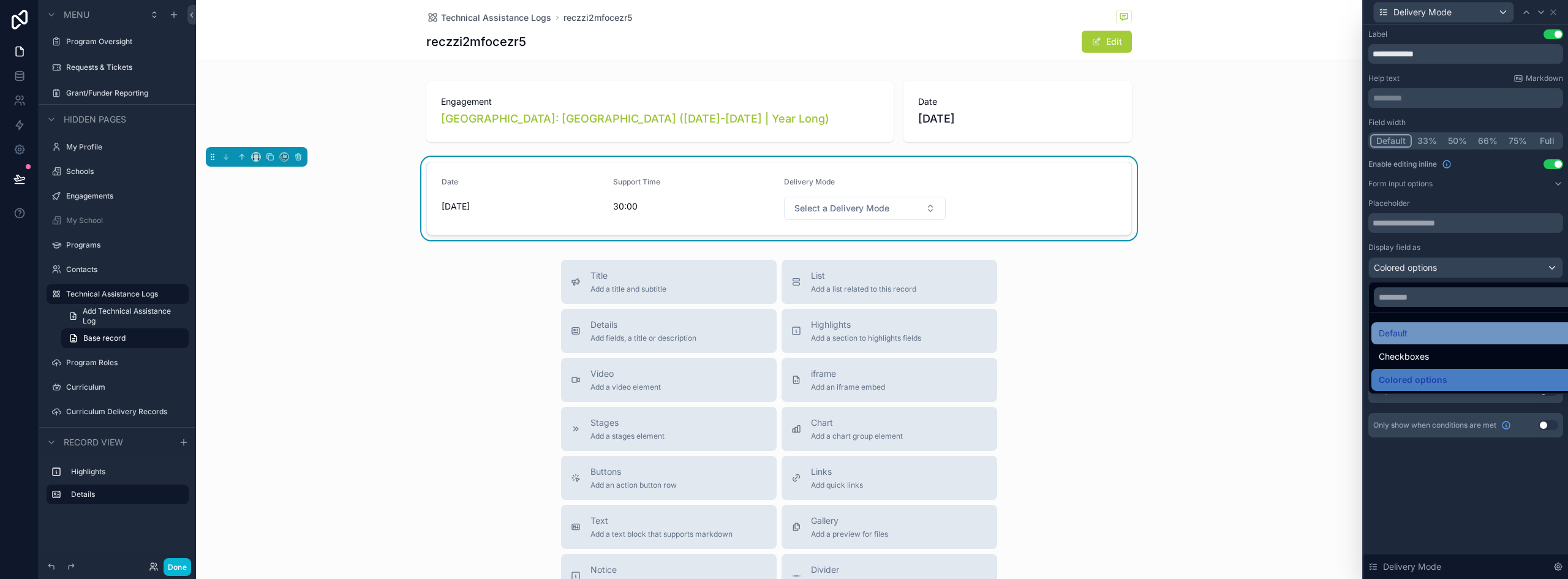
click at [1428, 332] on div "Default" at bounding box center [1480, 333] width 202 height 14
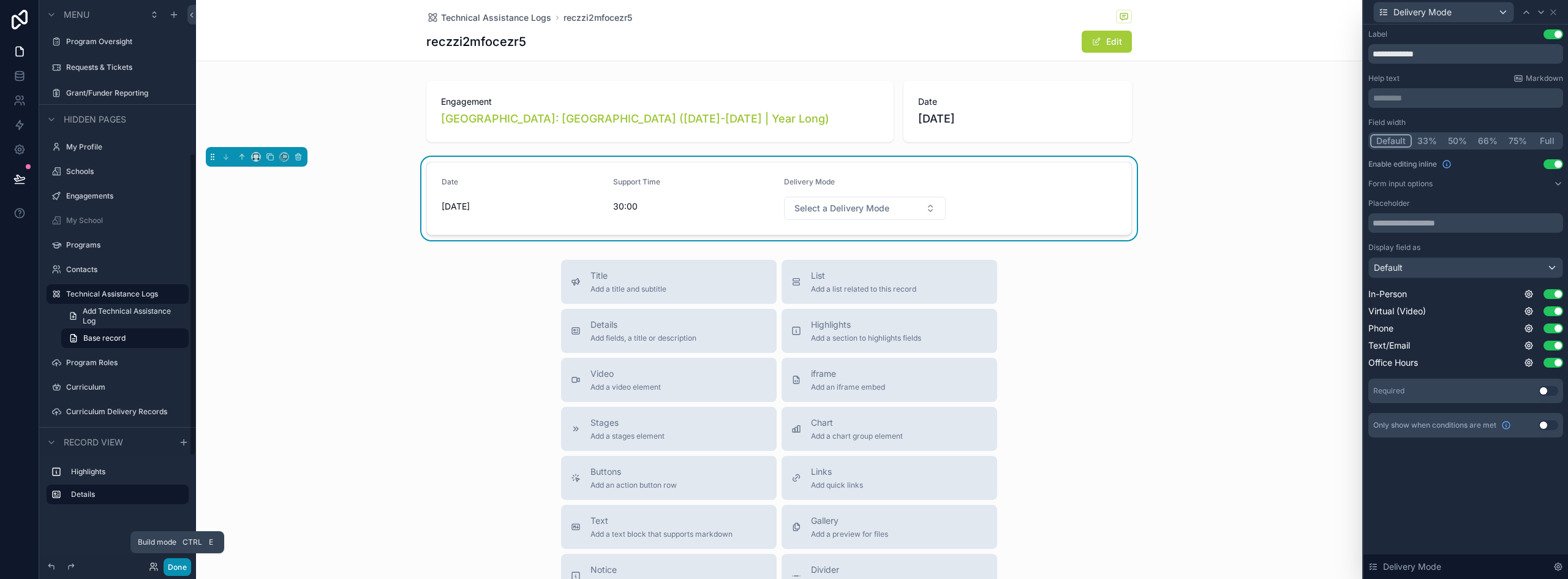
click at [180, 570] on button "Done" at bounding box center [177, 567] width 27 height 17
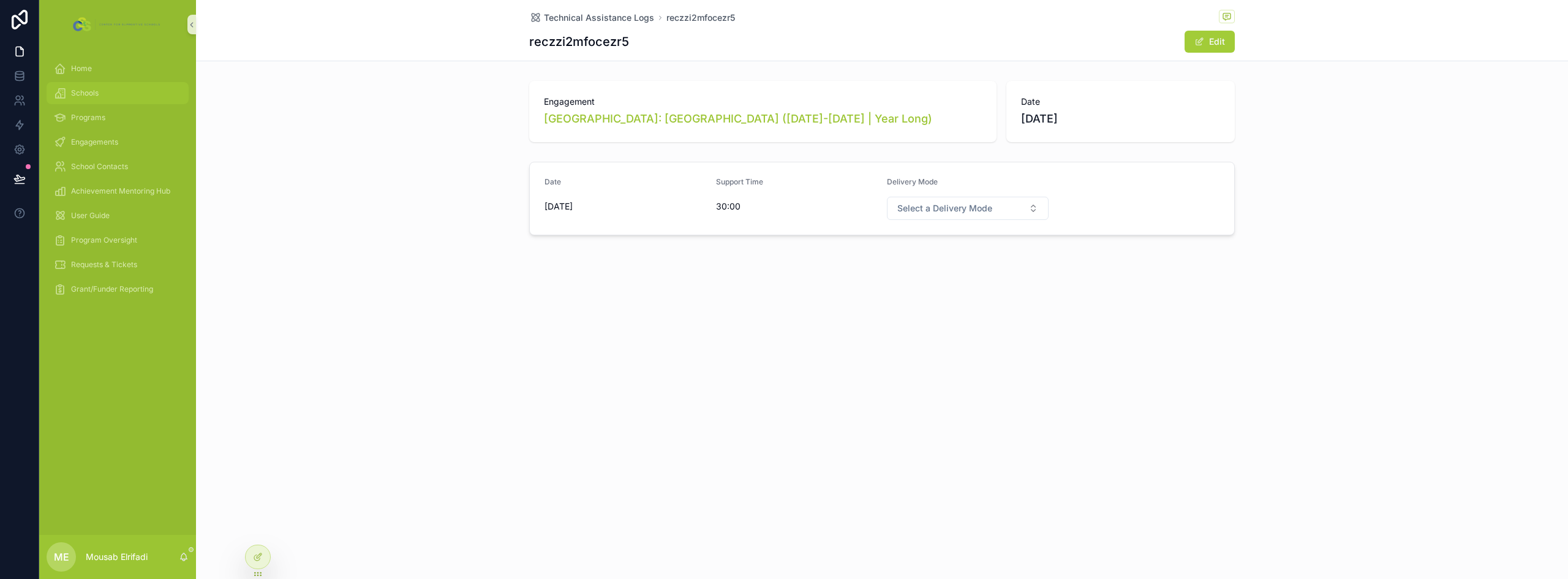
click at [92, 88] on span "Schools" at bounding box center [85, 93] width 27 height 10
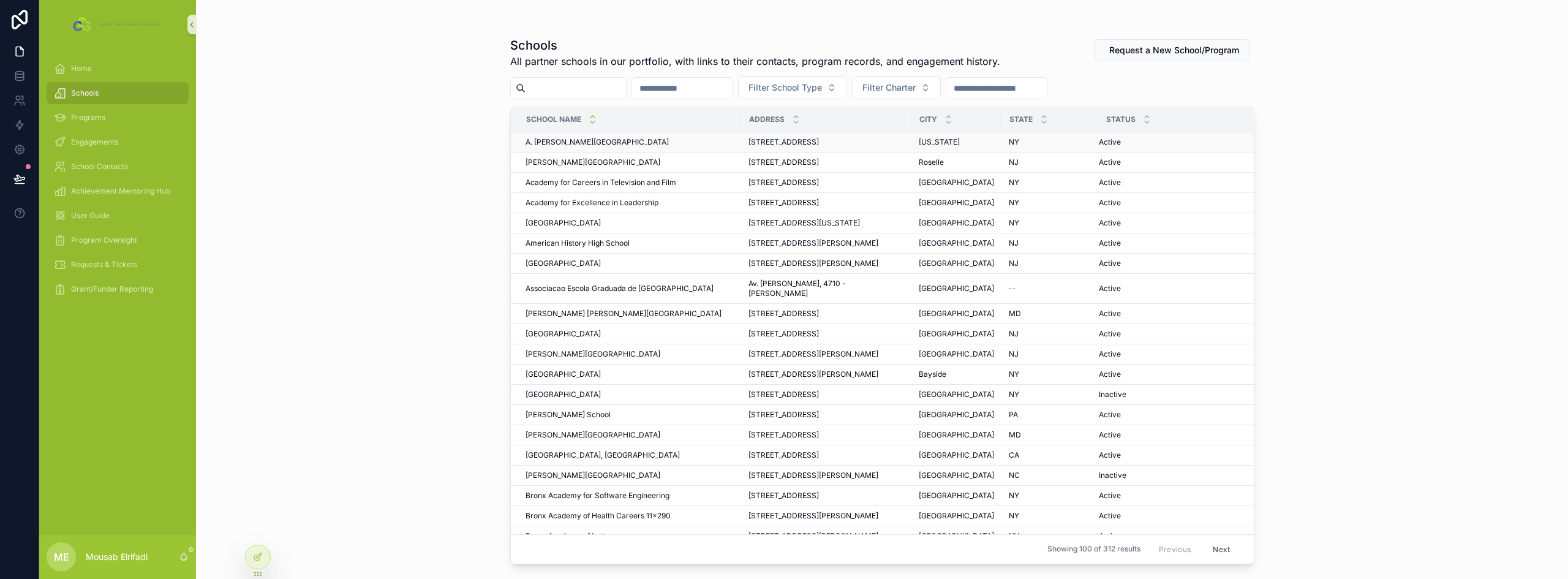
click at [640, 144] on span "A. [PERSON_NAME][GEOGRAPHIC_DATA]" at bounding box center [597, 142] width 143 height 10
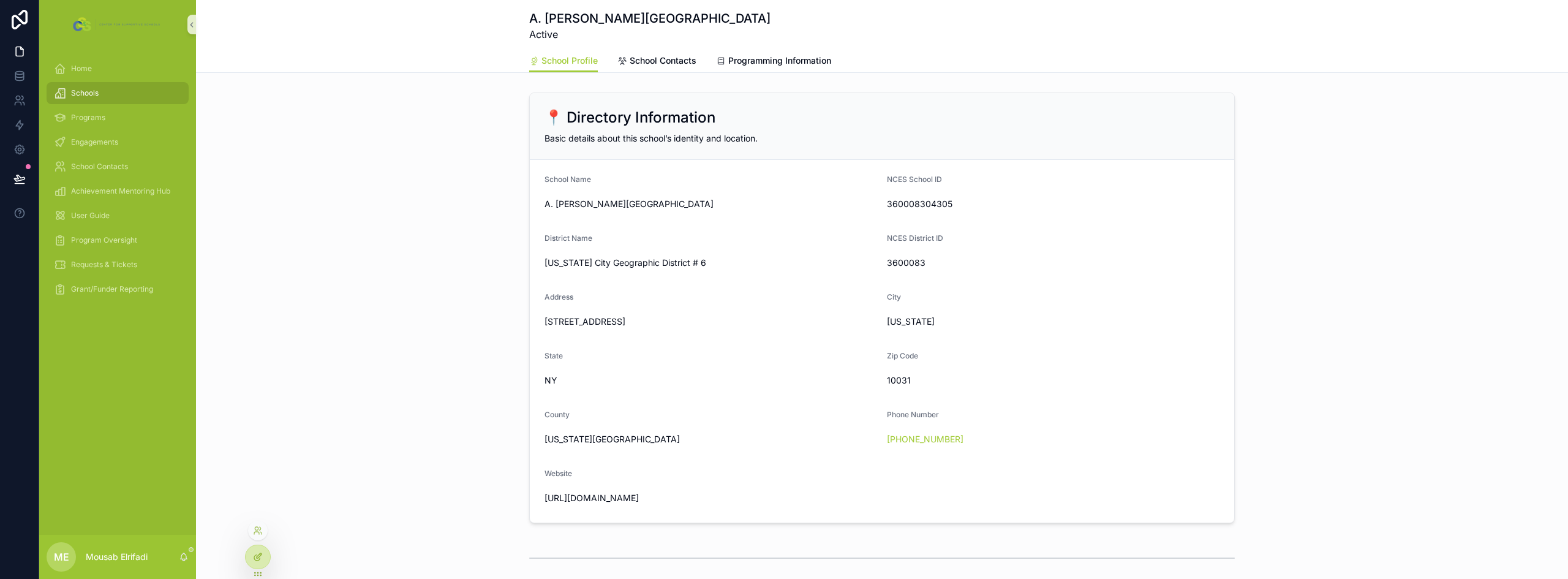
click at [262, 554] on div at bounding box center [258, 557] width 24 height 24
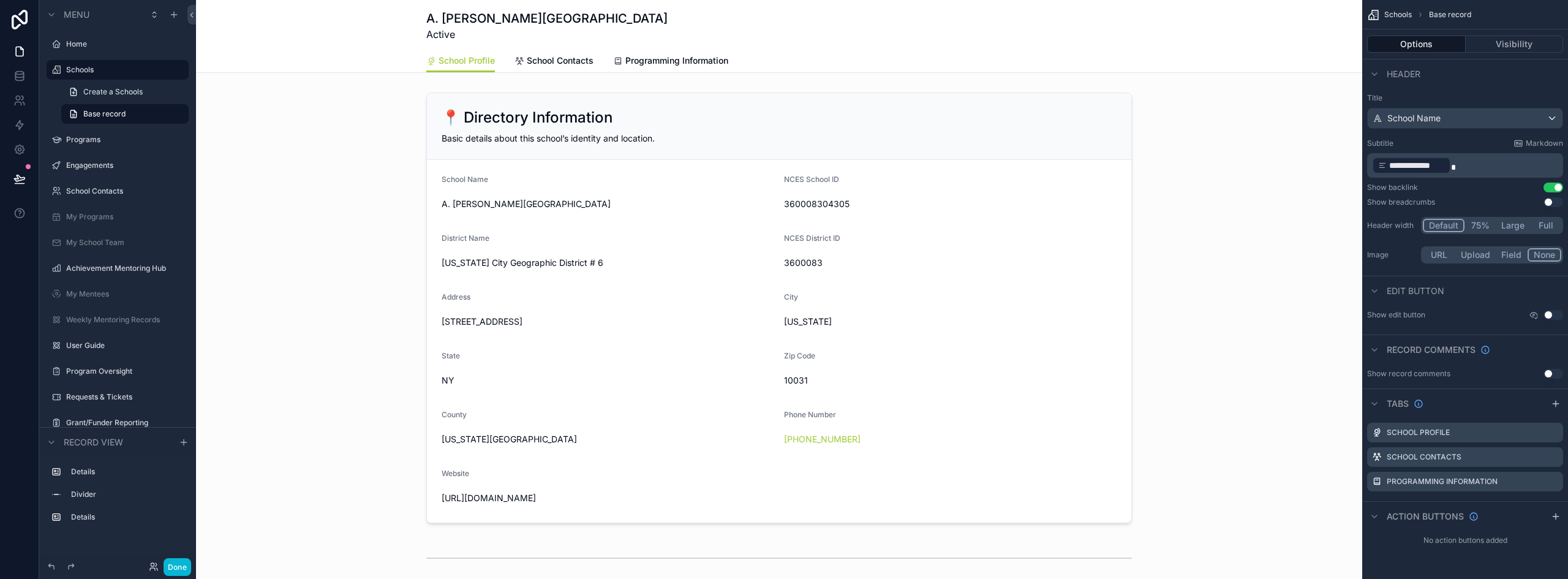
click at [1551, 375] on button "Use setting" at bounding box center [1554, 373] width 20 height 10
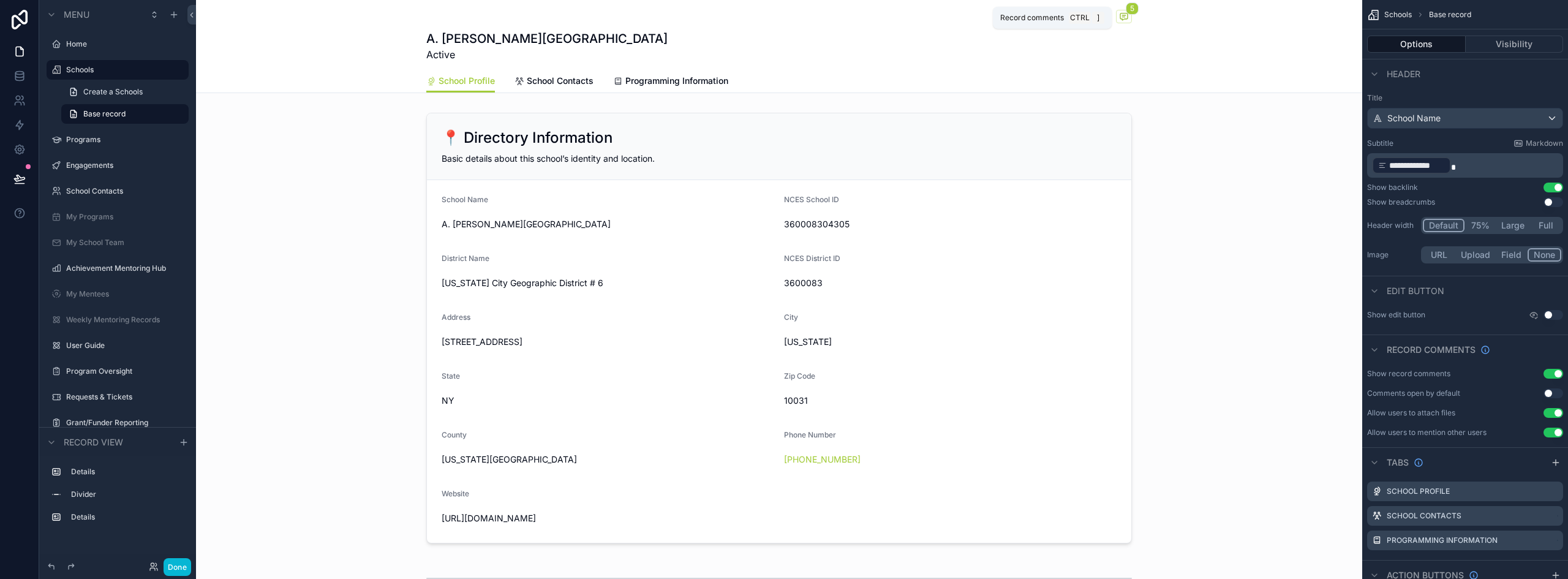
click at [1119, 13] on icon "scrollable content" at bounding box center [1124, 16] width 10 height 10
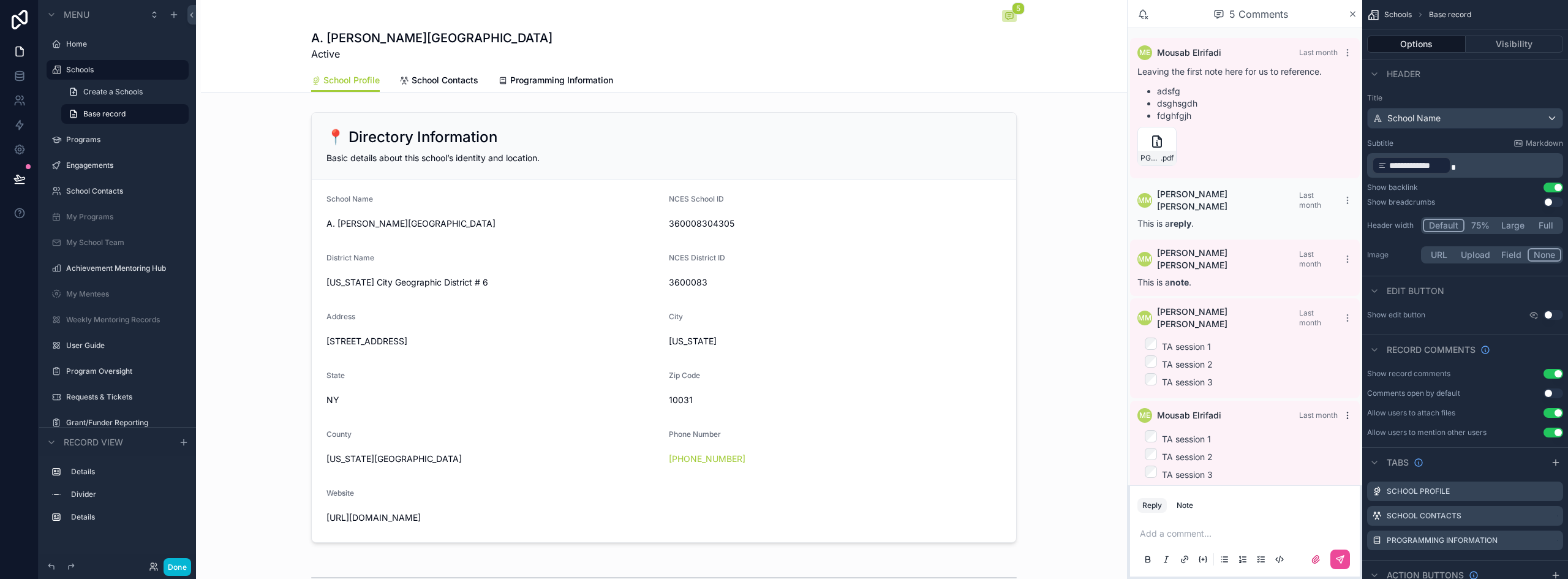
click at [1348, 411] on icon "scrollable content" at bounding box center [1347, 415] width 10 height 10
click at [1331, 368] on span "Delete comment" at bounding box center [1325, 365] width 58 height 10
click at [1341, 314] on button "scrollable content" at bounding box center [1345, 319] width 14 height 10
click at [1331, 267] on button "Delete comment" at bounding box center [1317, 272] width 77 height 14
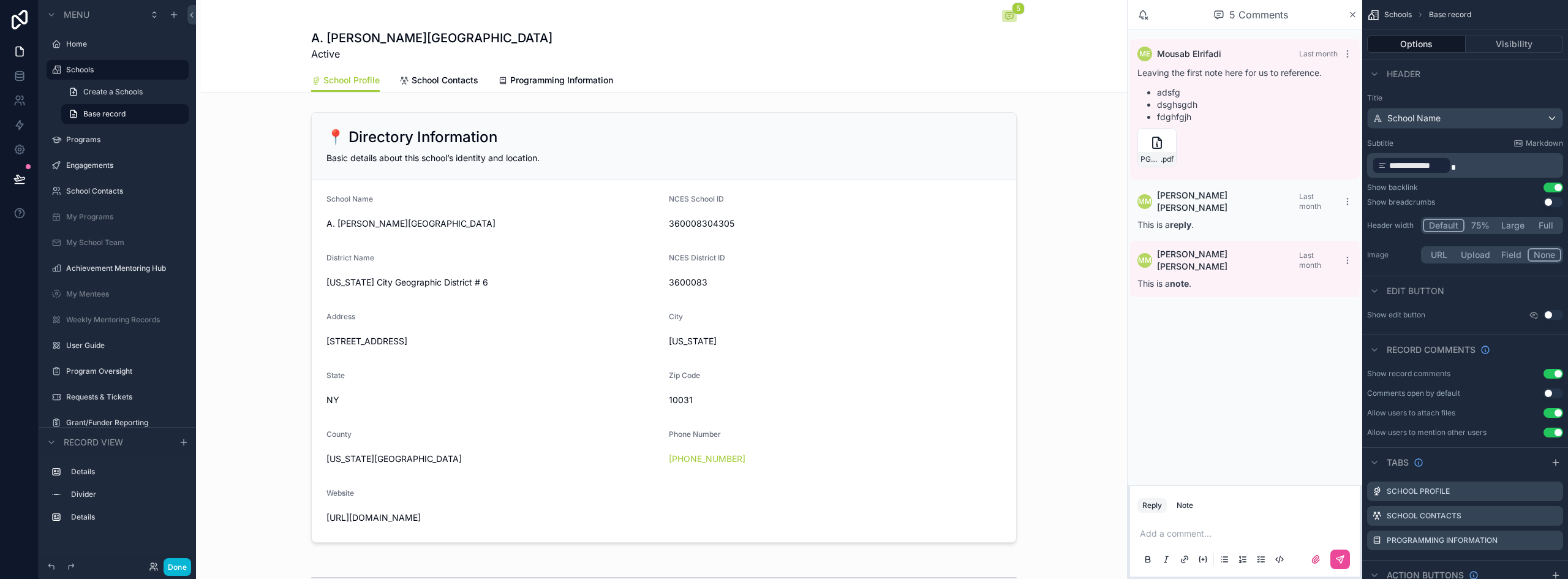
click at [1331, 274] on div "MM Michaela Meckel Last month This is a note ." at bounding box center [1245, 269] width 230 height 56
click at [1347, 260] on icon "scrollable content" at bounding box center [1347, 260] width 1 height 1
click at [1338, 228] on span "Delete comment" at bounding box center [1325, 223] width 58 height 10
click at [1349, 200] on icon "scrollable content" at bounding box center [1347, 201] width 10 height 10
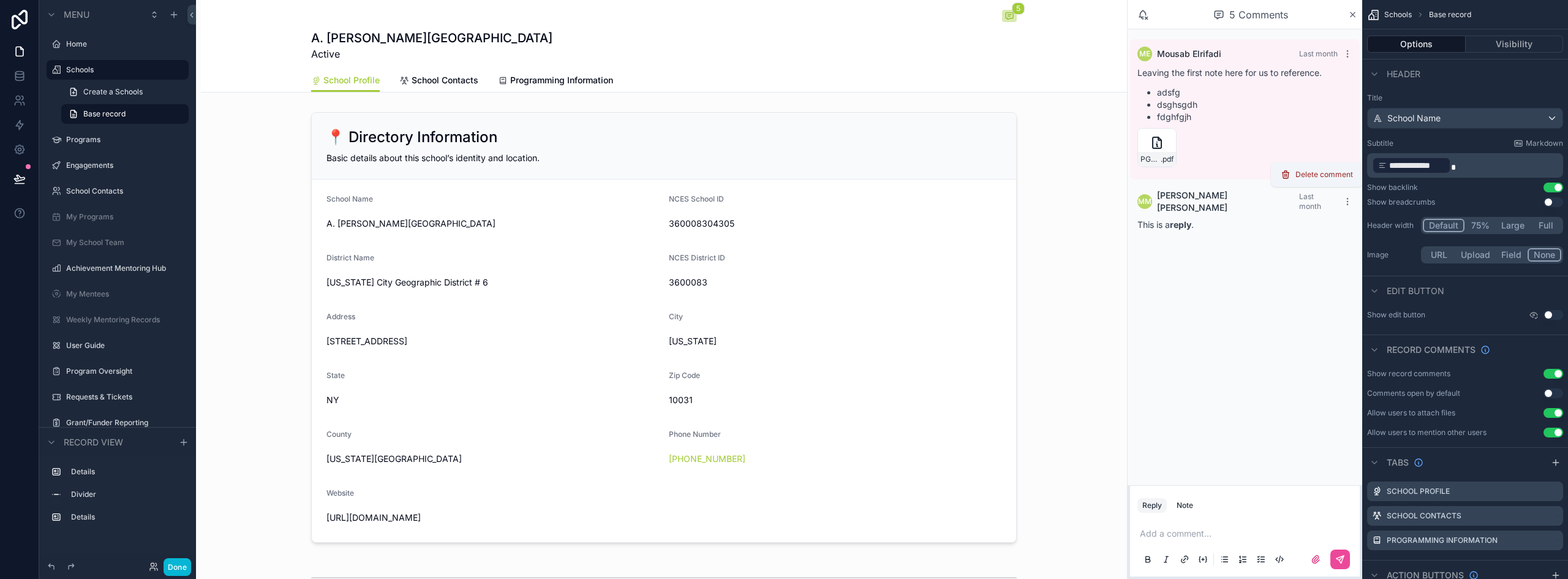
click at [1331, 177] on span "Delete comment" at bounding box center [1325, 175] width 58 height 10
click at [1347, 56] on icon "scrollable content" at bounding box center [1347, 56] width 1 height 1
click at [1316, 34] on span "Delete comment" at bounding box center [1325, 32] width 58 height 10
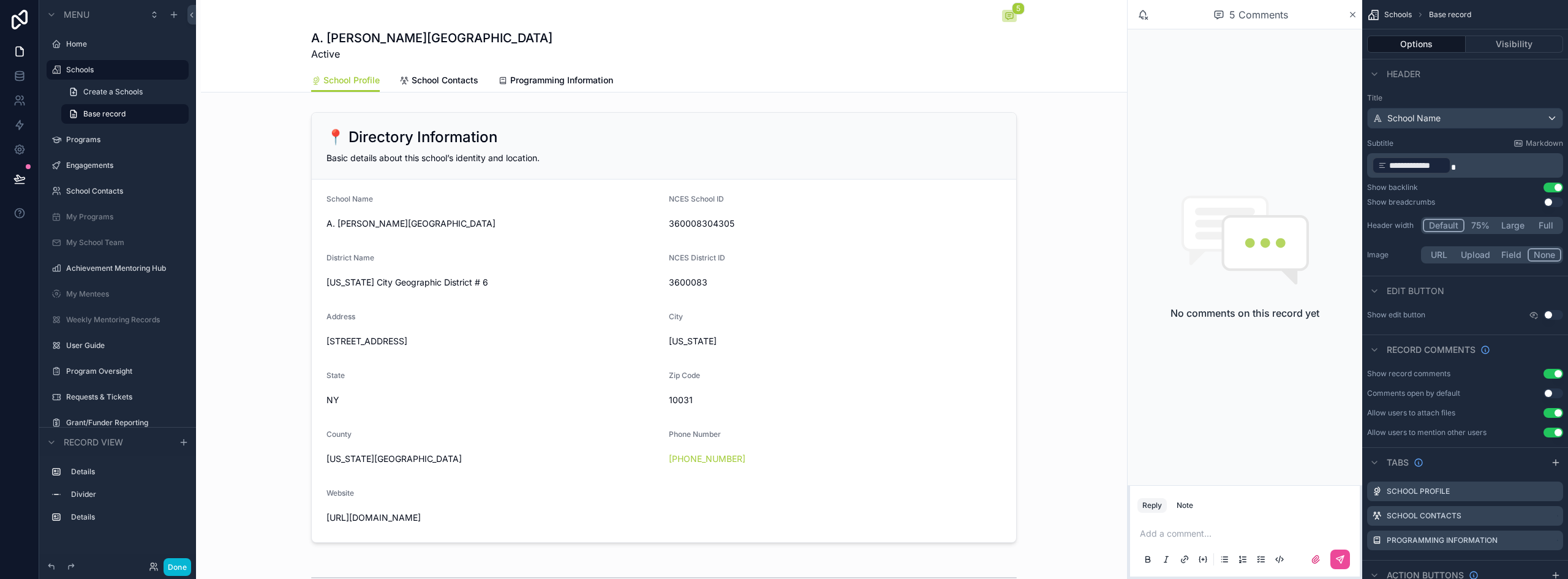
click at [1197, 533] on p "scrollable content" at bounding box center [1248, 534] width 215 height 12
click at [1552, 391] on button "Use setting" at bounding box center [1554, 393] width 20 height 10
click at [177, 567] on button "Done" at bounding box center [177, 567] width 27 height 17
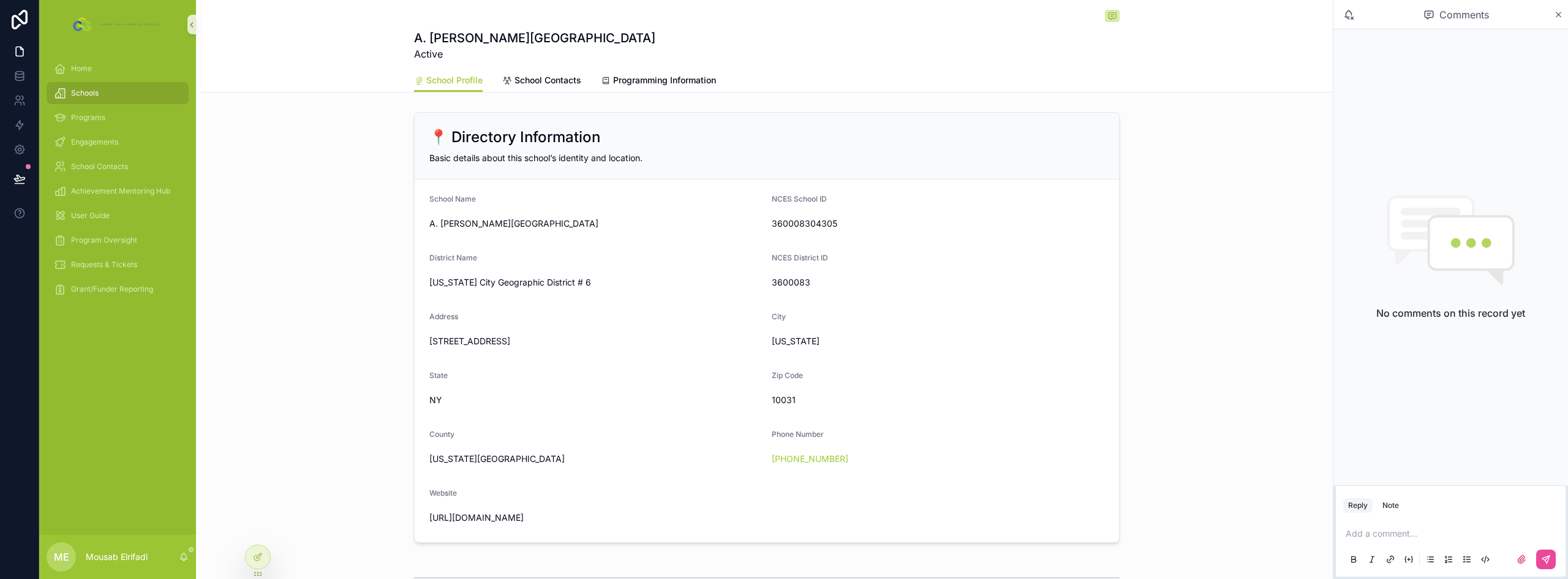
click at [318, 340] on div "📍 Directory Information Basic details about this school’s identity and location…" at bounding box center [767, 327] width 1132 height 441
click at [259, 534] on icon at bounding box center [256, 533] width 5 height 2
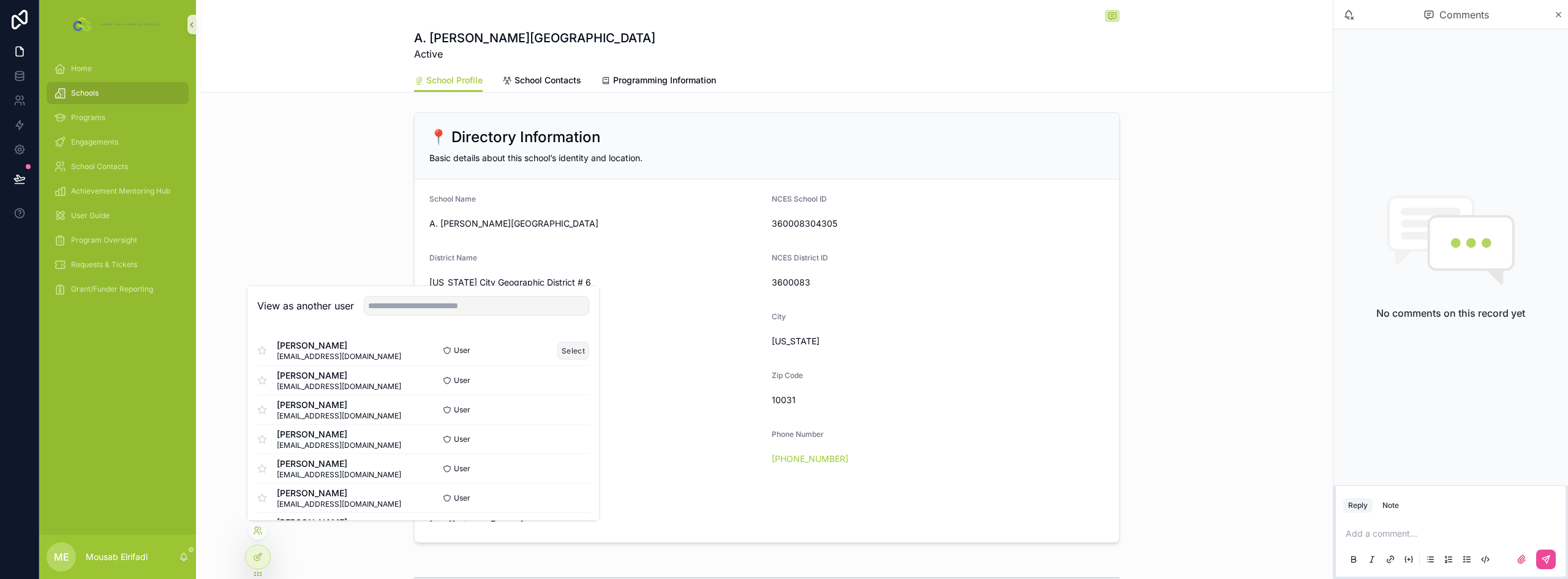
click at [564, 343] on button "Select" at bounding box center [573, 351] width 32 height 17
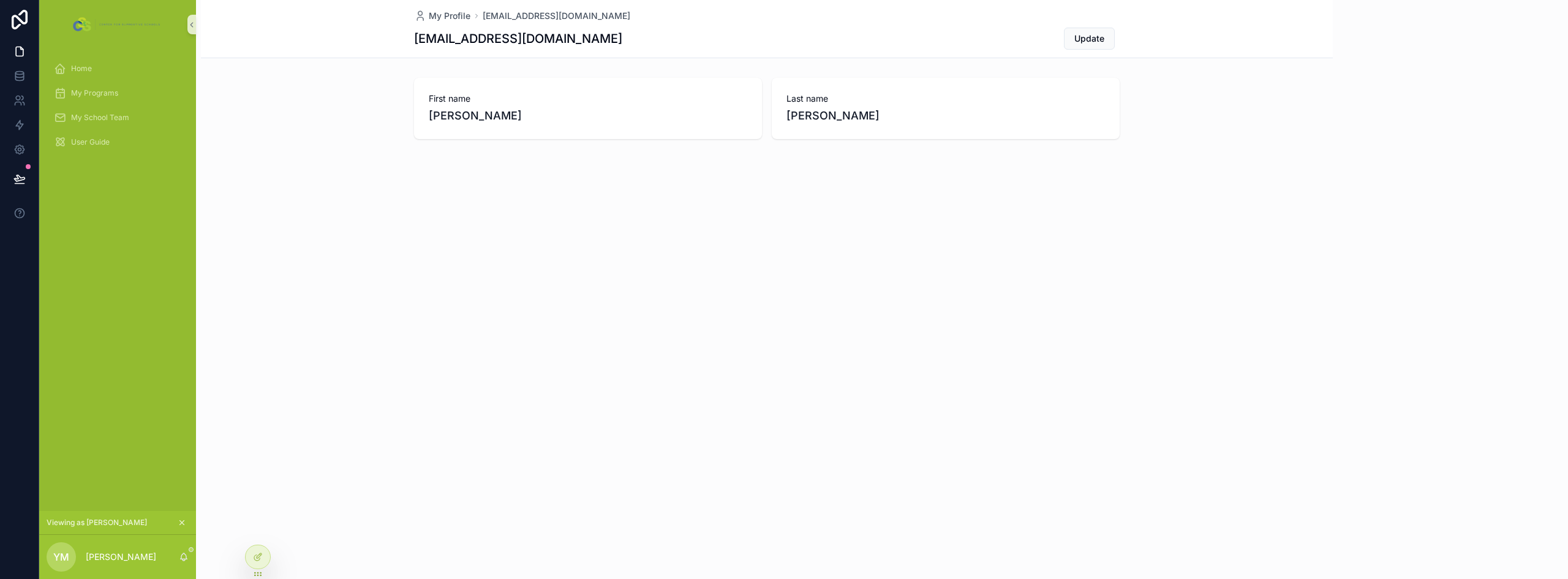
drag, startPoint x: 100, startPoint y: 80, endPoint x: 98, endPoint y: 74, distance: 6.3
click at [99, 80] on div "Home" at bounding box center [118, 68] width 157 height 24
click at [98, 72] on div "Home" at bounding box center [118, 69] width 127 height 20
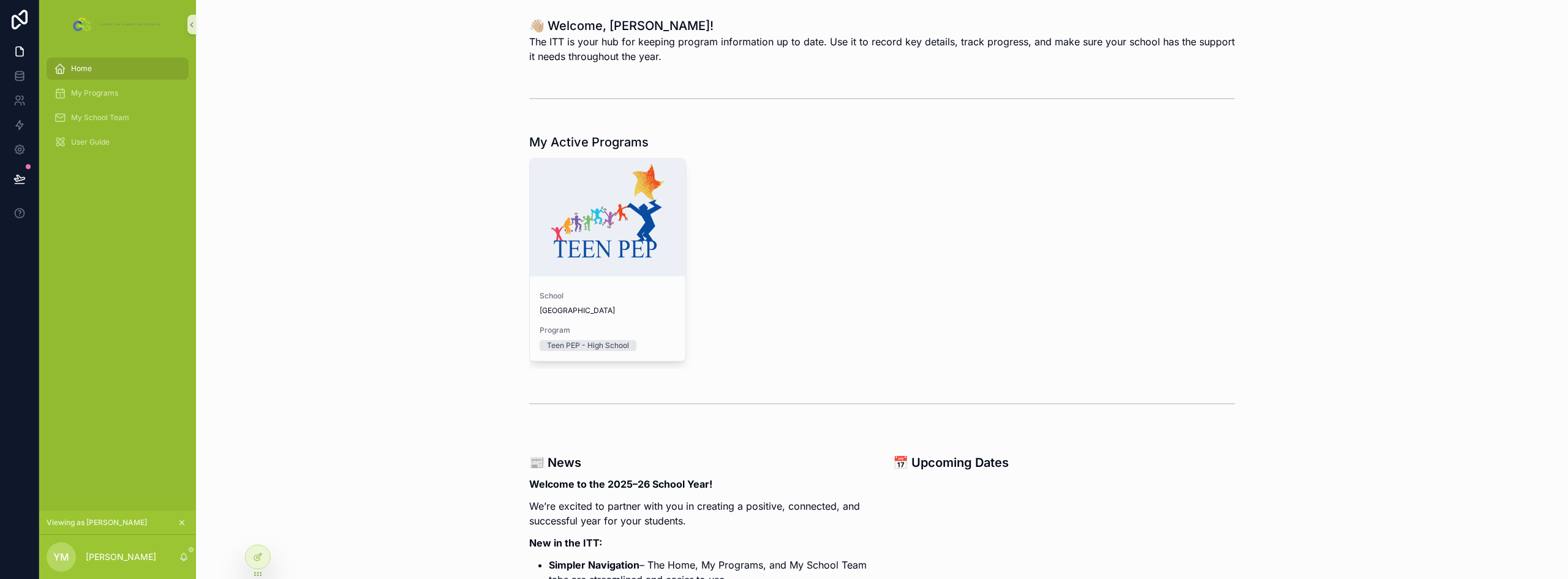
scroll to position [184, 0]
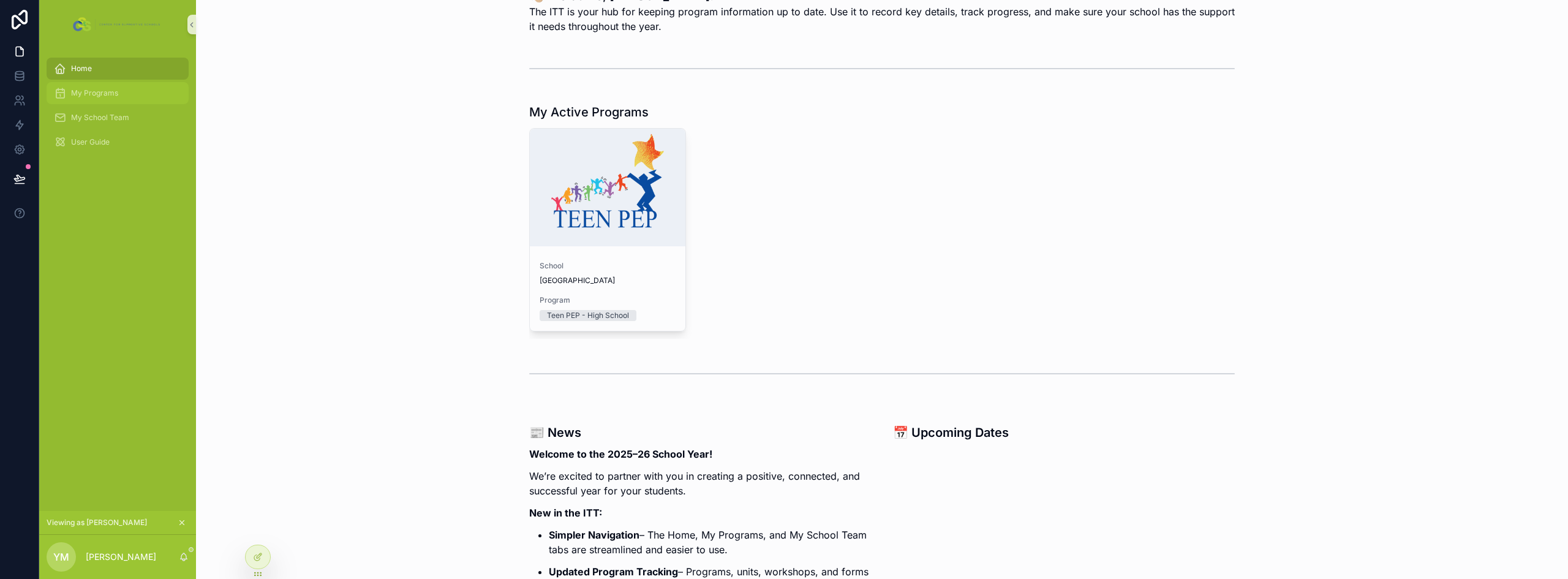
click at [124, 95] on div "My Programs" at bounding box center [118, 93] width 127 height 20
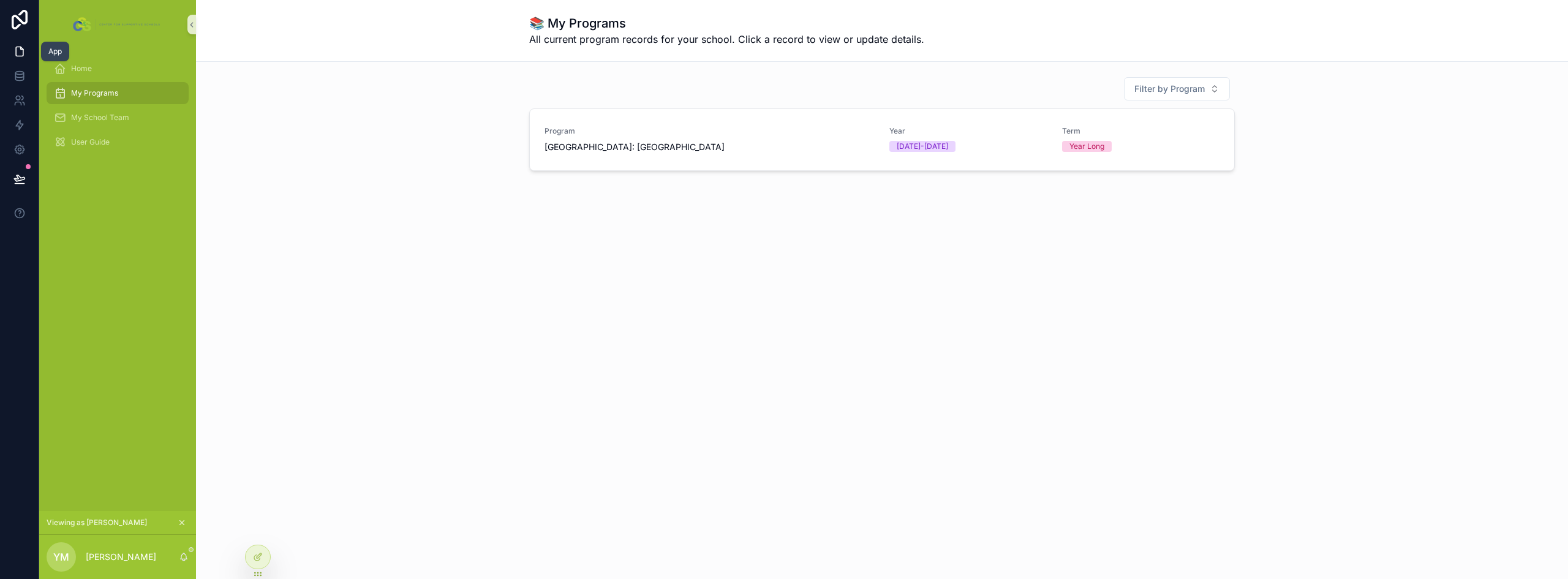
click at [24, 47] on icon at bounding box center [20, 52] width 12 height 12
click at [84, 65] on span "Home" at bounding box center [81, 68] width 20 height 10
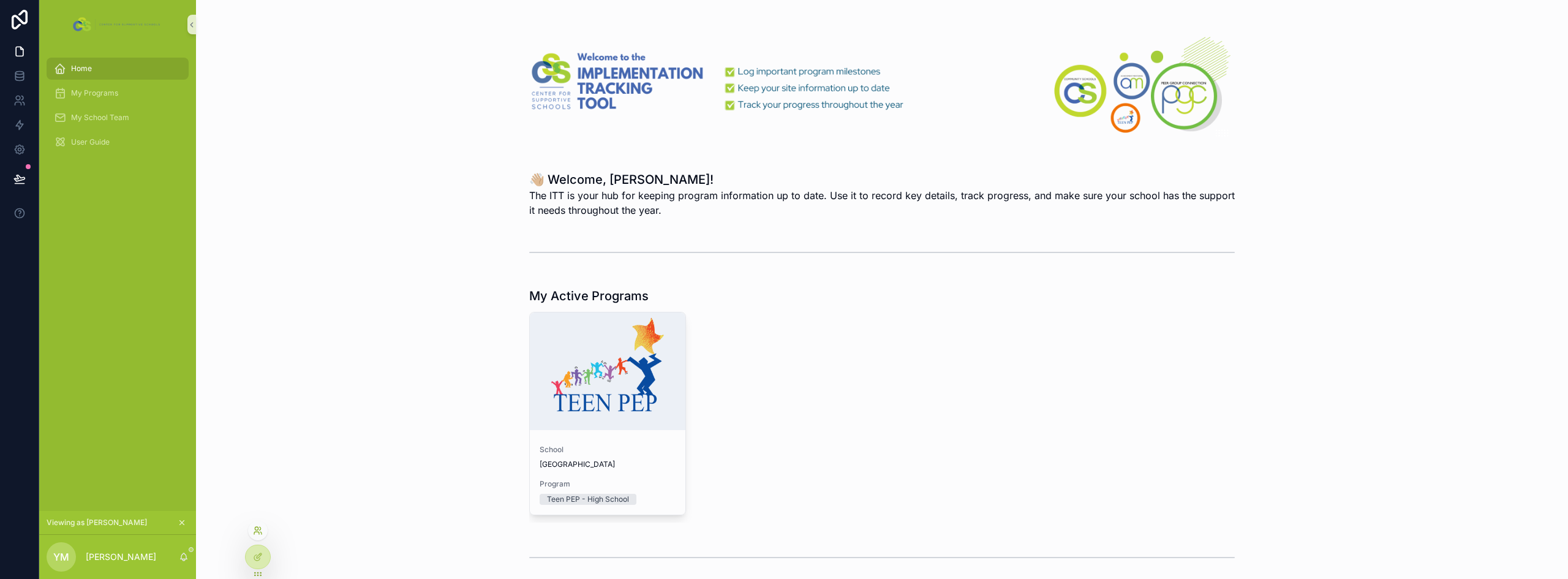
click at [260, 533] on icon at bounding box center [258, 530] width 10 height 10
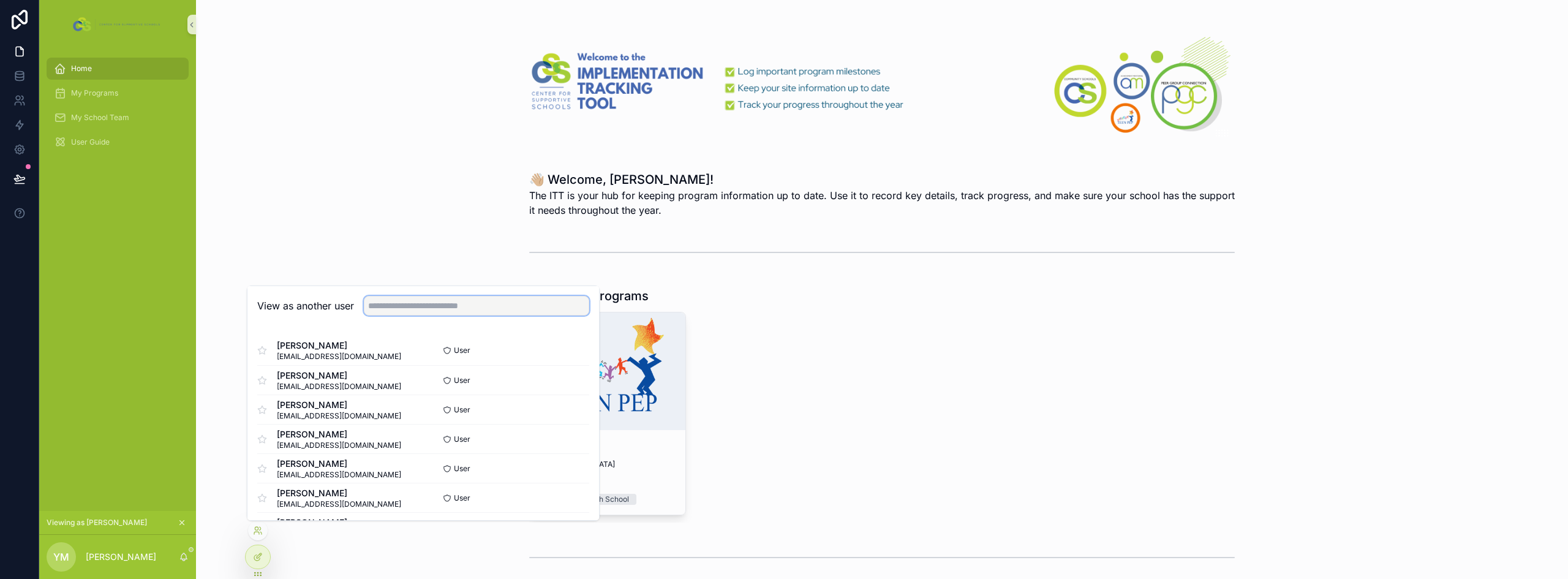
click at [430, 304] on input "text" at bounding box center [476, 306] width 225 height 20
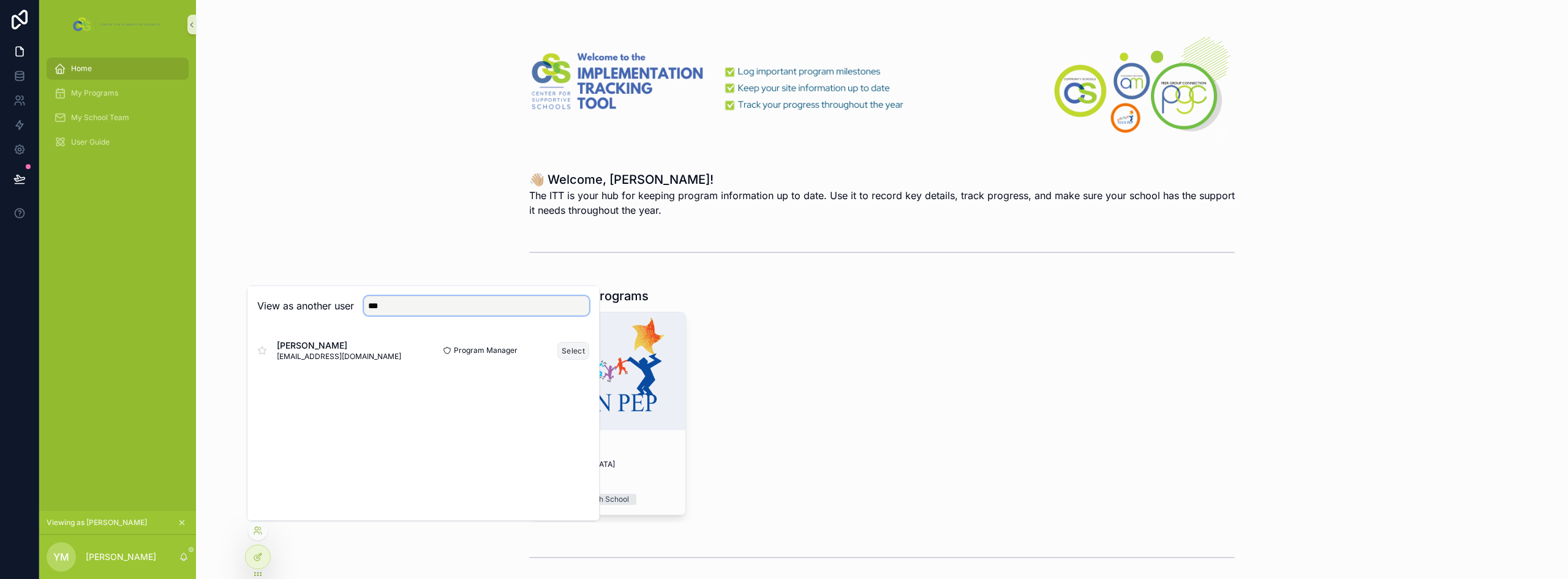
type input "***"
click at [560, 350] on button "Select" at bounding box center [573, 351] width 32 height 17
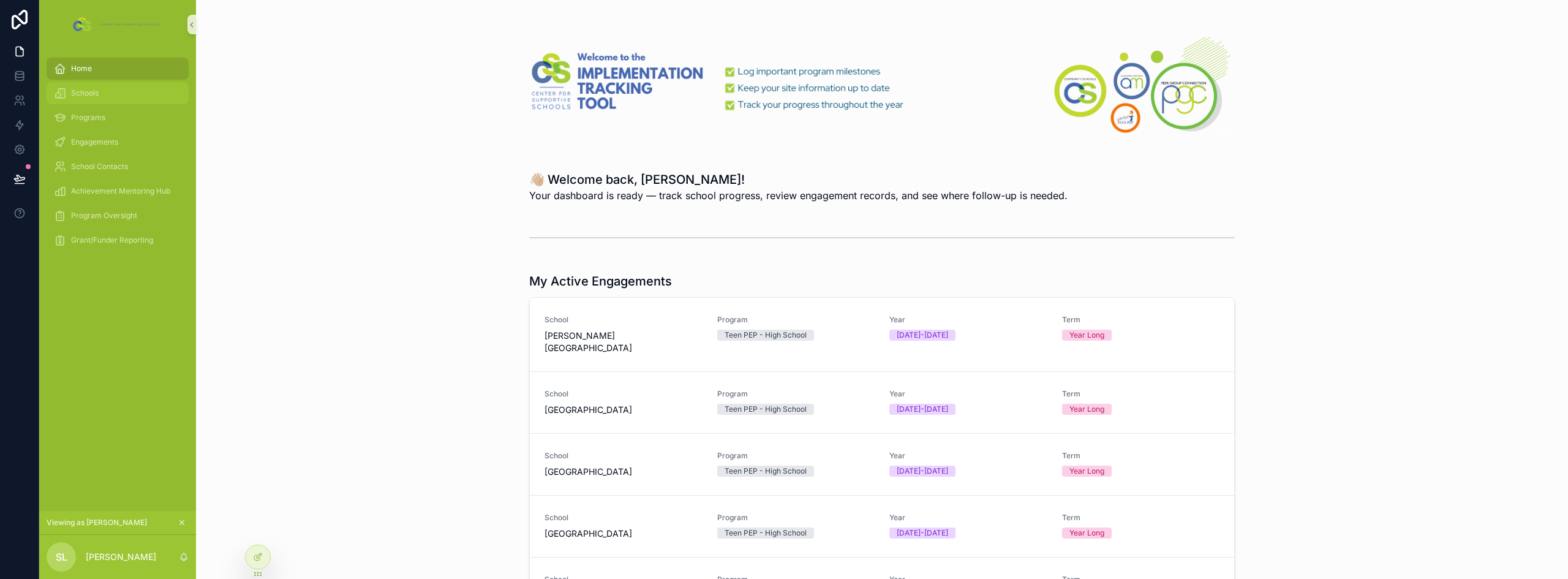
click at [97, 96] on span "Schools" at bounding box center [85, 93] width 27 height 10
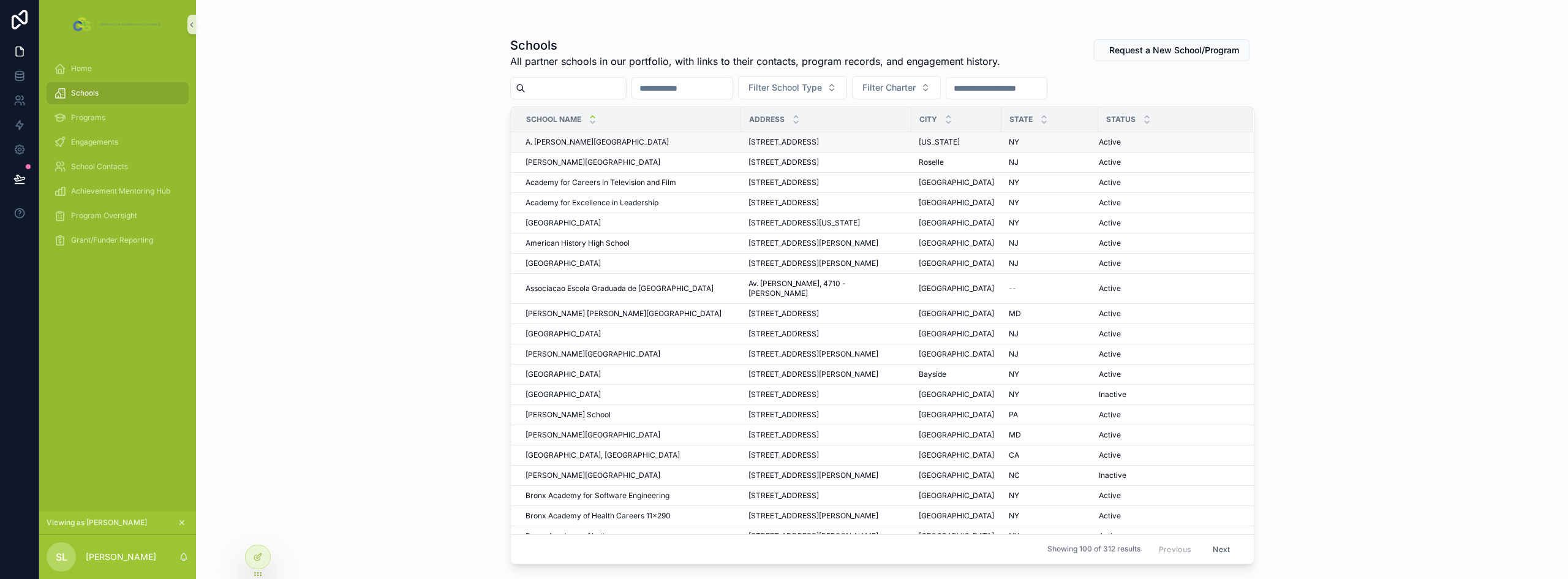
click at [607, 144] on span "A. [PERSON_NAME][GEOGRAPHIC_DATA]" at bounding box center [597, 142] width 143 height 10
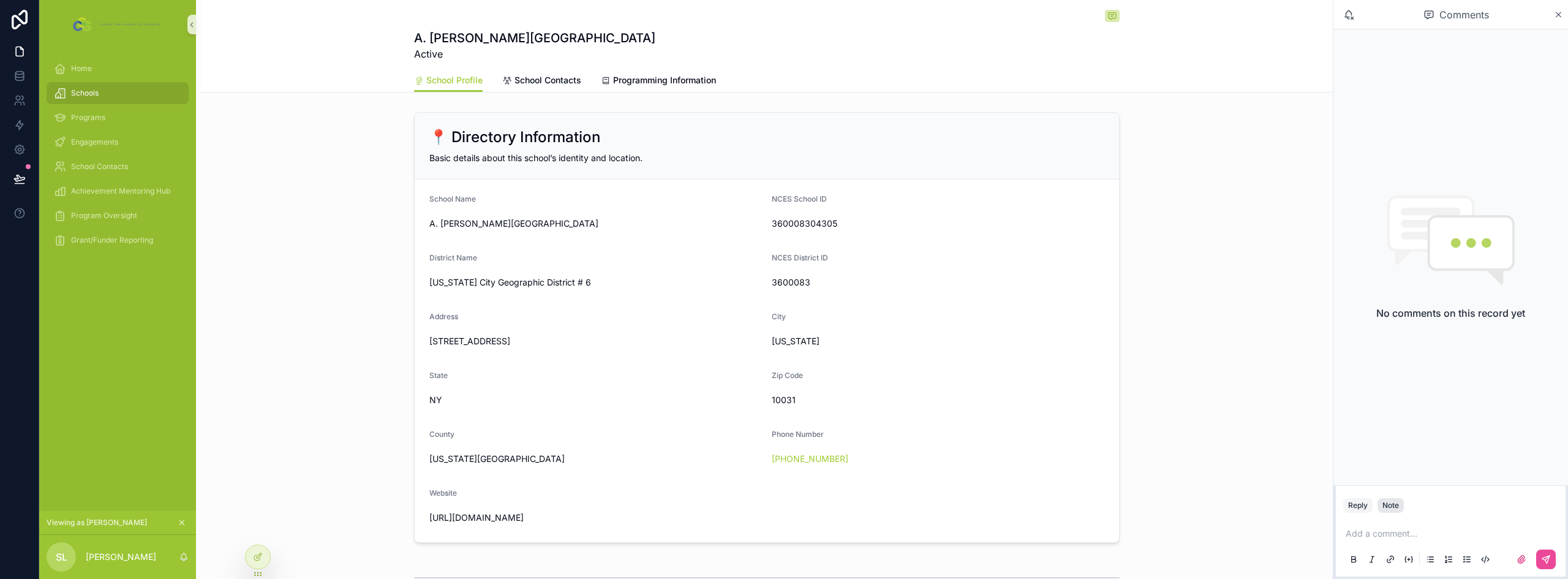
click at [1388, 507] on div "Note" at bounding box center [1391, 505] width 17 height 10
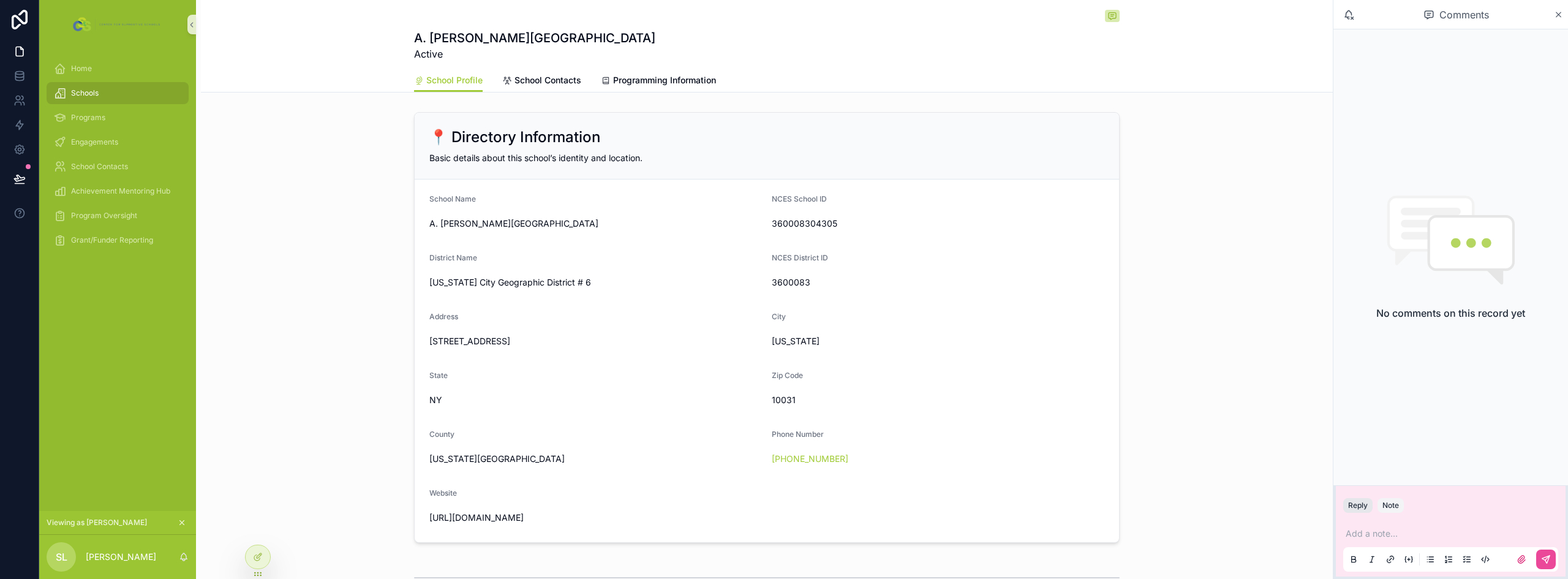
click at [1366, 501] on button "Reply" at bounding box center [1358, 505] width 30 height 14
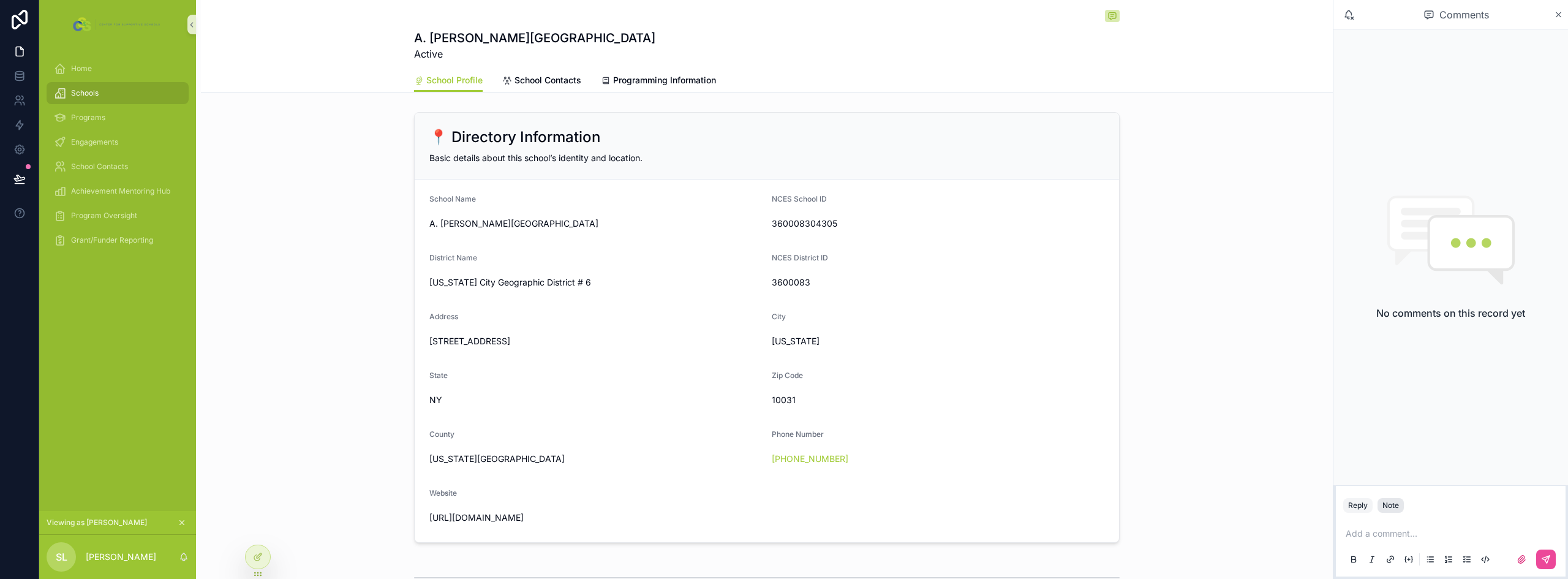
click at [1391, 506] on div "Note" at bounding box center [1391, 505] width 17 height 10
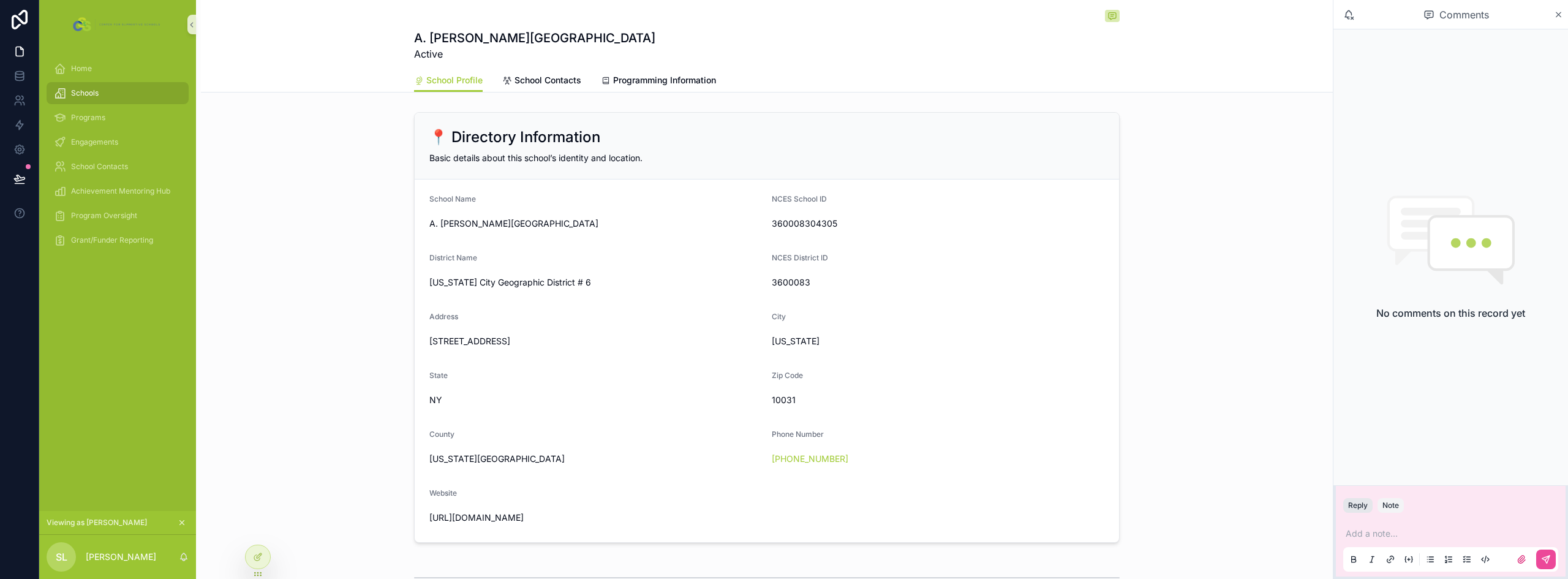
click at [1360, 512] on button "Reply" at bounding box center [1358, 505] width 30 height 14
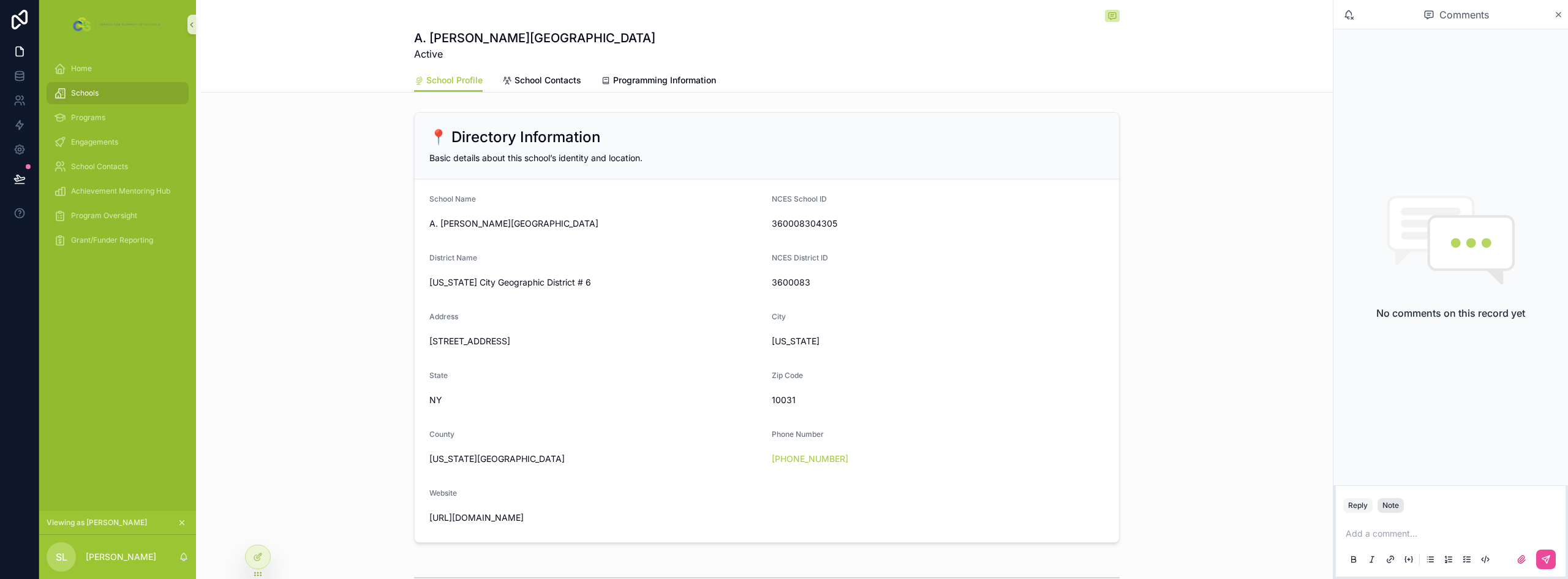
click at [1395, 508] on div "Note" at bounding box center [1391, 505] width 17 height 10
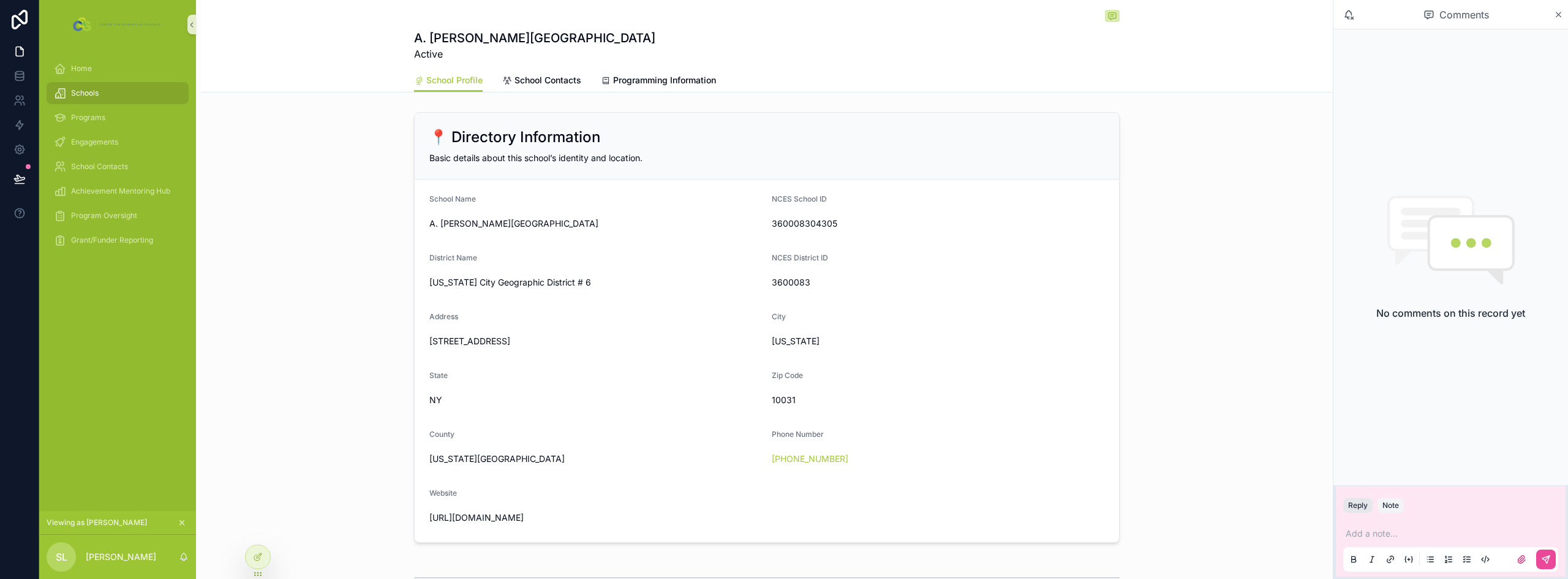
click at [1366, 509] on button "Reply" at bounding box center [1358, 505] width 30 height 14
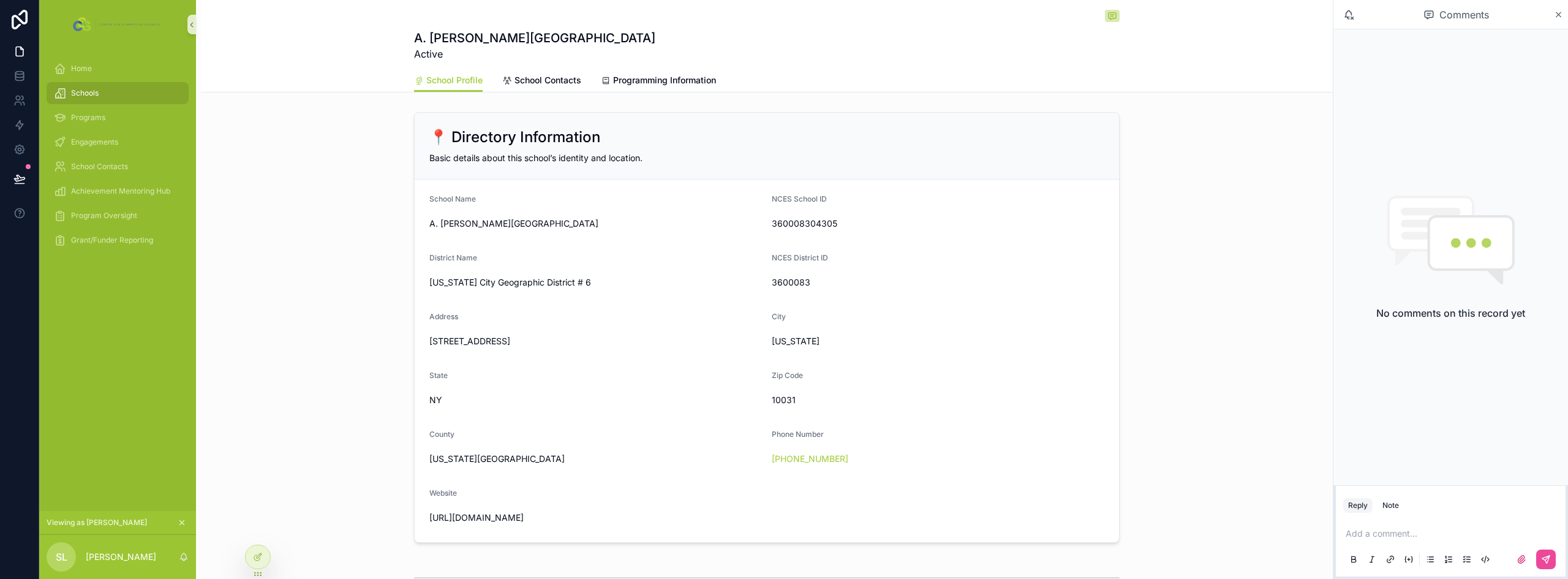
click at [295, 193] on div "📍 Directory Information Basic details about this school’s identity and location…" at bounding box center [767, 327] width 1132 height 441
click at [259, 557] on icon at bounding box center [258, 557] width 10 height 10
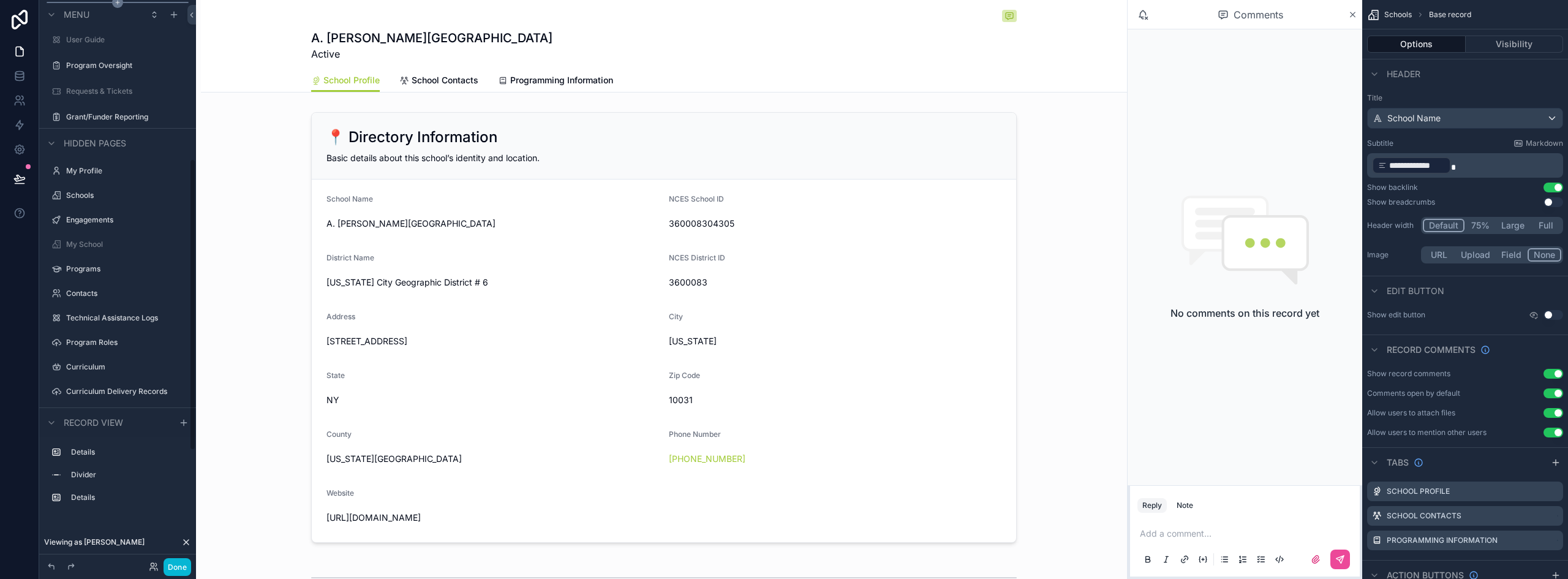
scroll to position [307, 0]
click at [124, 316] on label "Technical Assistance Logs" at bounding box center [114, 317] width 98 height 10
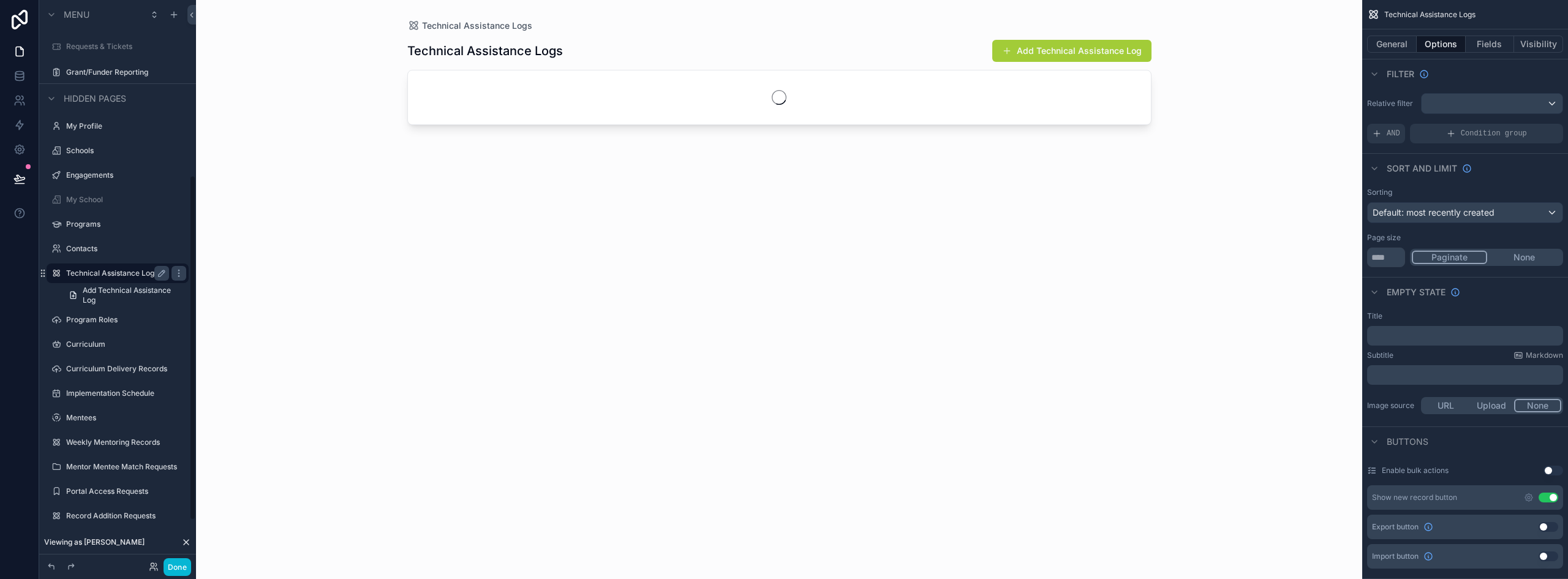
scroll to position [285, 0]
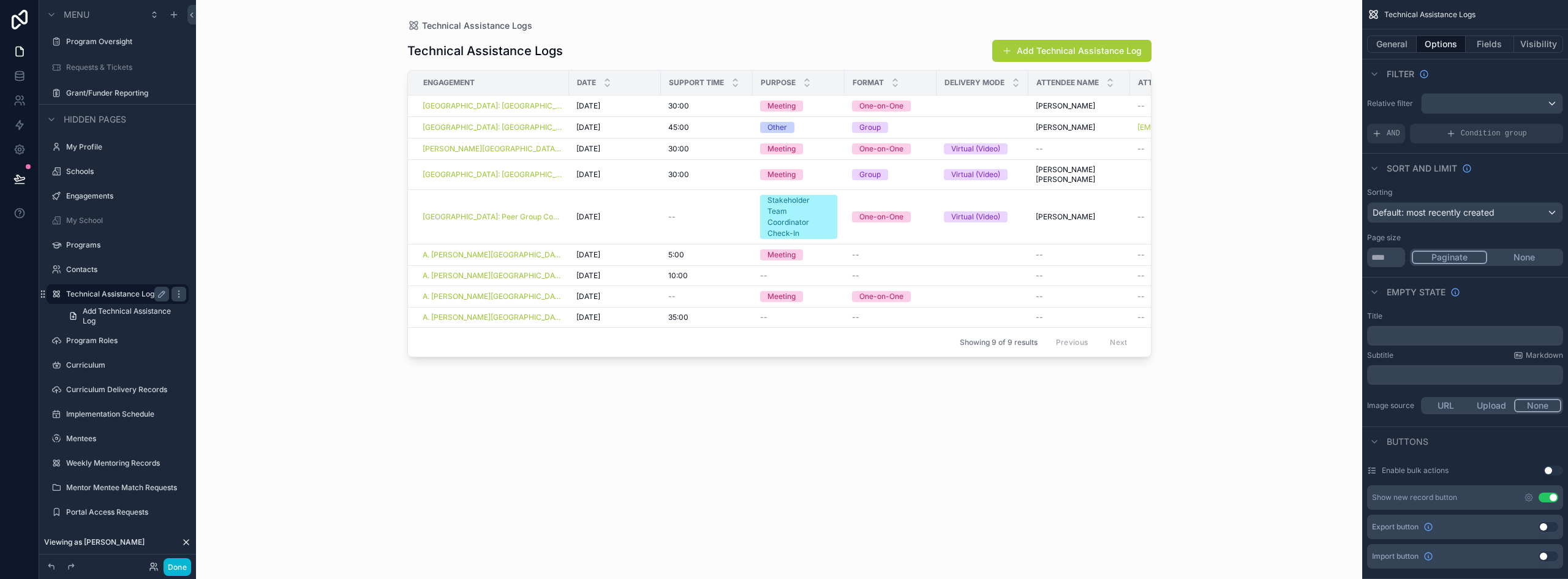
click at [620, 109] on div "scrollable content" at bounding box center [779, 282] width 783 height 565
click at [17, 51] on icon at bounding box center [20, 52] width 12 height 12
click at [438, 107] on span "[GEOGRAPHIC_DATA]: [GEOGRAPHIC_DATA] ([DATE]-[DATE] | Year Long)" at bounding box center [491, 105] width 139 height 10
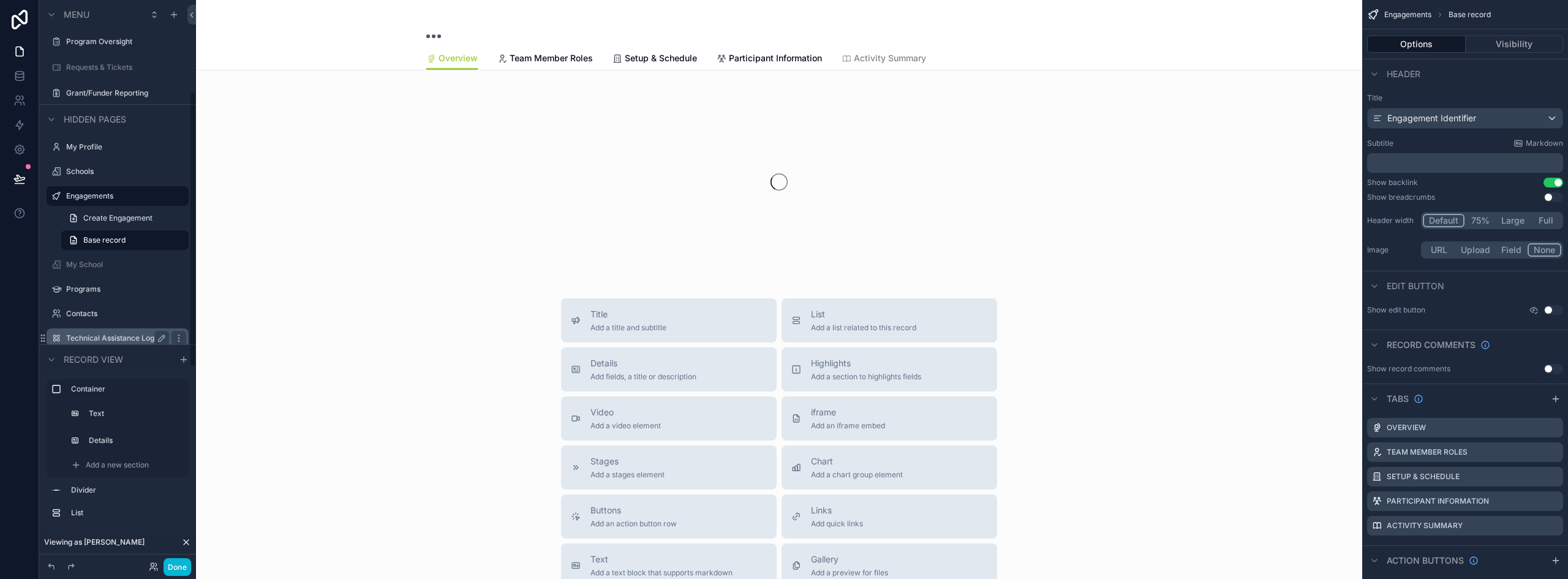
scroll to position [187, 0]
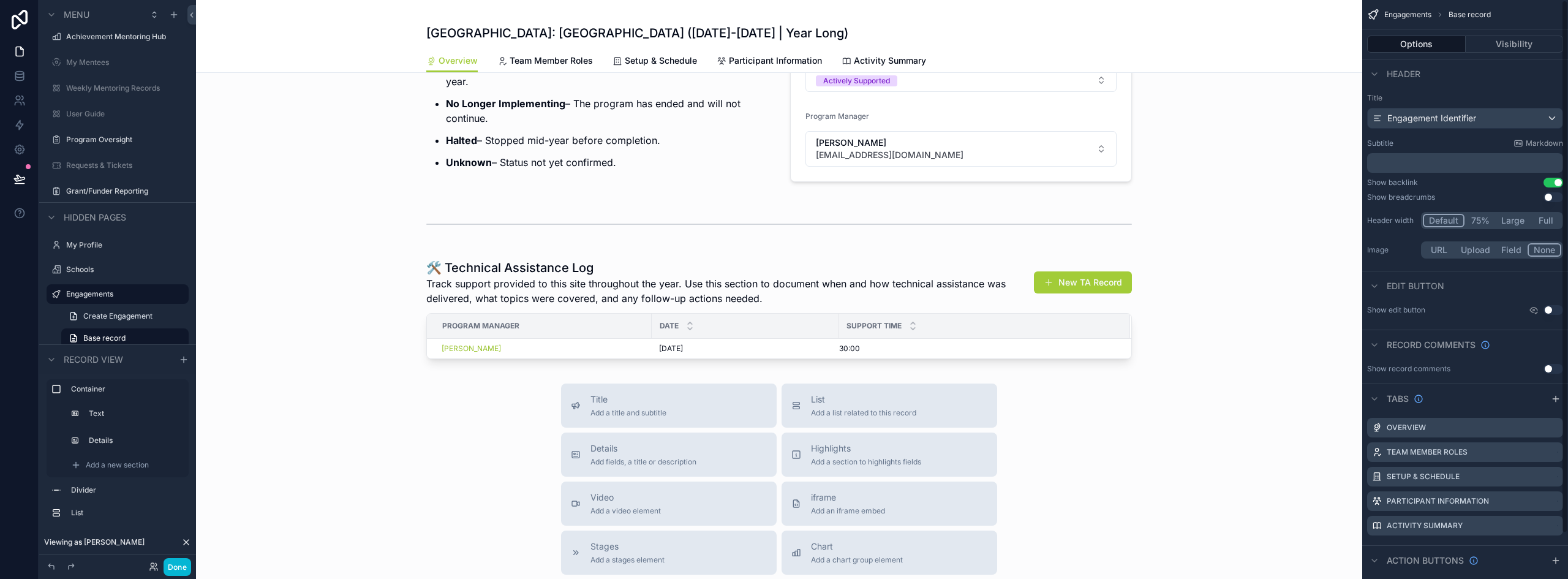
scroll to position [307, 0]
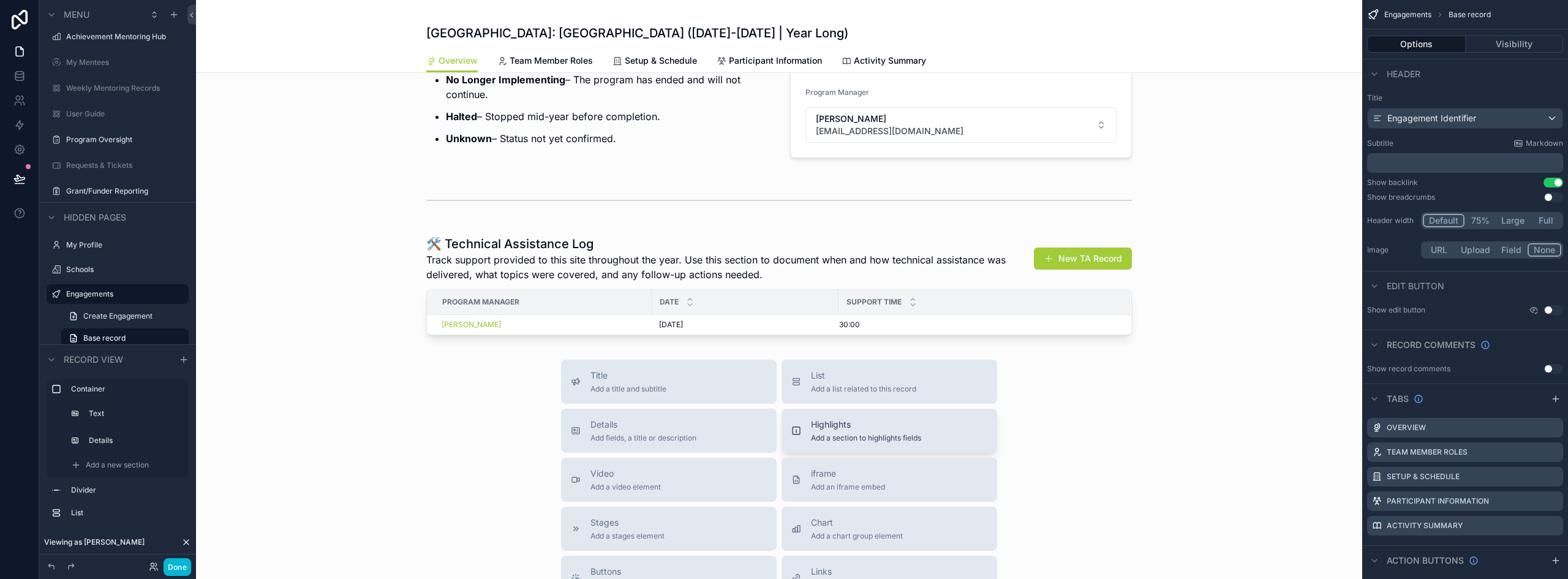
click at [863, 443] on span "Add a section to highlights fields" at bounding box center [866, 438] width 110 height 10
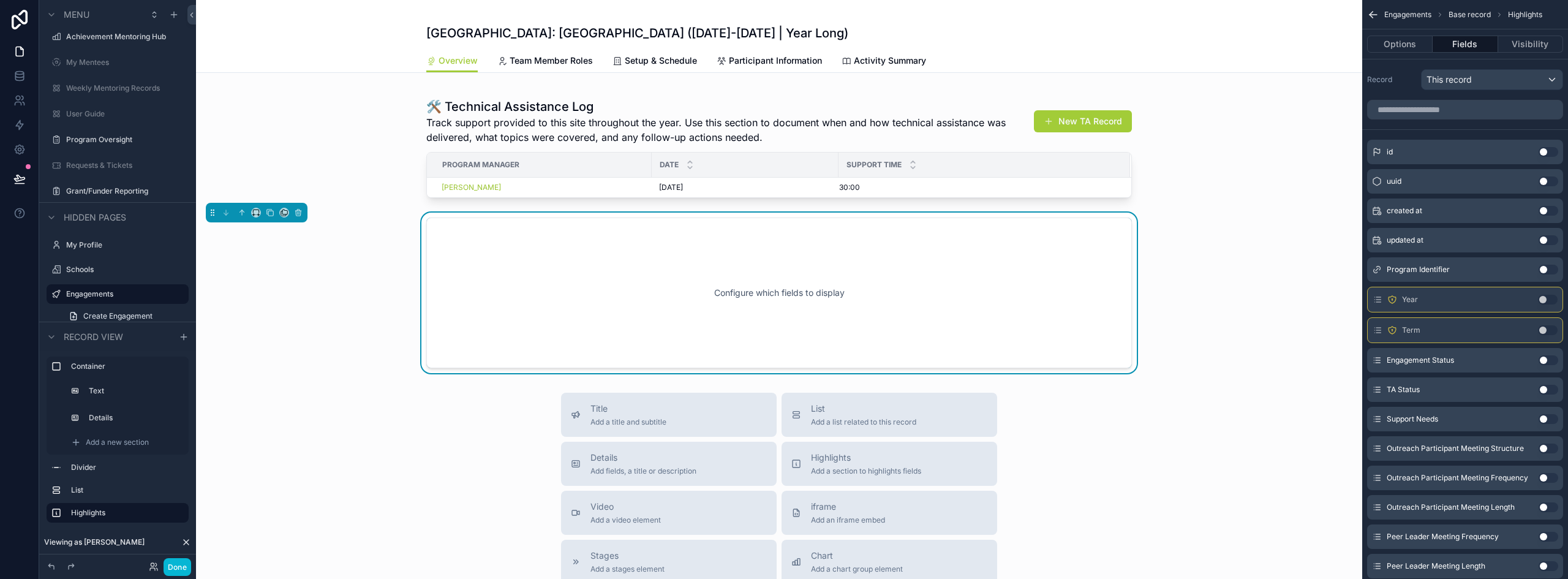
scroll to position [458, 0]
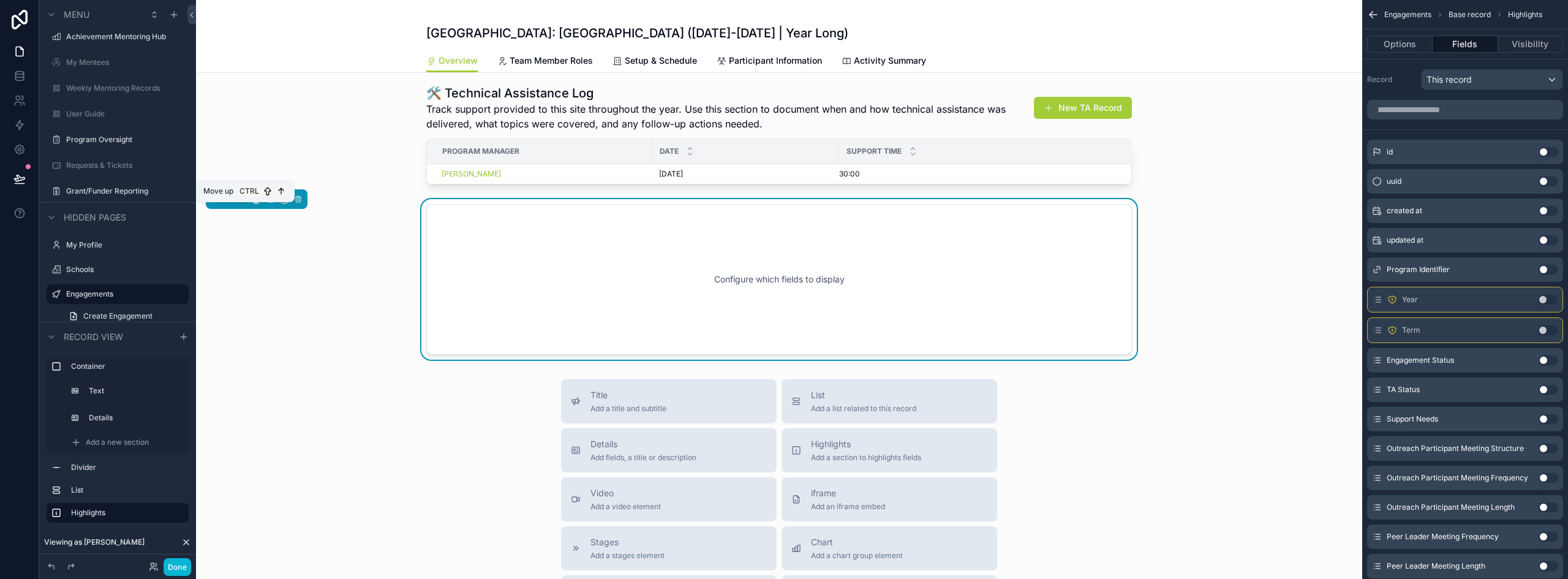
click at [241, 203] on icon "scrollable content" at bounding box center [241, 199] width 8 height 8
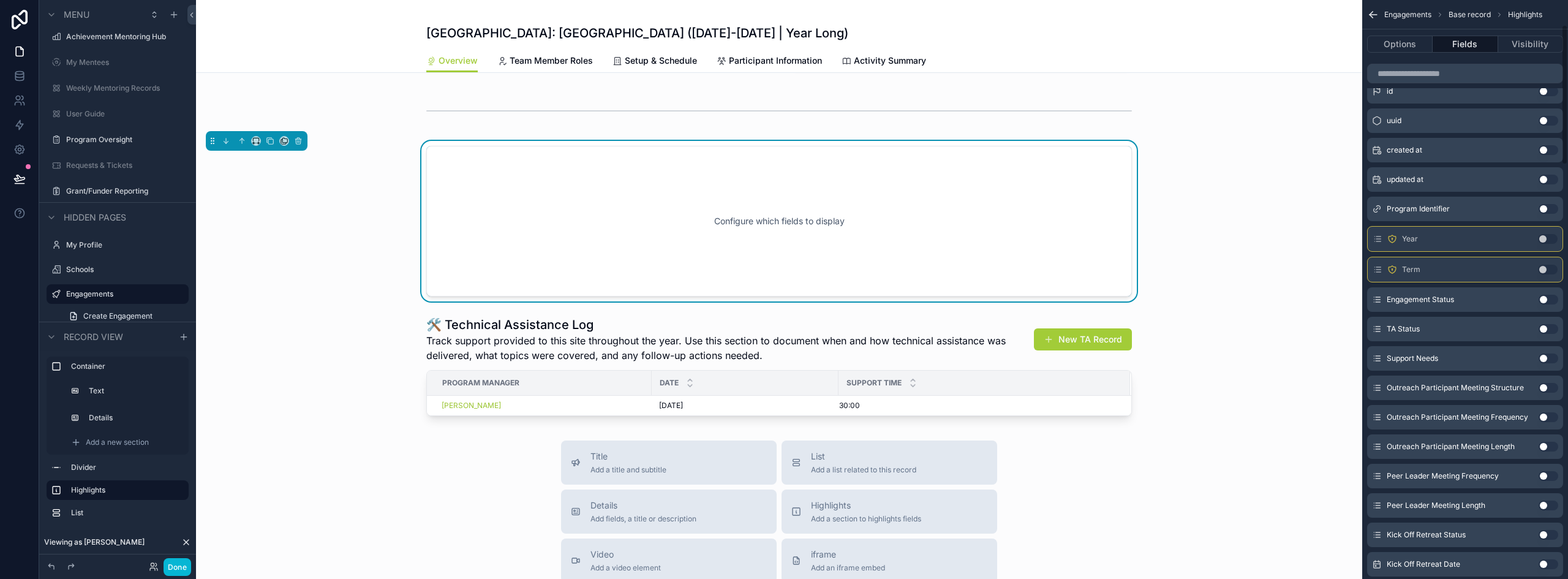
scroll to position [0, 0]
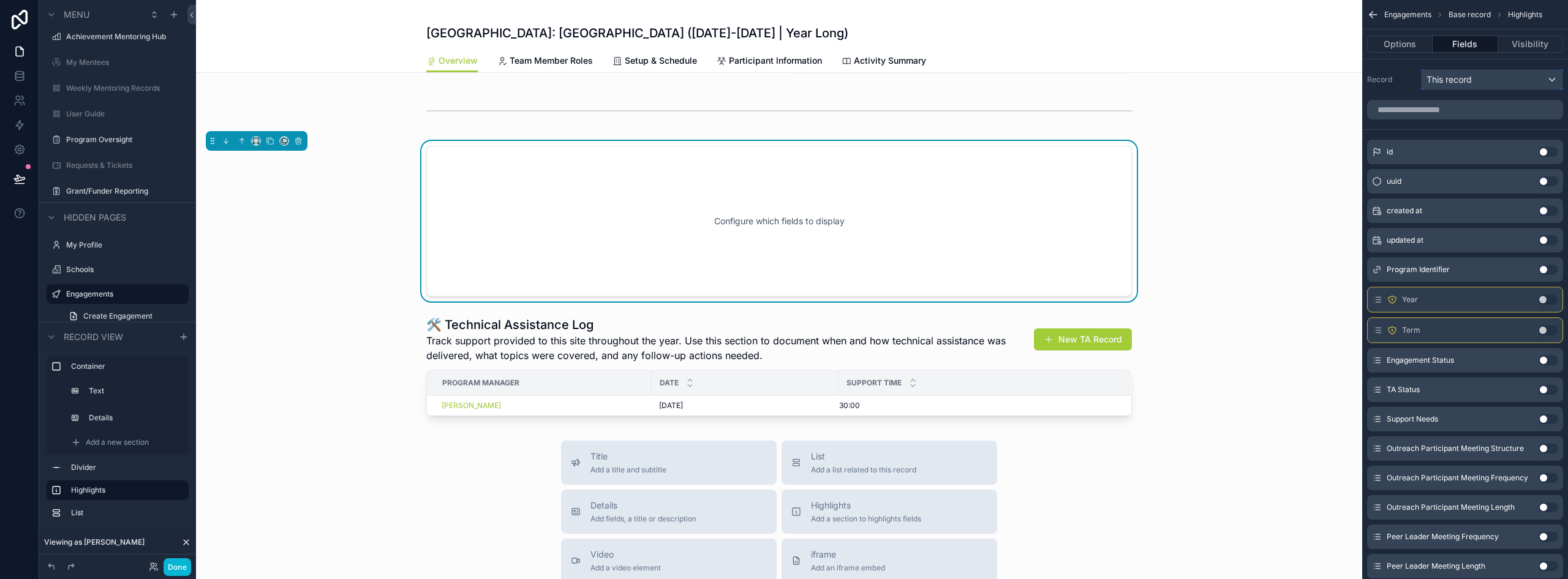
click at [1499, 73] on div "This record" at bounding box center [1492, 80] width 141 height 20
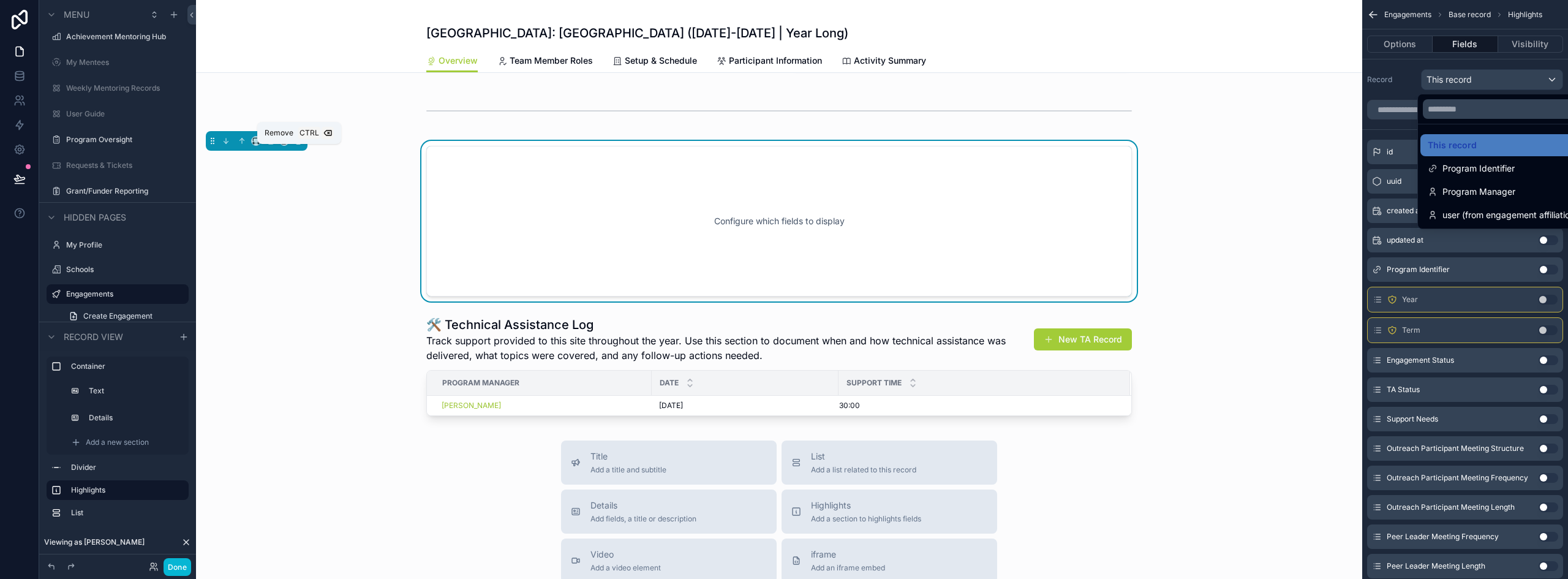
click at [297, 145] on icon "scrollable content" at bounding box center [298, 140] width 8 height 8
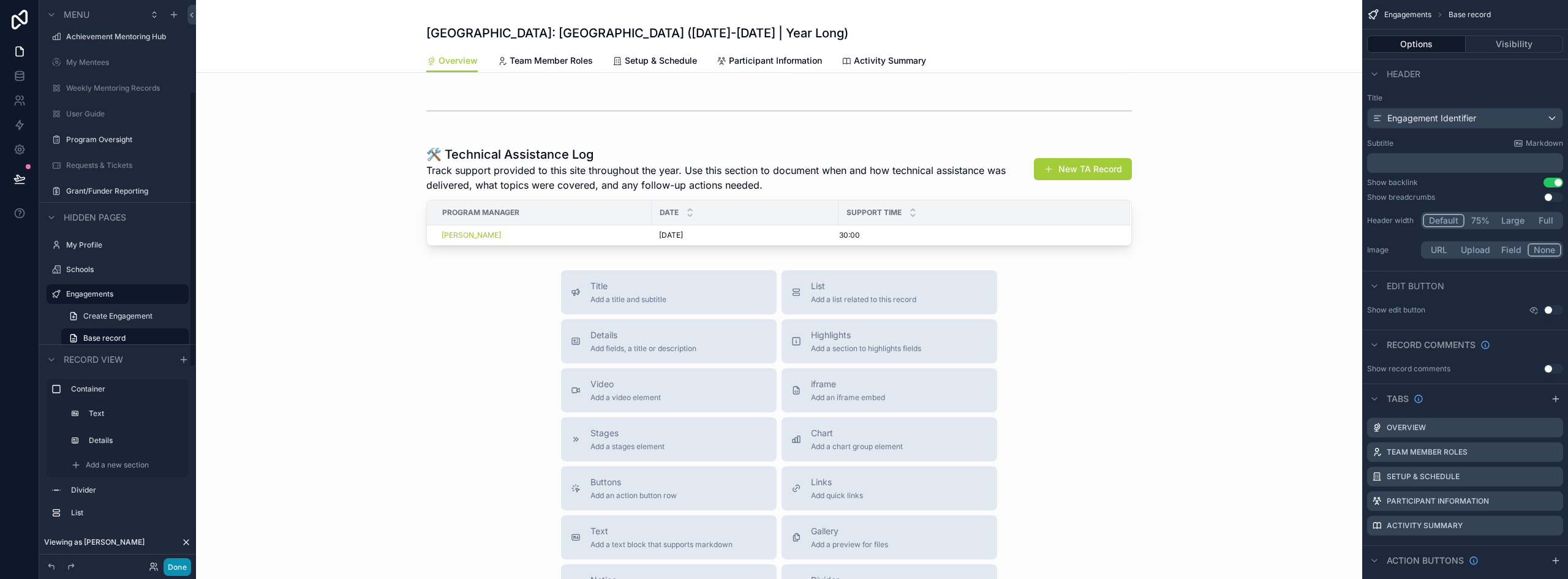
click at [179, 565] on button "Done" at bounding box center [177, 567] width 27 height 17
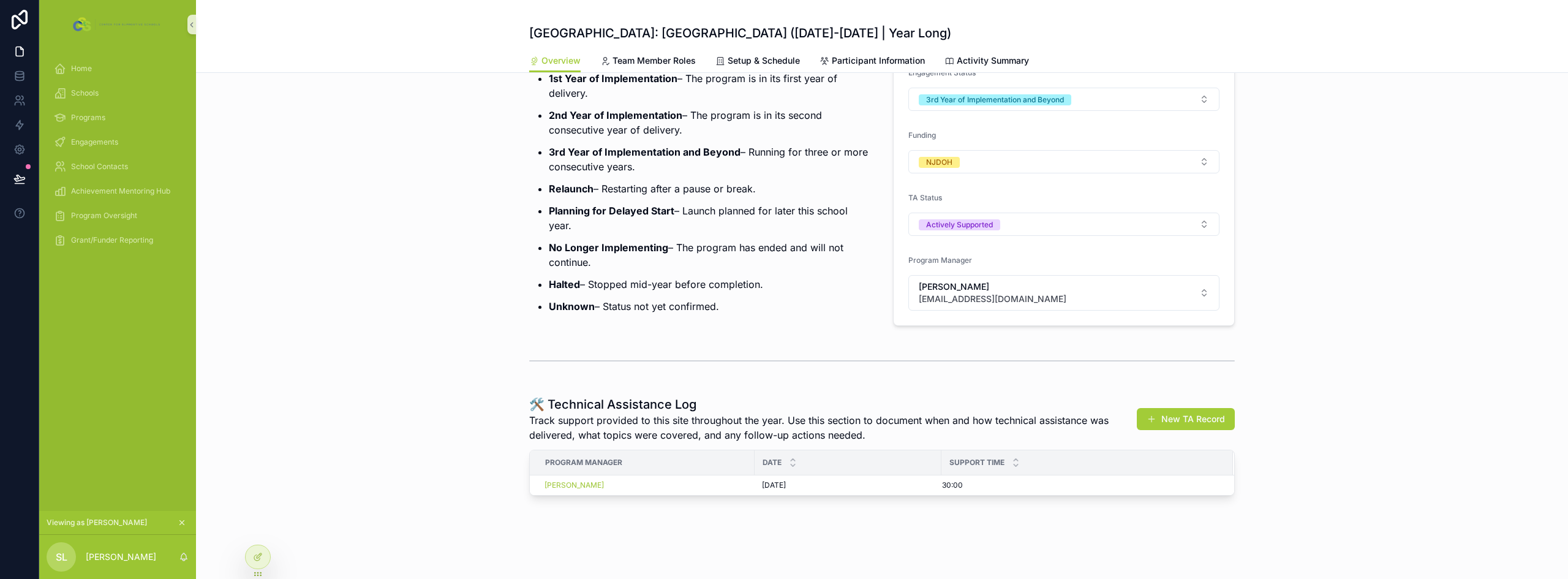
scroll to position [141, 0]
click at [263, 560] on div at bounding box center [258, 557] width 24 height 24
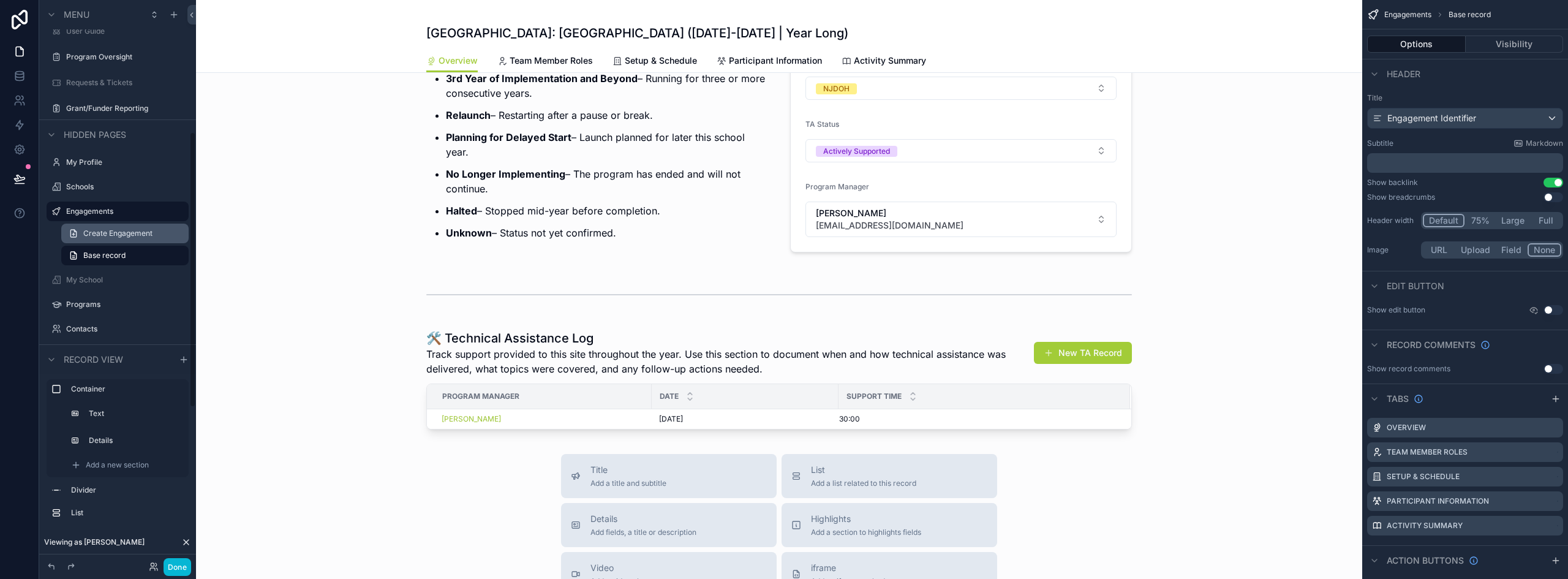
scroll to position [99, 0]
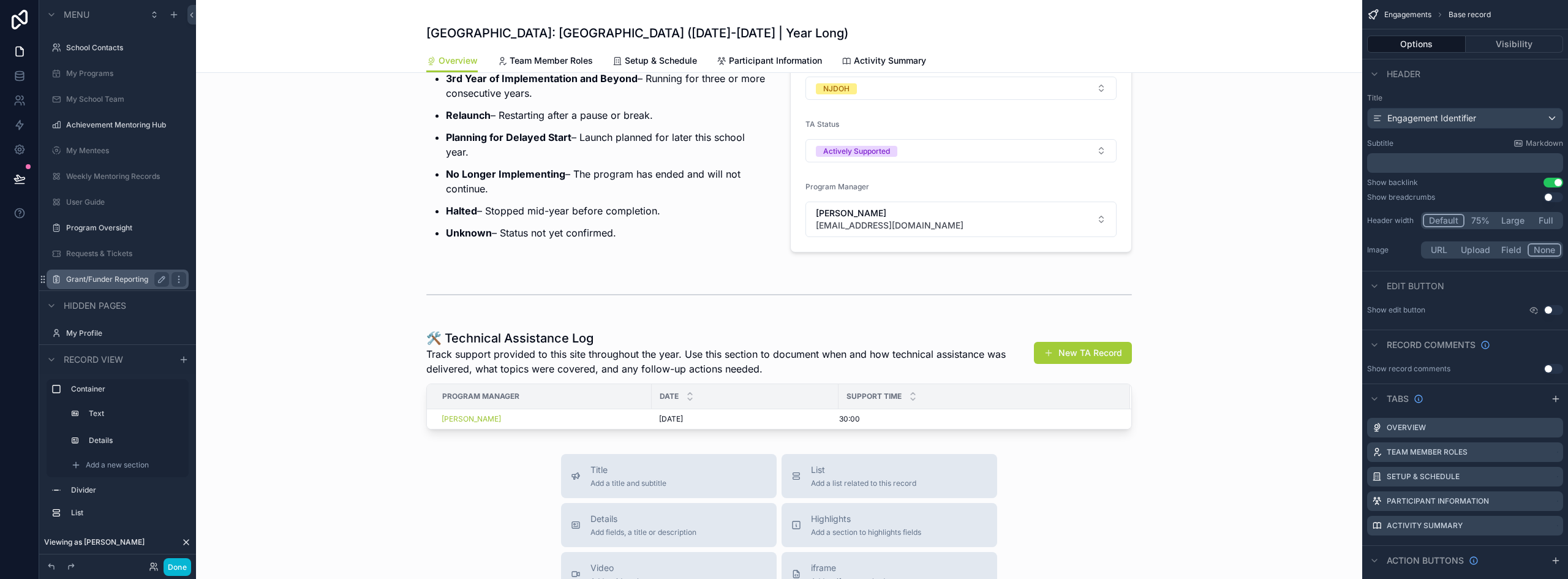
click at [113, 276] on label "Grant/Funder Reporting" at bounding box center [114, 279] width 98 height 10
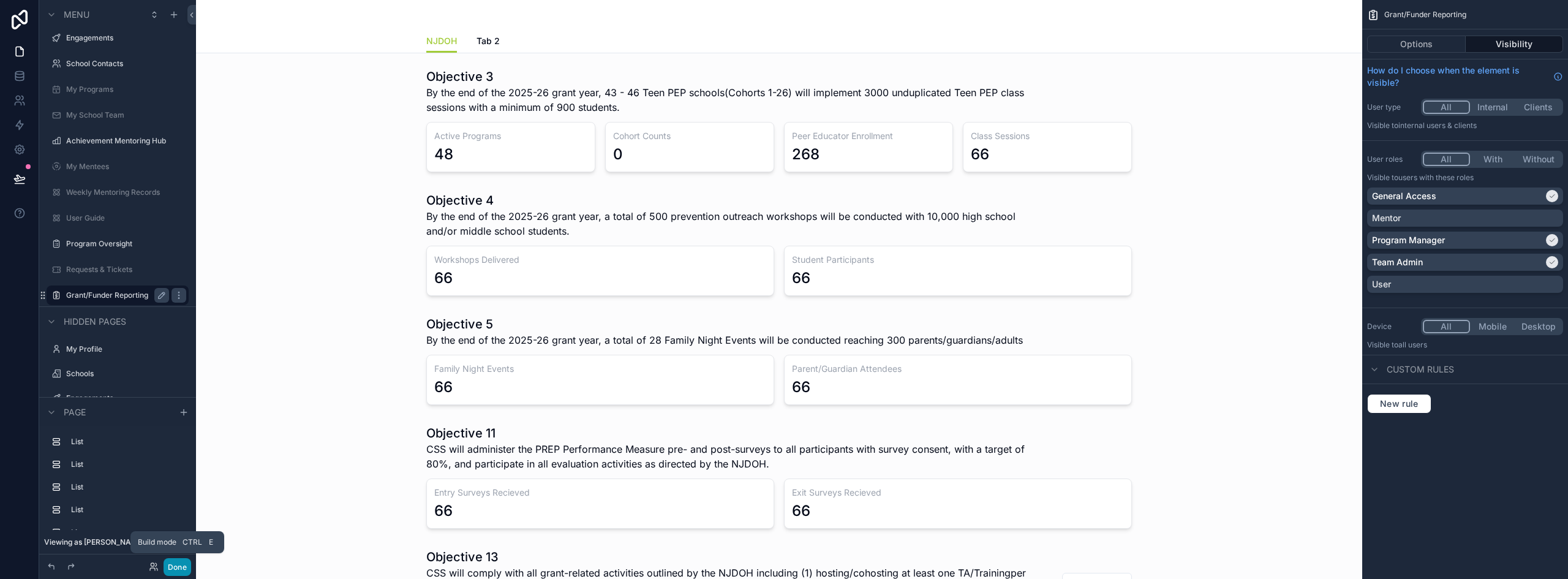
click at [171, 568] on button "Done" at bounding box center [177, 567] width 27 height 17
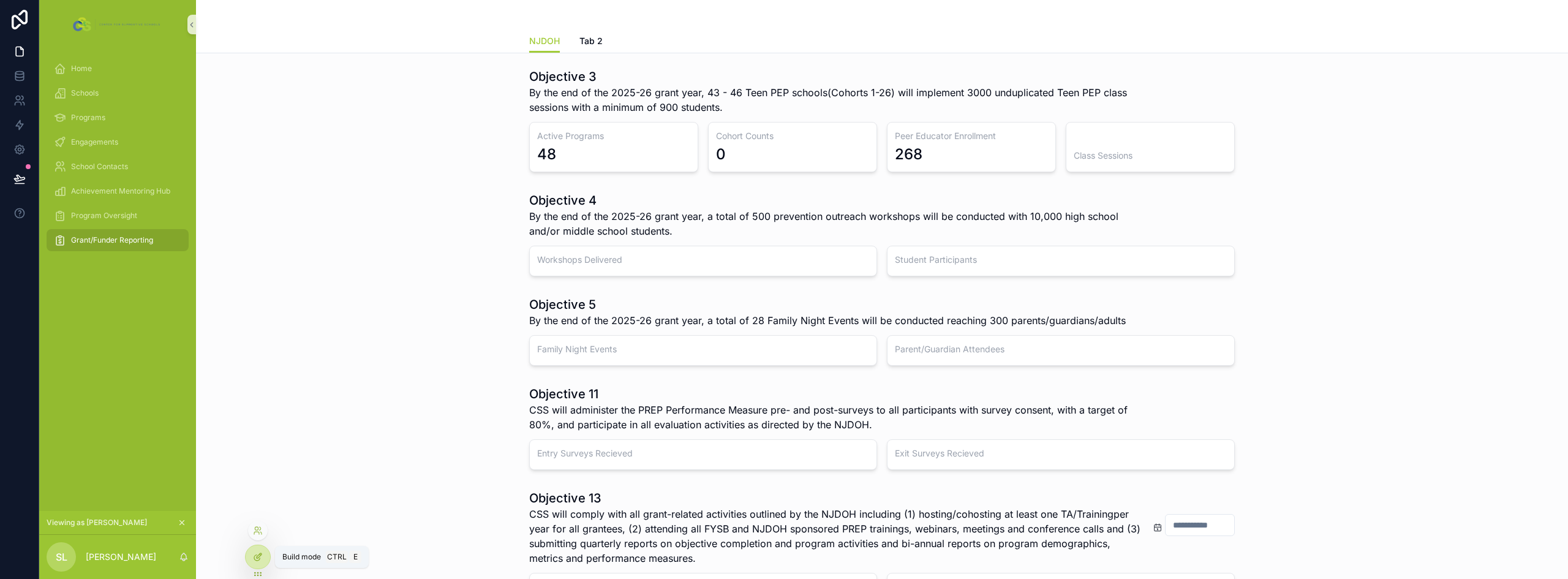
click at [257, 554] on icon at bounding box center [258, 557] width 10 height 10
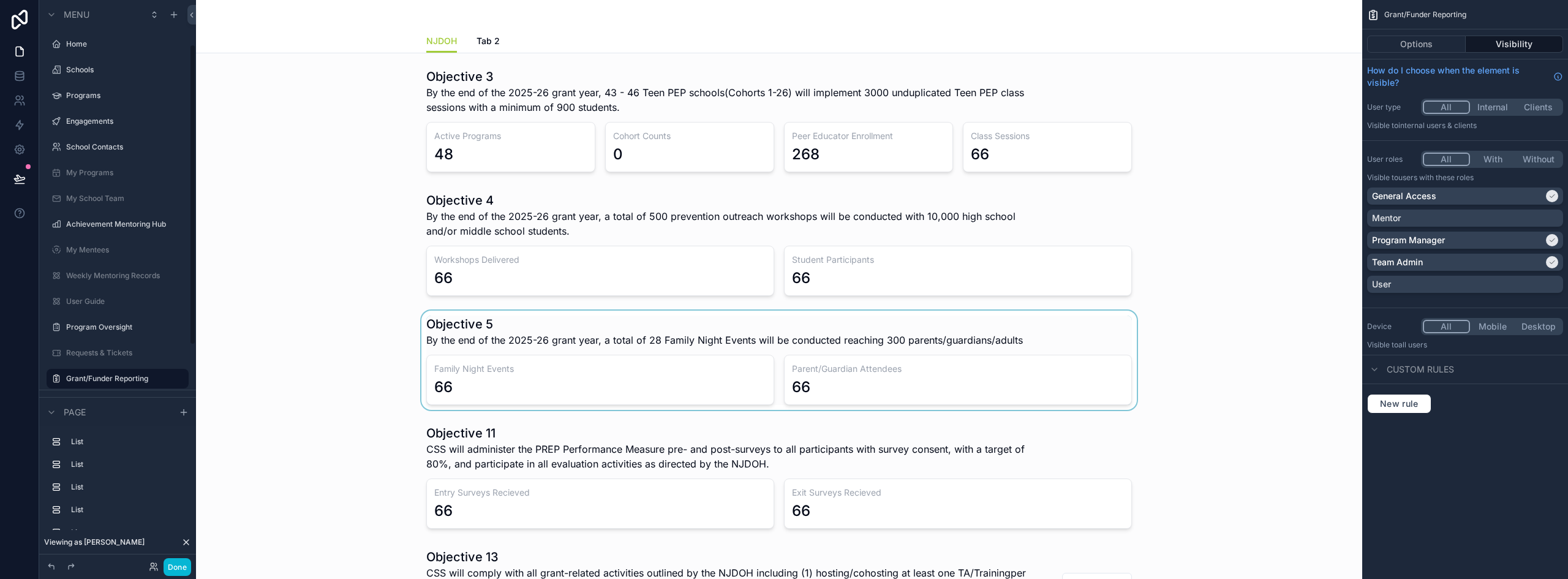
scroll to position [83, 0]
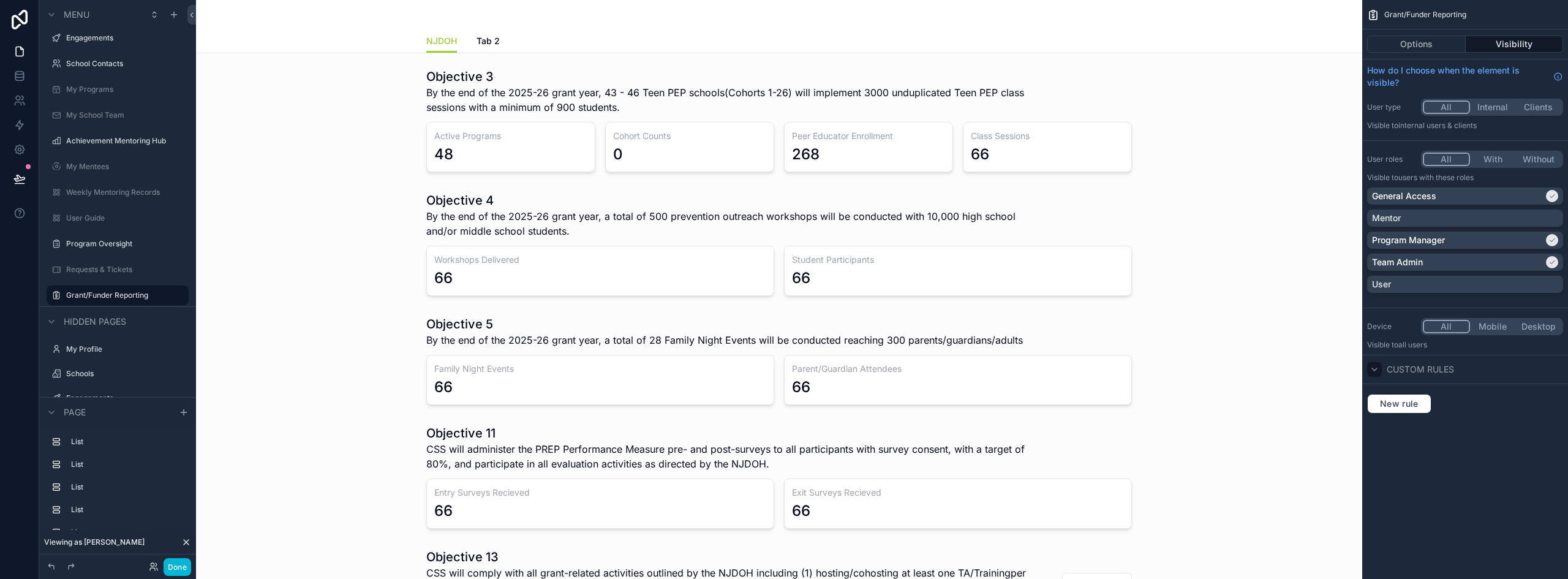
click at [1374, 366] on icon "scrollable content" at bounding box center [1375, 370] width 10 height 10
click at [1376, 370] on icon "scrollable content" at bounding box center [1375, 370] width 10 height 10
click at [177, 571] on button "Done" at bounding box center [177, 567] width 27 height 17
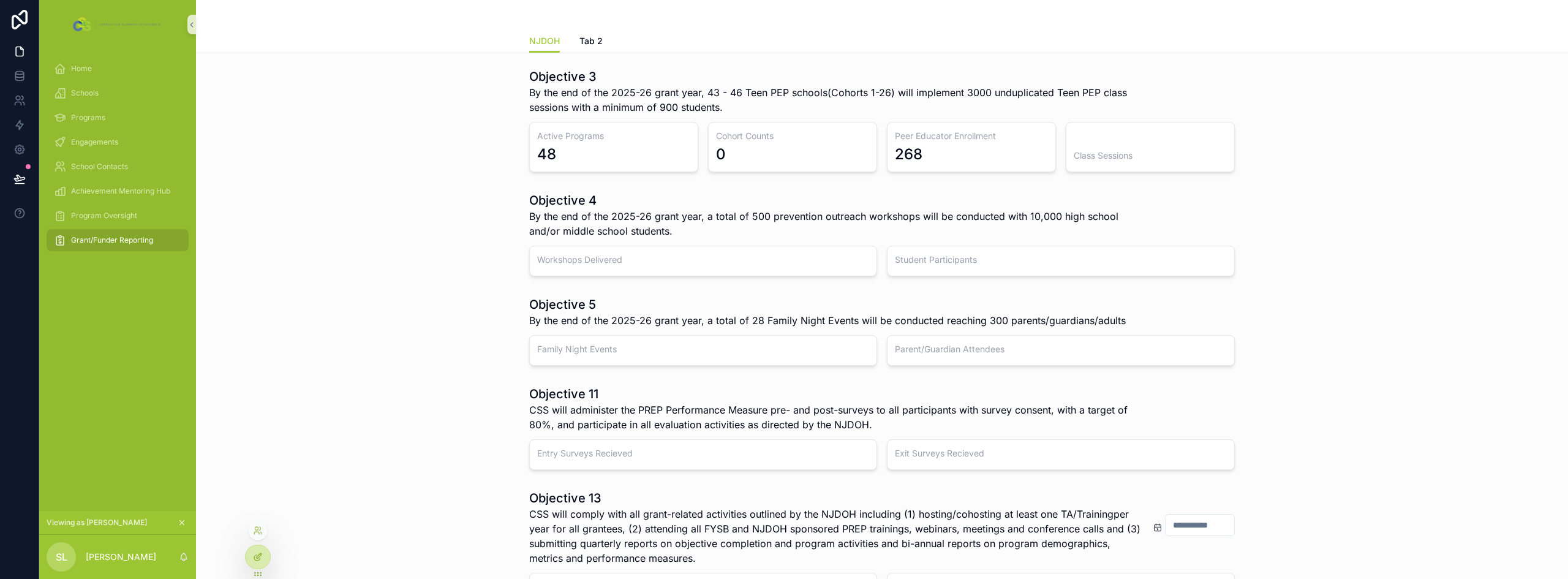
click at [252, 557] on div at bounding box center [258, 557] width 24 height 24
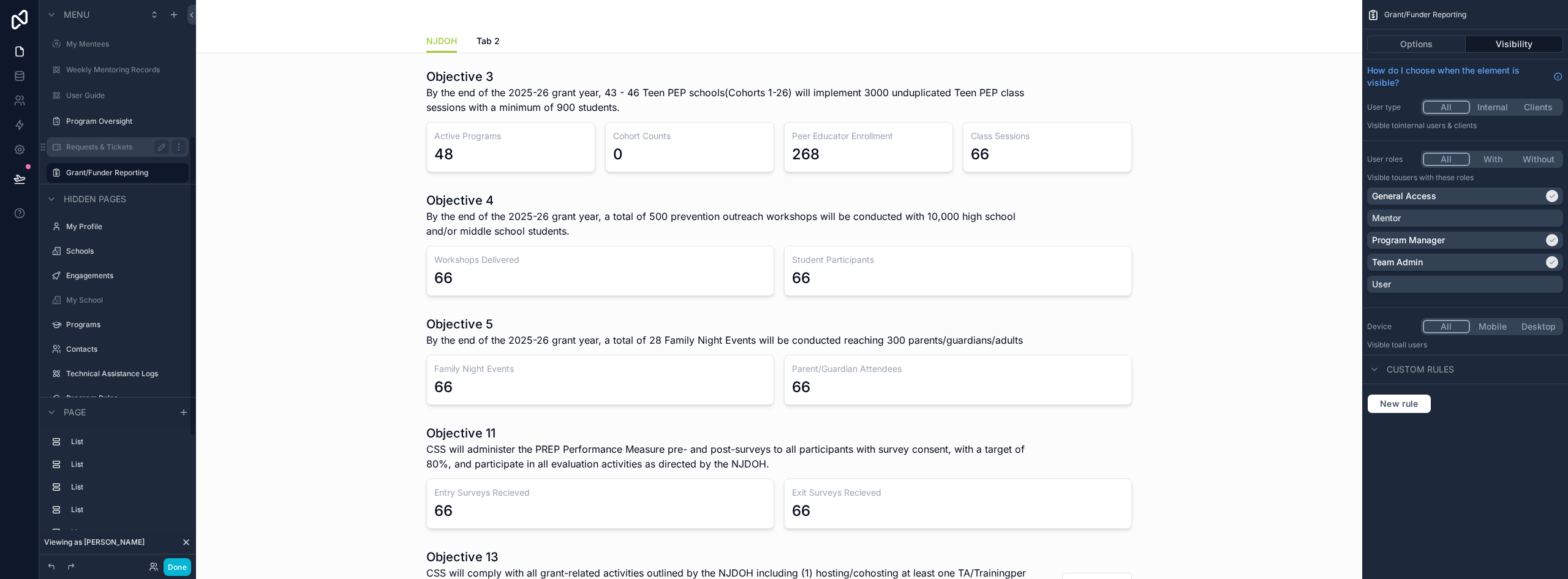
scroll to position [329, 0]
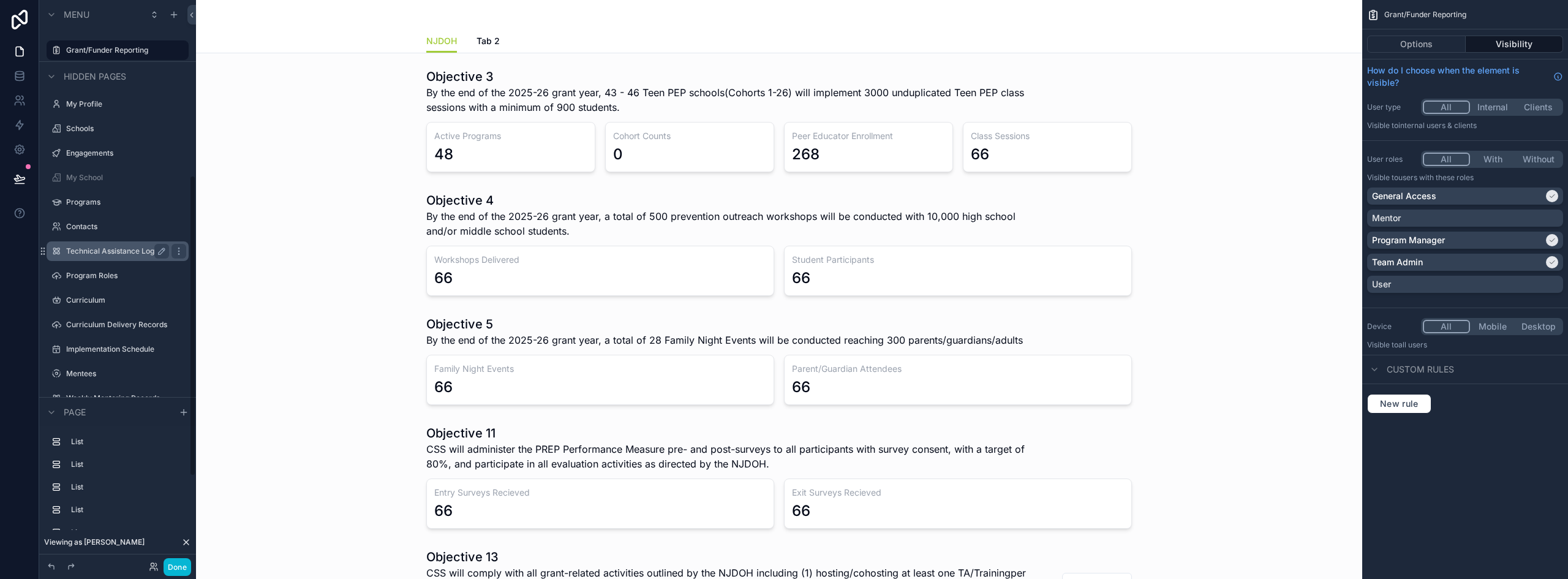
click at [108, 254] on label "Technical Assistance Logs" at bounding box center [114, 251] width 98 height 10
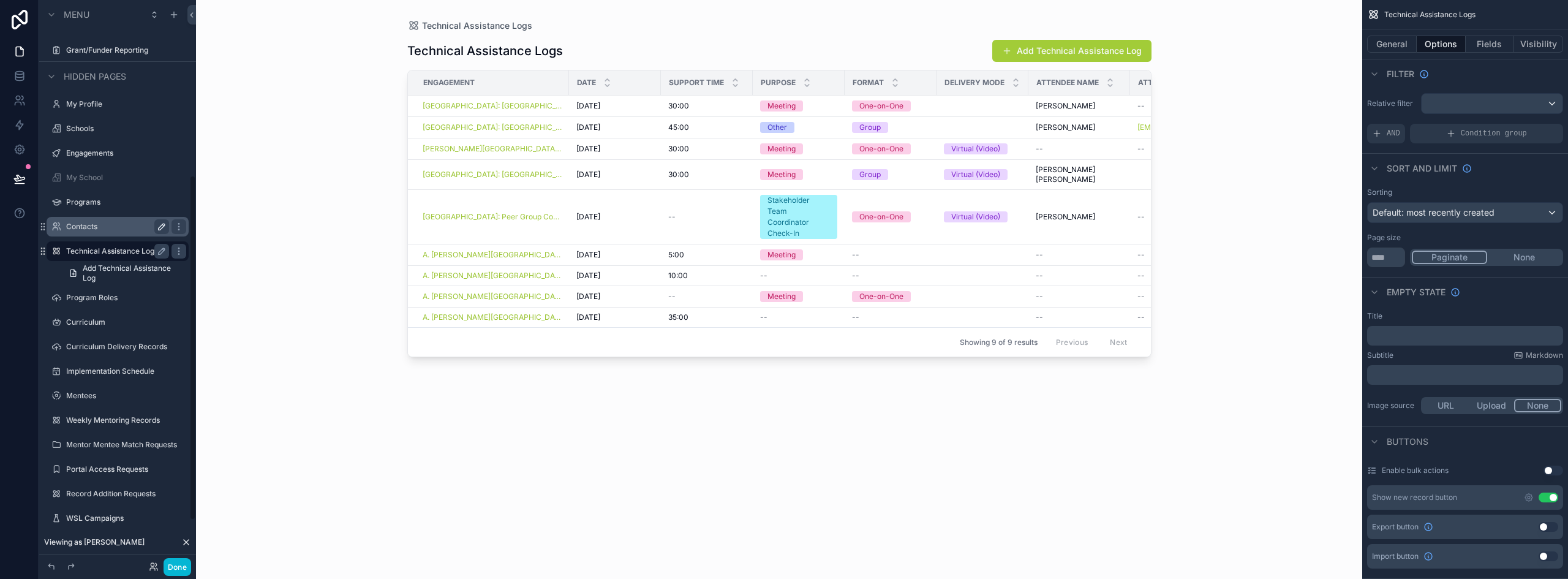
scroll to position [285, 0]
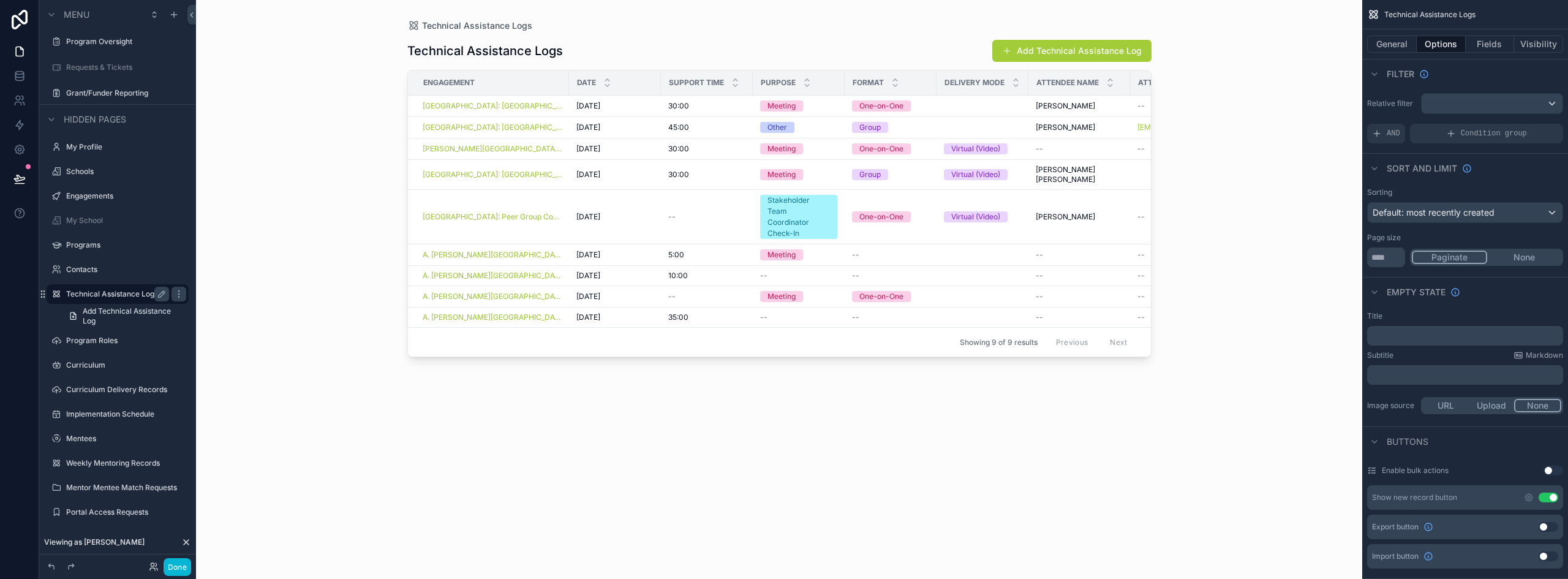
click at [613, 108] on div "scrollable content" at bounding box center [779, 282] width 783 height 565
click at [623, 105] on div "[DATE] [DATE]" at bounding box center [615, 105] width 77 height 10
